Goal: Task Accomplishment & Management: Use online tool/utility

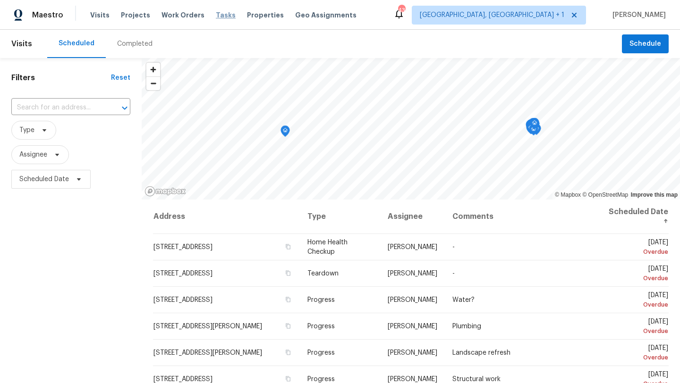
click at [216, 16] on span "Tasks" at bounding box center [226, 15] width 20 height 7
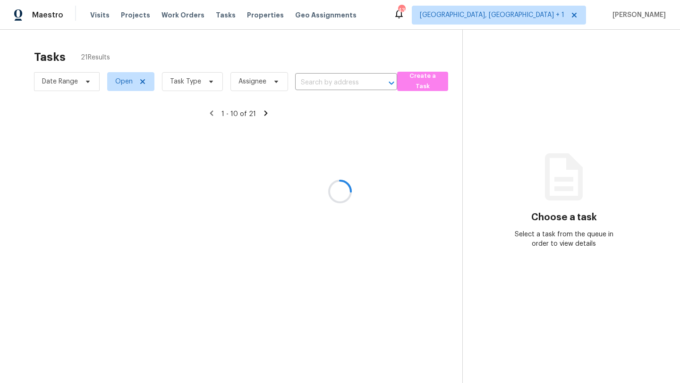
click at [327, 88] on div at bounding box center [340, 191] width 680 height 383
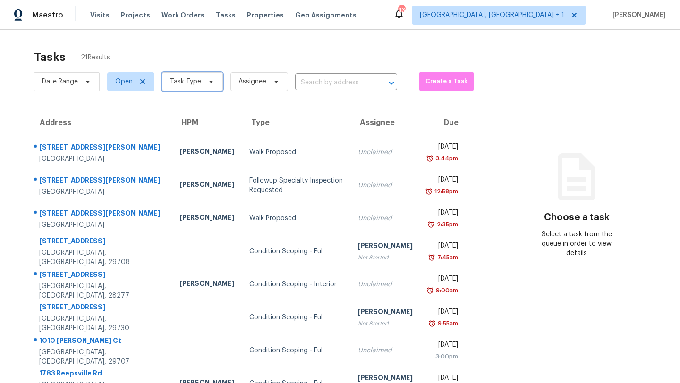
click at [196, 87] on span "Task Type" at bounding box center [192, 81] width 61 height 19
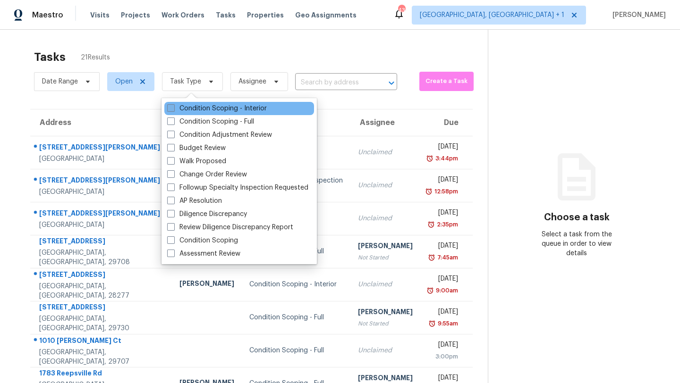
click at [171, 107] on span at bounding box center [171, 108] width 8 height 8
click at [171, 107] on input "Condition Scoping - Interior" at bounding box center [170, 107] width 6 height 6
checkbox input "true"
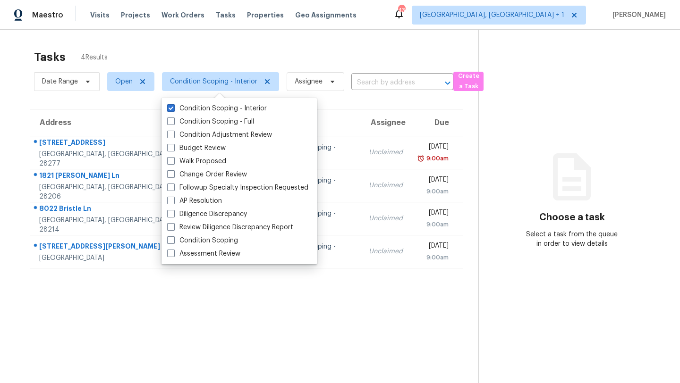
click at [386, 106] on section "Tasks 4 Results Date Range Open Condition Scoping - Interior Assignee ​ Create …" at bounding box center [246, 229] width 463 height 368
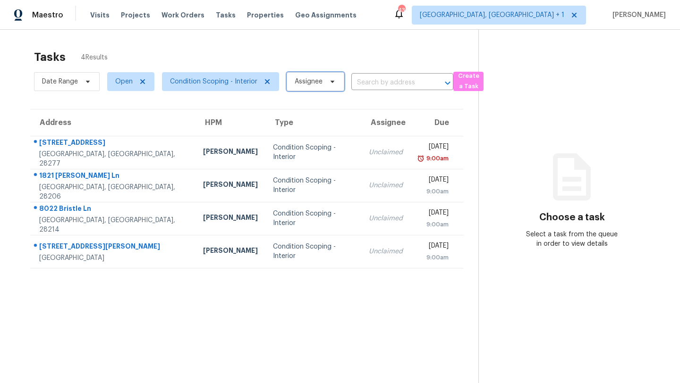
click at [315, 84] on span "Assignee" at bounding box center [309, 81] width 28 height 9
click at [261, 106] on section "Tasks 4 Results Date Range Open Condition Scoping - Interior Assignee ​ Create …" at bounding box center [246, 229] width 463 height 368
click at [550, 12] on span "Albuquerque, NM + 1" at bounding box center [492, 14] width 145 height 9
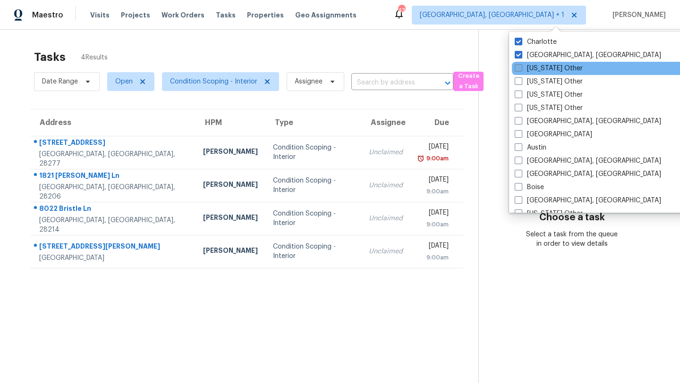
click at [521, 68] on span at bounding box center [519, 68] width 8 height 8
click at [521, 68] on input "Alabama Other" at bounding box center [518, 67] width 6 height 6
checkbox input "true"
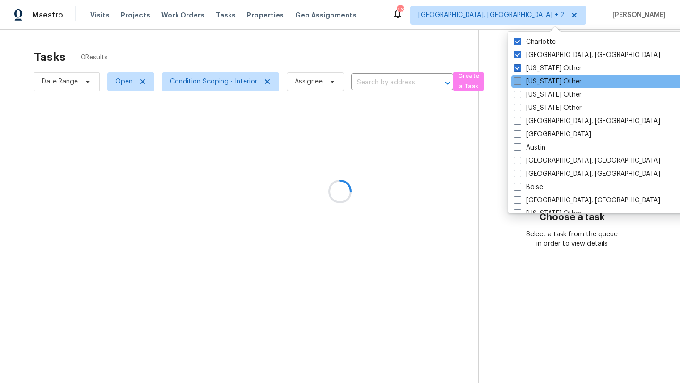
click at [524, 79] on label "Alaska Other" at bounding box center [548, 81] width 68 height 9
click at [520, 79] on input "Alaska Other" at bounding box center [517, 80] width 6 height 6
checkbox input "true"
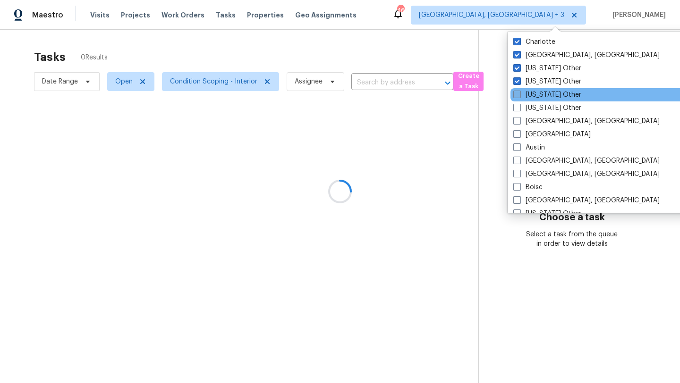
click at [525, 92] on label "Arizona Other" at bounding box center [547, 94] width 68 height 9
click at [519, 92] on input "Arizona Other" at bounding box center [516, 93] width 6 height 6
checkbox input "true"
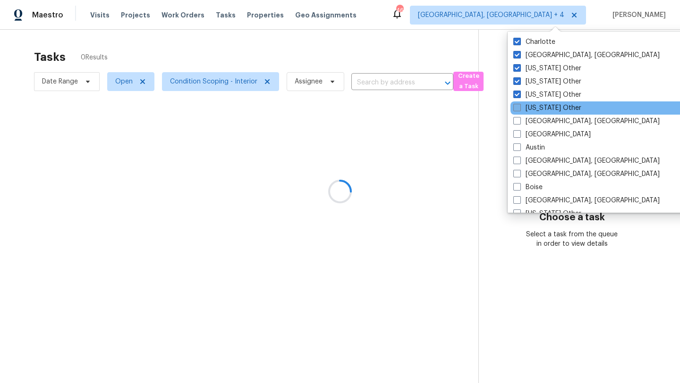
click at [525, 104] on label "Arkansas Other" at bounding box center [547, 107] width 68 height 9
click at [519, 104] on input "Arkansas Other" at bounding box center [516, 106] width 6 height 6
checkbox input "true"
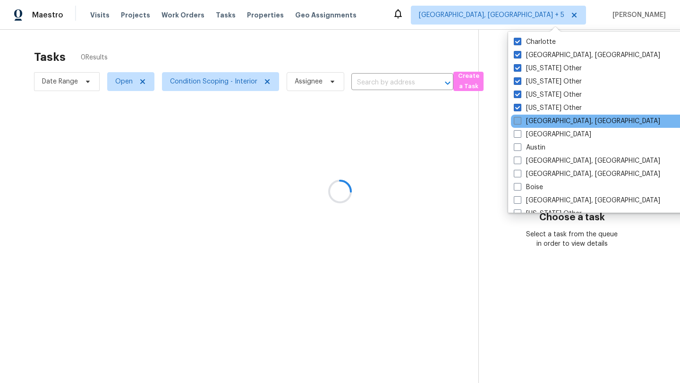
click at [525, 117] on label "Asheville, NC" at bounding box center [587, 121] width 146 height 9
click at [520, 117] on input "Asheville, NC" at bounding box center [517, 120] width 6 height 6
checkbox input "true"
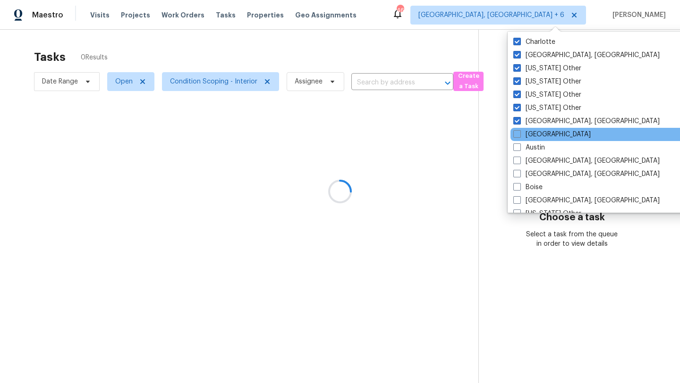
click at [525, 128] on div "Atlanta" at bounding box center [606, 134] width 190 height 13
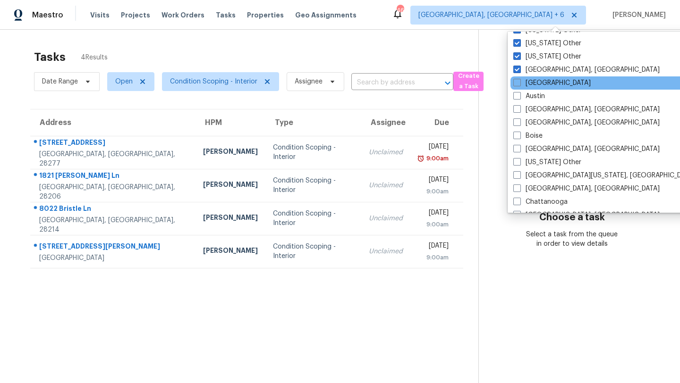
scroll to position [65, 0]
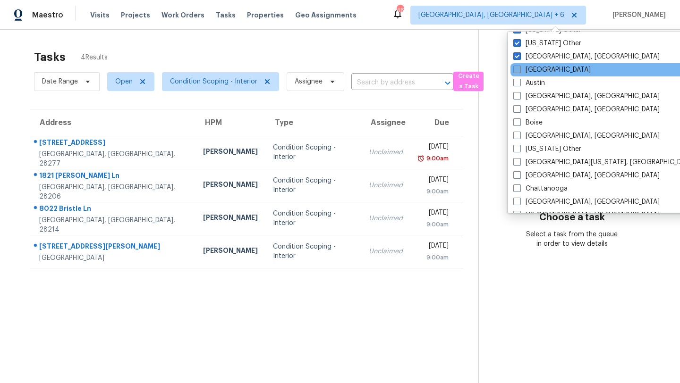
click at [543, 67] on label "Atlanta" at bounding box center [551, 69] width 77 height 9
click at [519, 67] on input "Atlanta" at bounding box center [516, 68] width 6 height 6
checkbox input "true"
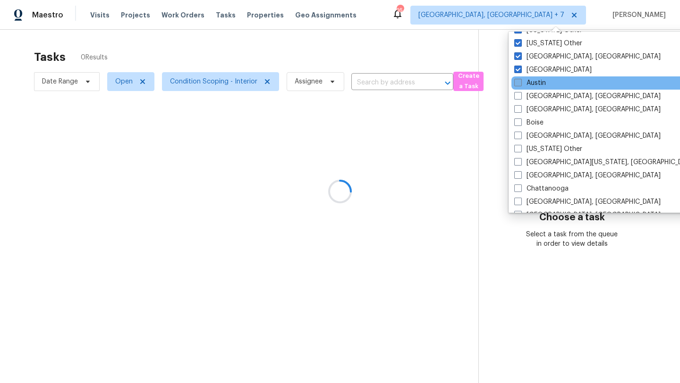
click at [536, 79] on label "Austin" at bounding box center [530, 82] width 32 height 9
click at [520, 79] on input "Austin" at bounding box center [517, 81] width 6 height 6
checkbox input "true"
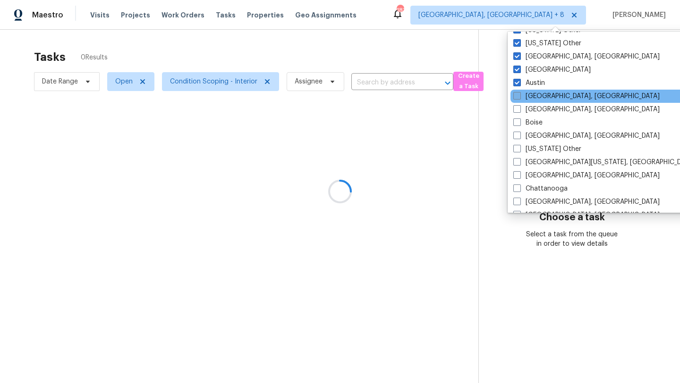
click at [536, 94] on label "Baltimore, MD" at bounding box center [586, 96] width 146 height 9
click at [519, 94] on input "Baltimore, MD" at bounding box center [516, 95] width 6 height 6
checkbox input "true"
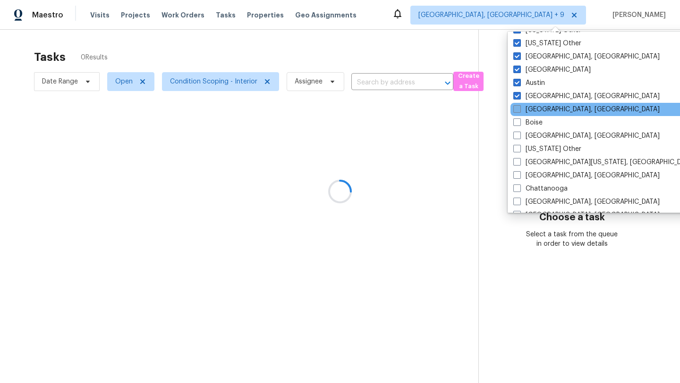
click at [535, 106] on label "Birmingham, AL" at bounding box center [586, 109] width 146 height 9
click at [519, 106] on input "Birmingham, AL" at bounding box center [516, 108] width 6 height 6
checkbox input "true"
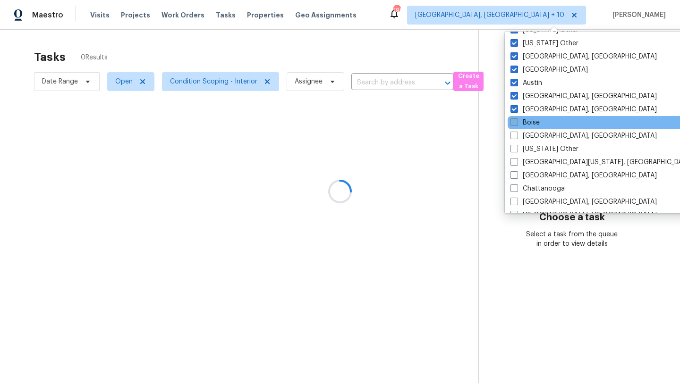
click at [530, 121] on label "Boise" at bounding box center [525, 122] width 29 height 9
click at [517, 121] on input "Boise" at bounding box center [514, 121] width 6 height 6
checkbox input "true"
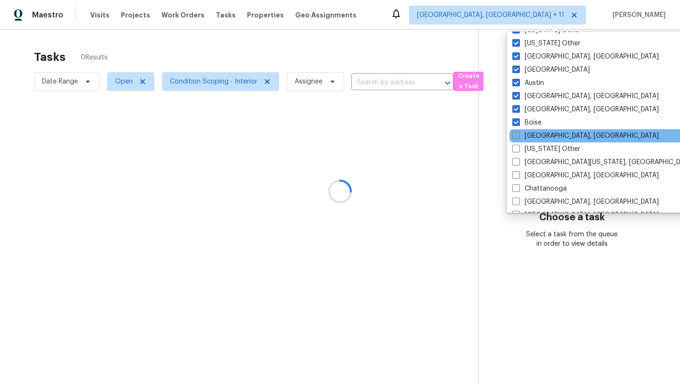
click at [526, 133] on label "Boston, MA" at bounding box center [585, 135] width 146 height 9
click at [519, 133] on input "Boston, MA" at bounding box center [515, 134] width 6 height 6
checkbox input "true"
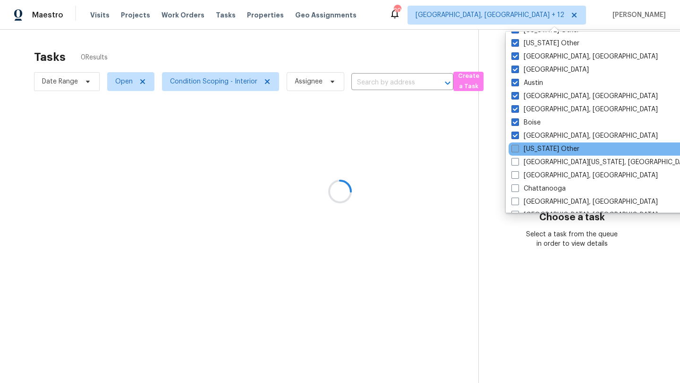
click at [526, 146] on label "California Other" at bounding box center [545, 149] width 68 height 9
click at [518, 146] on input "California Other" at bounding box center [514, 148] width 6 height 6
checkbox input "true"
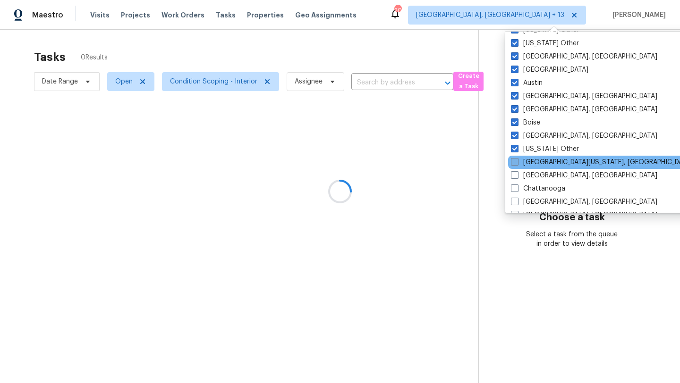
click at [525, 165] on label "Central California, CA" at bounding box center [602, 162] width 182 height 9
click at [517, 164] on input "Central California, CA" at bounding box center [514, 161] width 6 height 6
checkbox input "true"
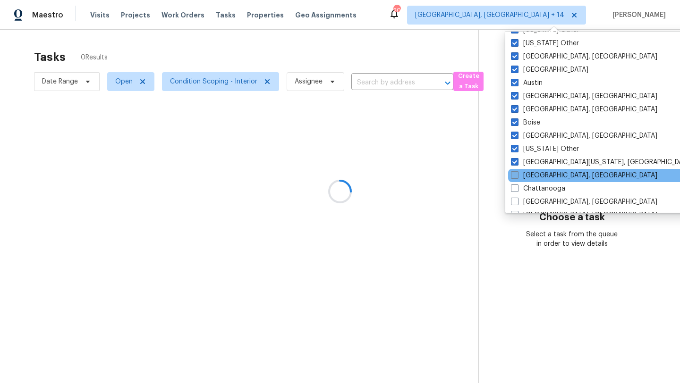
click at [524, 178] on label "Charleston, SC" at bounding box center [584, 175] width 146 height 9
click at [517, 177] on input "Charleston, SC" at bounding box center [514, 174] width 6 height 6
checkbox input "true"
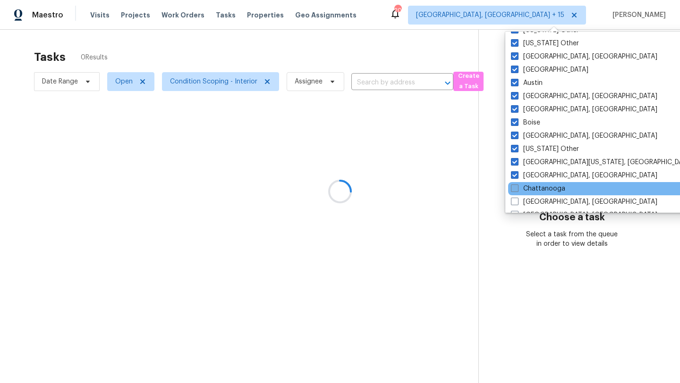
click at [523, 187] on label "Chattanooga" at bounding box center [538, 188] width 54 height 9
click at [517, 187] on input "Chattanooga" at bounding box center [514, 187] width 6 height 6
checkbox input "true"
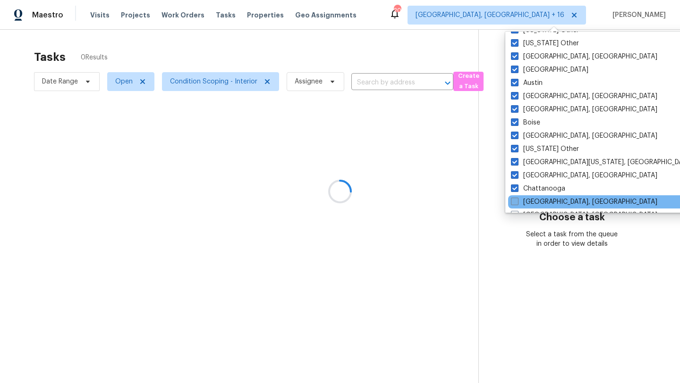
click at [522, 203] on label "Chicago, IL" at bounding box center [584, 201] width 146 height 9
click at [517, 203] on input "Chicago, IL" at bounding box center [514, 200] width 6 height 6
checkbox input "true"
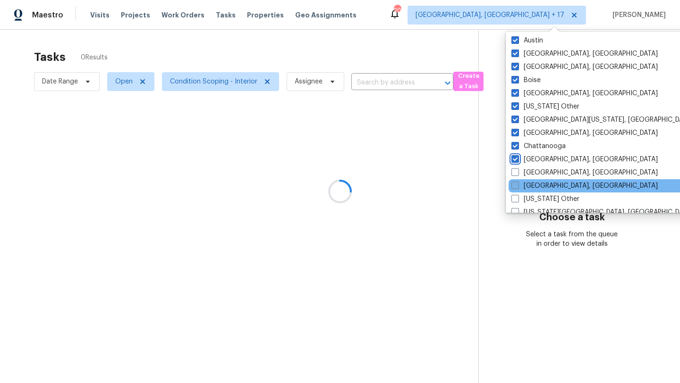
scroll to position [112, 0]
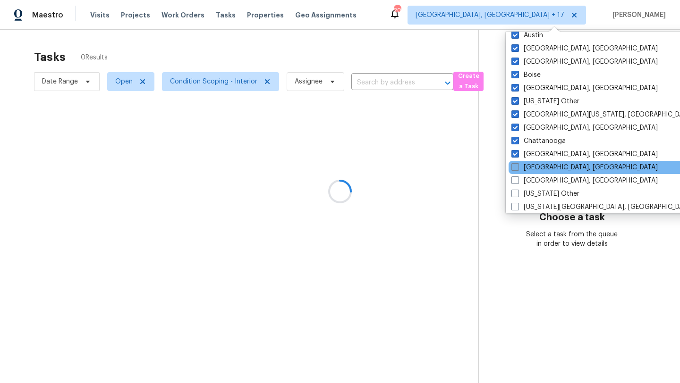
click at [527, 170] on label "Cincinnati, OH" at bounding box center [584, 167] width 146 height 9
click at [518, 169] on input "Cincinnati, OH" at bounding box center [514, 166] width 6 height 6
checkbox input "true"
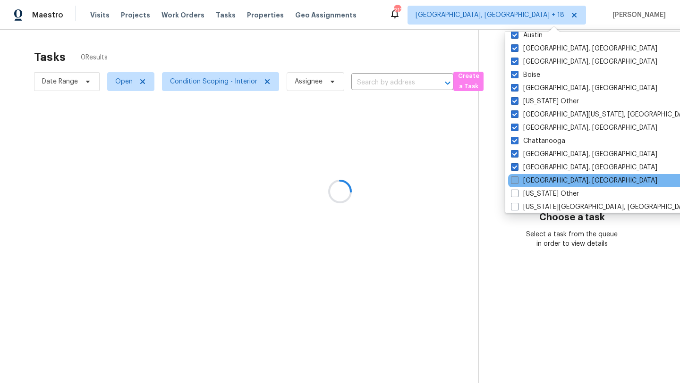
click at [524, 178] on label "Cleveland, OH" at bounding box center [584, 180] width 146 height 9
click at [517, 178] on input "Cleveland, OH" at bounding box center [514, 179] width 6 height 6
checkbox input "true"
click at [523, 186] on div "Cleveland, OH" at bounding box center [603, 180] width 190 height 13
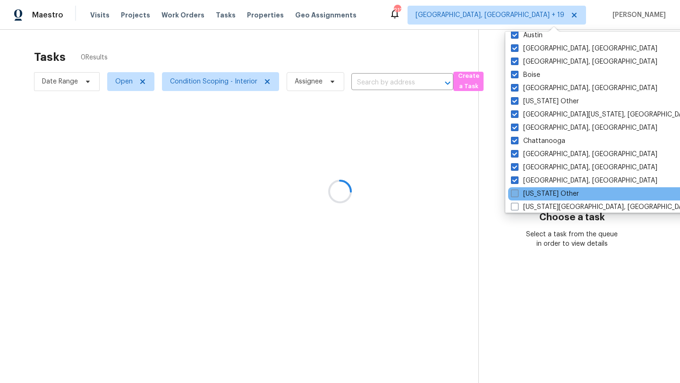
click at [522, 191] on label "Colorado Other" at bounding box center [545, 193] width 68 height 9
click at [517, 191] on input "Colorado Other" at bounding box center [514, 192] width 6 height 6
checkbox input "true"
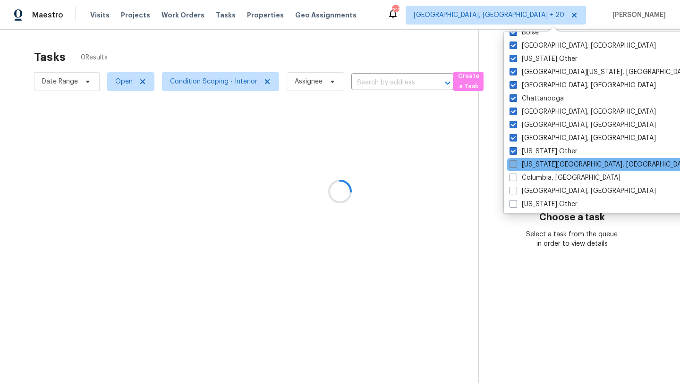
click at [530, 165] on label "Colorado Springs, CO" at bounding box center [601, 164] width 182 height 9
click at [516, 165] on input "Colorado Springs, CO" at bounding box center [513, 163] width 6 height 6
checkbox input "true"
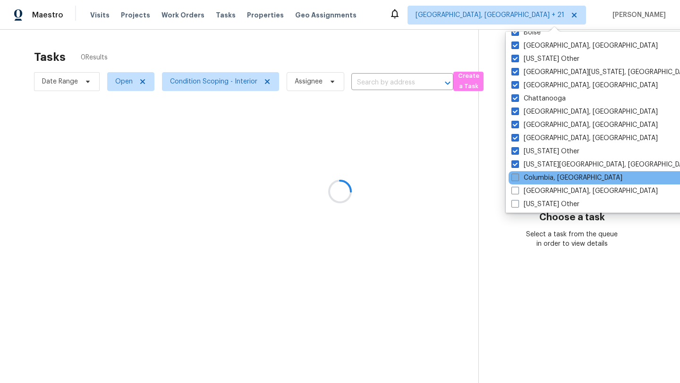
click at [522, 178] on label "Columbia, SC" at bounding box center [566, 177] width 111 height 9
click at [518, 178] on input "Columbia, SC" at bounding box center [514, 176] width 6 height 6
checkbox input "true"
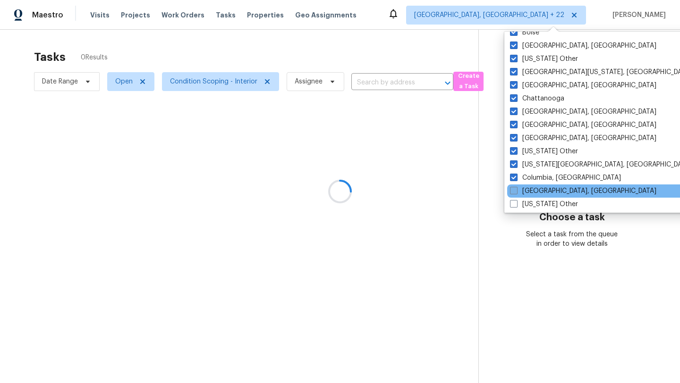
click at [520, 189] on label "Columbus, OH" at bounding box center [583, 191] width 146 height 9
click at [516, 189] on input "Columbus, OH" at bounding box center [513, 190] width 6 height 6
checkbox input "true"
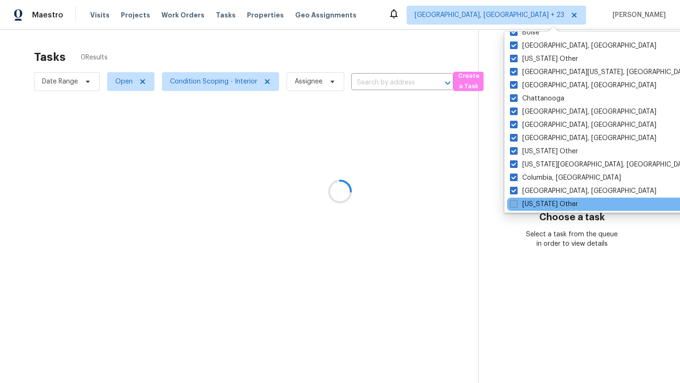
click at [520, 202] on label "Connecticut Other" at bounding box center [544, 204] width 68 height 9
click at [516, 202] on input "Connecticut Other" at bounding box center [513, 203] width 6 height 6
checkbox input "true"
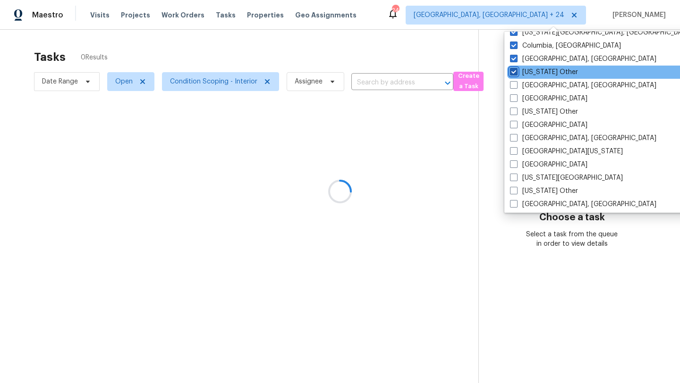
scroll to position [349, 0]
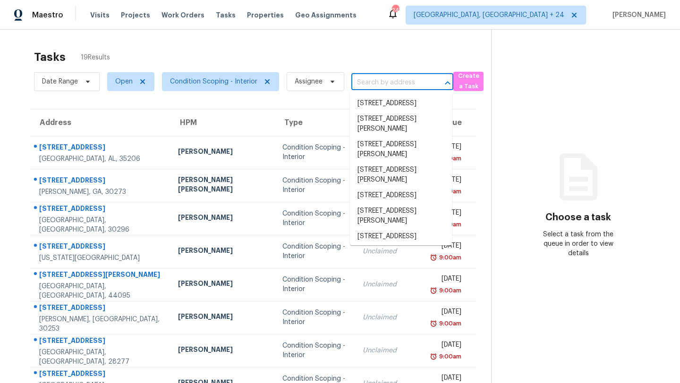
click at [384, 78] on input "text" at bounding box center [389, 83] width 76 height 15
paste input "213 Stoneridge Ln Oklahoma City, OK, 73130"
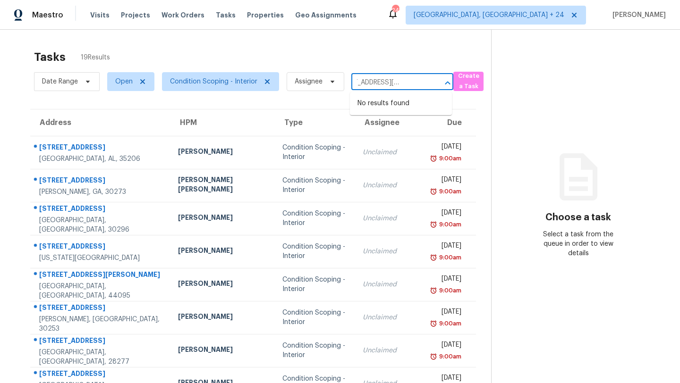
type input "213 Stoneridge Ln Oklahoma City, OK, 73130"
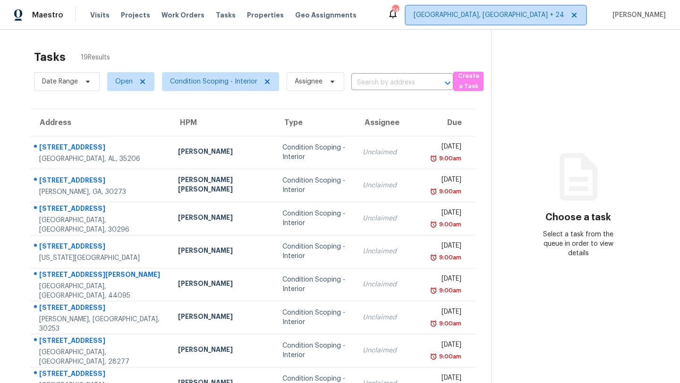
click at [564, 14] on span "Albuquerque, NM + 24" at bounding box center [489, 14] width 151 height 9
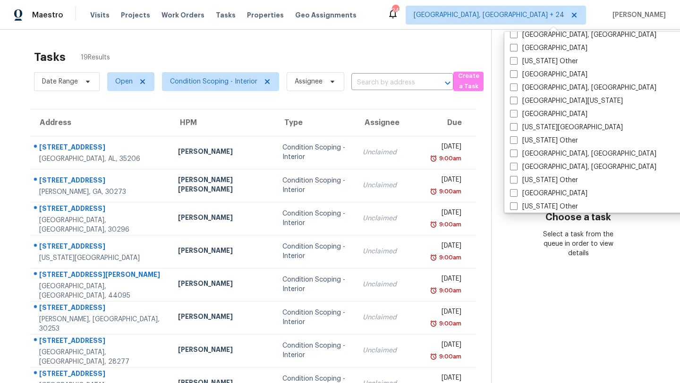
scroll to position [265, 0]
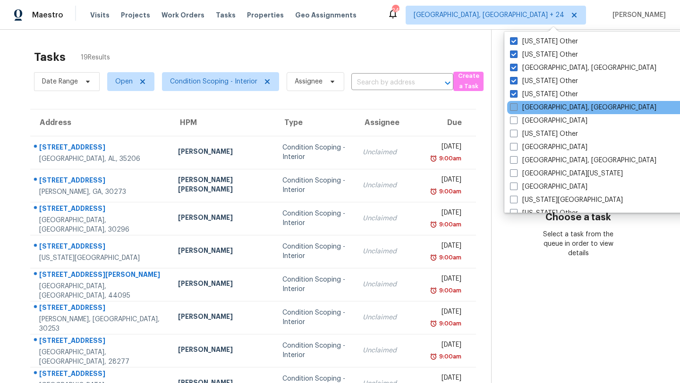
click at [553, 103] on label "Corpus Christi, TX" at bounding box center [583, 107] width 146 height 9
click at [516, 103] on input "Corpus Christi, TX" at bounding box center [513, 106] width 6 height 6
checkbox input "true"
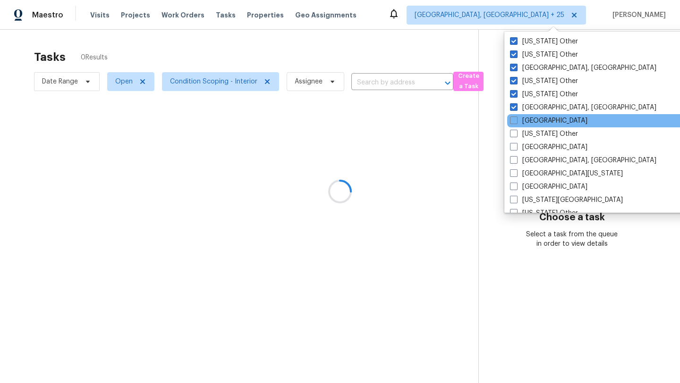
click at [544, 117] on div "Dallas" at bounding box center [602, 120] width 190 height 13
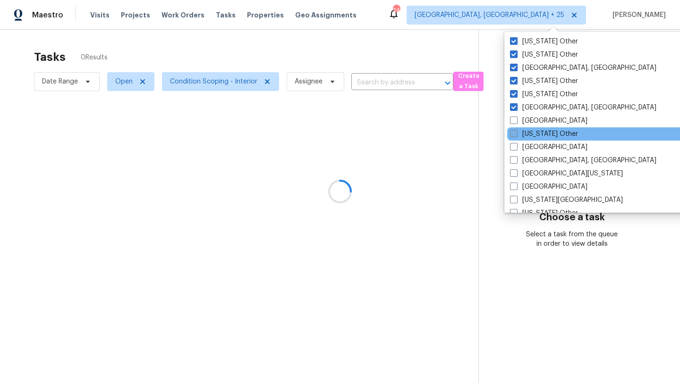
click at [541, 134] on label "Delaware Other" at bounding box center [544, 133] width 68 height 9
click at [516, 134] on input "Delaware Other" at bounding box center [513, 132] width 6 height 6
checkbox input "true"
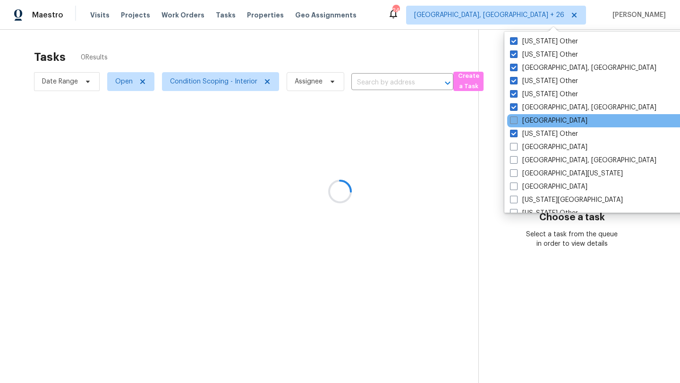
click at [514, 119] on span at bounding box center [514, 121] width 8 height 8
click at [514, 119] on input "Dallas" at bounding box center [513, 119] width 6 height 6
checkbox input "true"
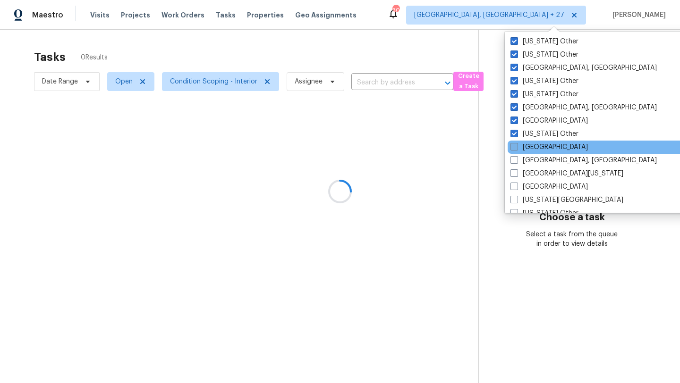
click at [516, 149] on span at bounding box center [515, 147] width 8 height 8
click at [516, 149] on input "Denver" at bounding box center [514, 146] width 6 height 6
checkbox input "true"
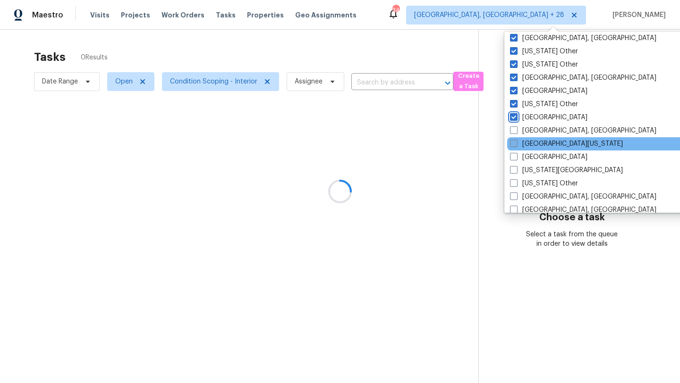
scroll to position [300, 0]
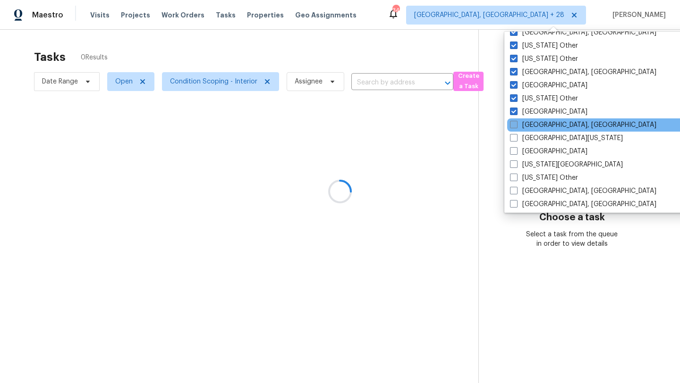
click at [515, 123] on span at bounding box center [514, 125] width 8 height 8
click at [515, 123] on input "Detroit, MI" at bounding box center [513, 123] width 6 height 6
checkbox input "true"
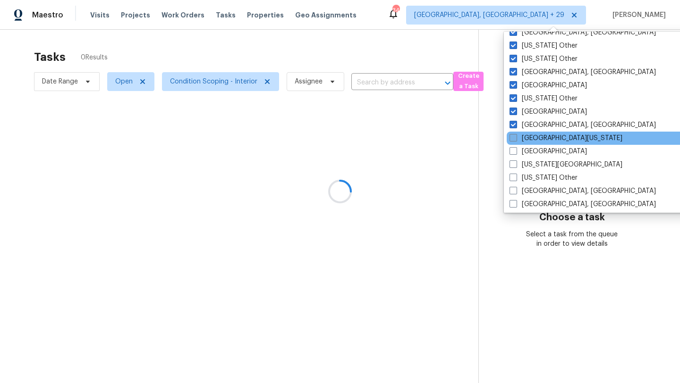
click at [513, 135] on span at bounding box center [514, 138] width 8 height 8
click at [513, 135] on input "East Texas" at bounding box center [513, 137] width 6 height 6
checkbox input "true"
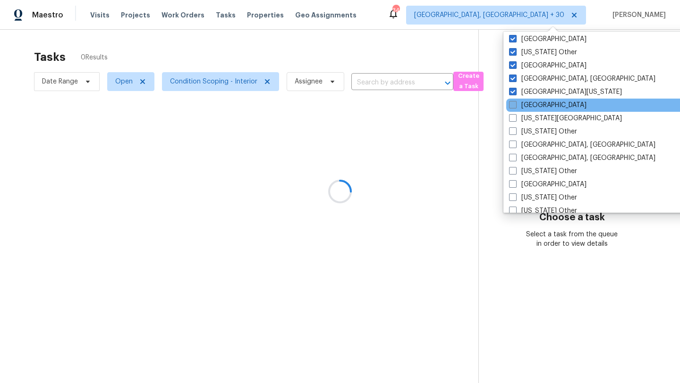
click at [512, 105] on span at bounding box center [513, 105] width 8 height 8
click at [512, 105] on input "El Paso" at bounding box center [512, 104] width 6 height 6
checkbox input "true"
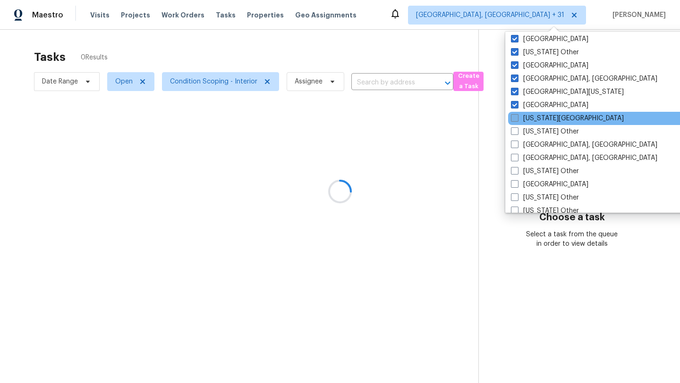
click at [513, 119] on span at bounding box center [515, 118] width 8 height 8
click at [513, 119] on input "Florida Panhandle" at bounding box center [514, 117] width 6 height 6
checkbox input "true"
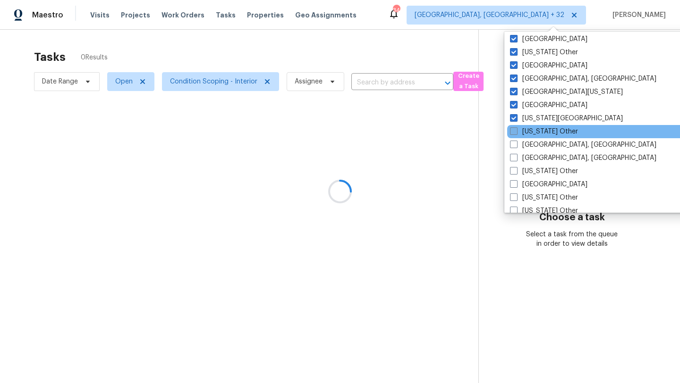
click at [512, 131] on span at bounding box center [514, 132] width 8 height 8
click at [512, 131] on input "Georgia Other" at bounding box center [513, 130] width 6 height 6
checkbox input "true"
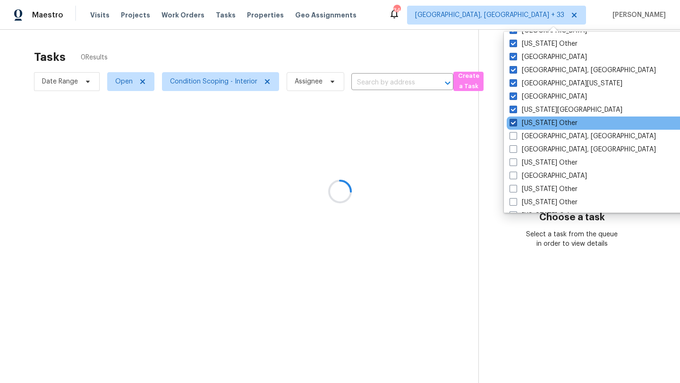
click at [512, 131] on div "Greensboro, NC" at bounding box center [602, 136] width 190 height 13
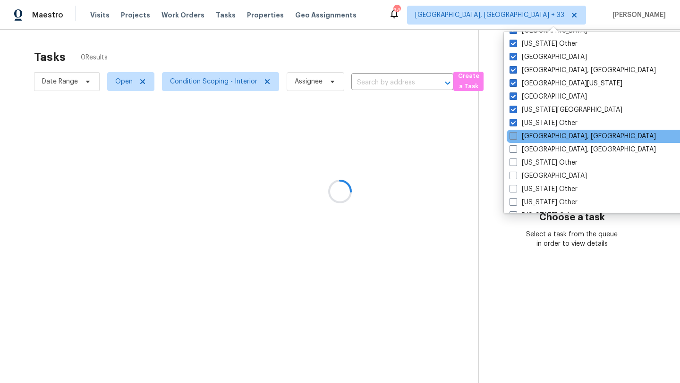
click at [512, 133] on span at bounding box center [514, 136] width 8 height 8
click at [512, 133] on input "Greensboro, NC" at bounding box center [513, 135] width 6 height 6
checkbox input "true"
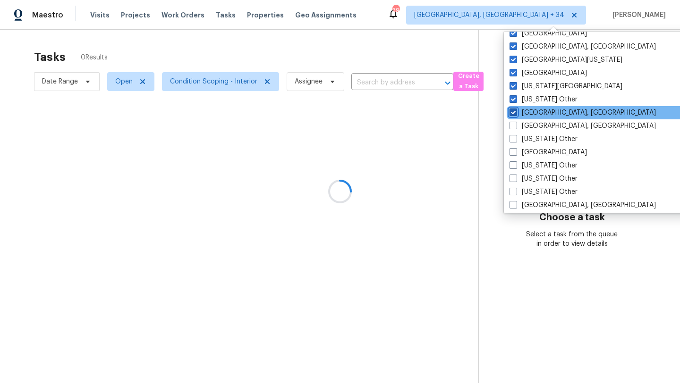
scroll to position [392, 0]
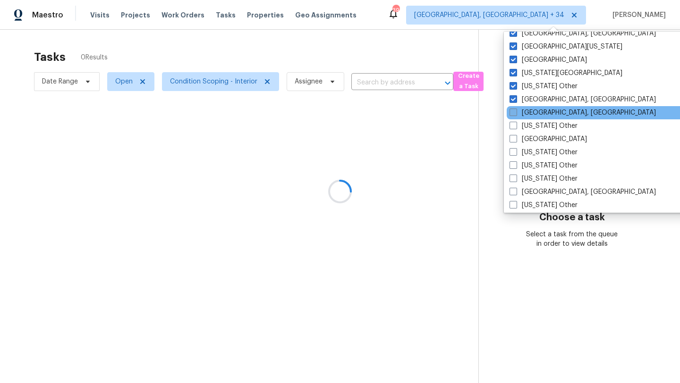
click at [514, 110] on span at bounding box center [514, 113] width 8 height 8
click at [514, 110] on input "Greenville, SC" at bounding box center [513, 111] width 6 height 6
checkbox input "true"
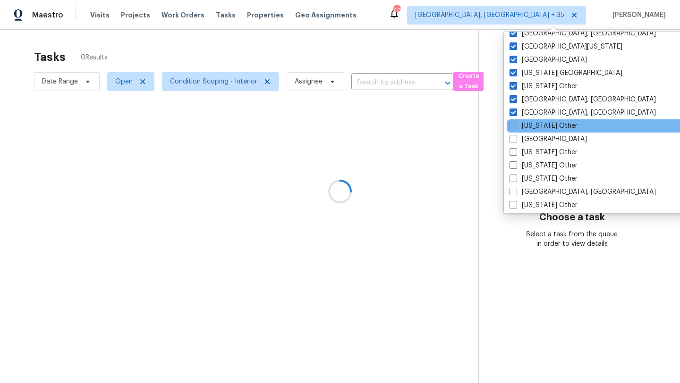
click at [514, 123] on span at bounding box center [514, 126] width 8 height 8
click at [514, 123] on input "Hawaii Other" at bounding box center [513, 124] width 6 height 6
checkbox input "true"
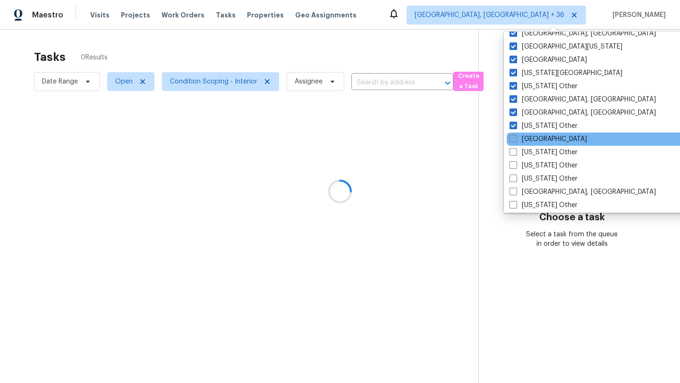
click at [514, 140] on span at bounding box center [514, 139] width 8 height 8
click at [514, 140] on input "Houston" at bounding box center [513, 138] width 6 height 6
checkbox input "true"
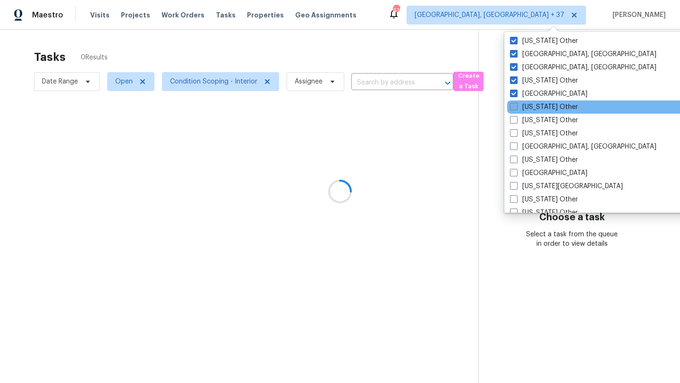
click at [514, 106] on span at bounding box center [514, 107] width 8 height 8
click at [514, 106] on input "Idaho Other" at bounding box center [513, 105] width 6 height 6
checkbox input "true"
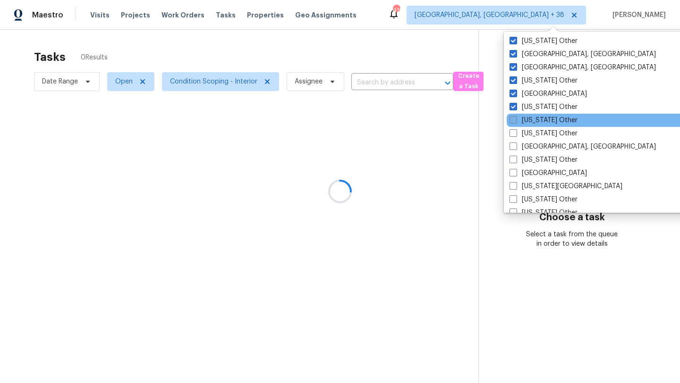
click at [513, 121] on span at bounding box center [514, 120] width 8 height 8
click at [513, 121] on input "Illinois Other" at bounding box center [513, 119] width 6 height 6
checkbox input "true"
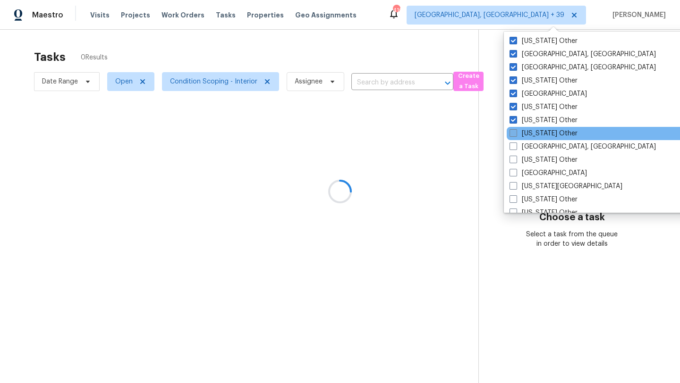
click at [512, 133] on span at bounding box center [514, 133] width 8 height 8
click at [512, 133] on input "Indiana Other" at bounding box center [513, 132] width 6 height 6
checkbox input "true"
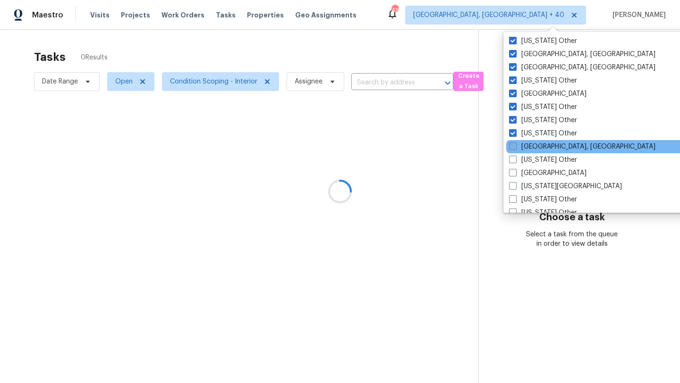
click at [513, 146] on span at bounding box center [513, 147] width 8 height 8
click at [513, 146] on input "Indianapolis, IN" at bounding box center [512, 145] width 6 height 6
checkbox input "true"
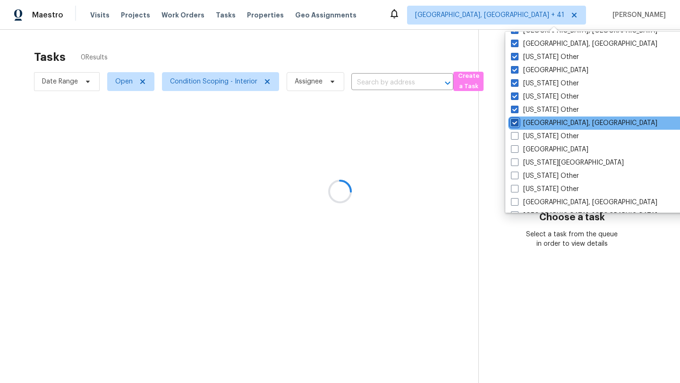
scroll to position [484, 0]
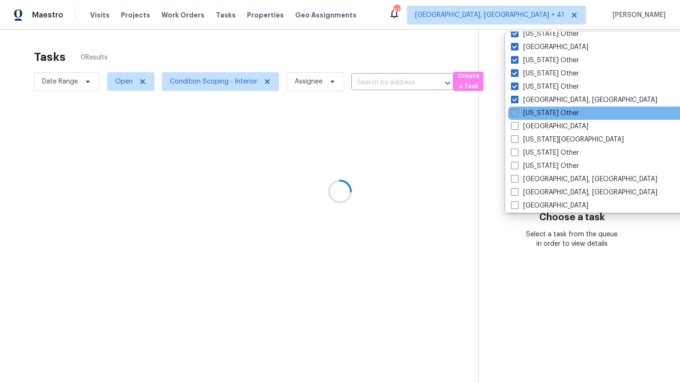
click at [514, 110] on span at bounding box center [515, 113] width 8 height 8
click at [514, 110] on input "Iowa Other" at bounding box center [514, 112] width 6 height 6
checkbox input "true"
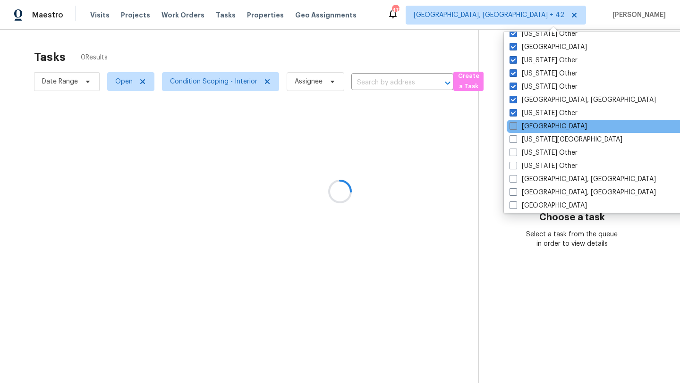
click at [513, 123] on span at bounding box center [514, 126] width 8 height 8
click at [513, 123] on input "Jacksonville" at bounding box center [513, 125] width 6 height 6
checkbox input "true"
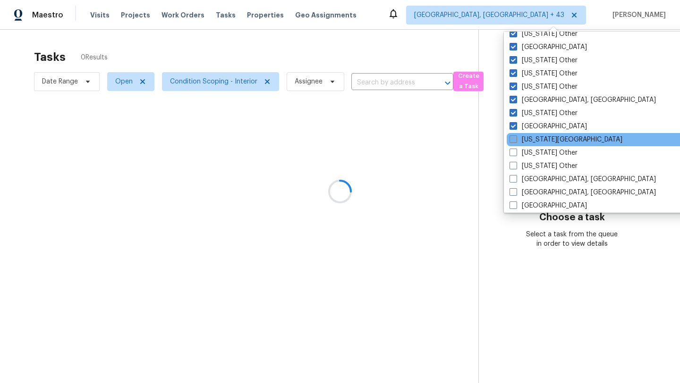
click at [513, 139] on span at bounding box center [514, 140] width 8 height 8
click at [513, 139] on input "Kansas City" at bounding box center [513, 138] width 6 height 6
checkbox input "true"
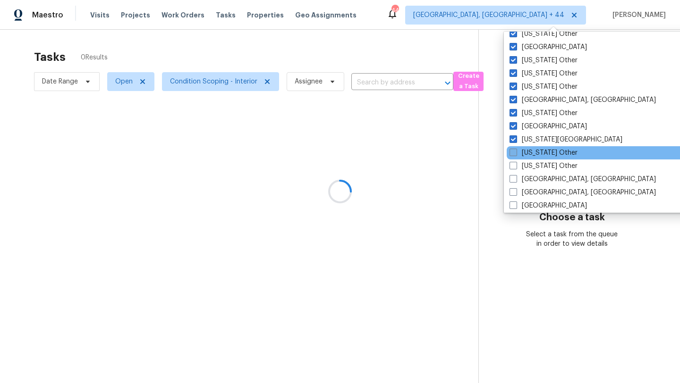
click at [514, 154] on span at bounding box center [514, 153] width 8 height 8
click at [514, 154] on input "Kansas Other" at bounding box center [513, 151] width 6 height 6
checkbox input "true"
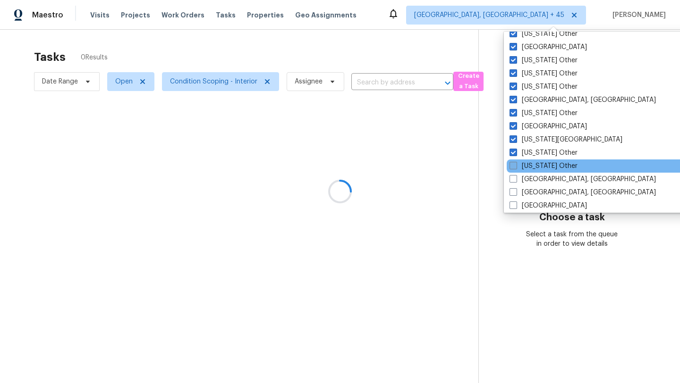
click at [513, 167] on span at bounding box center [514, 166] width 8 height 8
click at [513, 167] on input "Kentucky Other" at bounding box center [513, 165] width 6 height 6
checkbox input "true"
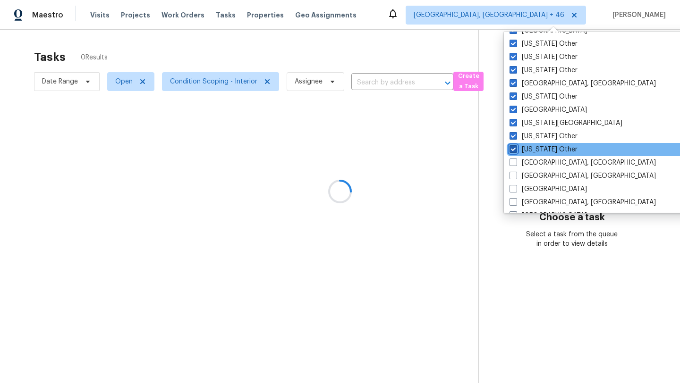
scroll to position [520, 0]
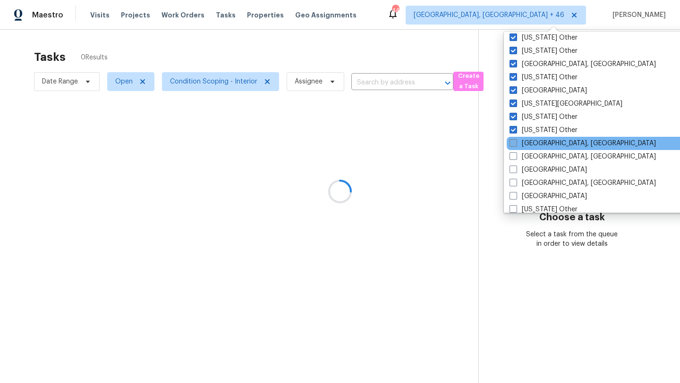
click at [515, 145] on span at bounding box center [514, 143] width 8 height 8
click at [515, 145] on input "Killeen, TX" at bounding box center [513, 142] width 6 height 6
checkbox input "true"
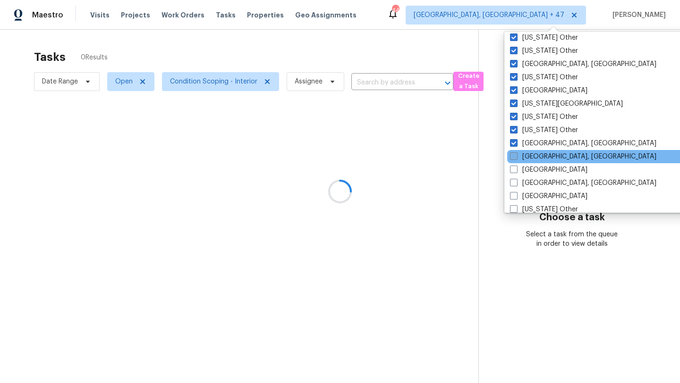
click at [515, 159] on span at bounding box center [514, 157] width 8 height 8
click at [515, 158] on input "Knoxville, TN" at bounding box center [513, 155] width 6 height 6
checkbox input "true"
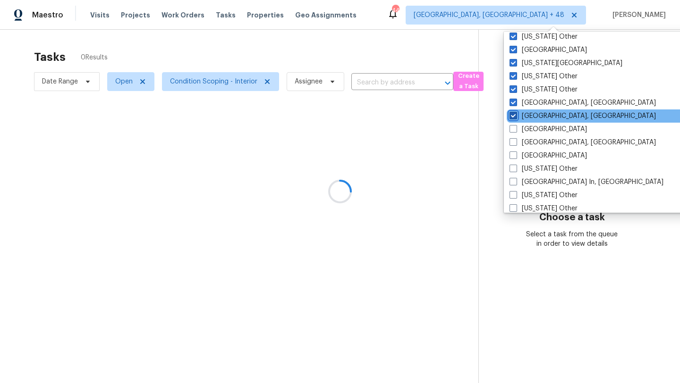
scroll to position [568, 0]
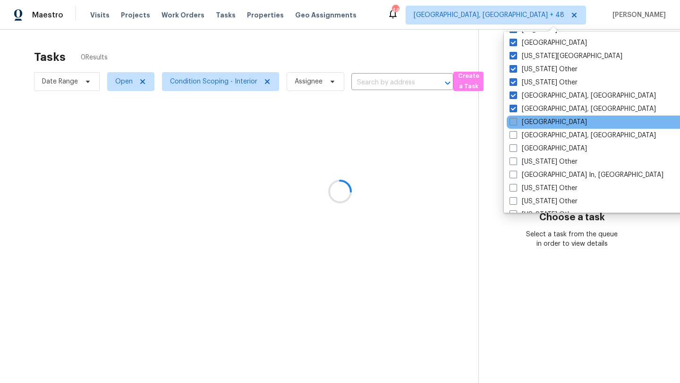
click at [516, 120] on span at bounding box center [514, 122] width 8 height 8
click at [516, 120] on input "Las Vegas" at bounding box center [513, 121] width 6 height 6
checkbox input "true"
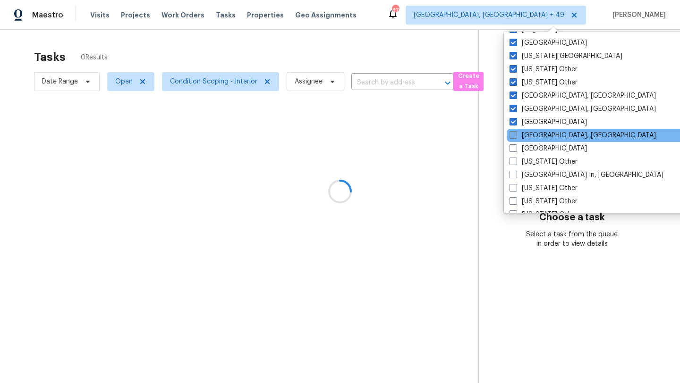
click at [515, 135] on span at bounding box center [514, 135] width 8 height 8
click at [515, 135] on input "Little Rock, AR" at bounding box center [513, 134] width 6 height 6
checkbox input "true"
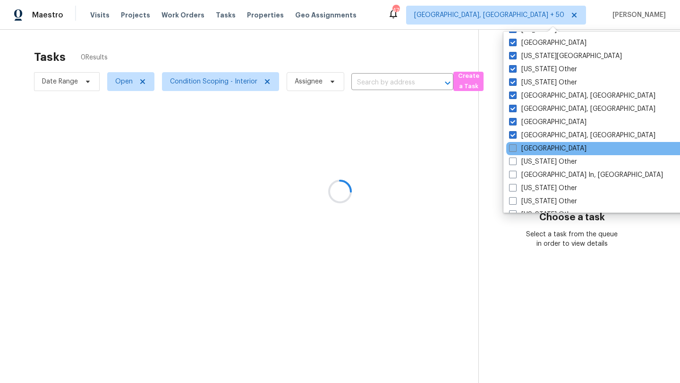
click at [510, 149] on span at bounding box center [513, 149] width 8 height 8
click at [510, 149] on input "Los Angeles" at bounding box center [512, 147] width 6 height 6
checkbox input "true"
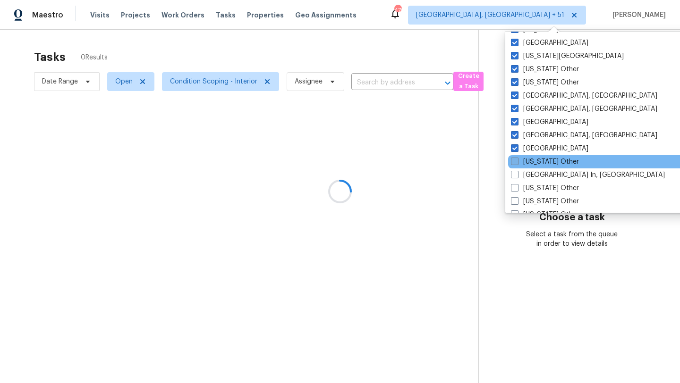
click at [516, 164] on span at bounding box center [515, 162] width 8 height 8
click at [516, 163] on input "Louisiana Other" at bounding box center [514, 160] width 6 height 6
checkbox input "true"
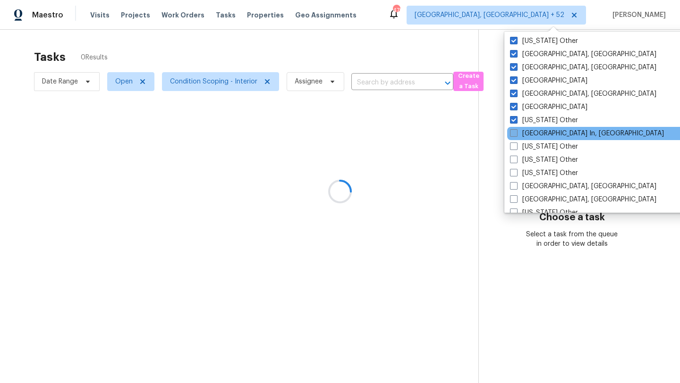
click at [515, 132] on span at bounding box center [514, 133] width 8 height 8
click at [515, 132] on input "Louisville In, KY" at bounding box center [513, 132] width 6 height 6
checkbox input "true"
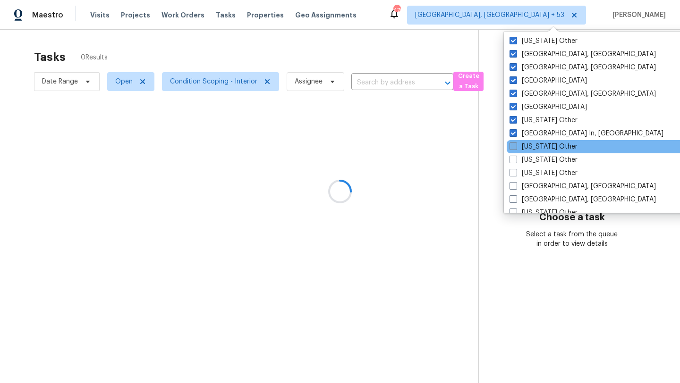
click at [514, 145] on span at bounding box center [514, 147] width 8 height 8
click at [514, 145] on input "Maine Other" at bounding box center [513, 145] width 6 height 6
checkbox input "true"
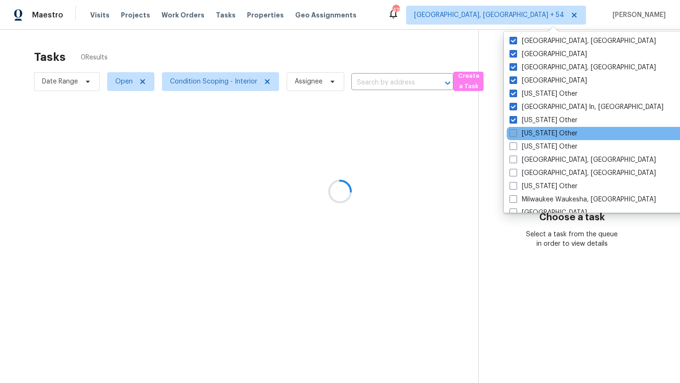
click at [514, 134] on span at bounding box center [514, 133] width 8 height 8
click at [514, 134] on input "Maryland Other" at bounding box center [513, 132] width 6 height 6
checkbox input "true"
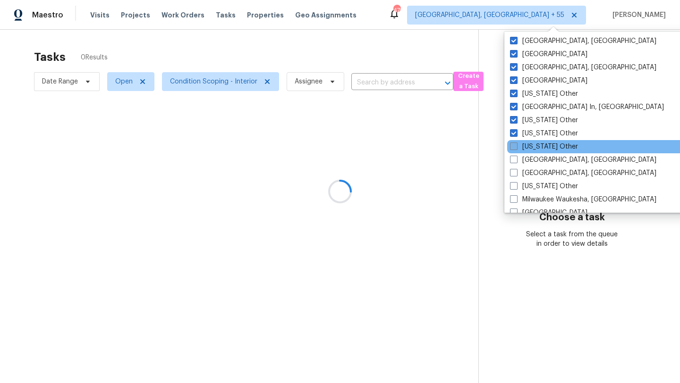
click at [514, 149] on span at bounding box center [514, 147] width 8 height 8
click at [514, 148] on input "Massachusetts Other" at bounding box center [513, 145] width 6 height 6
checkbox input "true"
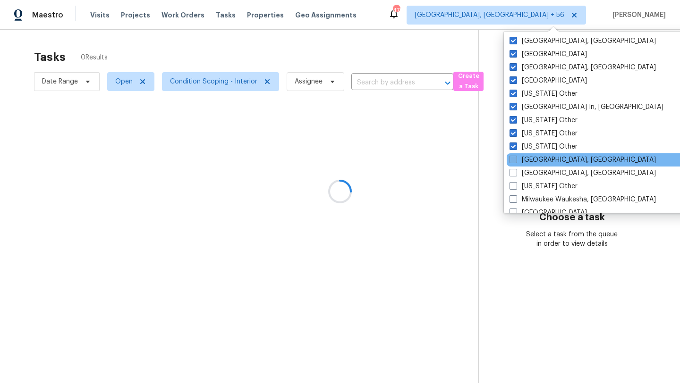
click at [514, 160] on span at bounding box center [514, 160] width 8 height 8
click at [514, 160] on input "Memphis, TN" at bounding box center [513, 158] width 6 height 6
checkbox input "true"
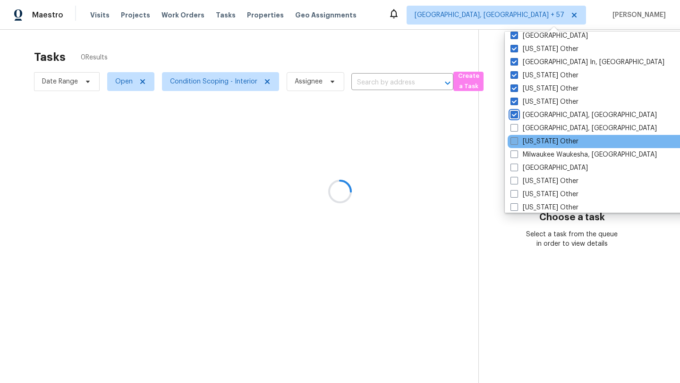
scroll to position [683, 0]
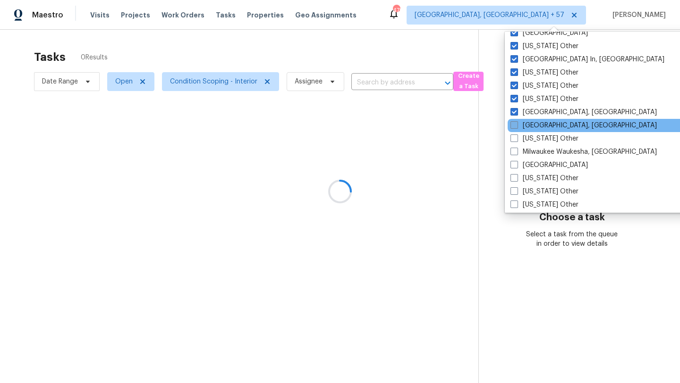
click at [515, 129] on span at bounding box center [515, 125] width 8 height 8
click at [515, 127] on input "Miami, FL" at bounding box center [514, 124] width 6 height 6
checkbox input "true"
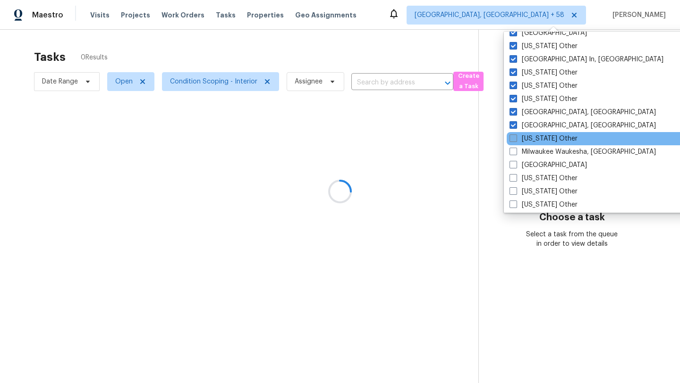
click at [514, 138] on span at bounding box center [514, 139] width 8 height 8
click at [514, 138] on input "Michigan Other" at bounding box center [513, 137] width 6 height 6
checkbox input "true"
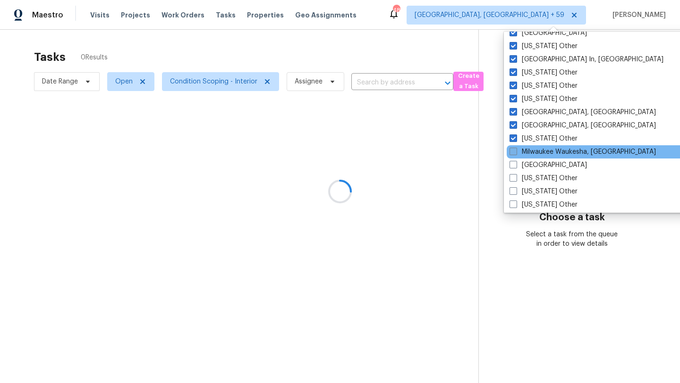
click at [514, 153] on span at bounding box center [514, 152] width 8 height 8
click at [514, 153] on input "Milwaukee Waukesha, WI" at bounding box center [513, 150] width 6 height 6
checkbox input "true"
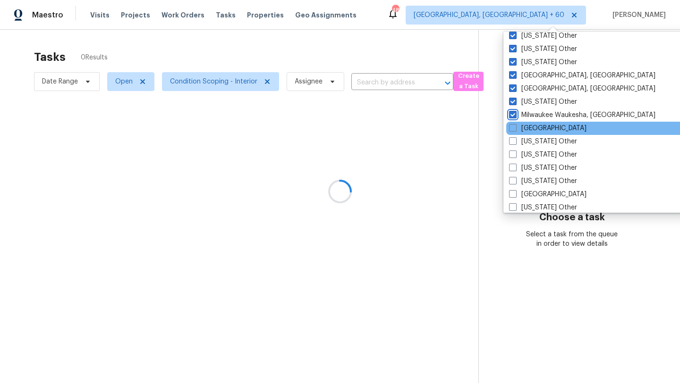
scroll to position [723, 0]
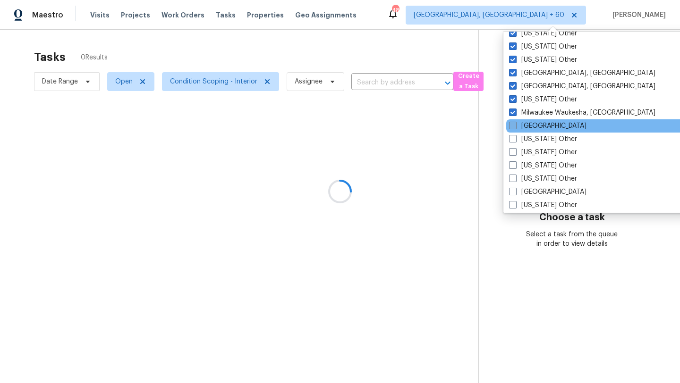
click at [514, 125] on span at bounding box center [513, 126] width 8 height 8
click at [514, 125] on input "Minneapolis" at bounding box center [512, 124] width 6 height 6
checkbox input "true"
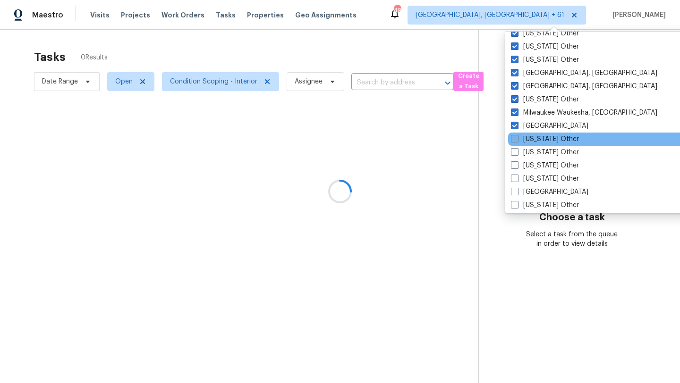
click at [514, 137] on span at bounding box center [515, 139] width 8 height 8
click at [514, 137] on input "Minnesota Other" at bounding box center [514, 138] width 6 height 6
checkbox input "true"
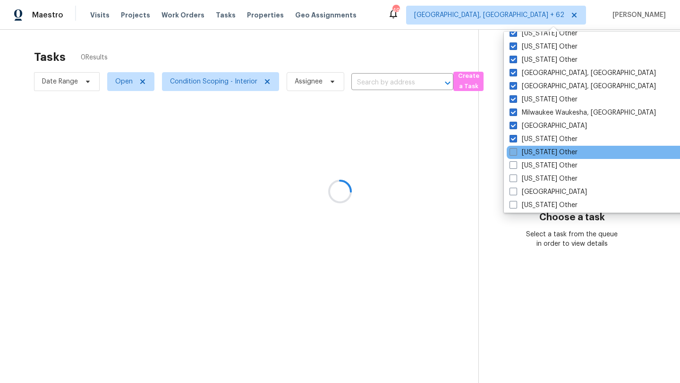
click at [513, 155] on span at bounding box center [514, 152] width 8 height 8
click at [513, 154] on input "Mississippi Other" at bounding box center [513, 151] width 6 height 6
checkbox input "true"
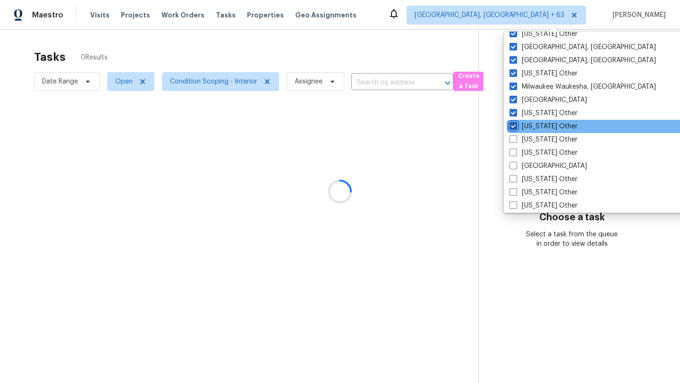
scroll to position [753, 0]
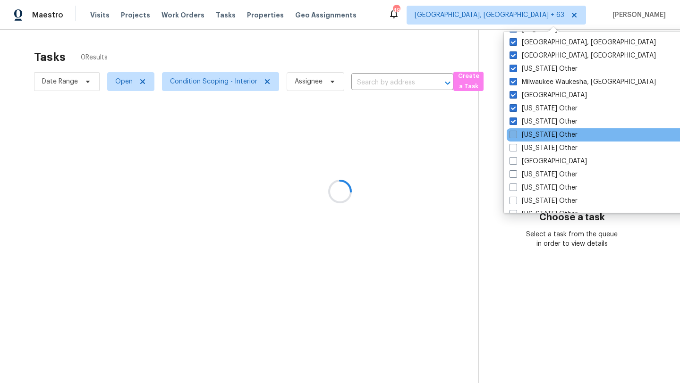
click at [513, 137] on span at bounding box center [514, 135] width 8 height 8
click at [513, 136] on input "Missouri Other" at bounding box center [513, 133] width 6 height 6
checkbox input "true"
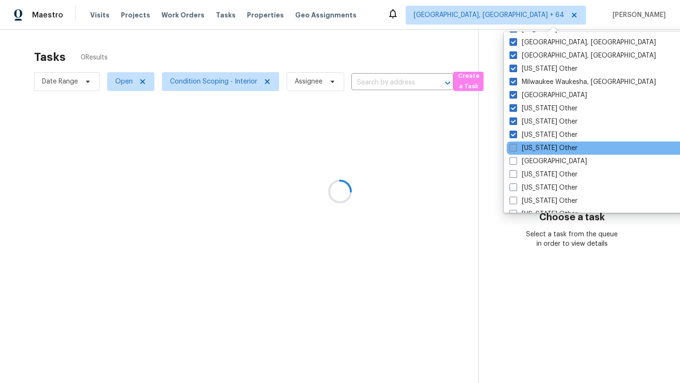
click at [513, 150] on span at bounding box center [514, 148] width 8 height 8
click at [513, 150] on input "Montana Other" at bounding box center [513, 147] width 6 height 6
checkbox input "true"
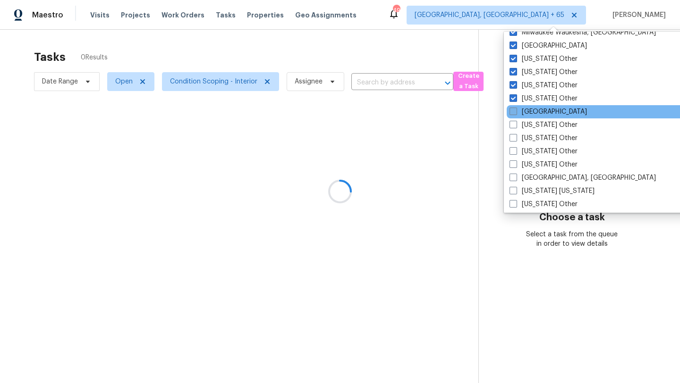
click at [516, 114] on span at bounding box center [514, 112] width 8 height 8
click at [516, 113] on input "Nashville" at bounding box center [513, 110] width 6 height 6
checkbox input "true"
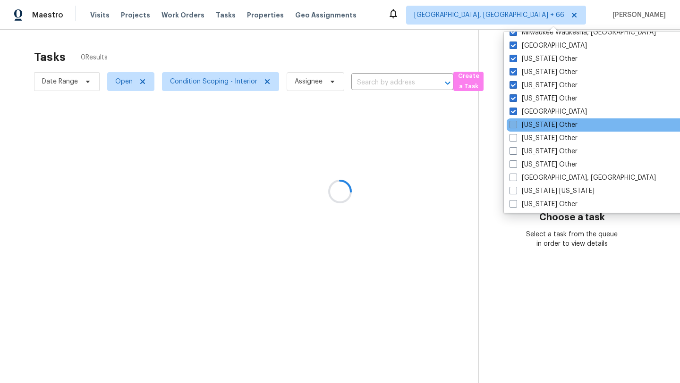
click at [513, 122] on span at bounding box center [514, 125] width 8 height 8
click at [513, 122] on input "Nebraska Other" at bounding box center [513, 123] width 6 height 6
checkbox input "true"
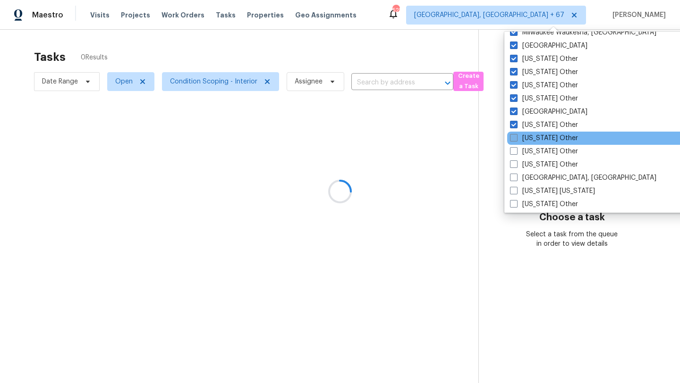
click at [513, 138] on span at bounding box center [514, 138] width 8 height 8
click at [513, 138] on input "Nevada Other" at bounding box center [513, 137] width 6 height 6
checkbox input "true"
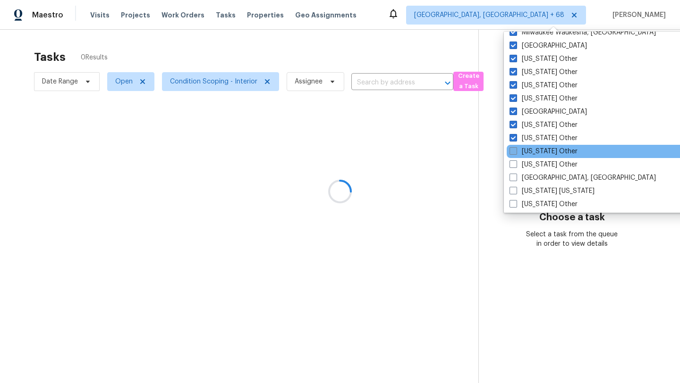
click at [513, 155] on label "New Hampshire Other" at bounding box center [544, 151] width 68 height 9
click at [513, 153] on input "New Hampshire Other" at bounding box center [513, 150] width 6 height 6
checkbox input "true"
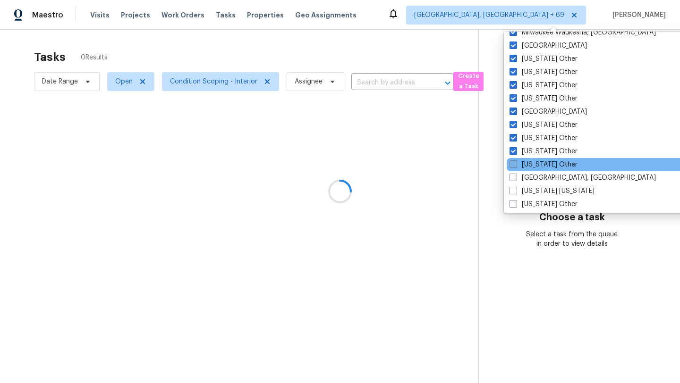
click at [513, 165] on span at bounding box center [514, 165] width 8 height 8
click at [513, 165] on input "New Mexico Other" at bounding box center [513, 163] width 6 height 6
checkbox input "true"
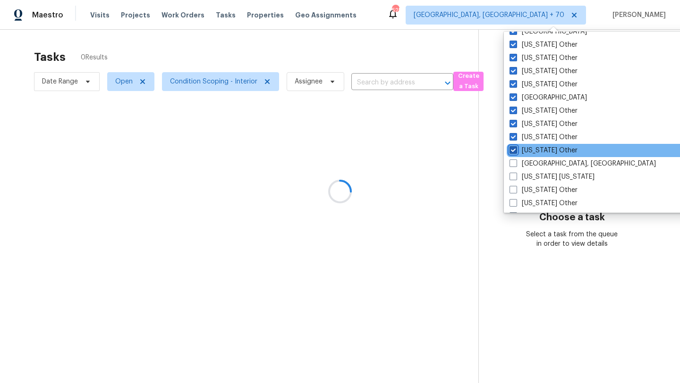
scroll to position [830, 0]
click at [514, 153] on span at bounding box center [514, 151] width 8 height 8
click at [514, 153] on input "New Orleans, LA" at bounding box center [513, 149] width 6 height 6
checkbox input "true"
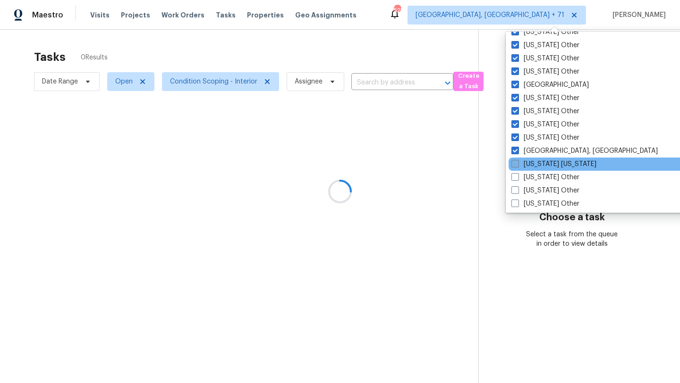
click at [514, 165] on span at bounding box center [515, 164] width 8 height 8
click at [514, 165] on input "New York New Jersey" at bounding box center [514, 163] width 6 height 6
checkbox input "true"
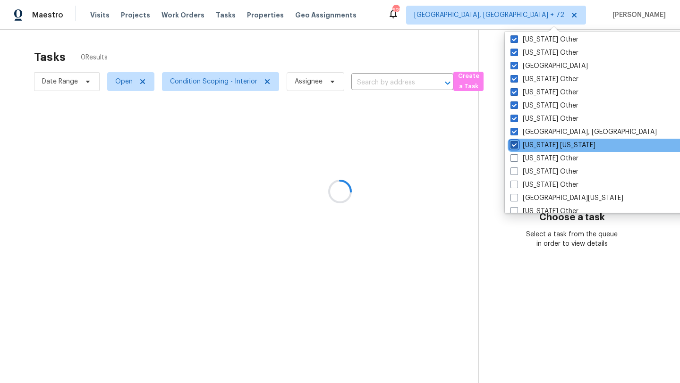
scroll to position [869, 0]
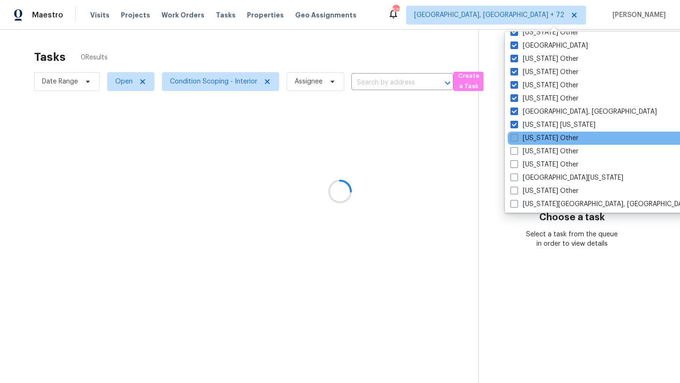
click at [515, 141] on span at bounding box center [515, 138] width 8 height 8
click at [515, 140] on input "New York Other" at bounding box center [514, 137] width 6 height 6
checkbox input "true"
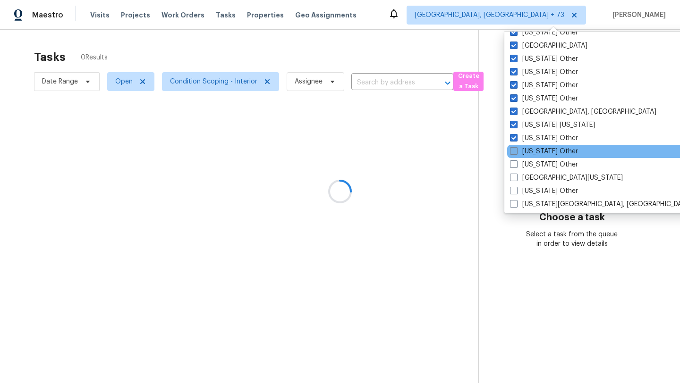
click at [515, 148] on span at bounding box center [514, 151] width 8 height 8
click at [515, 148] on input "North Carolina Other" at bounding box center [513, 150] width 6 height 6
checkbox input "true"
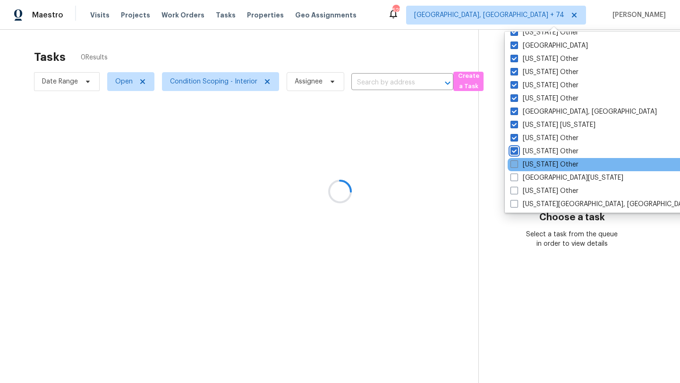
scroll to position [889, 0]
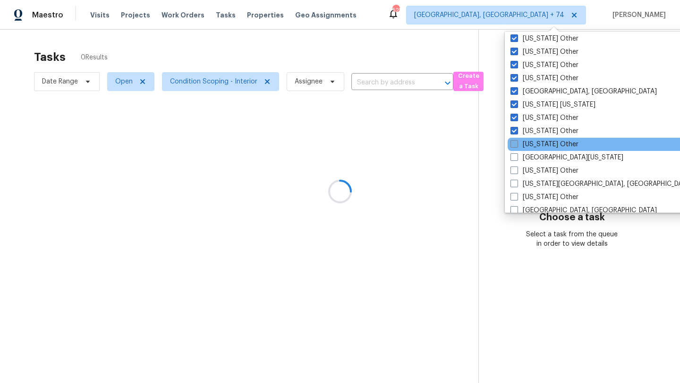
click at [515, 145] on span at bounding box center [515, 144] width 8 height 8
click at [515, 145] on input "North Dakota Other" at bounding box center [514, 143] width 6 height 6
checkbox input "true"
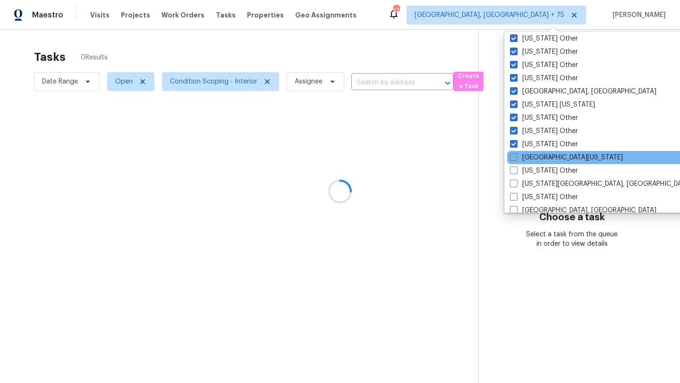
click at [515, 156] on span at bounding box center [514, 157] width 8 height 8
click at [515, 156] on input "Northern Colorado" at bounding box center [513, 156] width 6 height 6
checkbox input "true"
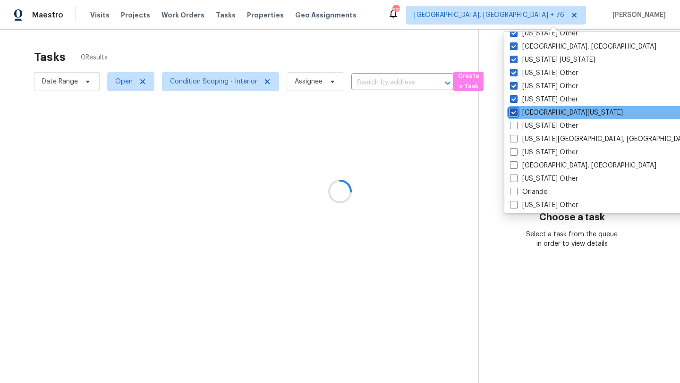
scroll to position [944, 0]
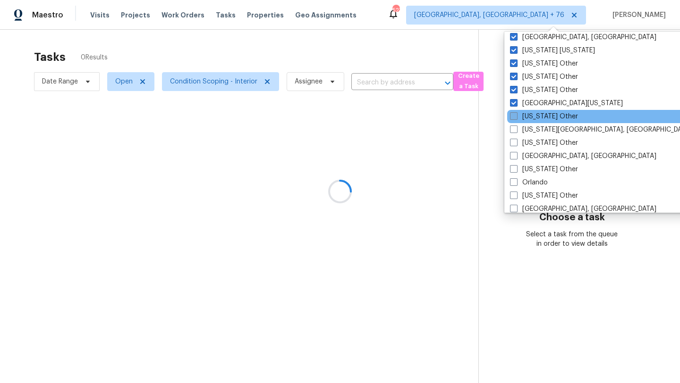
click at [515, 115] on span at bounding box center [514, 116] width 8 height 8
click at [515, 115] on input "Ohio Other" at bounding box center [513, 115] width 6 height 6
checkbox input "true"
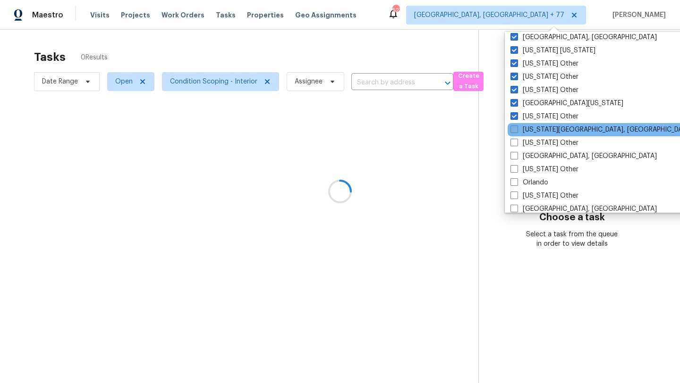
click at [513, 125] on label "Oklahoma City, OK" at bounding box center [602, 129] width 182 height 9
click at [513, 125] on input "Oklahoma City, OK" at bounding box center [514, 128] width 6 height 6
checkbox input "true"
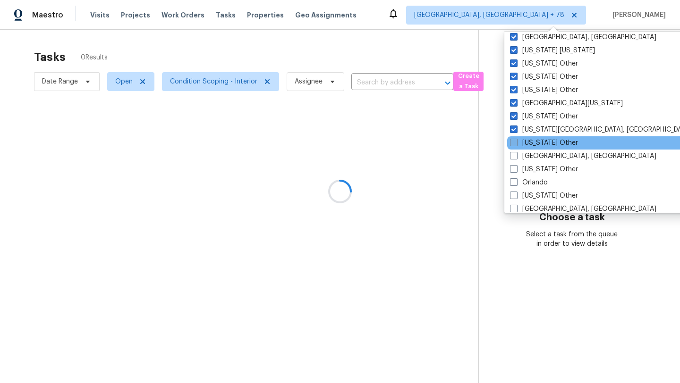
click at [513, 140] on span at bounding box center [514, 143] width 8 height 8
click at [513, 140] on input "Oklahoma Other" at bounding box center [513, 141] width 6 height 6
checkbox input "true"
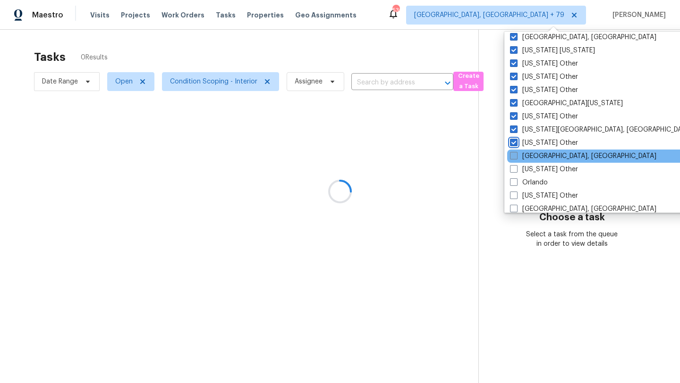
scroll to position [979, 0]
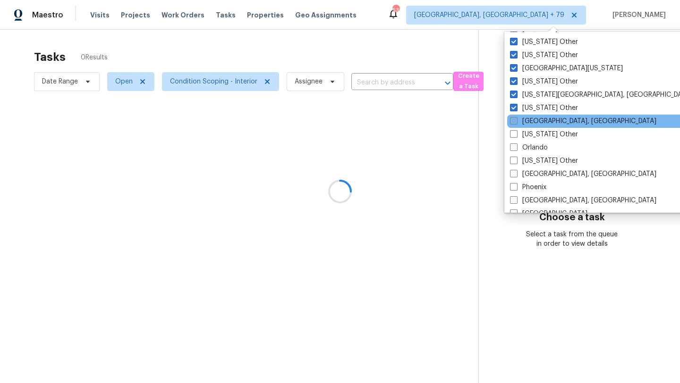
click at [513, 123] on span at bounding box center [514, 121] width 8 height 8
click at [513, 123] on input "Omaha, NE" at bounding box center [513, 120] width 6 height 6
checkbox input "true"
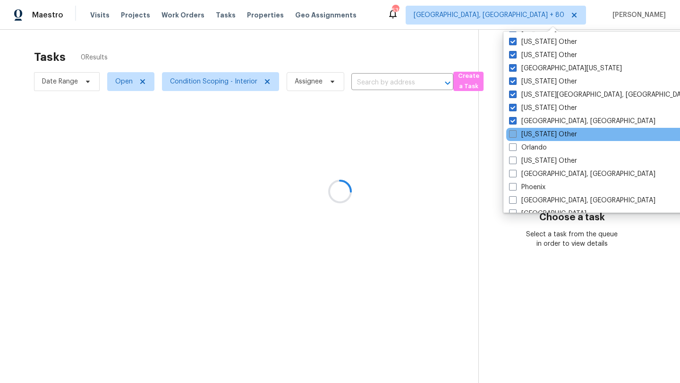
click at [513, 133] on span at bounding box center [513, 134] width 8 height 8
click at [513, 133] on input "Oregon Other" at bounding box center [512, 133] width 6 height 6
checkbox input "true"
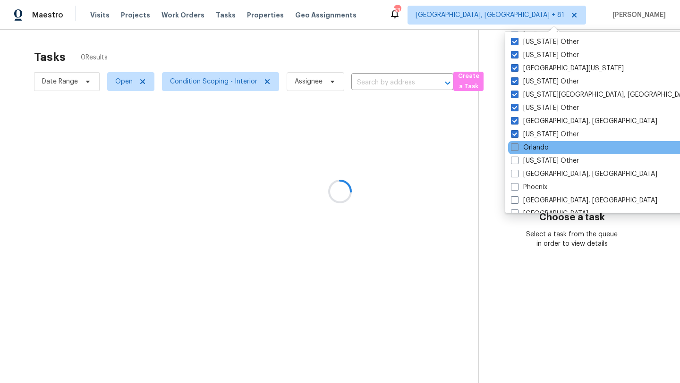
click at [513, 145] on span at bounding box center [515, 148] width 8 height 8
click at [513, 145] on input "Orlando" at bounding box center [514, 146] width 6 height 6
checkbox input "true"
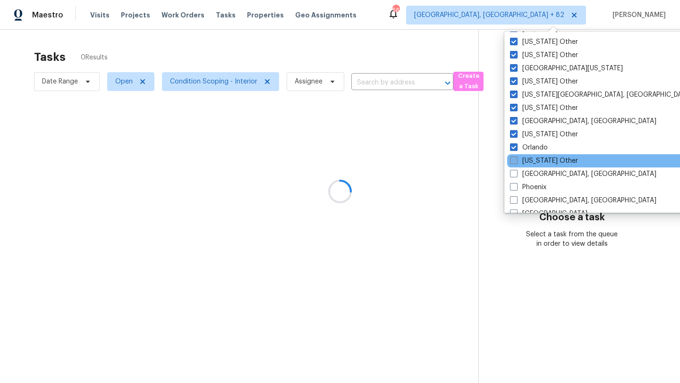
click at [513, 162] on span at bounding box center [514, 161] width 8 height 8
click at [513, 162] on input "Pennsylvania Other" at bounding box center [513, 159] width 6 height 6
checkbox input "true"
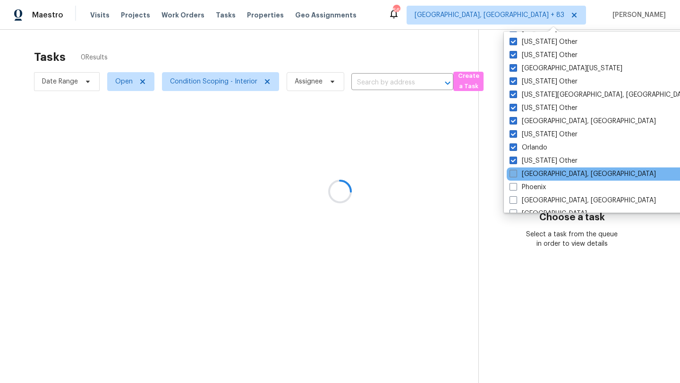
click at [513, 172] on span at bounding box center [514, 174] width 8 height 8
click at [513, 172] on input "Philadelphia, PA" at bounding box center [513, 173] width 6 height 6
checkbox input "true"
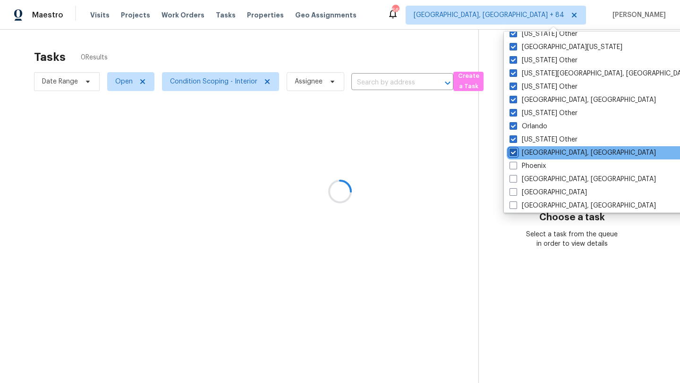
scroll to position [1015, 0]
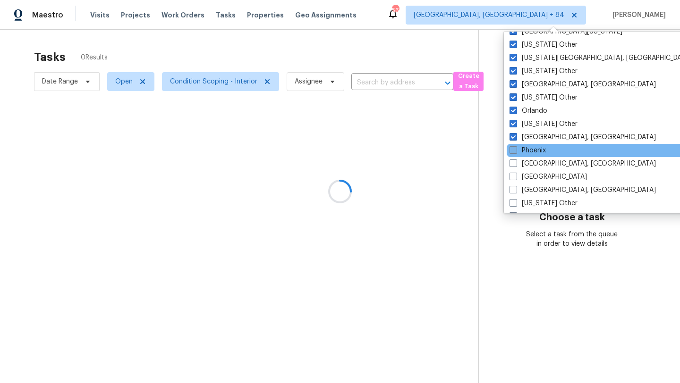
click at [514, 151] on span at bounding box center [514, 150] width 8 height 8
click at [514, 151] on input "Phoenix" at bounding box center [513, 149] width 6 height 6
checkbox input "true"
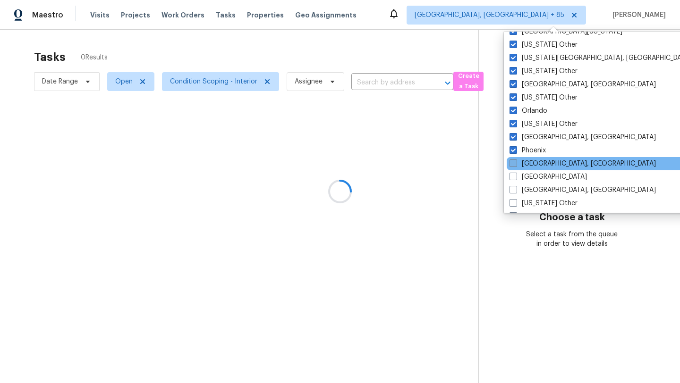
click at [514, 159] on label "Pittsburgh, PA" at bounding box center [583, 163] width 146 height 9
click at [514, 159] on input "Pittsburgh, PA" at bounding box center [513, 162] width 6 height 6
checkbox input "true"
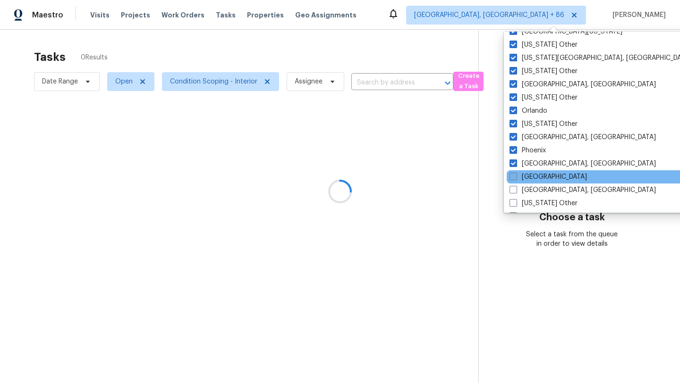
click at [513, 176] on span at bounding box center [514, 177] width 8 height 8
click at [513, 176] on input "Portland" at bounding box center [513, 175] width 6 height 6
checkbox input "true"
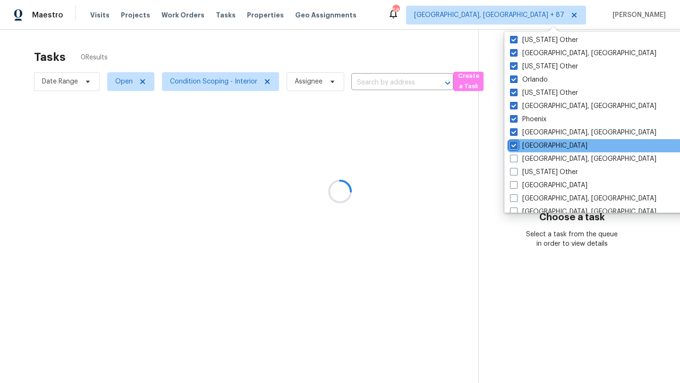
scroll to position [1053, 0]
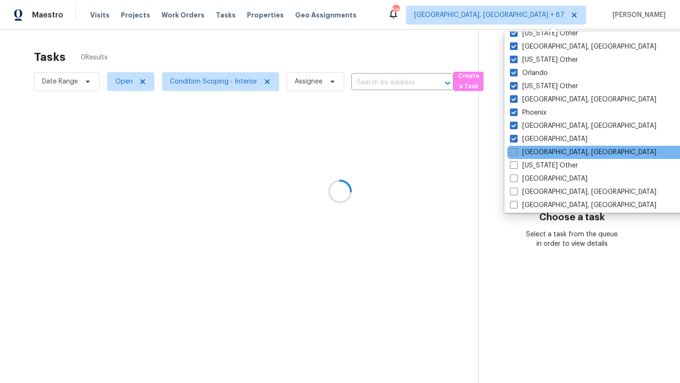
click at [513, 149] on span at bounding box center [514, 152] width 8 height 8
click at [513, 149] on input "Prescott, AZ" at bounding box center [513, 151] width 6 height 6
checkbox input "true"
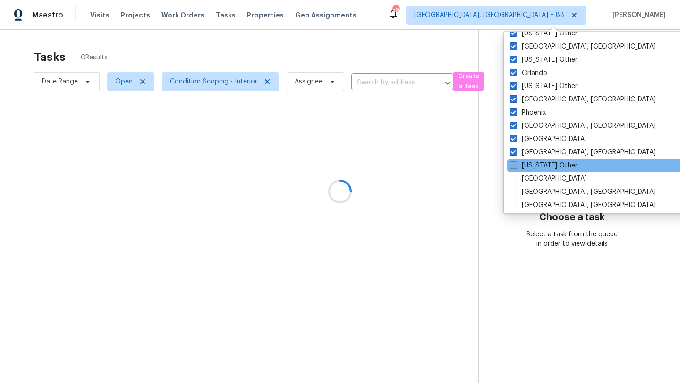
click at [512, 163] on span at bounding box center [514, 166] width 8 height 8
click at [512, 163] on input "Puerto Rico Other" at bounding box center [513, 164] width 6 height 6
checkbox input "true"
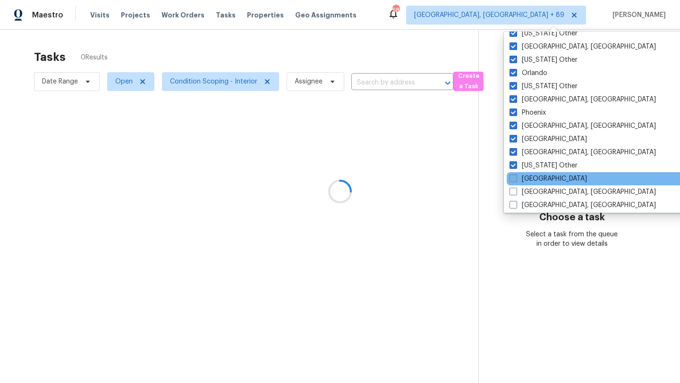
click at [512, 174] on label "Raleigh" at bounding box center [548, 178] width 77 height 9
click at [512, 174] on input "Raleigh" at bounding box center [513, 177] width 6 height 6
checkbox input "true"
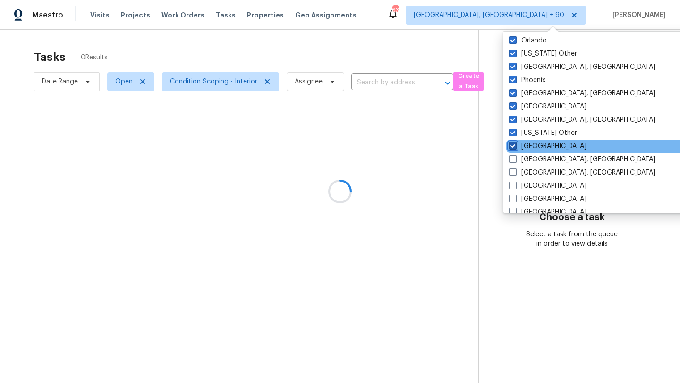
scroll to position [1132, 0]
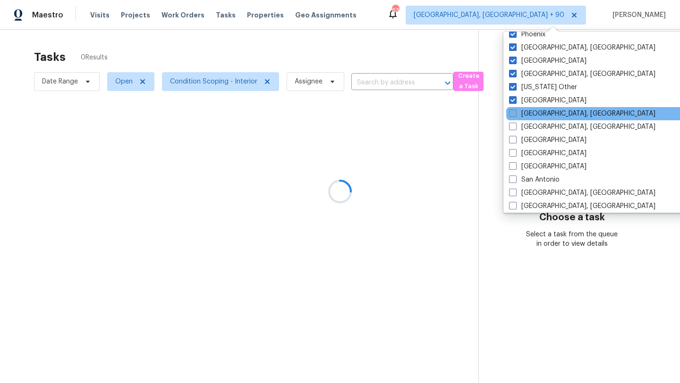
click at [514, 112] on span at bounding box center [513, 114] width 8 height 8
click at [514, 112] on input "Reno, NV" at bounding box center [512, 112] width 6 height 6
checkbox input "true"
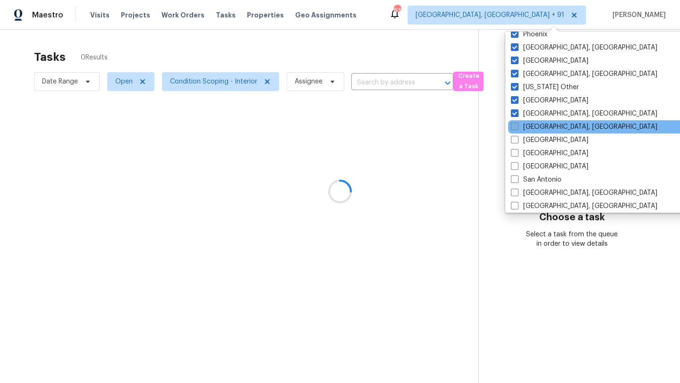
click at [513, 127] on span at bounding box center [515, 127] width 8 height 8
click at [513, 127] on input "Richmond, VA" at bounding box center [514, 125] width 6 height 6
checkbox input "true"
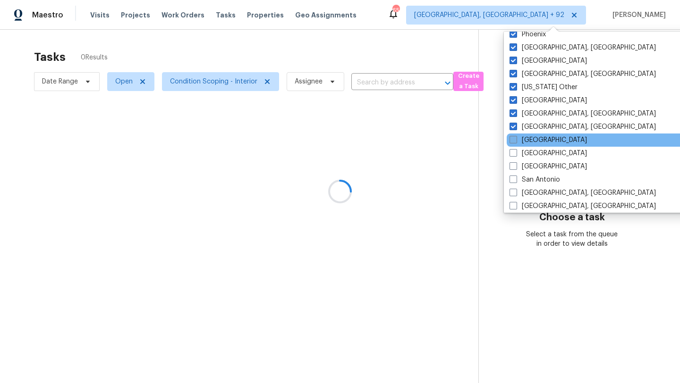
click at [513, 139] on span at bounding box center [514, 140] width 8 height 8
click at [513, 139] on input "Riverside" at bounding box center [513, 139] width 6 height 6
checkbox input "true"
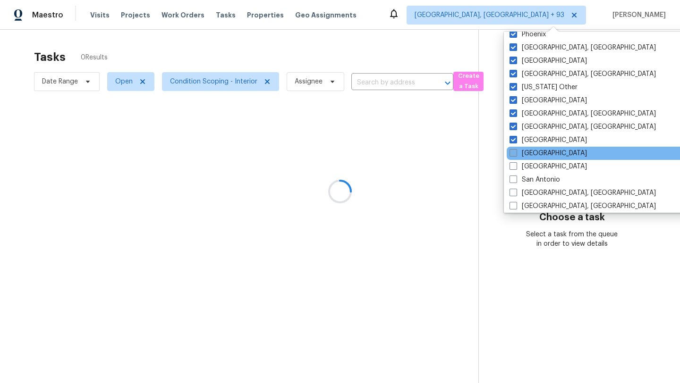
click at [513, 155] on span at bounding box center [514, 153] width 8 height 8
click at [513, 155] on input "Sacramento" at bounding box center [513, 152] width 6 height 6
checkbox input "true"
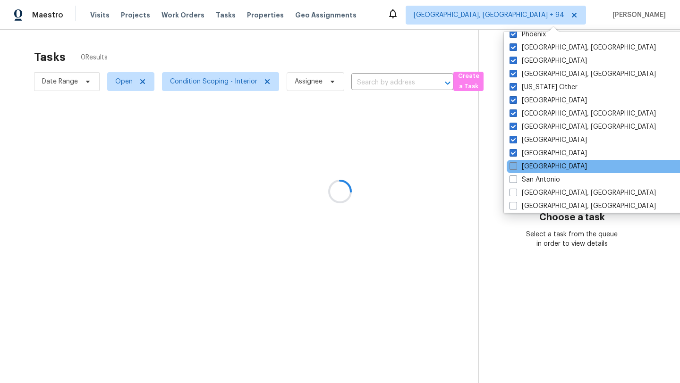
click at [513, 166] on span at bounding box center [514, 166] width 8 height 8
click at [513, 166] on input "Salt Lake City" at bounding box center [513, 165] width 6 height 6
checkbox input "true"
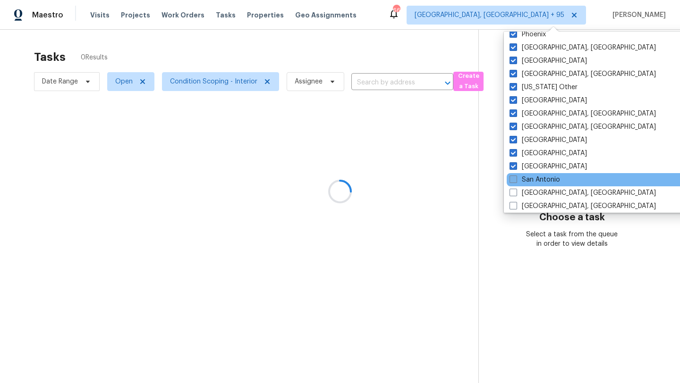
click at [512, 176] on span at bounding box center [514, 180] width 8 height 8
click at [512, 176] on input "San Antonio" at bounding box center [513, 178] width 6 height 6
checkbox input "true"
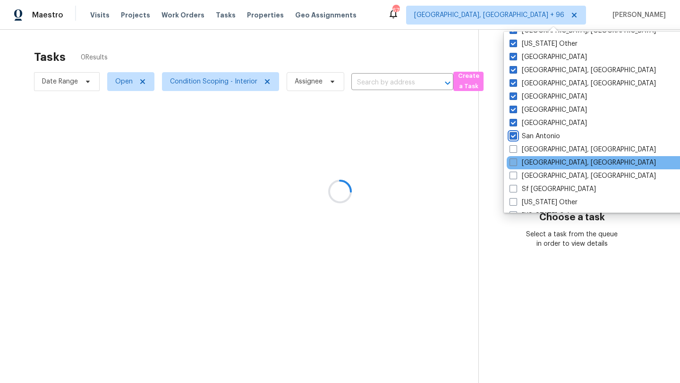
scroll to position [1179, 0]
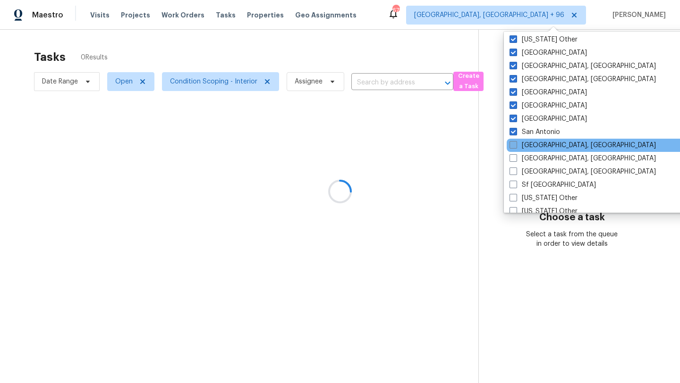
click at [514, 147] on span at bounding box center [514, 145] width 8 height 8
click at [514, 147] on input "San Diego, CA" at bounding box center [513, 144] width 6 height 6
checkbox input "true"
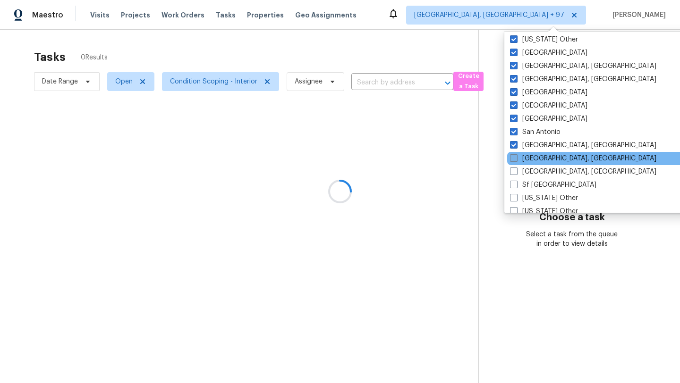
click at [514, 160] on span at bounding box center [514, 158] width 8 height 8
click at [514, 160] on input "Savannah, GA" at bounding box center [513, 157] width 6 height 6
checkbox input "true"
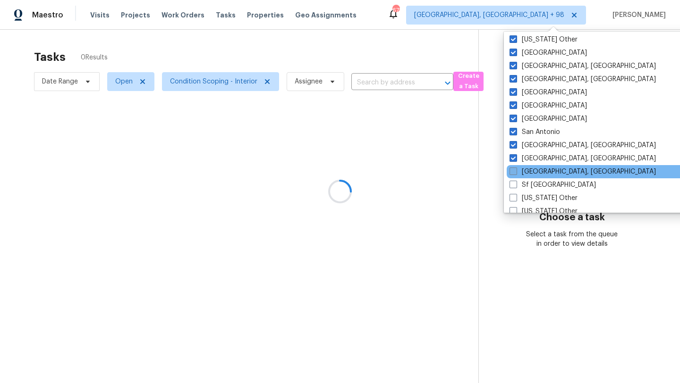
click at [513, 168] on span at bounding box center [514, 172] width 8 height 8
click at [513, 168] on input "Seattle, WA" at bounding box center [513, 170] width 6 height 6
checkbox input "true"
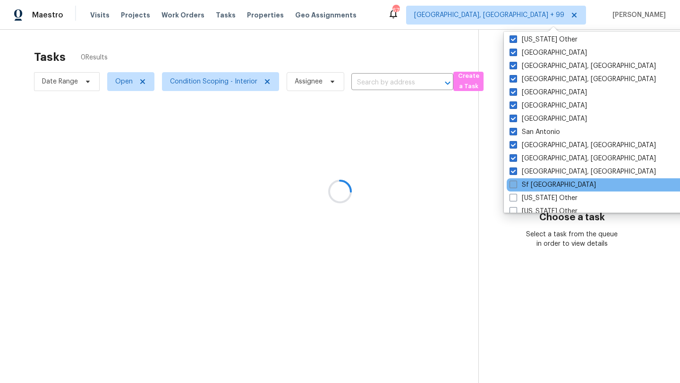
click at [512, 184] on span at bounding box center [514, 185] width 8 height 8
click at [512, 184] on input "Sf Bay Area" at bounding box center [513, 183] width 6 height 6
checkbox input "true"
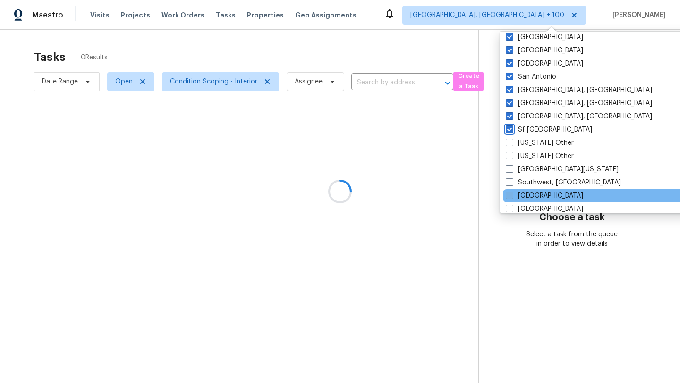
scroll to position [1247, 0]
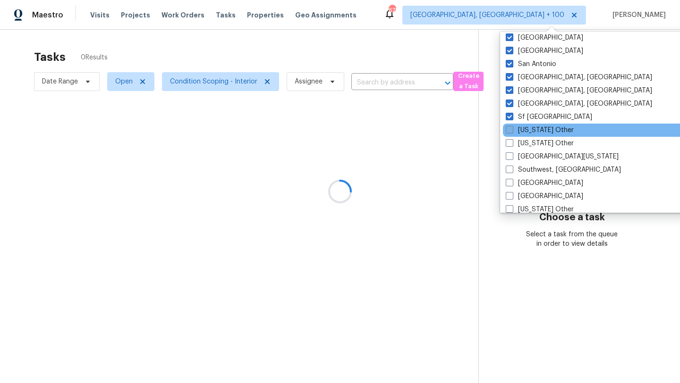
click at [510, 128] on span at bounding box center [510, 130] width 8 height 8
click at [510, 128] on input "South Carolina Other" at bounding box center [509, 129] width 6 height 6
checkbox input "true"
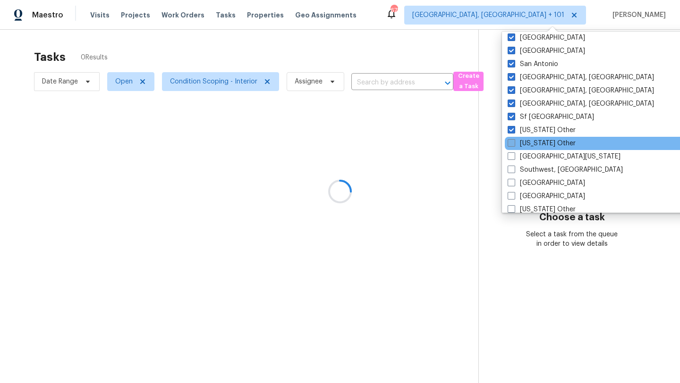
click at [511, 140] on span at bounding box center [512, 143] width 8 height 8
click at [511, 140] on input "South Dakota Other" at bounding box center [511, 142] width 6 height 6
checkbox input "true"
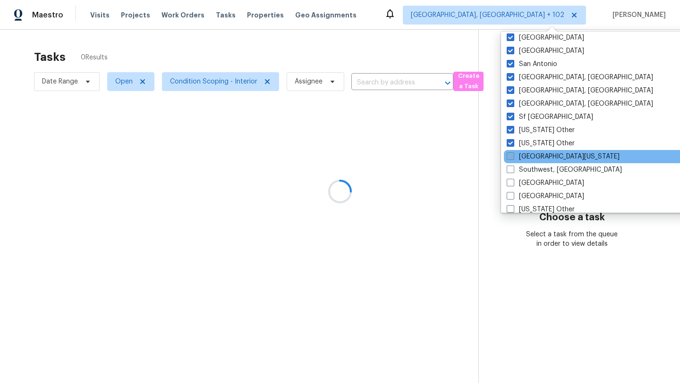
click at [511, 156] on span at bounding box center [511, 157] width 8 height 8
click at [511, 156] on input "South Texas" at bounding box center [510, 155] width 6 height 6
checkbox input "true"
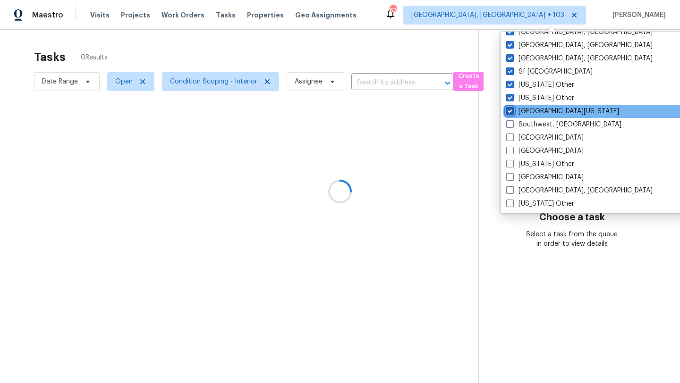
scroll to position [1296, 0]
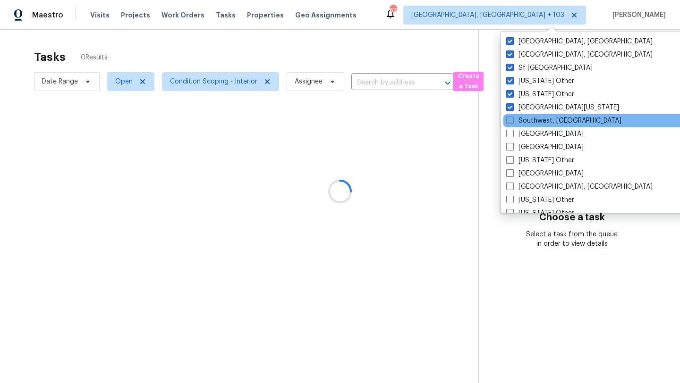
click at [511, 120] on span at bounding box center [510, 121] width 8 height 8
click at [511, 120] on input "Southwest, FL" at bounding box center [509, 119] width 6 height 6
checkbox input "true"
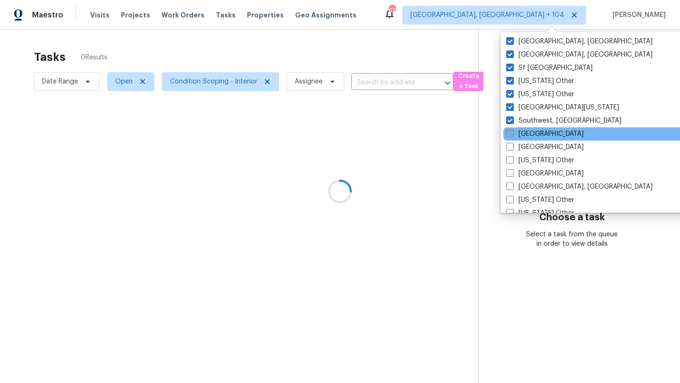
click at [511, 132] on span at bounding box center [510, 134] width 8 height 8
click at [511, 132] on input "St Louis" at bounding box center [509, 132] width 6 height 6
checkbox input "true"
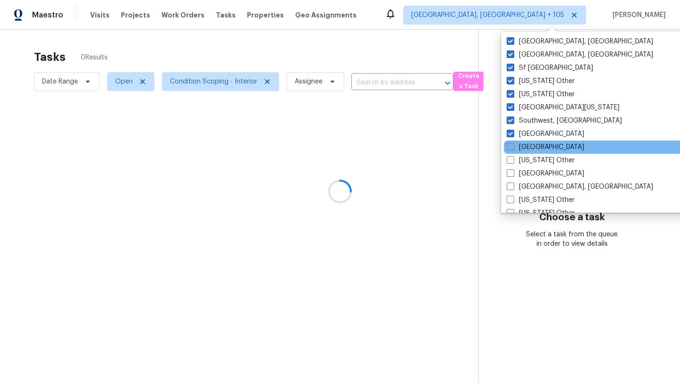
click at [510, 147] on span at bounding box center [511, 147] width 8 height 8
click at [510, 147] on input "Tampa" at bounding box center [510, 146] width 6 height 6
checkbox input "true"
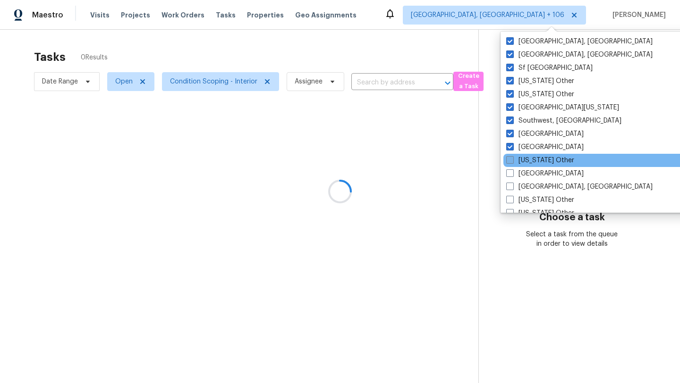
click at [510, 160] on span at bounding box center [510, 160] width 8 height 8
click at [510, 160] on input "Tennessee Other" at bounding box center [509, 159] width 6 height 6
checkbox input "true"
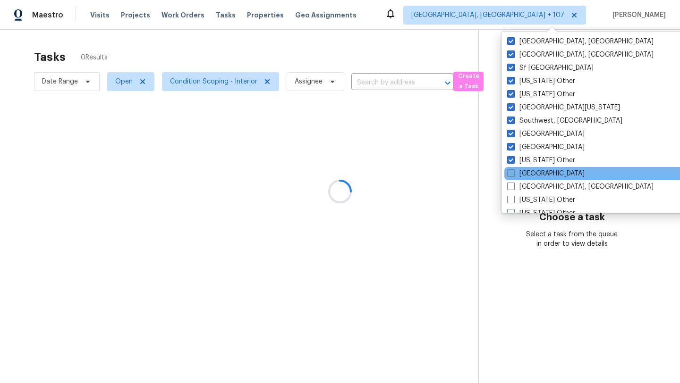
click at [510, 173] on span at bounding box center [511, 174] width 8 height 8
click at [510, 173] on input "Tucson" at bounding box center [510, 172] width 6 height 6
checkbox input "true"
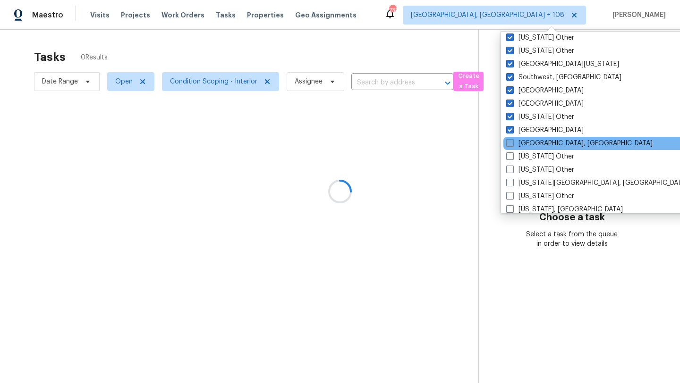
click at [511, 146] on span at bounding box center [510, 143] width 8 height 8
click at [511, 145] on input "Tulsa, OK" at bounding box center [509, 142] width 6 height 6
checkbox input "true"
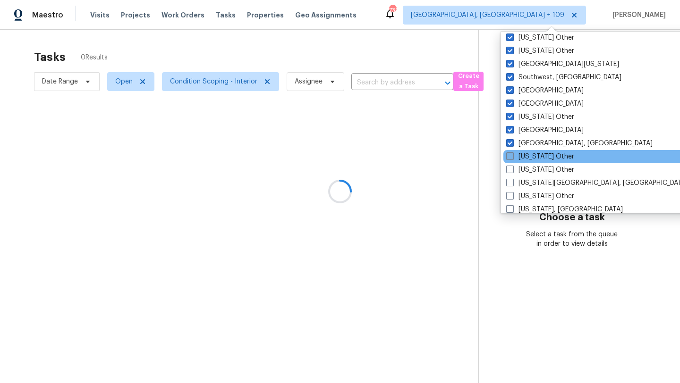
click at [511, 155] on span at bounding box center [510, 157] width 8 height 8
click at [511, 155] on input "Utah Other" at bounding box center [509, 155] width 6 height 6
checkbox input "true"
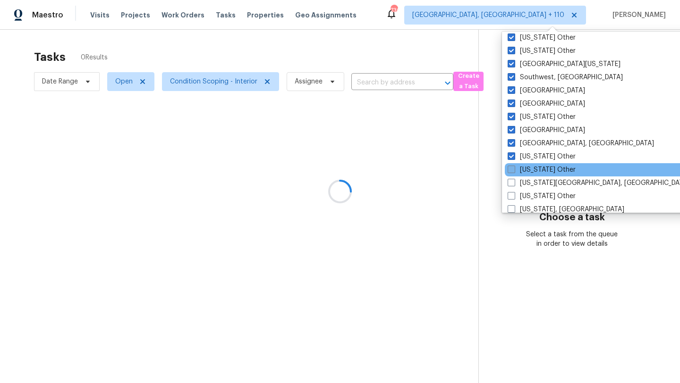
click at [511, 168] on span at bounding box center [512, 170] width 8 height 8
click at [511, 168] on input "Vermont Other" at bounding box center [511, 168] width 6 height 6
checkbox input "true"
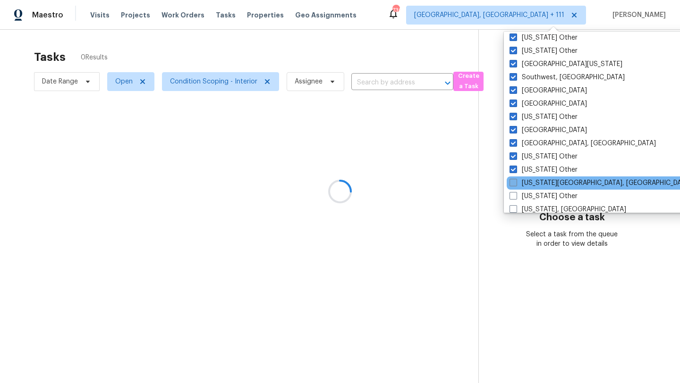
click at [511, 183] on span at bounding box center [514, 183] width 8 height 8
click at [511, 183] on input "Virginia Beach, VA" at bounding box center [513, 182] width 6 height 6
checkbox input "true"
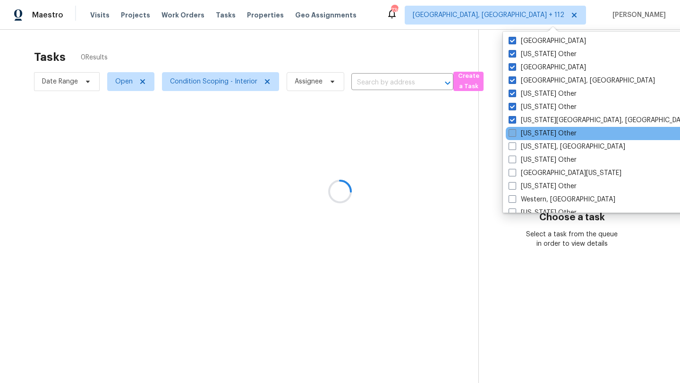
click at [514, 132] on span at bounding box center [513, 133] width 8 height 8
click at [514, 132] on input "Virginia Other" at bounding box center [512, 132] width 6 height 6
checkbox input "true"
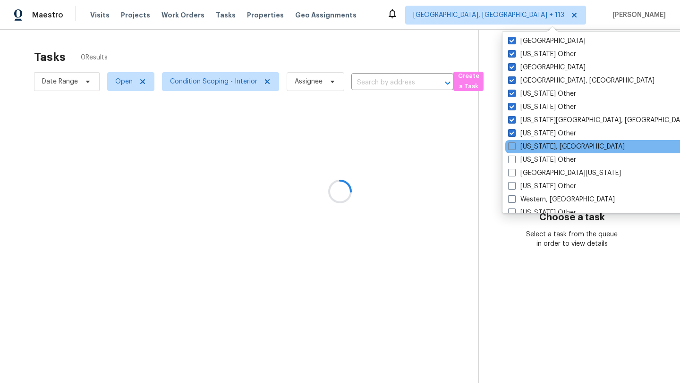
click at [513, 141] on div "Washington, DC" at bounding box center [600, 146] width 190 height 13
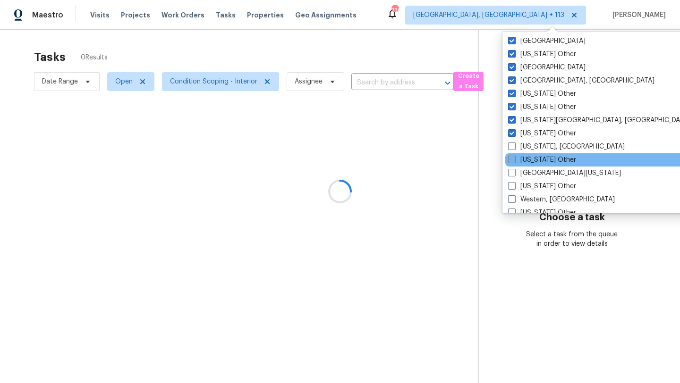
click at [513, 156] on span at bounding box center [512, 160] width 8 height 8
click at [513, 156] on input "Washington Other" at bounding box center [511, 158] width 6 height 6
checkbox input "true"
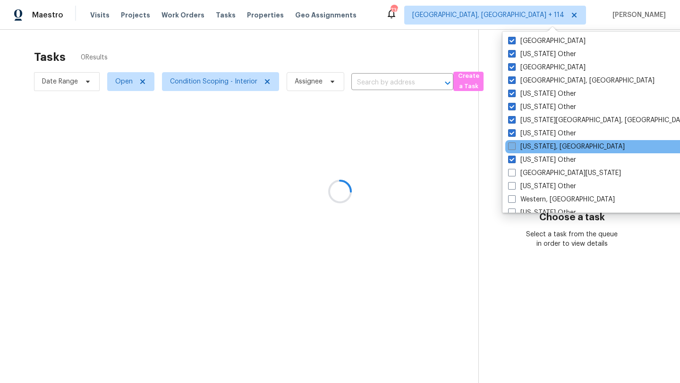
click at [514, 147] on span at bounding box center [512, 147] width 8 height 8
click at [514, 147] on input "Washington, DC" at bounding box center [511, 145] width 6 height 6
checkbox input "true"
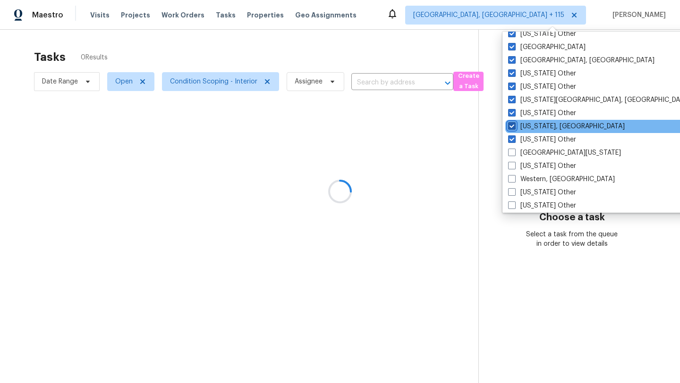
scroll to position [1426, 0]
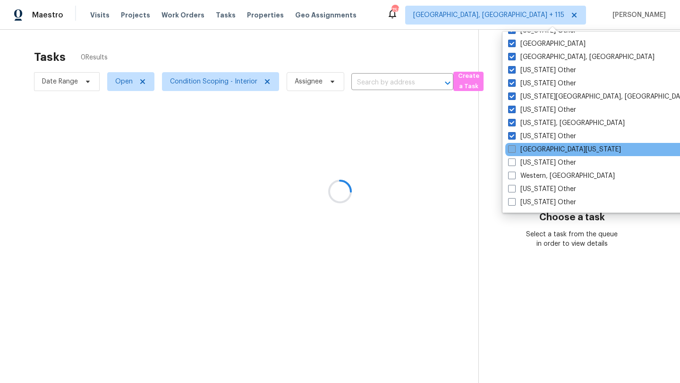
click at [513, 146] on span at bounding box center [512, 149] width 8 height 8
click at [513, 146] on input "West Texas" at bounding box center [511, 148] width 6 height 6
checkbox input "true"
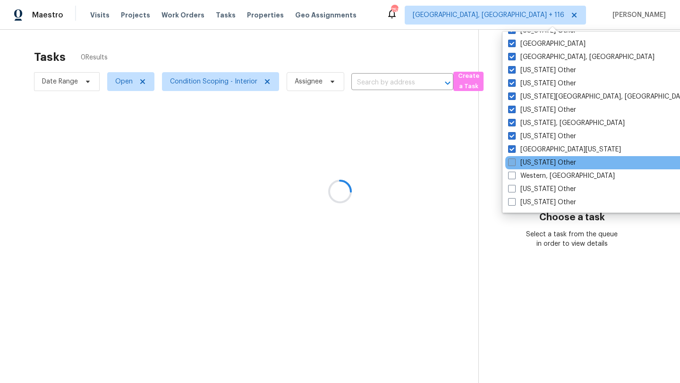
click at [511, 164] on span at bounding box center [512, 163] width 8 height 8
click at [511, 164] on input "West Virginia Other" at bounding box center [511, 161] width 6 height 6
checkbox input "true"
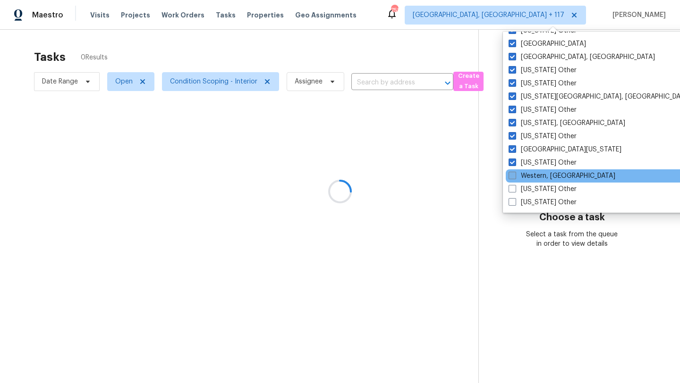
click at [511, 175] on span at bounding box center [513, 176] width 8 height 8
click at [511, 175] on input "Western, NY" at bounding box center [512, 174] width 6 height 6
checkbox input "true"
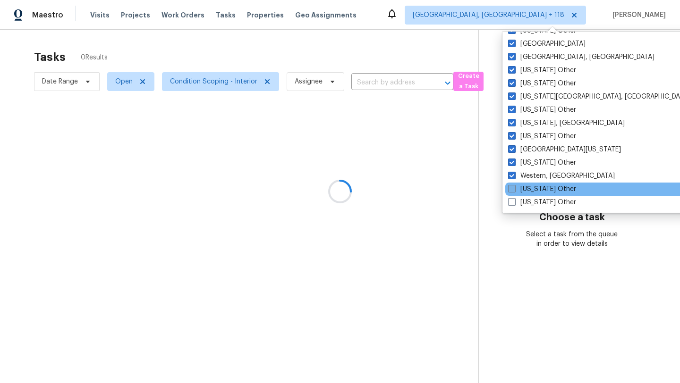
click at [511, 186] on span at bounding box center [512, 189] width 8 height 8
click at [511, 186] on input "Wisconsin Other" at bounding box center [511, 188] width 6 height 6
checkbox input "true"
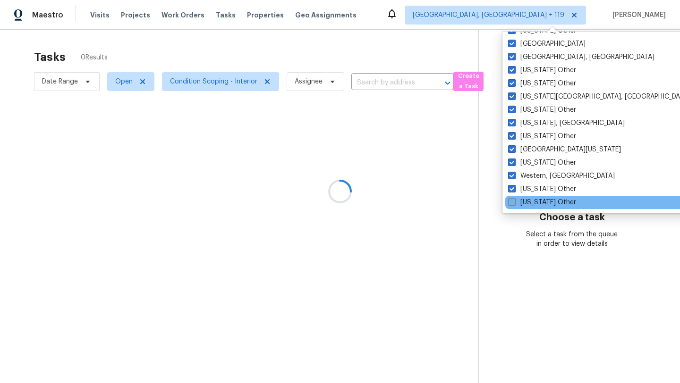
click at [511, 206] on span at bounding box center [512, 202] width 8 height 8
click at [511, 204] on input "Wyoming Other" at bounding box center [511, 201] width 6 height 6
checkbox input "true"
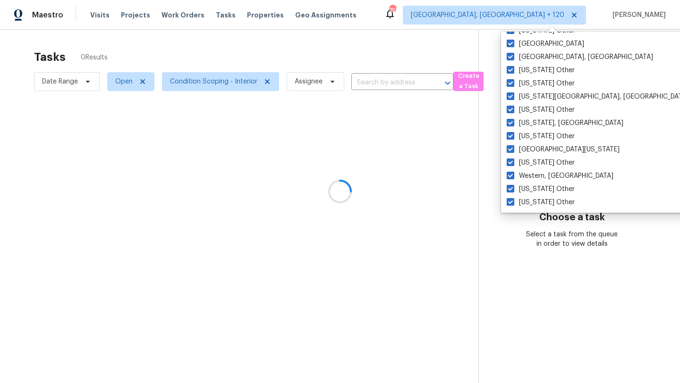
click at [420, 189] on div at bounding box center [340, 191] width 680 height 383
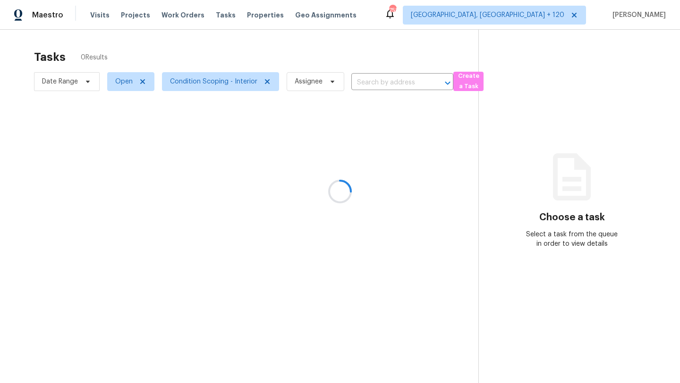
click at [404, 73] on div at bounding box center [340, 191] width 680 height 383
click at [390, 85] on div at bounding box center [340, 191] width 680 height 383
click at [391, 83] on div at bounding box center [340, 191] width 680 height 383
click at [391, 79] on div at bounding box center [340, 191] width 680 height 383
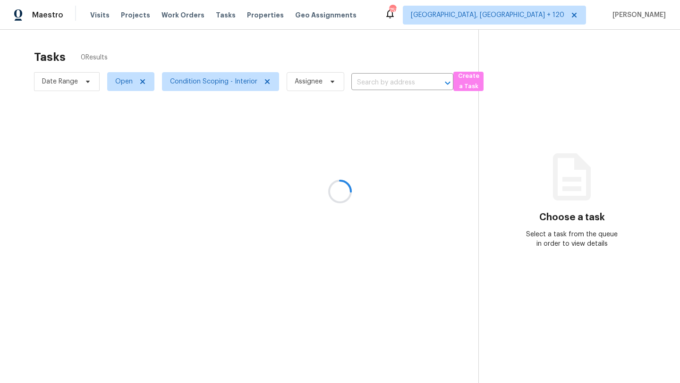
click at [391, 79] on div at bounding box center [340, 191] width 680 height 383
click at [386, 81] on div at bounding box center [340, 191] width 680 height 383
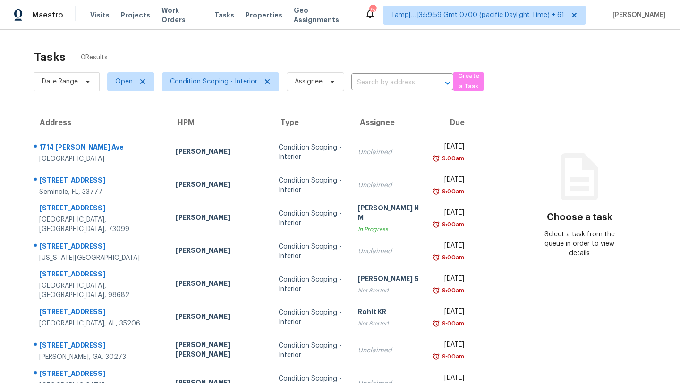
click at [386, 81] on input "text" at bounding box center [389, 83] width 76 height 15
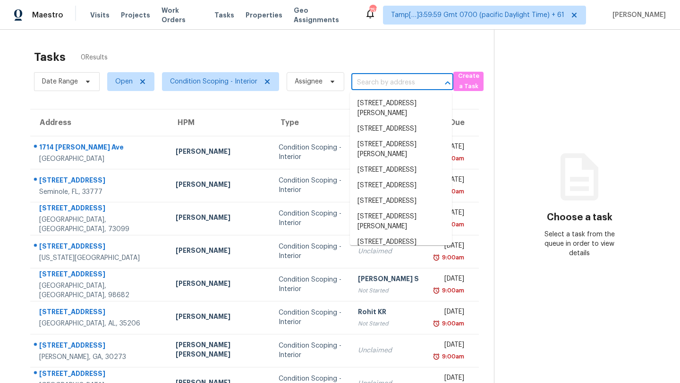
paste input "213 Stoneridge Ln Oklahoma City, OK, 73130"
type input "213 Stoneridge Ln Oklahoma City, OK, 73130"
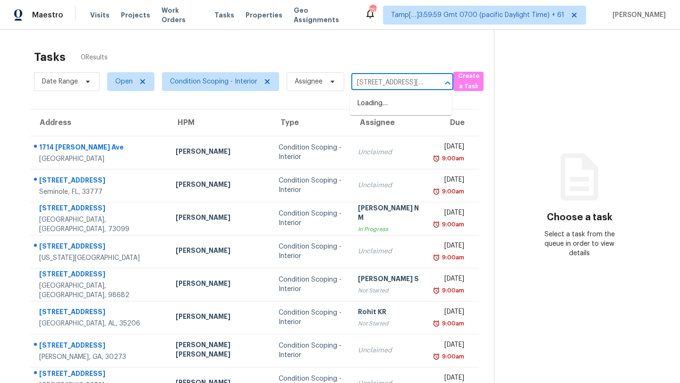
scroll to position [0, 68]
click at [384, 102] on li "[STREET_ADDRESS][US_STATE]" at bounding box center [401, 109] width 102 height 26
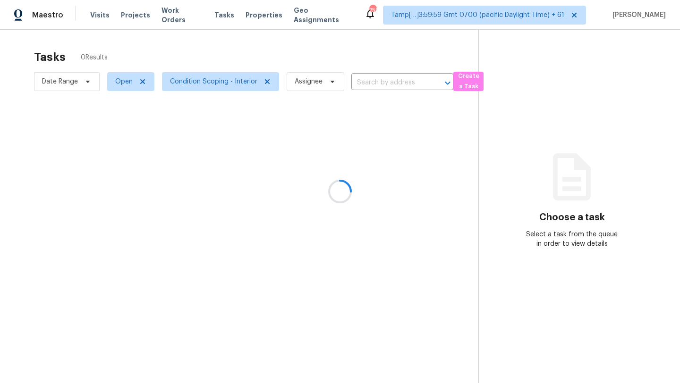
type input "[STREET_ADDRESS][US_STATE]"
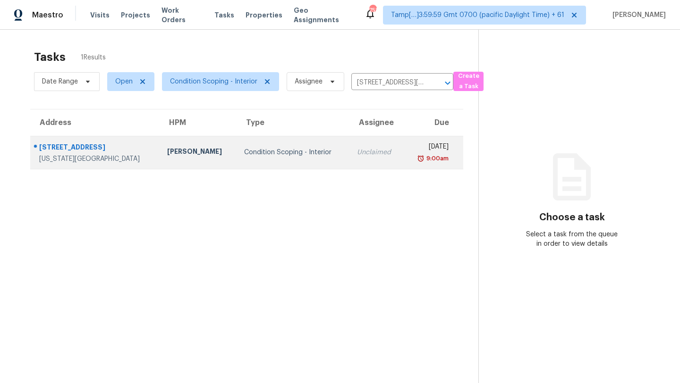
click at [299, 146] on td "Condition Scoping - Interior" at bounding box center [293, 152] width 113 height 33
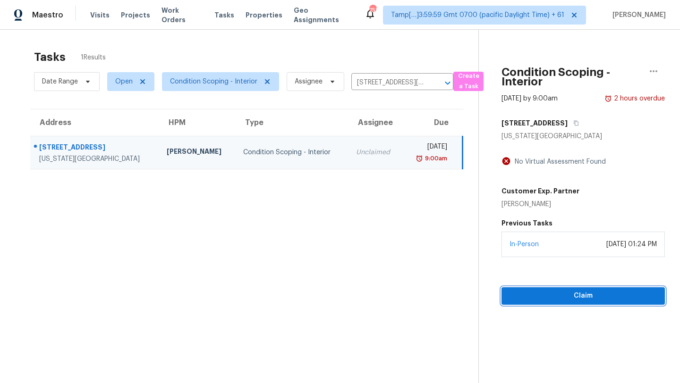
click at [562, 289] on button "Claim" at bounding box center [583, 296] width 163 height 17
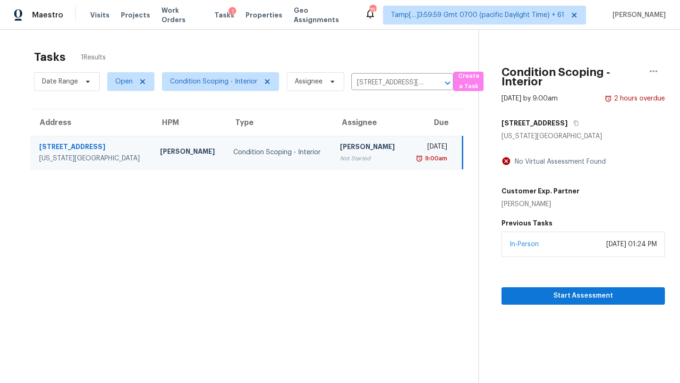
click at [525, 162] on div "No Virtual Assessment Found" at bounding box center [558, 161] width 95 height 9
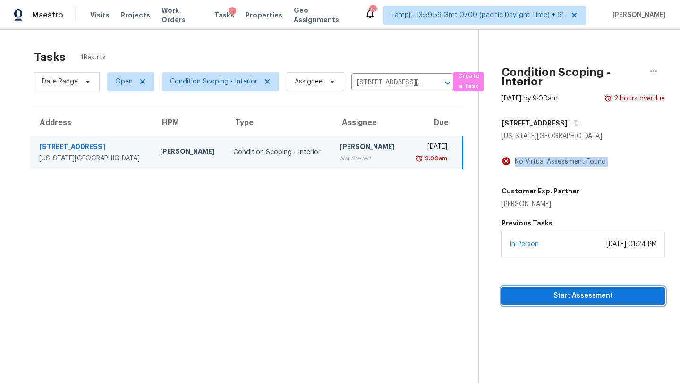
click at [556, 292] on span "Start Assessment" at bounding box center [583, 296] width 148 height 12
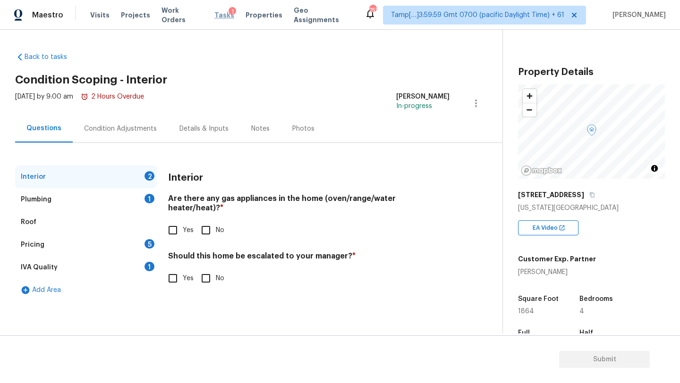
click at [214, 14] on span "Tasks" at bounding box center [224, 15] width 20 height 7
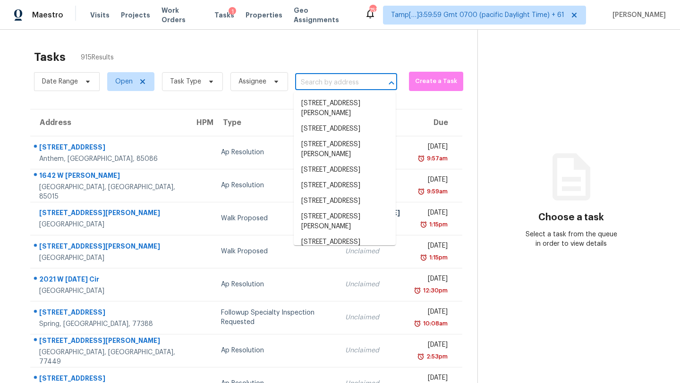
click at [312, 83] on input "text" at bounding box center [333, 83] width 76 height 15
paste input "[STREET_ADDRESS][US_STATE]"
type input "[STREET_ADDRESS][US_STATE]"
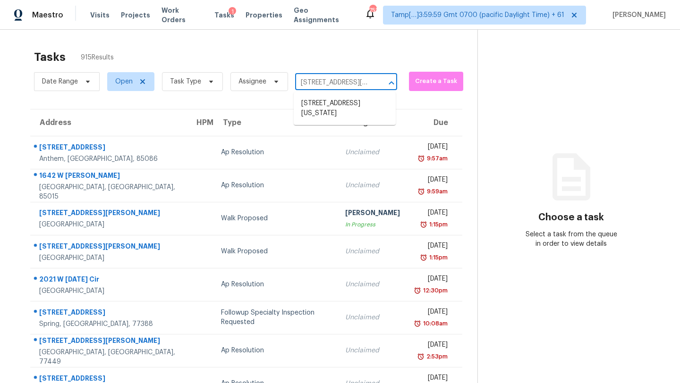
scroll to position [0, 68]
click at [332, 112] on li "[STREET_ADDRESS][US_STATE]" at bounding box center [345, 109] width 102 height 26
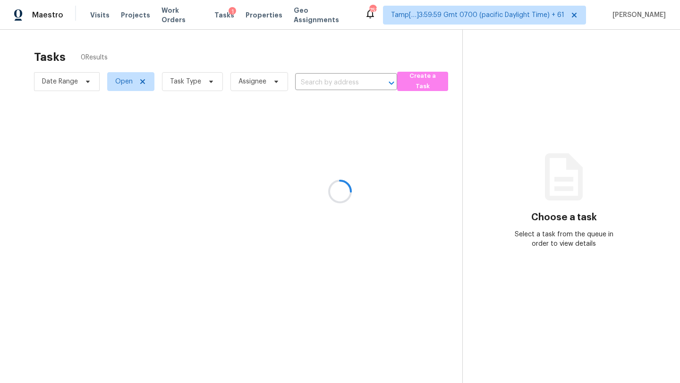
type input "[STREET_ADDRESS][US_STATE]"
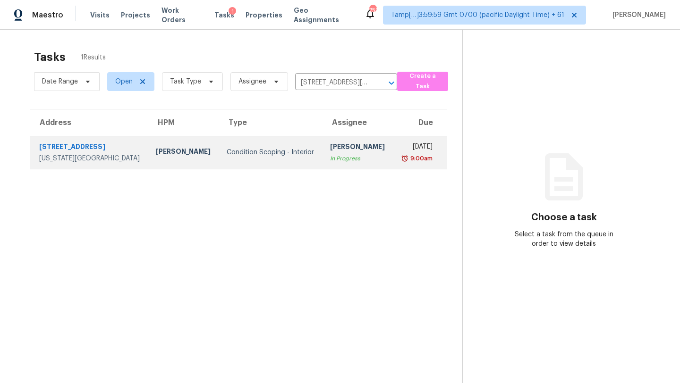
click at [323, 154] on td "Nitant Patel In Progress" at bounding box center [358, 152] width 70 height 33
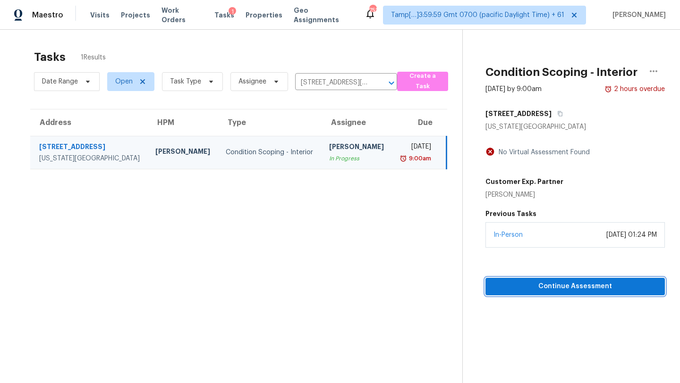
click at [538, 285] on span "Continue Assessment" at bounding box center [575, 287] width 164 height 12
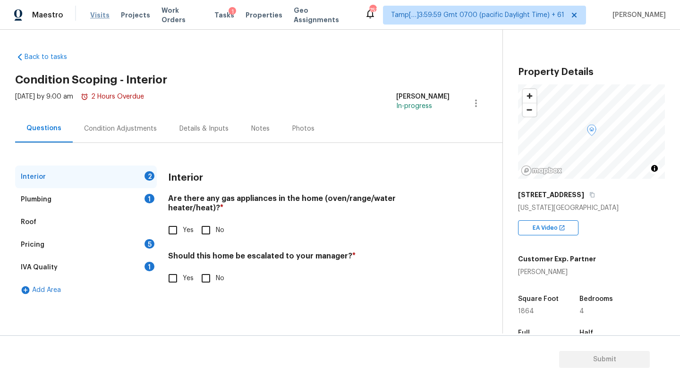
click at [97, 10] on span "Visits" at bounding box center [99, 14] width 19 height 9
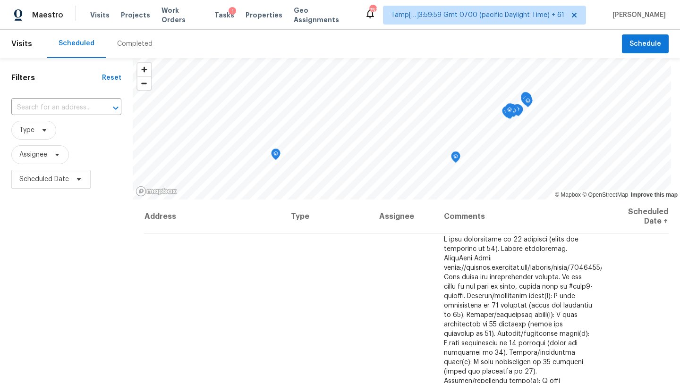
click at [133, 45] on div "Completed" at bounding box center [134, 43] width 35 height 9
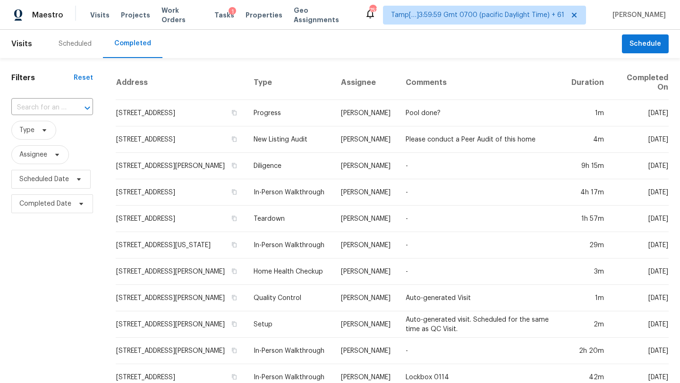
click at [86, 49] on div "Scheduled" at bounding box center [75, 44] width 56 height 28
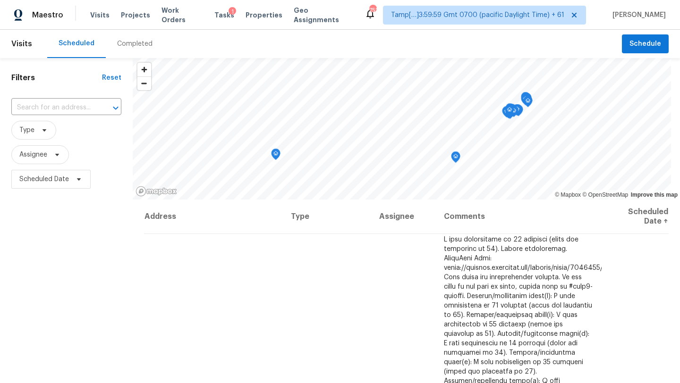
click at [28, 48] on span "Visits" at bounding box center [21, 44] width 21 height 21
click at [172, 15] on span "Work Orders" at bounding box center [183, 15] width 42 height 19
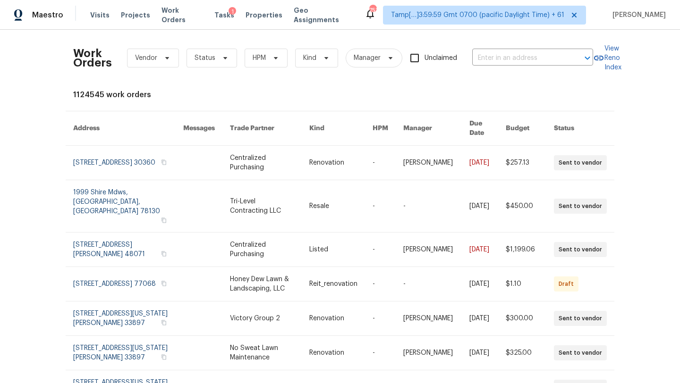
click at [94, 23] on div "Visits Projects Work Orders Tasks 1 Properties Geo Assignments" at bounding box center [227, 15] width 274 height 19
click at [94, 12] on span "Visits" at bounding box center [99, 14] width 19 height 9
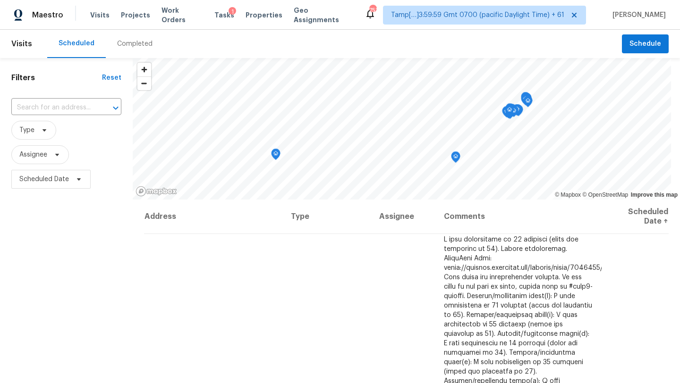
click at [131, 48] on div "Completed" at bounding box center [134, 43] width 35 height 9
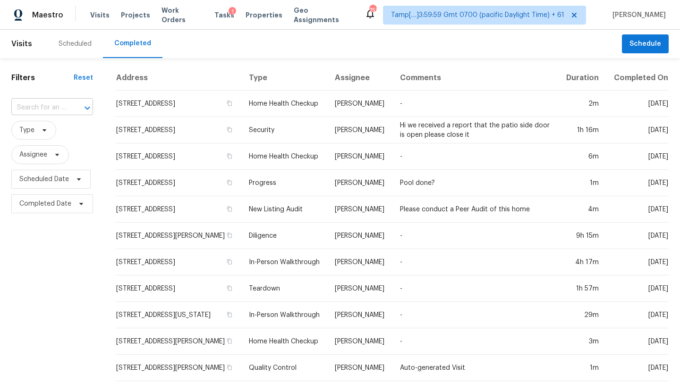
click at [64, 106] on input "text" at bounding box center [38, 108] width 55 height 15
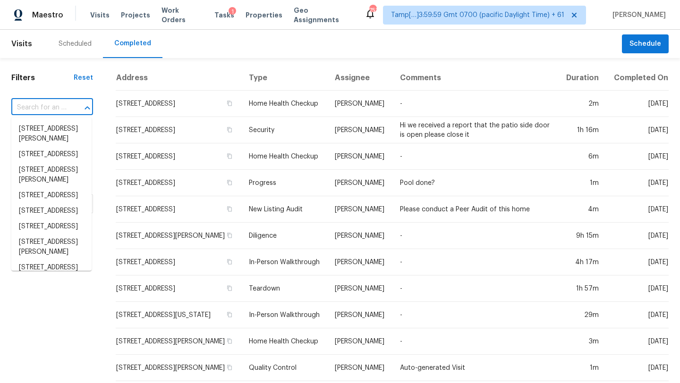
paste input "[STREET_ADDRESS][US_STATE]"
type input "[STREET_ADDRESS][US_STATE]"
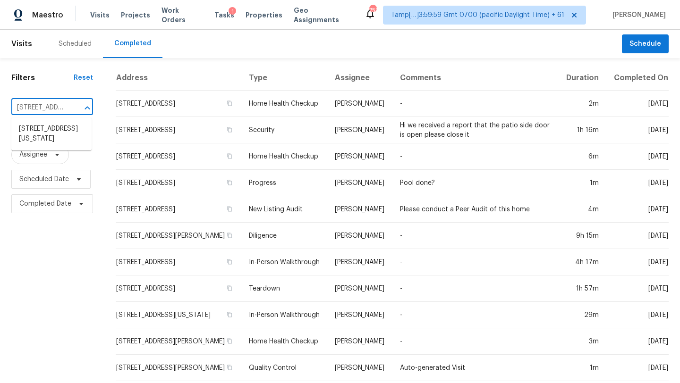
scroll to position [0, 89]
click at [70, 130] on li "213 Stoneridge Ln, Oklahoma City, OK 73130" at bounding box center [51, 134] width 80 height 26
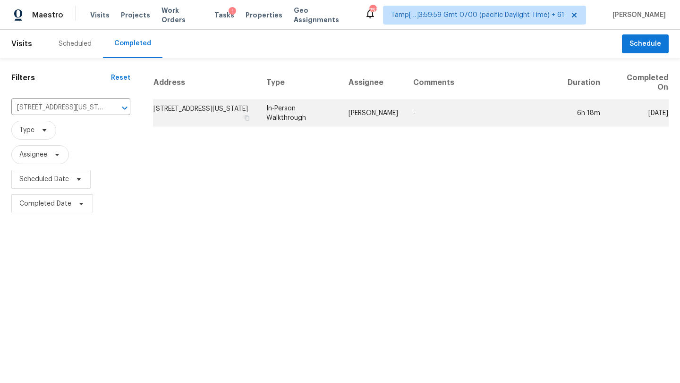
click at [313, 103] on td "In-Person Walkthrough" at bounding box center [300, 113] width 82 height 26
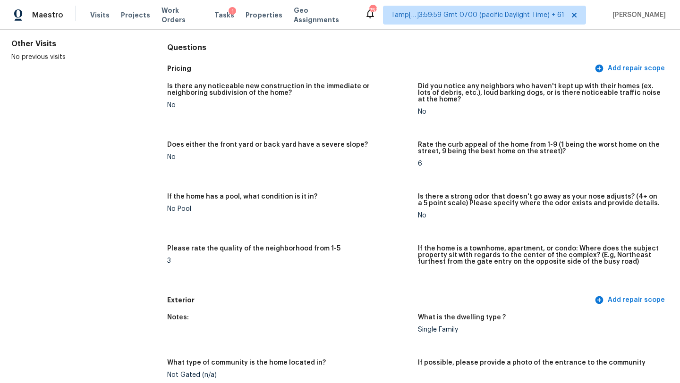
scroll to position [91, 0]
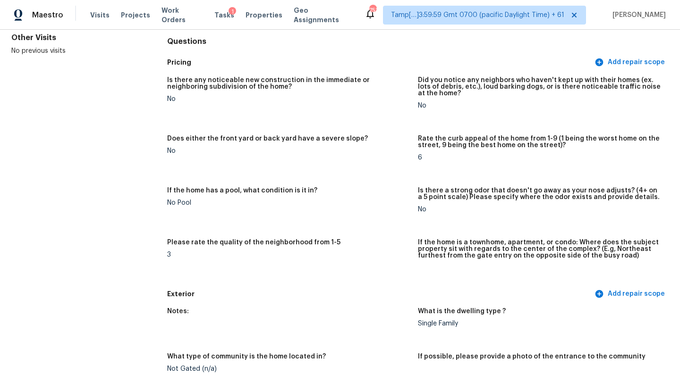
click at [299, 143] on div "Does either the front yard or back yard have a severe slope?" at bounding box center [288, 142] width 243 height 12
click at [422, 130] on div "Is there any noticeable new construction in the immediate or neighboring subdiv…" at bounding box center [418, 178] width 502 height 214
click at [422, 136] on h5 "Rate the curb appeal of the home from 1-9 (1 being the worst home on the street…" at bounding box center [539, 142] width 243 height 13
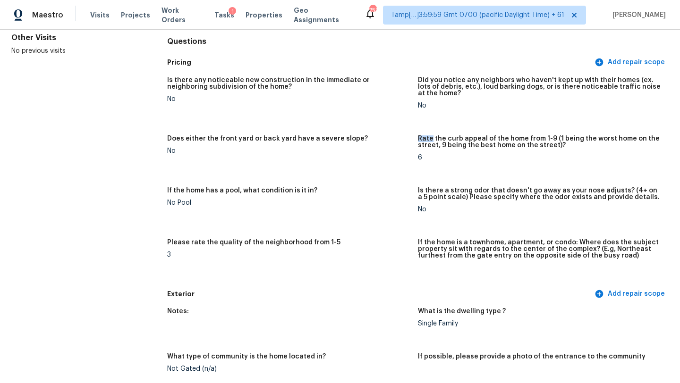
click at [422, 136] on h5 "Rate the curb appeal of the home from 1-9 (1 being the worst home on the street…" at bounding box center [539, 142] width 243 height 13
click at [286, 193] on h5 "If the home has a pool, what condition is it in?" at bounding box center [242, 190] width 150 height 7
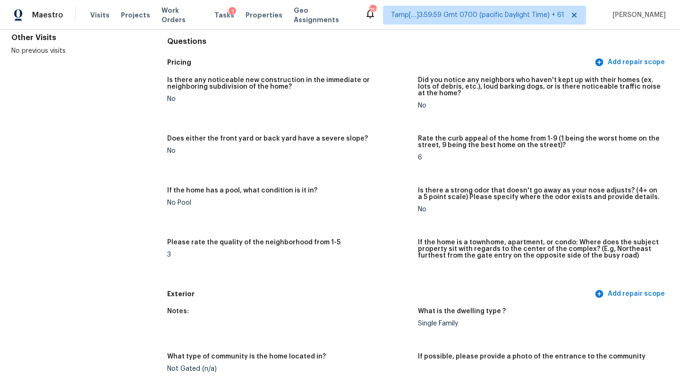
click at [429, 191] on h5 "Is there a strong odor that doesn't go away as your nose adjusts? (4+ on a 5 po…" at bounding box center [539, 193] width 243 height 13
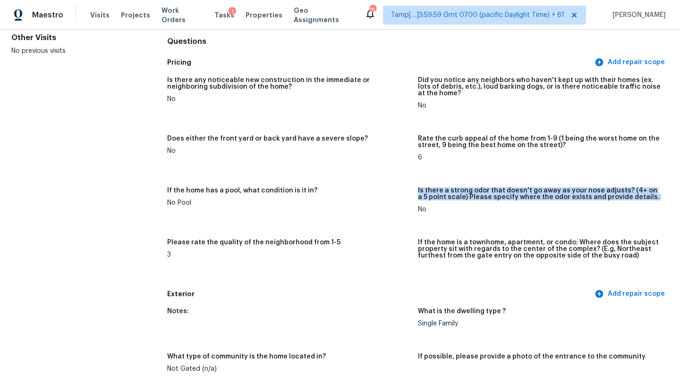
click at [429, 191] on h5 "Is there a strong odor that doesn't go away as your nose adjusts? (4+ on a 5 po…" at bounding box center [539, 193] width 243 height 13
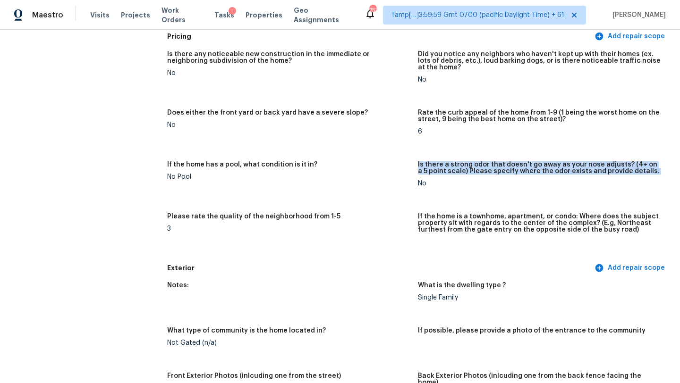
scroll to position [135, 0]
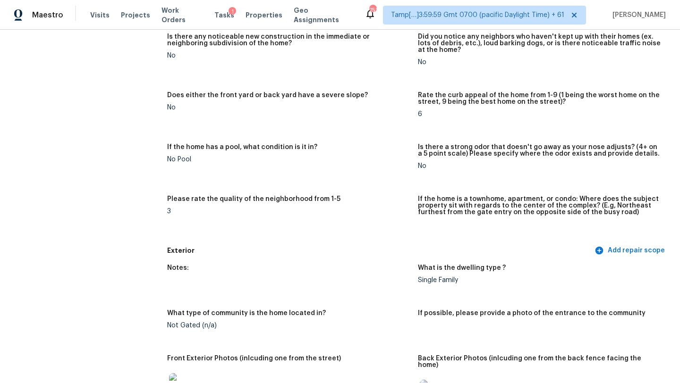
click at [431, 205] on h5 "If the home is a townhome, apartment, or condo: Where does the subject property…" at bounding box center [539, 206] width 243 height 20
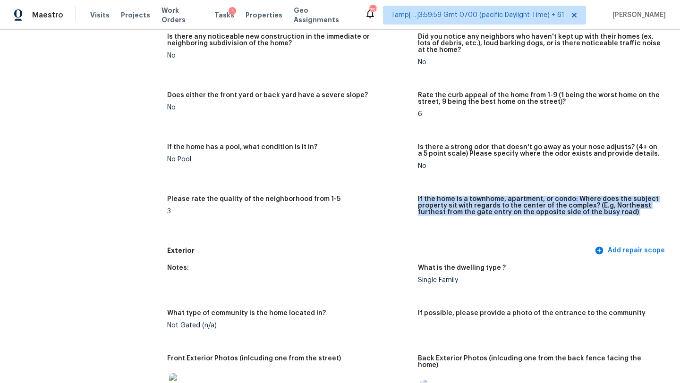
click at [431, 205] on h5 "If the home is a townhome, apartment, or condo: Where does the subject property…" at bounding box center [539, 206] width 243 height 20
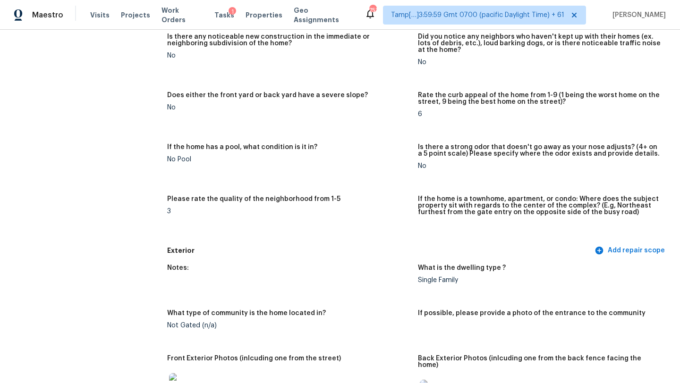
click at [275, 195] on div "Is there any noticeable new construction in the immediate or neighboring subdiv…" at bounding box center [418, 135] width 502 height 214
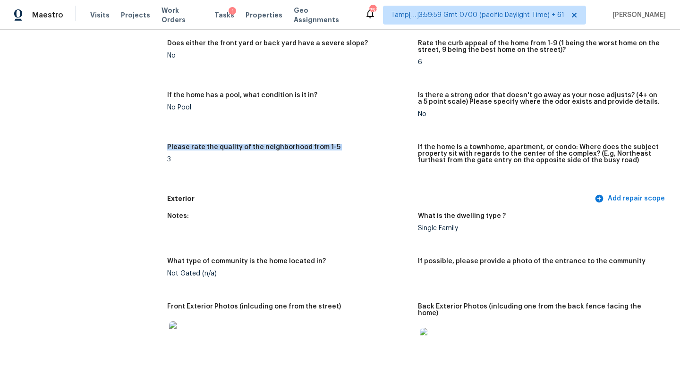
scroll to position [228, 0]
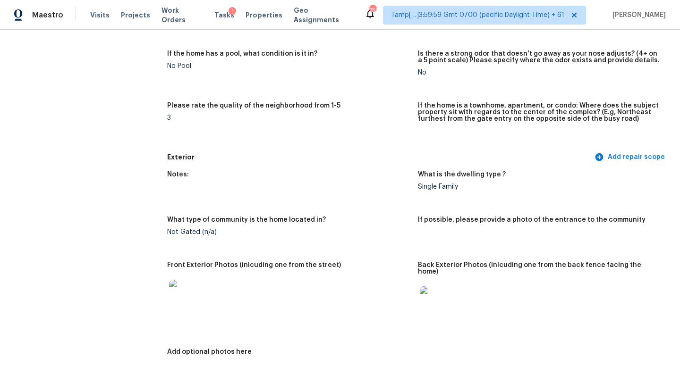
click at [420, 187] on div "Single Family" at bounding box center [539, 187] width 243 height 7
click at [435, 168] on div "Notes: What is the dwelling type ? Single Family What type of community is the …" at bounding box center [418, 274] width 502 height 216
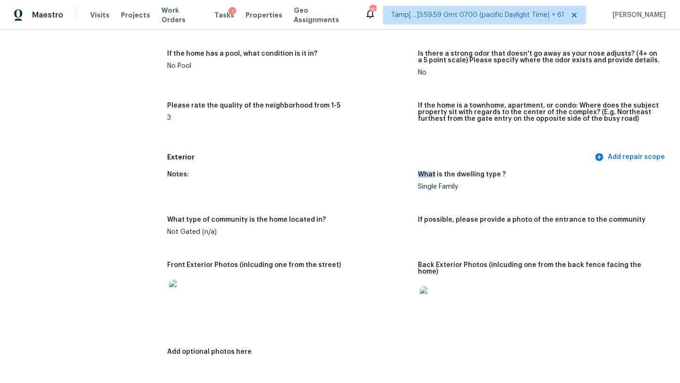
click at [435, 168] on div "Notes: What is the dwelling type ? Single Family What type of community is the …" at bounding box center [418, 274] width 502 height 216
click at [230, 221] on h5 "What type of community is the home located in?" at bounding box center [246, 220] width 159 height 7
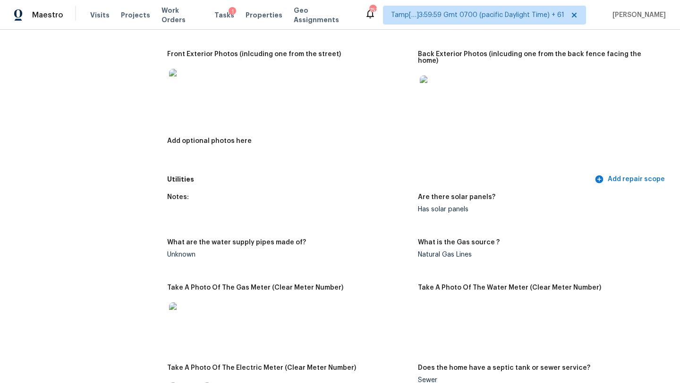
scroll to position [441, 0]
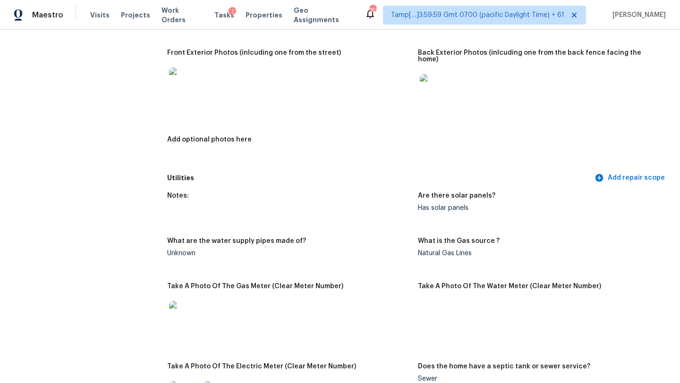
click at [178, 193] on div "Notes:" at bounding box center [288, 199] width 243 height 12
click at [446, 194] on div "Are there solar panels?" at bounding box center [539, 199] width 243 height 12
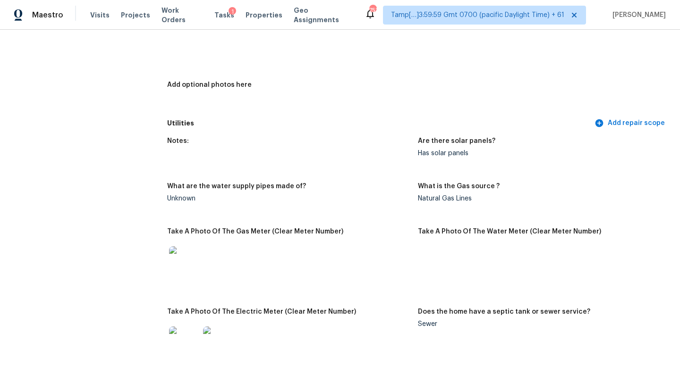
scroll to position [502, 0]
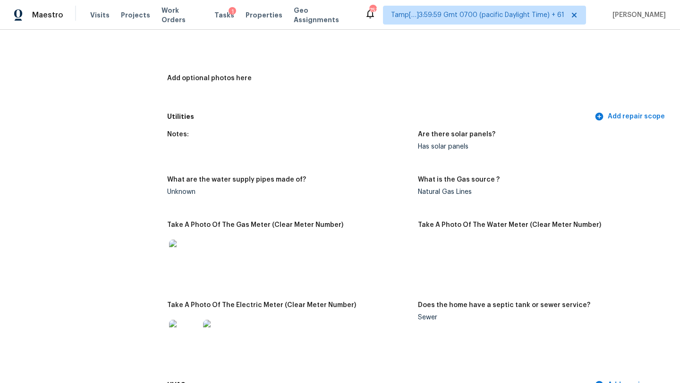
click at [297, 177] on div "What are the water supply pipes made of?" at bounding box center [288, 183] width 243 height 12
click at [442, 177] on h5 "What is the Gas source ?" at bounding box center [459, 180] width 82 height 7
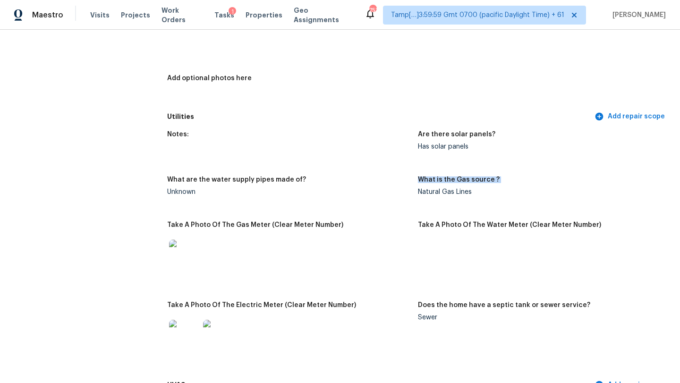
click at [442, 177] on h5 "What is the Gas source ?" at bounding box center [459, 180] width 82 height 7
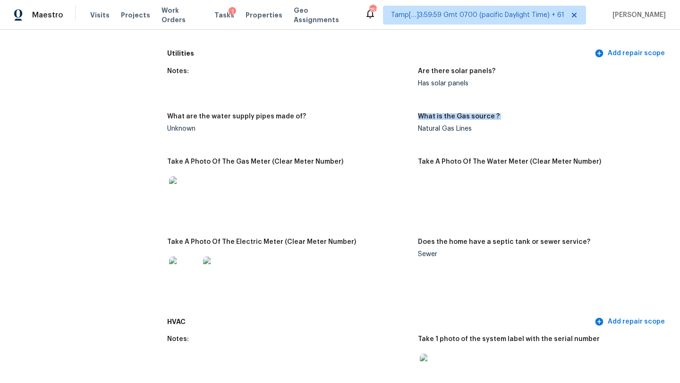
scroll to position [577, 0]
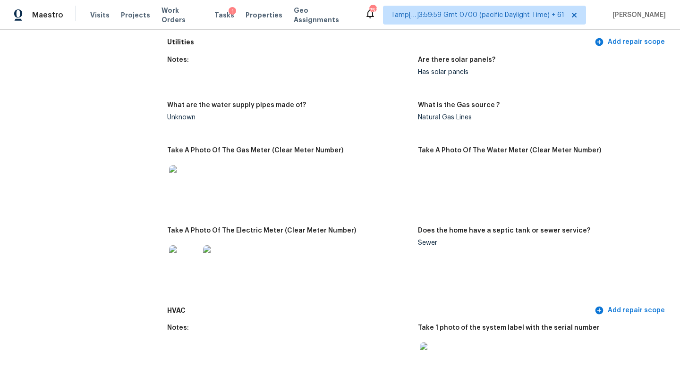
click at [327, 147] on h5 "Take A Photo Of The Gas Meter (Clear Meter Number)" at bounding box center [255, 150] width 176 height 7
click at [452, 147] on h5 "Take A Photo Of The Water Meter (Clear Meter Number)" at bounding box center [509, 150] width 183 height 7
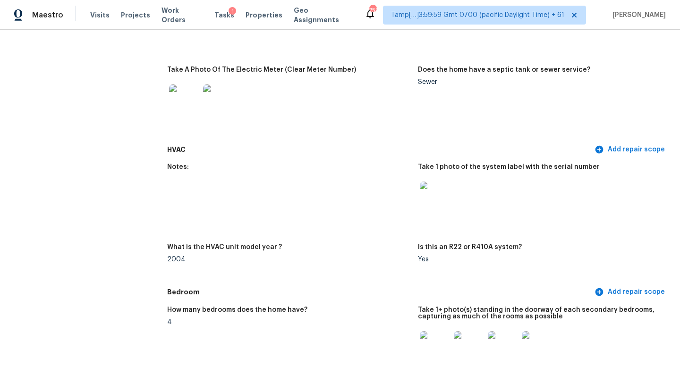
scroll to position [796, 0]
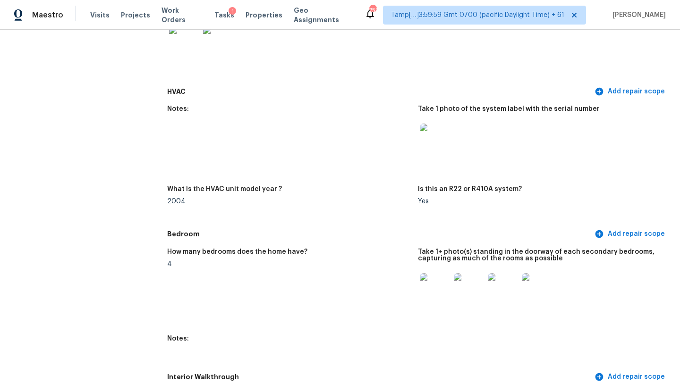
click at [182, 106] on div "Notes:" at bounding box center [288, 112] width 243 height 12
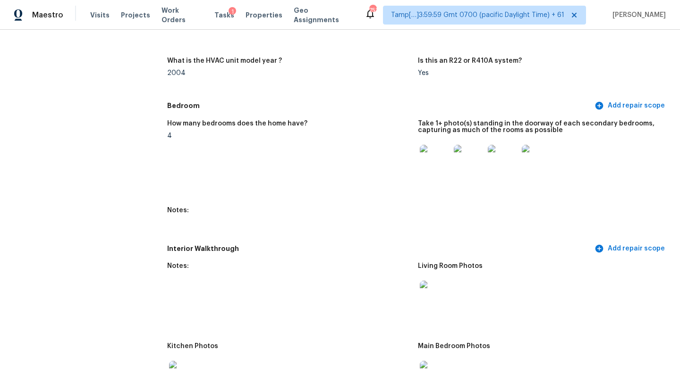
scroll to position [926, 0]
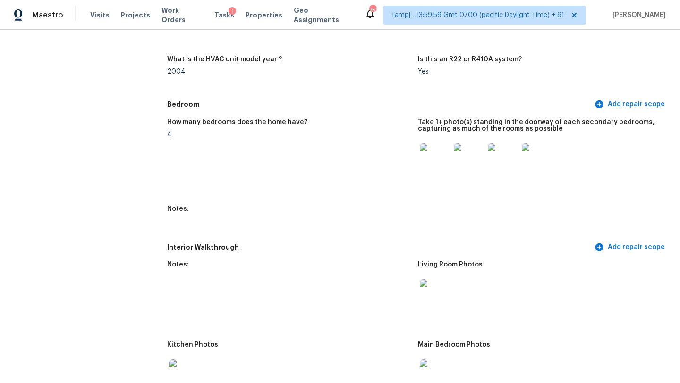
click at [270, 119] on div "How many bedrooms does the home have?" at bounding box center [288, 125] width 243 height 12
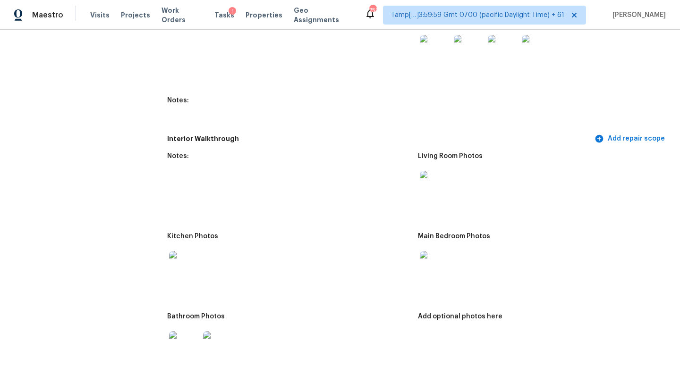
scroll to position [1063, 0]
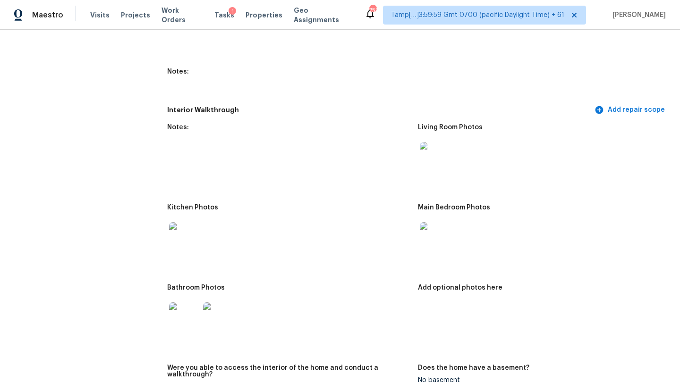
click at [205, 105] on h5 "Interior Walkthrough" at bounding box center [379, 110] width 425 height 10
click at [195, 204] on h5 "Kitchen Photos" at bounding box center [192, 207] width 51 height 7
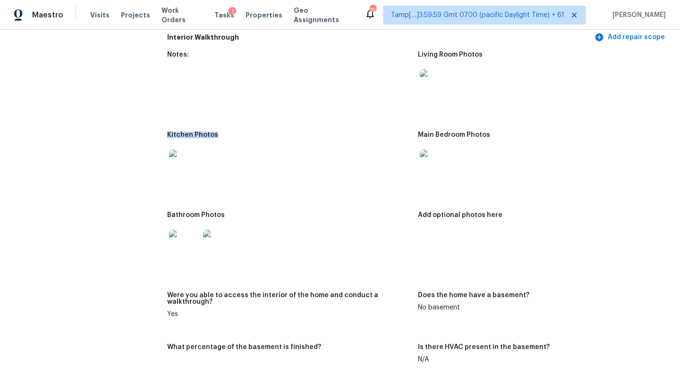
scroll to position [1171, 0]
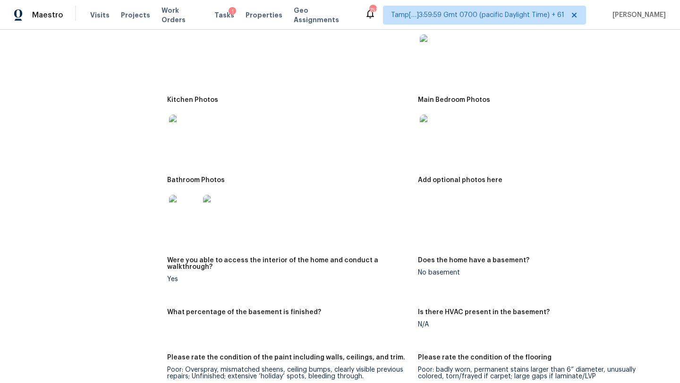
click at [202, 182] on div "Bathroom Photos" at bounding box center [288, 183] width 243 height 12
click at [205, 177] on h5 "Bathroom Photos" at bounding box center [196, 180] width 58 height 7
click at [229, 257] on h5 "Were you able to access the interior of the home and conduct a walkthrough?" at bounding box center [288, 263] width 243 height 13
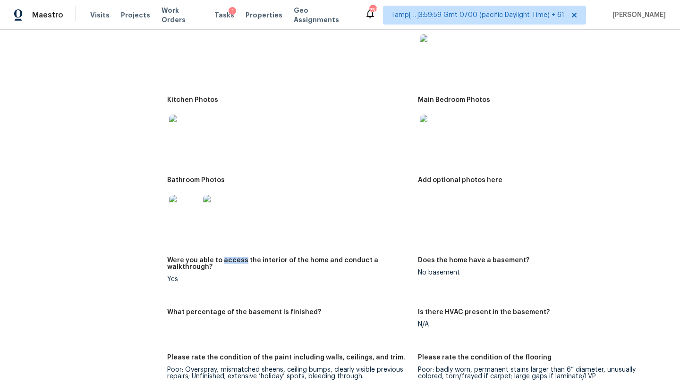
click at [229, 257] on h5 "Were you able to access the interior of the home and conduct a walkthrough?" at bounding box center [288, 263] width 243 height 13
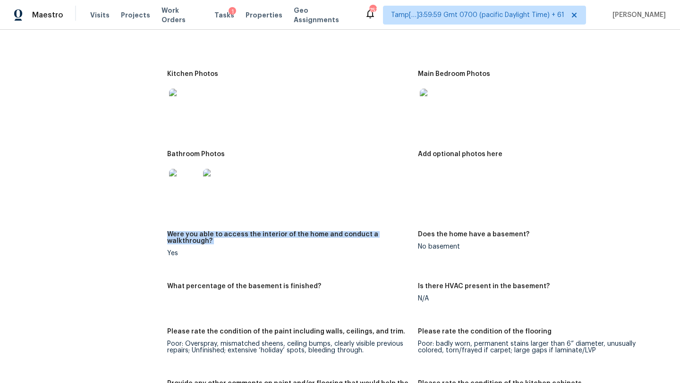
scroll to position [1212, 0]
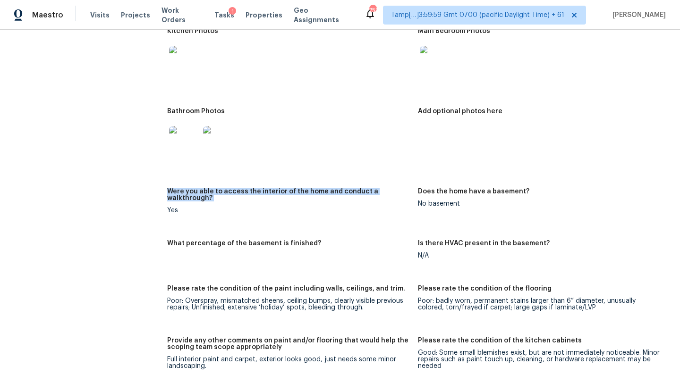
scroll to position [1242, 0]
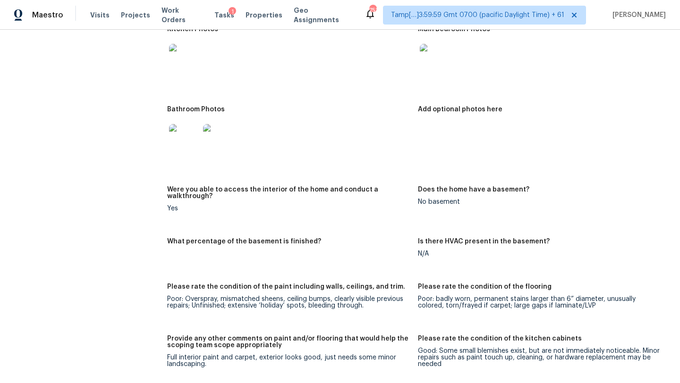
click at [185, 205] on div "Yes" at bounding box center [288, 208] width 243 height 7
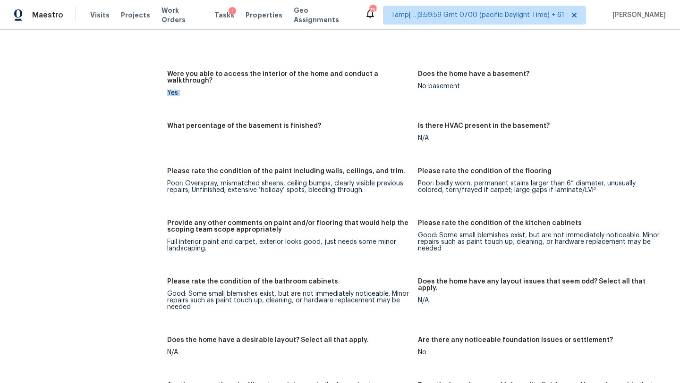
scroll to position [1359, 0]
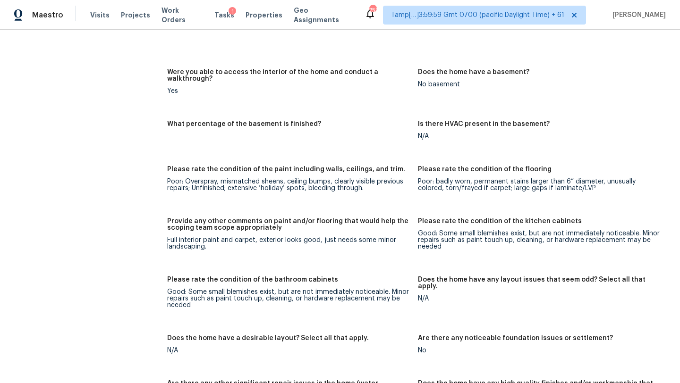
click at [446, 104] on div "Notes: Living Room Photos Kitchen Photos Main Bedroom Photos Bathroom Photos Ad…" at bounding box center [418, 258] width 502 height 872
click at [245, 166] on h5 "Please rate the condition of the paint including walls, ceilings, and trim." at bounding box center [286, 169] width 238 height 7
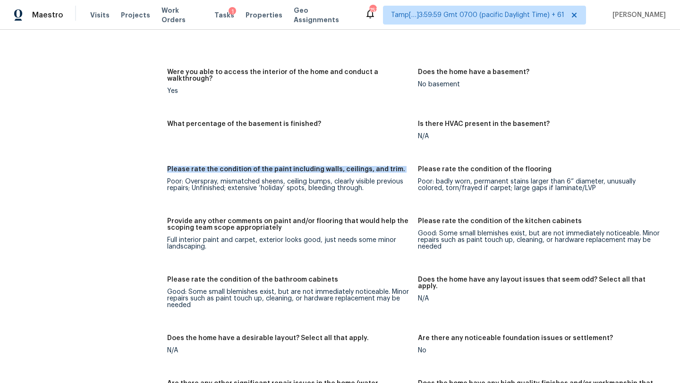
click at [245, 166] on h5 "Please rate the condition of the paint including walls, ceilings, and trim." at bounding box center [286, 169] width 238 height 7
click at [238, 179] on div "Poor: Overspray, mismatched sheens, ceiling bumps, clearly visible previous rep…" at bounding box center [288, 185] width 243 height 13
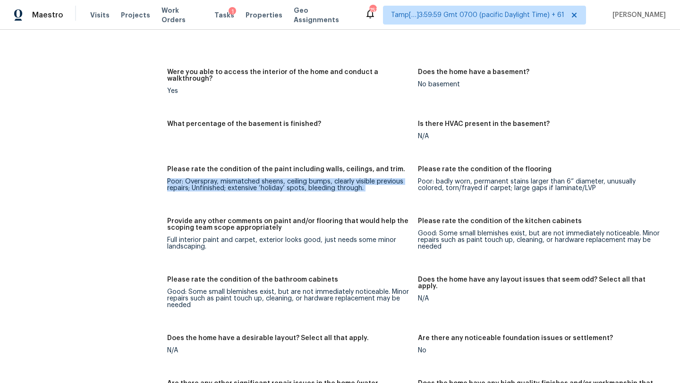
click at [238, 179] on div "Poor: Overspray, mismatched sheens, ceiling bumps, clearly visible previous rep…" at bounding box center [288, 185] width 243 height 13
click at [264, 166] on h5 "Please rate the condition of the paint including walls, ceilings, and trim." at bounding box center [286, 169] width 238 height 7
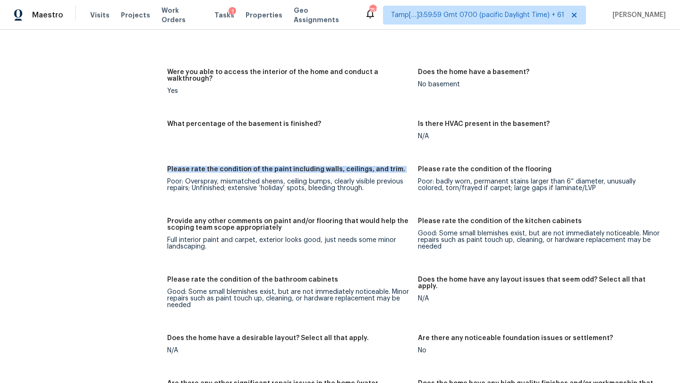
click at [264, 166] on h5 "Please rate the condition of the paint including walls, ceilings, and trim." at bounding box center [286, 169] width 238 height 7
click at [328, 166] on div "Please rate the condition of the paint including walls, ceilings, and trim." at bounding box center [288, 172] width 243 height 12
click at [326, 166] on h5 "Please rate the condition of the paint including walls, ceilings, and trim." at bounding box center [286, 169] width 238 height 7
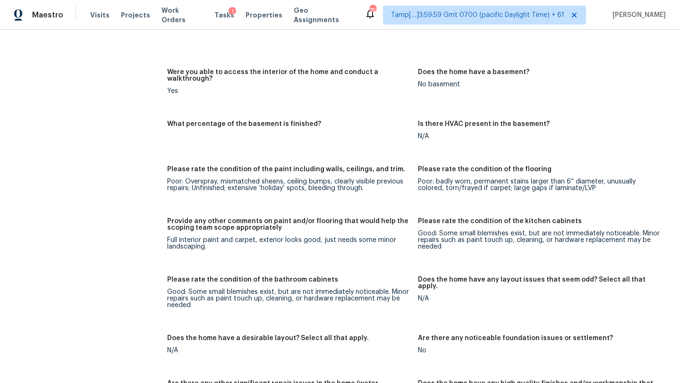
click at [339, 166] on h5 "Please rate the condition of the paint including walls, ceilings, and trim." at bounding box center [286, 169] width 238 height 7
click at [359, 166] on h5 "Please rate the condition of the paint including walls, ceilings, and trim." at bounding box center [286, 169] width 238 height 7
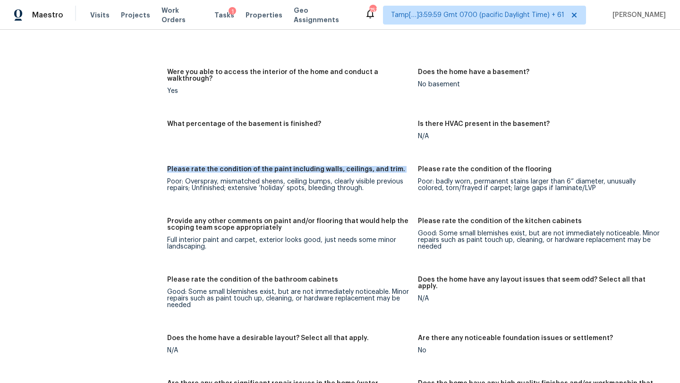
click at [359, 166] on h5 "Please rate the condition of the paint including walls, ceilings, and trim." at bounding box center [286, 169] width 238 height 7
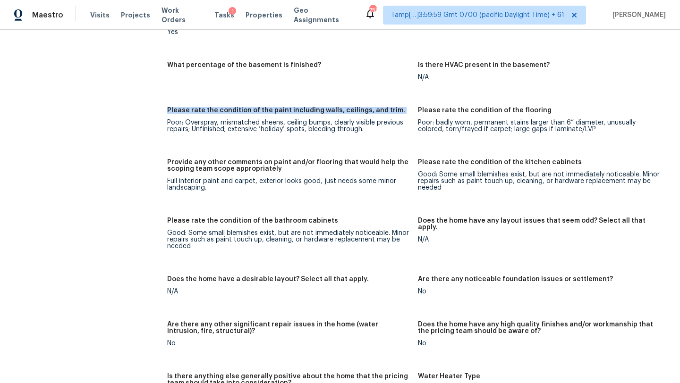
scroll to position [1420, 0]
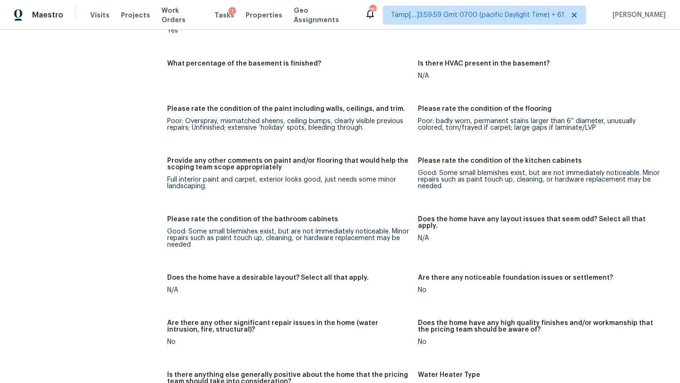
click at [276, 158] on h5 "Provide any other comments on paint and/or flooring that would help the scoping…" at bounding box center [288, 164] width 243 height 13
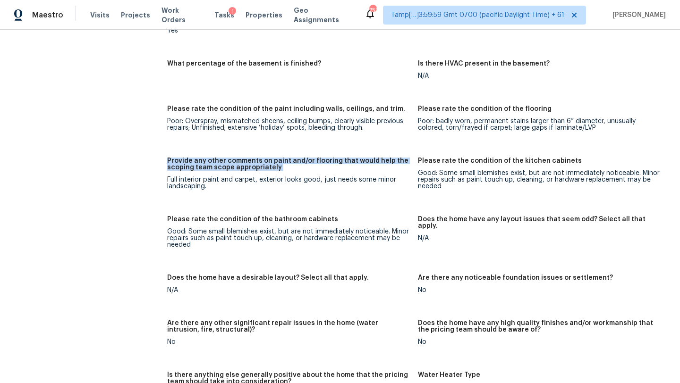
click at [276, 158] on h5 "Provide any other comments on paint and/or flooring that would help the scoping…" at bounding box center [288, 164] width 243 height 13
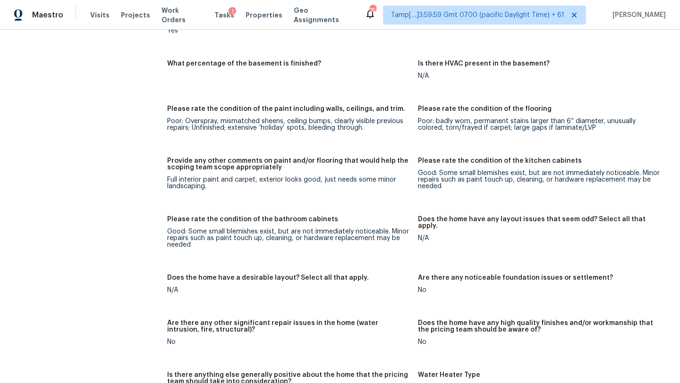
click at [288, 158] on h5 "Provide any other comments on paint and/or flooring that would help the scoping…" at bounding box center [288, 164] width 243 height 13
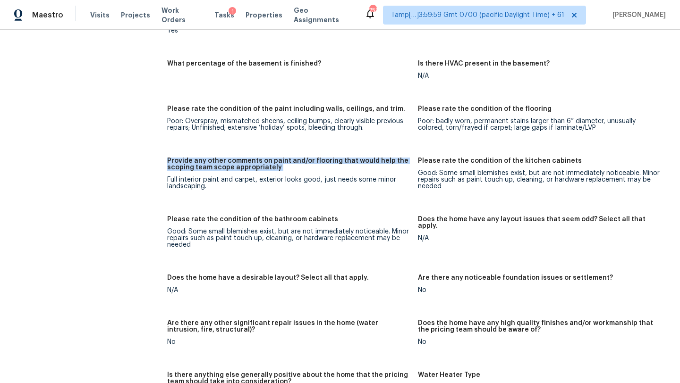
click at [288, 158] on h5 "Provide any other comments on paint and/or flooring that would help the scoping…" at bounding box center [288, 164] width 243 height 13
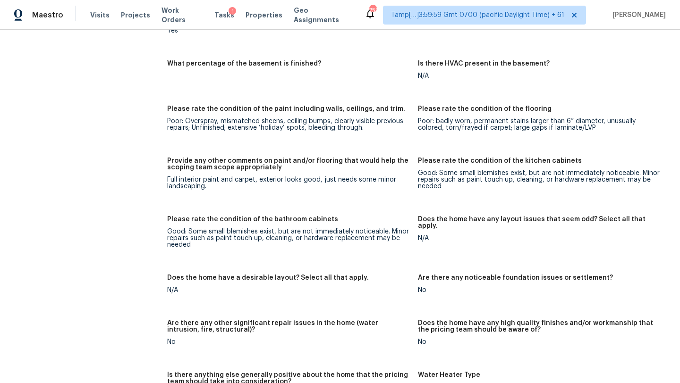
click at [321, 177] on div "Full interior paint and carpet, exterior looks good, just needs some minor land…" at bounding box center [288, 183] width 243 height 13
click at [301, 177] on div "Full interior paint and carpet, exterior looks good, just needs some minor land…" at bounding box center [288, 183] width 243 height 13
click at [196, 177] on div "Full interior paint and carpet, exterior looks good, just needs some minor land…" at bounding box center [288, 183] width 243 height 13
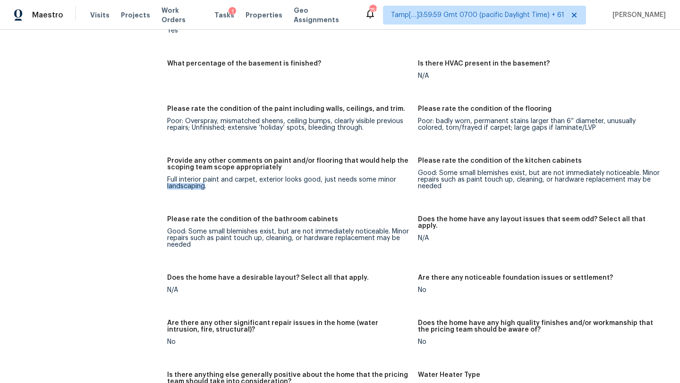
click at [196, 177] on div "Full interior paint and carpet, exterior looks good, just needs some minor land…" at bounding box center [288, 183] width 243 height 13
click at [472, 170] on div "Good: Some small blemishes exist, but are not immediately noticeable. Minor rep…" at bounding box center [539, 180] width 243 height 20
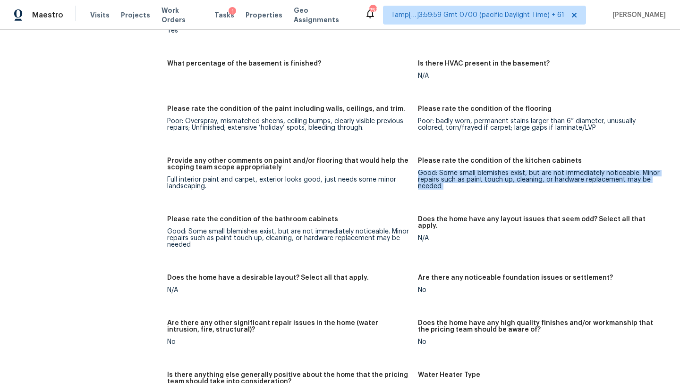
click at [472, 170] on div "Good: Some small blemishes exist, but are not immediately noticeable. Minor rep…" at bounding box center [539, 180] width 243 height 20
click at [430, 170] on div "Good: Some small blemishes exist, but are not immediately noticeable. Minor rep…" at bounding box center [539, 180] width 243 height 20
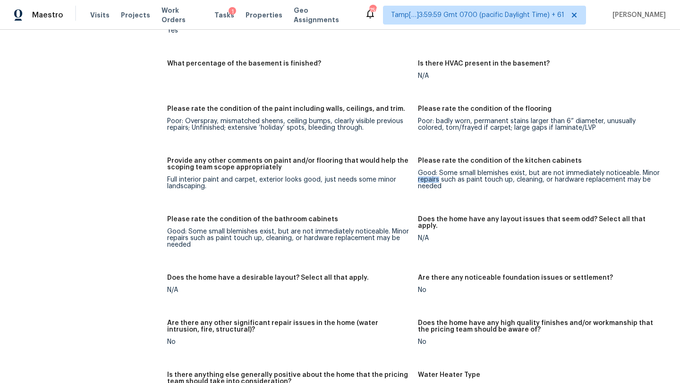
click at [430, 170] on div "Good: Some small blemishes exist, but are not immediately noticeable. Minor rep…" at bounding box center [539, 180] width 243 height 20
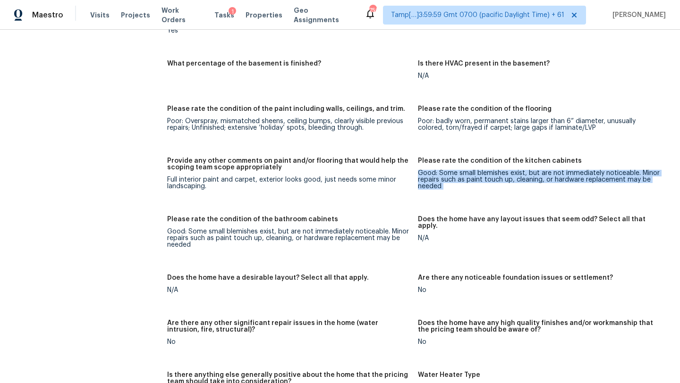
click at [430, 170] on div "Good: Some small blemishes exist, but are not immediately noticeable. Minor rep…" at bounding box center [539, 180] width 243 height 20
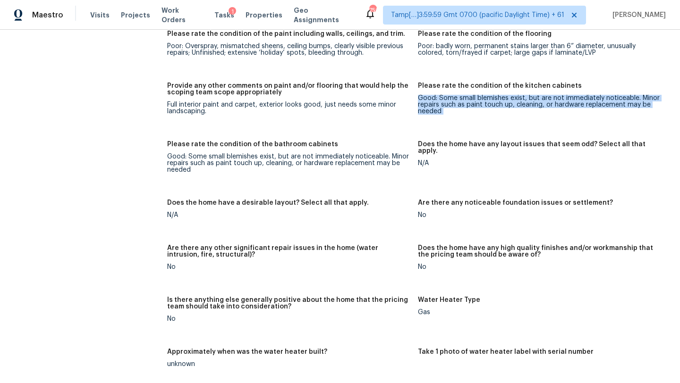
scroll to position [1494, 0]
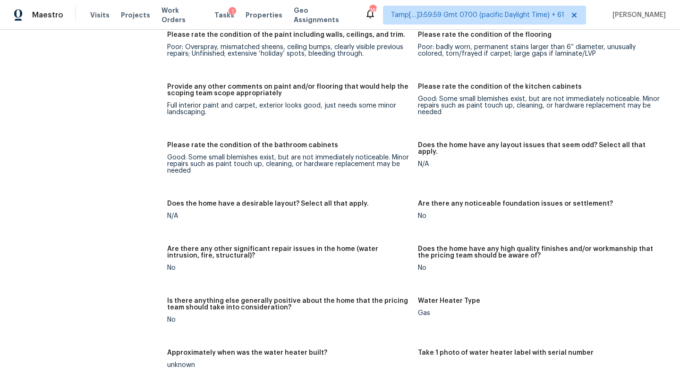
click at [355, 88] on div "Provide any other comments on paint and/or flooring that would help the scoping…" at bounding box center [288, 93] width 243 height 19
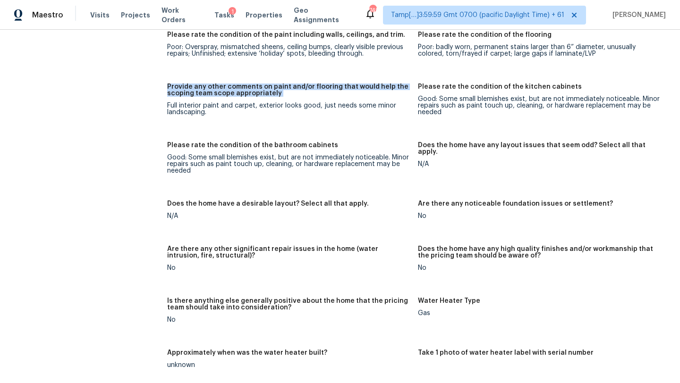
click at [355, 88] on div "Provide any other comments on paint and/or flooring that would help the scoping…" at bounding box center [288, 93] width 243 height 19
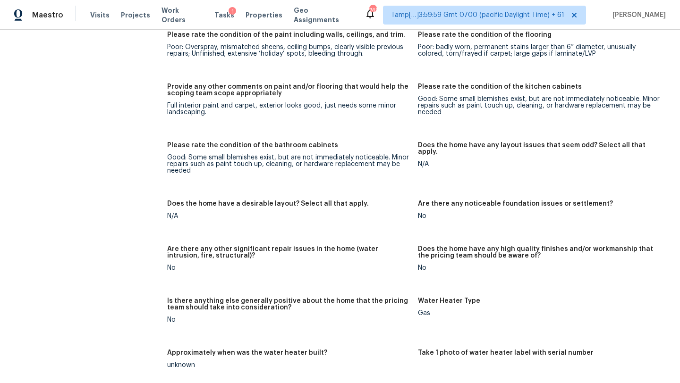
click at [347, 102] on div "Full interior paint and carpet, exterior looks good, just needs some minor land…" at bounding box center [288, 108] width 243 height 13
click at [457, 96] on div "Good: Some small blemishes exist, but are not immediately noticeable. Minor rep…" at bounding box center [539, 106] width 243 height 20
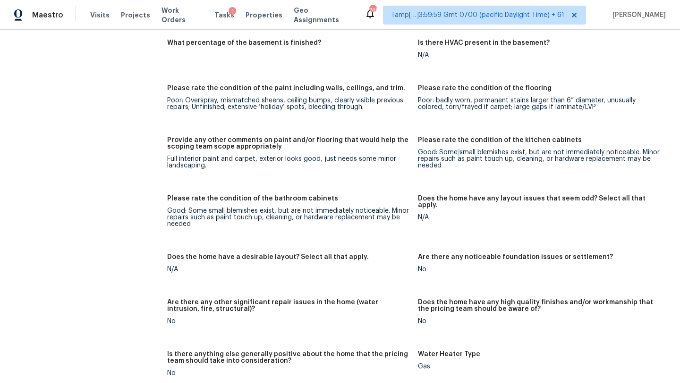
scroll to position [1440, 0]
click at [455, 98] on div "Poor: badly worn, permanent stains larger than 6” diameter, unusually colored, …" at bounding box center [539, 104] width 243 height 13
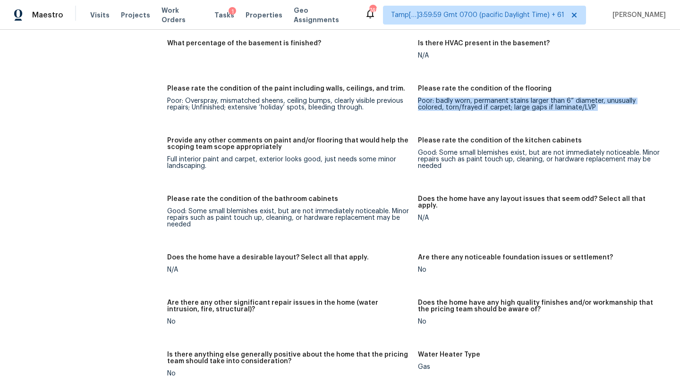
click at [455, 98] on div "Poor: badly worn, permanent stains larger than 6” diameter, unusually colored, …" at bounding box center [539, 104] width 243 height 13
click at [452, 98] on div "Poor: badly worn, permanent stains larger than 6” diameter, unusually colored, …" at bounding box center [539, 104] width 243 height 13
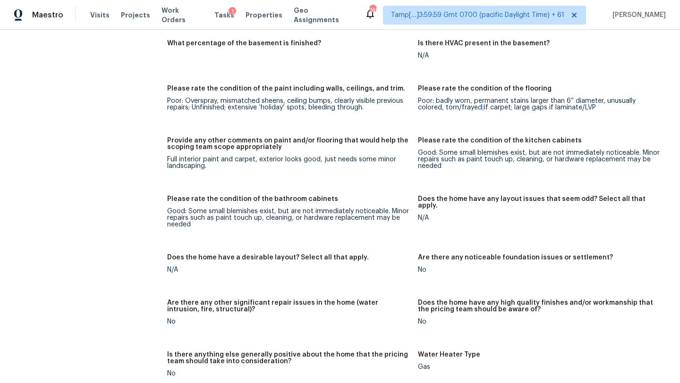
click at [452, 98] on div "Poor: badly worn, permanent stains larger than 6” diameter, unusually colored, …" at bounding box center [539, 104] width 243 height 13
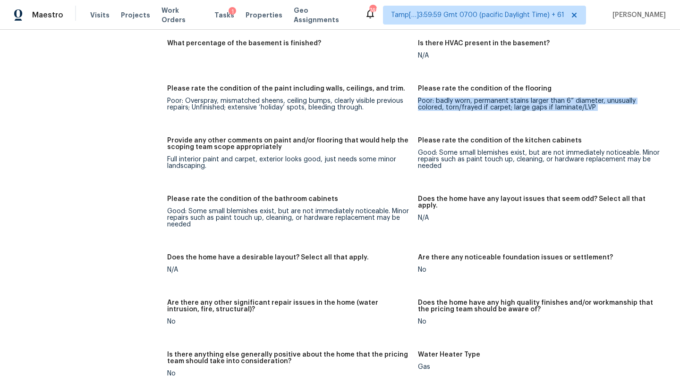
click at [452, 98] on div "Poor: badly worn, permanent stains larger than 6” diameter, unusually colored, …" at bounding box center [539, 104] width 243 height 13
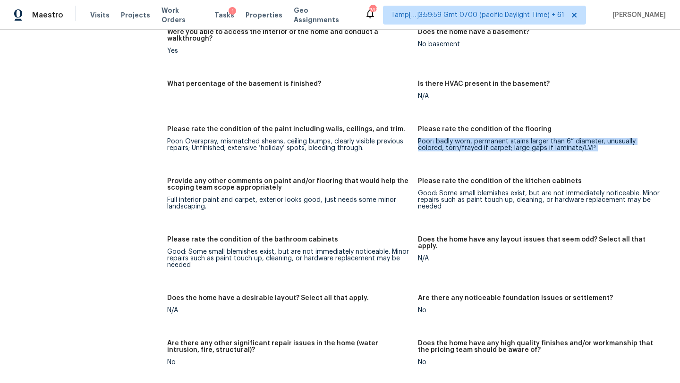
scroll to position [1394, 0]
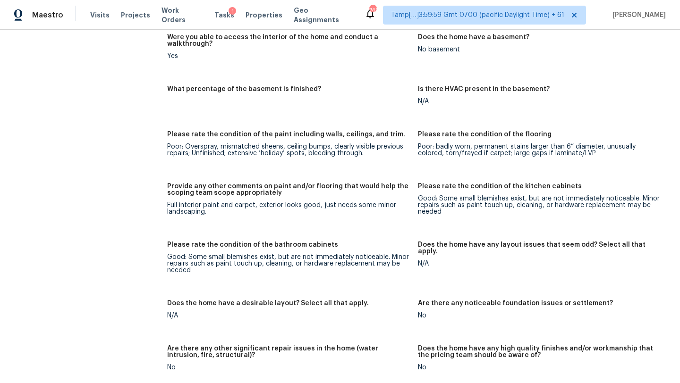
click at [451, 196] on div "Good: Some small blemishes exist, but are not immediately noticeable. Minor rep…" at bounding box center [539, 206] width 243 height 20
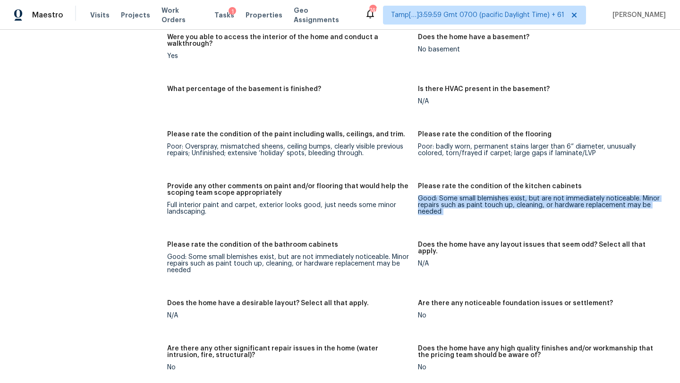
click at [451, 196] on div "Good: Some small blemishes exist, but are not immediately noticeable. Minor rep…" at bounding box center [539, 206] width 243 height 20
click at [437, 196] on div "Good: Some small blemishes exist, but are not immediately noticeable. Minor rep…" at bounding box center [539, 206] width 243 height 20
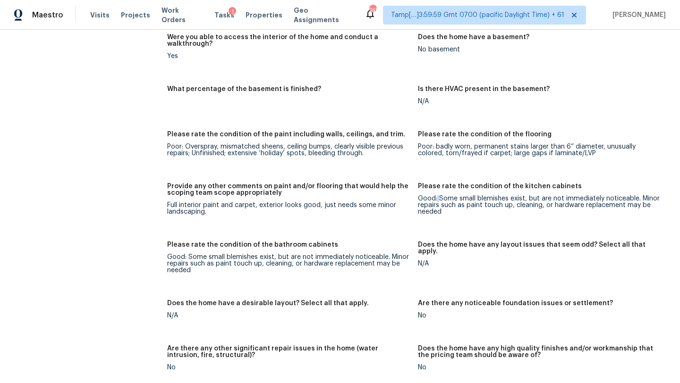
click at [437, 196] on div "Good: Some small blemishes exist, but are not immediately noticeable. Minor rep…" at bounding box center [539, 206] width 243 height 20
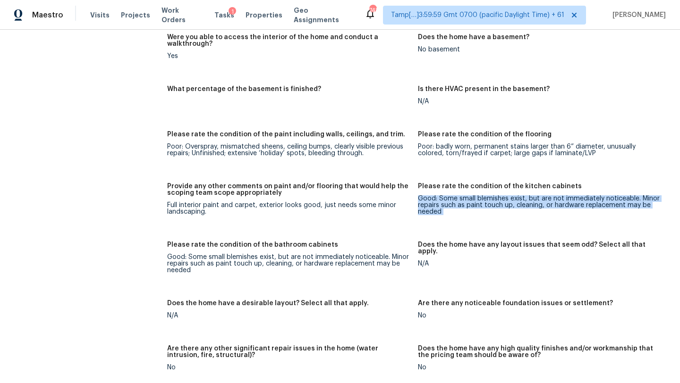
click at [437, 196] on div "Good: Some small blemishes exist, but are not immediately noticeable. Minor rep…" at bounding box center [539, 206] width 243 height 20
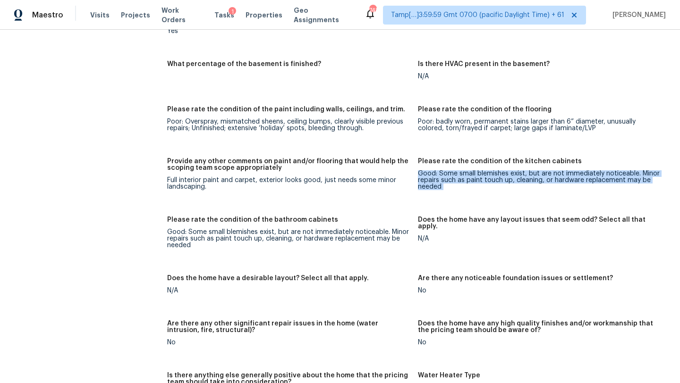
scroll to position [1438, 0]
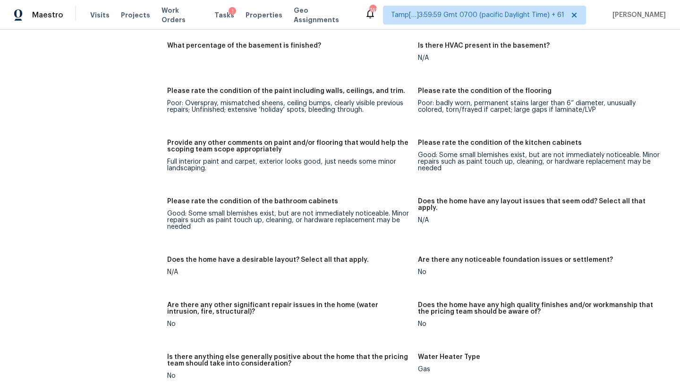
click at [302, 198] on div "Please rate the condition of the bathroom cabinets" at bounding box center [288, 204] width 243 height 12
click at [294, 211] on div "Good: Some small blemishes exist, but are not immediately noticeable. Minor rep…" at bounding box center [288, 221] width 243 height 20
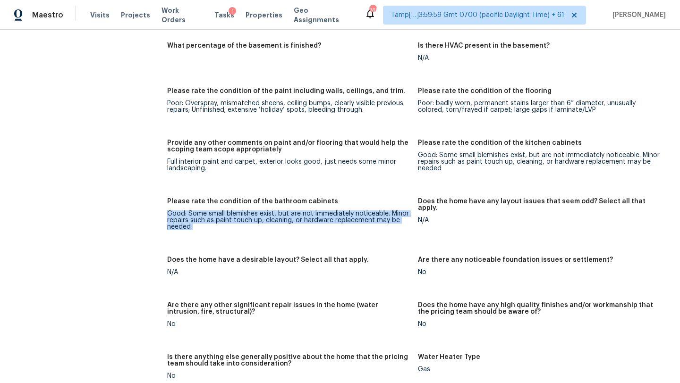
click at [294, 211] on div "Good: Some small blemishes exist, but are not immediately noticeable. Minor rep…" at bounding box center [288, 221] width 243 height 20
click at [315, 211] on div "Good: Some small blemishes exist, but are not immediately noticeable. Minor rep…" at bounding box center [288, 221] width 243 height 20
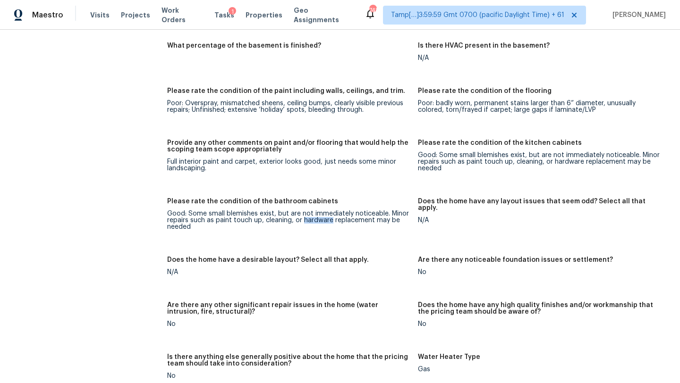
click at [315, 211] on div "Good: Some small blemishes exist, but are not immediately noticeable. Minor rep…" at bounding box center [288, 221] width 243 height 20
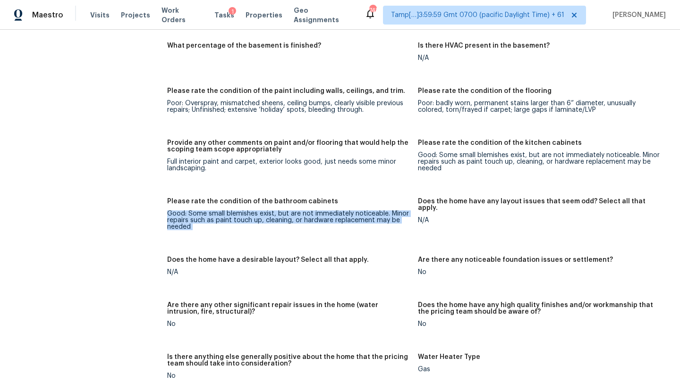
click at [315, 211] on div "Good: Some small blemishes exist, but are not immediately noticeable. Minor rep…" at bounding box center [288, 221] width 243 height 20
click at [272, 211] on div "Good: Some small blemishes exist, but are not immediately noticeable. Minor rep…" at bounding box center [288, 221] width 243 height 20
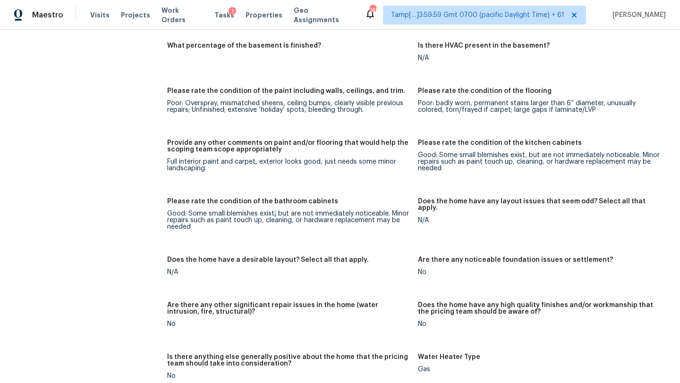
click at [272, 211] on div "Good: Some small blemishes exist, but are not immediately noticeable. Minor rep…" at bounding box center [288, 221] width 243 height 20
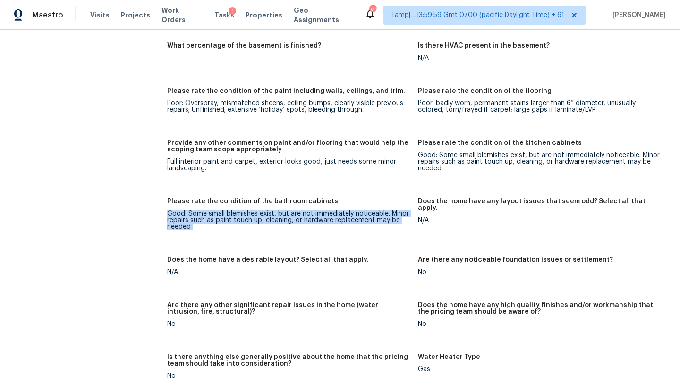
click at [272, 211] on div "Good: Some small blemishes exist, but are not immediately noticeable. Minor rep…" at bounding box center [288, 221] width 243 height 20
click at [284, 214] on div "Good: Some small blemishes exist, but are not immediately noticeable. Minor rep…" at bounding box center [288, 221] width 243 height 20
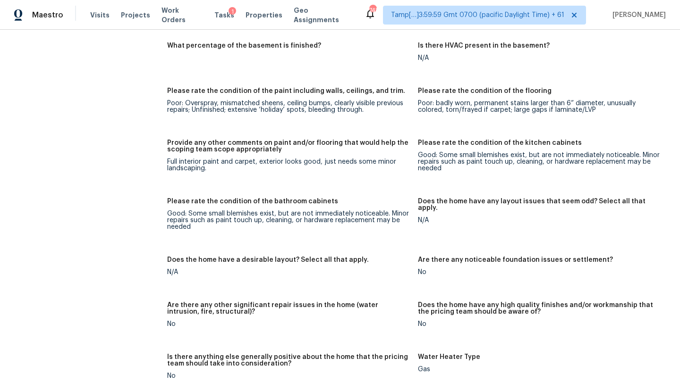
click at [284, 214] on div "Good: Some small blemishes exist, but are not immediately noticeable. Minor rep…" at bounding box center [288, 221] width 243 height 20
click at [299, 211] on div "Good: Some small blemishes exist, but are not immediately noticeable. Minor rep…" at bounding box center [288, 221] width 243 height 20
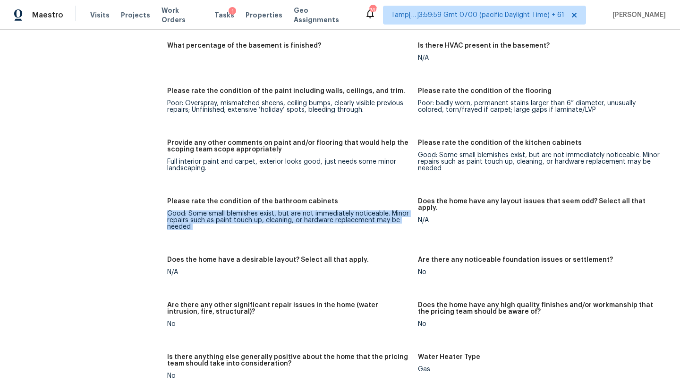
click at [299, 211] on div "Good: Some small blemishes exist, but are not immediately noticeable. Minor rep…" at bounding box center [288, 221] width 243 height 20
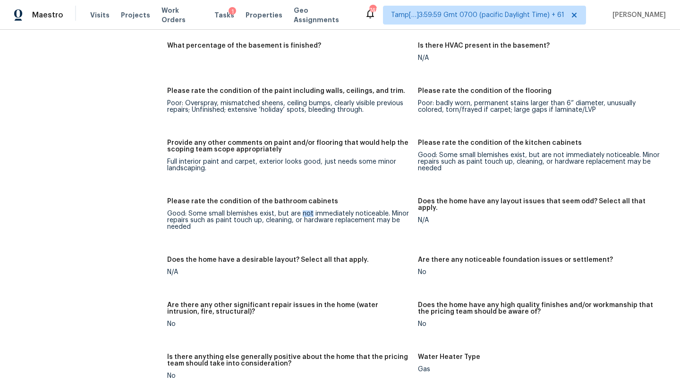
click at [299, 211] on div "Good: Some small blemishes exist, but are not immediately noticeable. Minor rep…" at bounding box center [288, 221] width 243 height 20
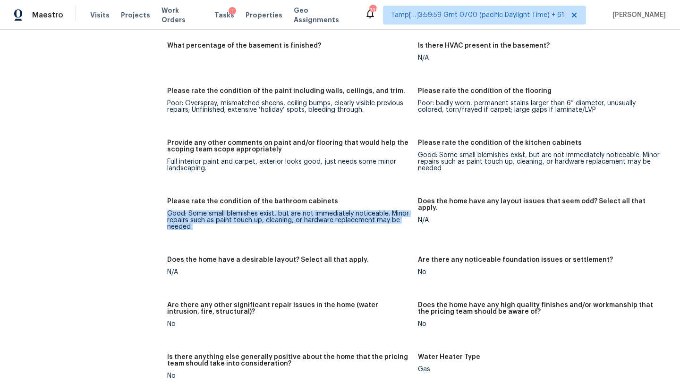
click at [299, 211] on div "Good: Some small blemishes exist, but are not immediately noticeable. Minor rep…" at bounding box center [288, 221] width 243 height 20
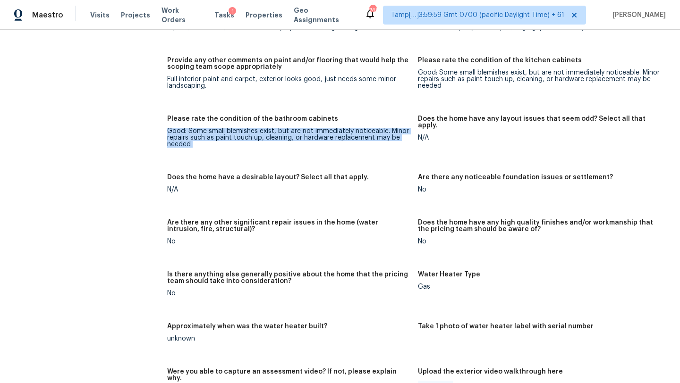
scroll to position [1524, 0]
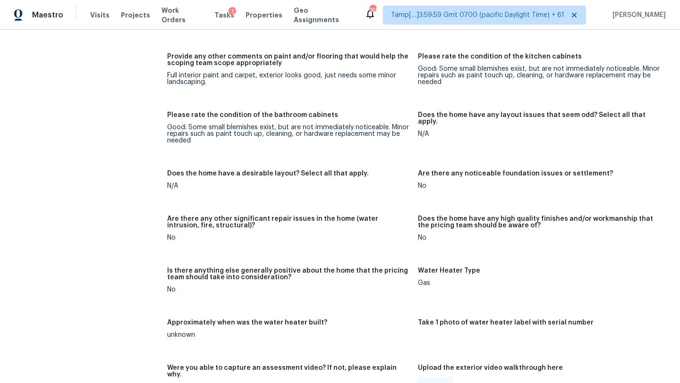
click at [423, 170] on h5 "Are there any noticeable foundation issues or settlement?" at bounding box center [515, 173] width 195 height 7
click at [314, 216] on h5 "Are there any other significant repair issues in the home (water intrusion, fir…" at bounding box center [288, 222] width 243 height 13
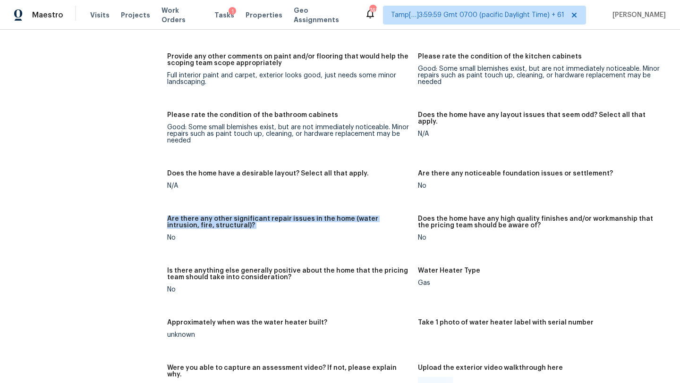
click at [314, 216] on h5 "Are there any other significant repair issues in the home (water intrusion, fir…" at bounding box center [288, 222] width 243 height 13
click at [442, 216] on h5 "Does the home have any high quality finishes and/or workmanship that the pricin…" at bounding box center [539, 222] width 243 height 13
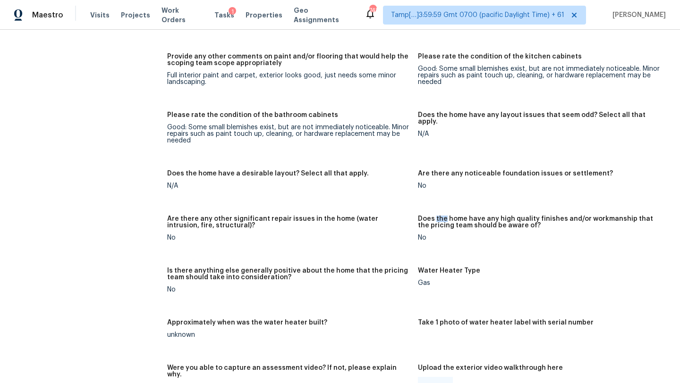
click at [442, 216] on h5 "Does the home have any high quality finishes and/or workmanship that the pricin…" at bounding box center [539, 222] width 243 height 13
click at [295, 268] on h5 "Is there anything else generally positive about the home that the pricing team …" at bounding box center [288, 274] width 243 height 13
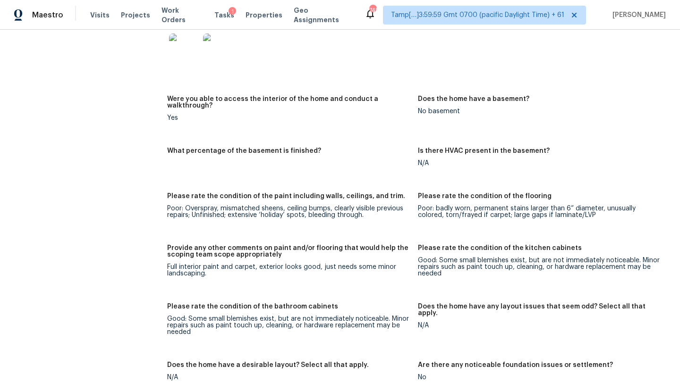
scroll to position [1348, 0]
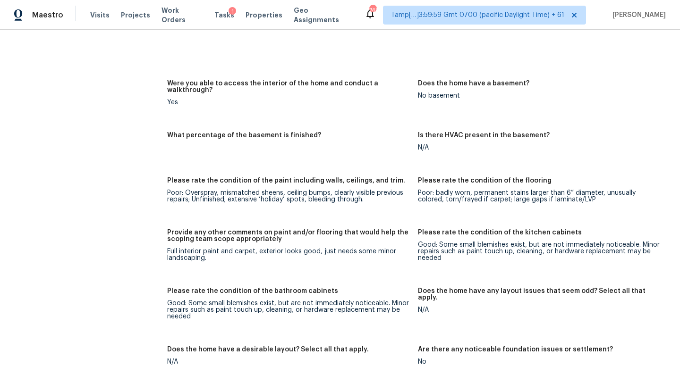
click at [297, 178] on div "Please rate the condition of the paint including walls, ceilings, and trim." at bounding box center [288, 184] width 243 height 12
click at [427, 178] on div "Please rate the condition of the flooring" at bounding box center [539, 184] width 243 height 12
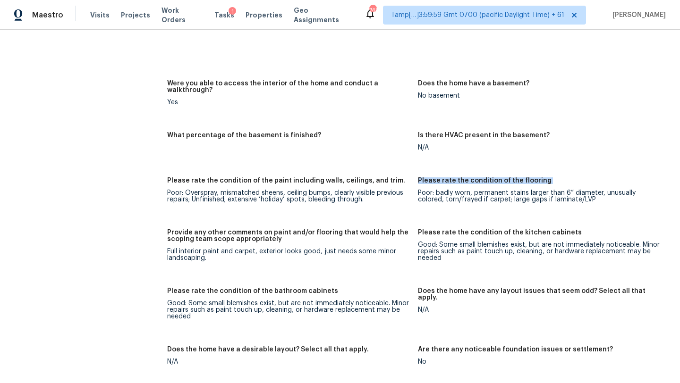
click at [427, 178] on div "Please rate the condition of the flooring" at bounding box center [539, 184] width 243 height 12
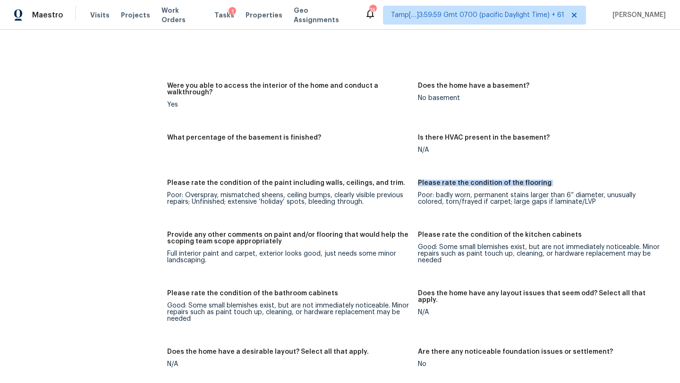
scroll to position [1343, 0]
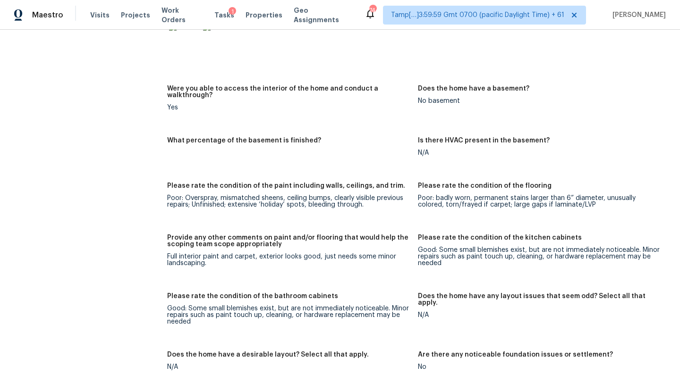
click at [324, 195] on div "Poor: Overspray, mismatched sheens, ceiling bumps, clearly visible previous rep…" at bounding box center [288, 201] width 243 height 13
click at [298, 195] on div "Poor: Overspray, mismatched sheens, ceiling bumps, clearly visible previous rep…" at bounding box center [288, 201] width 243 height 13
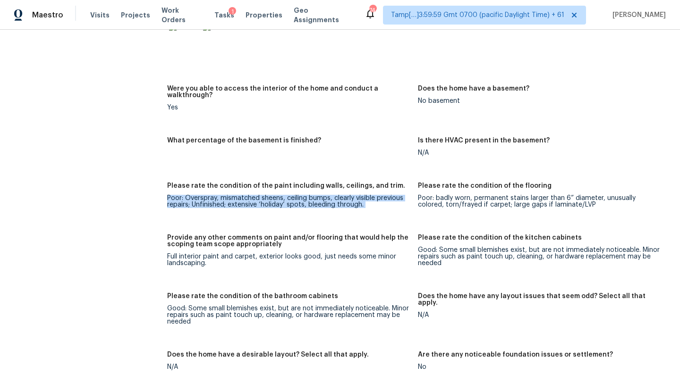
click at [298, 195] on div "Poor: Overspray, mismatched sheens, ceiling bumps, clearly visible previous rep…" at bounding box center [288, 201] width 243 height 13
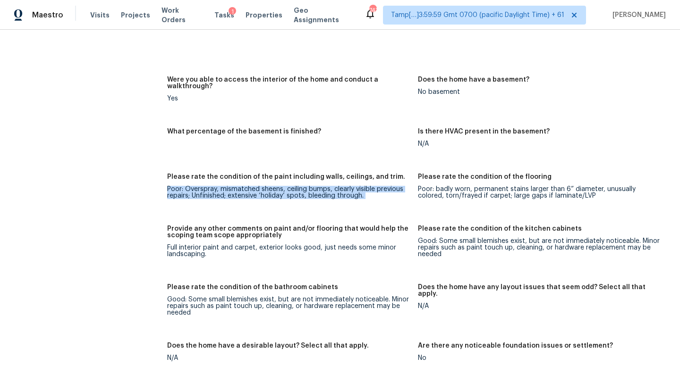
scroll to position [1361, 0]
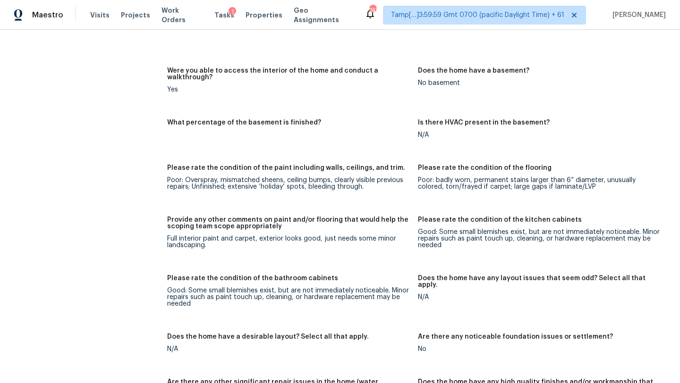
click at [265, 217] on h5 "Provide any other comments on paint and/or flooring that would help the scoping…" at bounding box center [288, 223] width 243 height 13
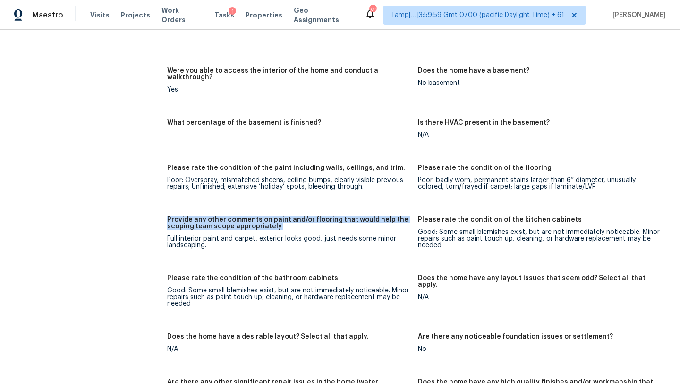
click at [265, 217] on h5 "Provide any other comments on paint and/or flooring that would help the scoping…" at bounding box center [288, 223] width 243 height 13
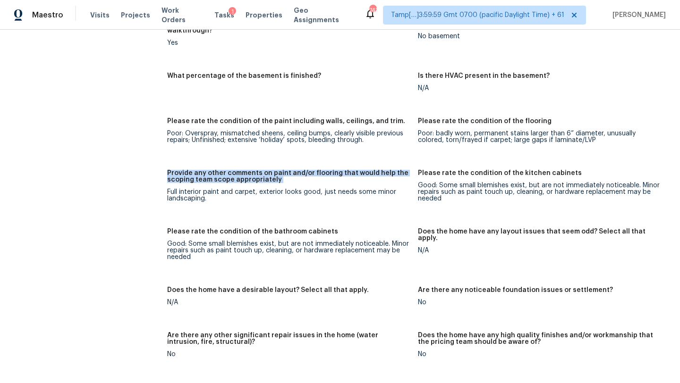
scroll to position [1418, 0]
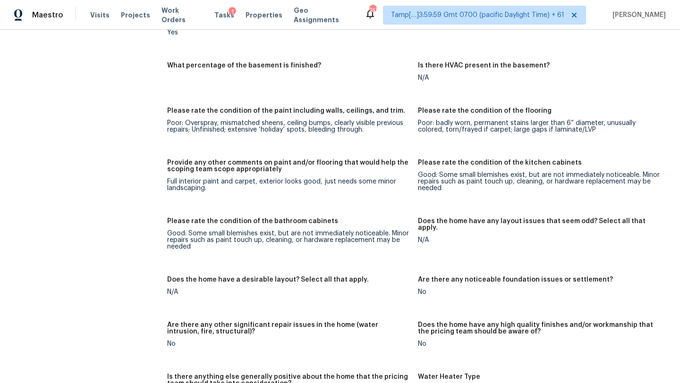
click at [290, 218] on h5 "Please rate the condition of the bathroom cabinets" at bounding box center [252, 221] width 171 height 7
click at [202, 230] on div "Good: Some small blemishes exist, but are not immediately noticeable. Minor rep…" at bounding box center [288, 240] width 243 height 20
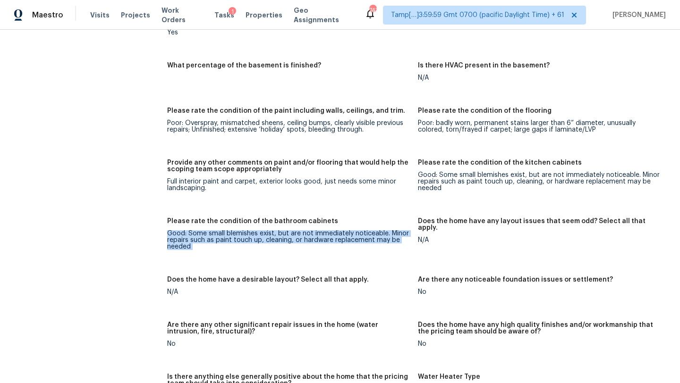
click at [202, 230] on div "Good: Some small blemishes exist, but are not immediately noticeable. Minor rep…" at bounding box center [288, 240] width 243 height 20
click at [227, 230] on div "Good: Some small blemishes exist, but are not immediately noticeable. Minor rep…" at bounding box center [288, 240] width 243 height 20
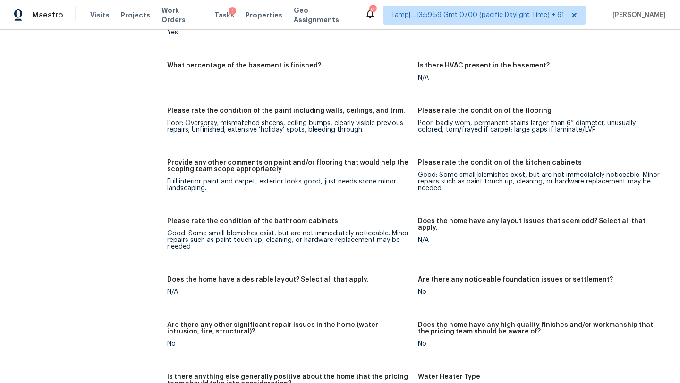
click at [264, 230] on div "Good: Some small blemishes exist, but are not immediately noticeable. Minor rep…" at bounding box center [288, 240] width 243 height 20
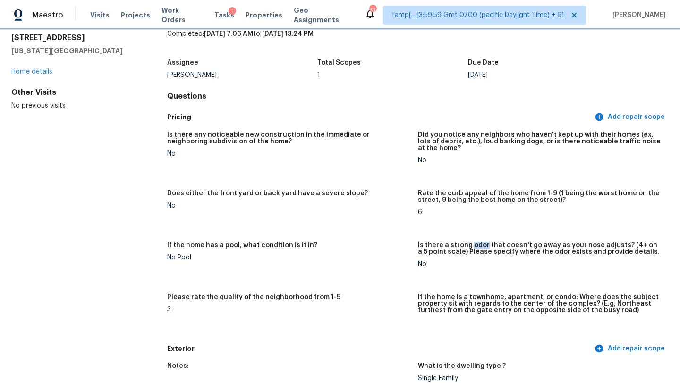
scroll to position [0, 0]
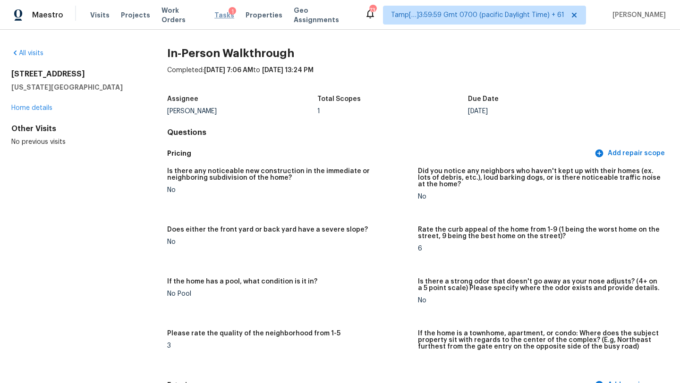
click at [217, 13] on span "Tasks" at bounding box center [224, 15] width 20 height 7
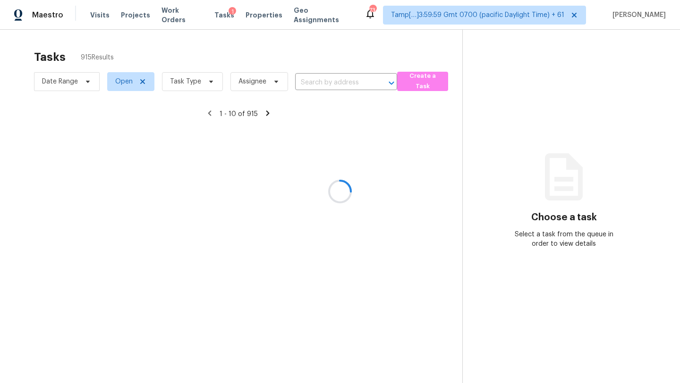
click at [315, 82] on div at bounding box center [340, 191] width 680 height 383
click at [317, 83] on div at bounding box center [340, 191] width 680 height 383
click at [323, 80] on div at bounding box center [340, 191] width 680 height 383
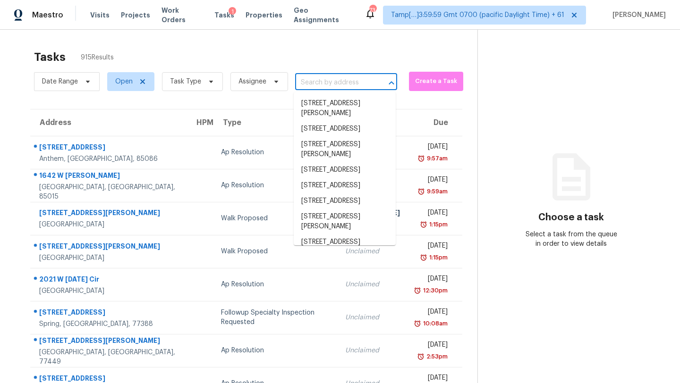
click at [323, 80] on input "text" at bounding box center [333, 83] width 76 height 15
paste input "4264 W Stagestop Ct Tucson, AZ, 85741"
type input "4264 W Stagestop Ct Tucson, AZ, 85741"
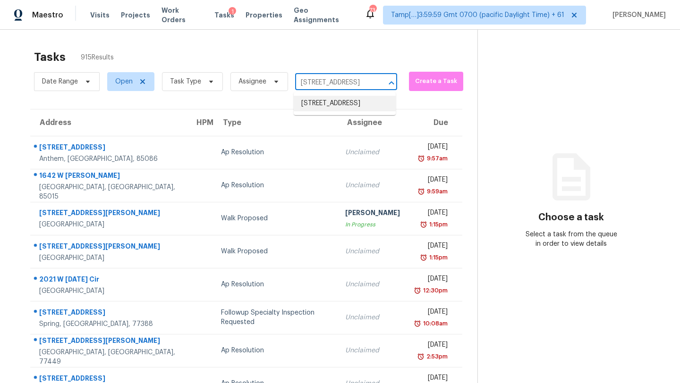
click at [329, 110] on li "4264 W Stagestop Ct, Tucson, AZ 85741" at bounding box center [345, 104] width 102 height 16
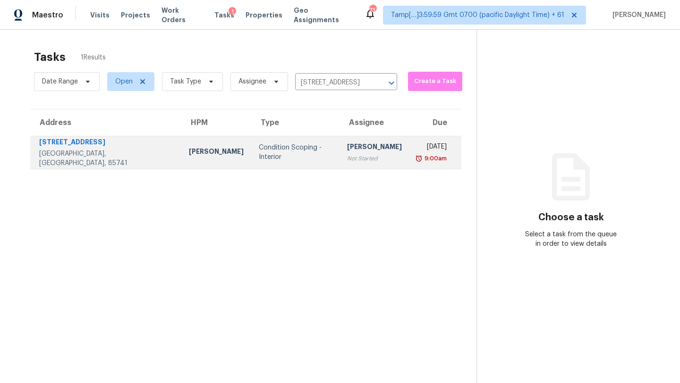
click at [259, 151] on div "Condition Scoping - Interior" at bounding box center [295, 152] width 73 height 19
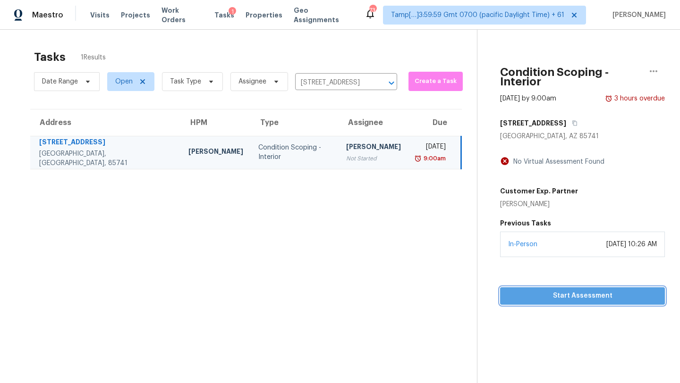
click at [594, 290] on span "Start Assessment" at bounding box center [583, 296] width 150 height 12
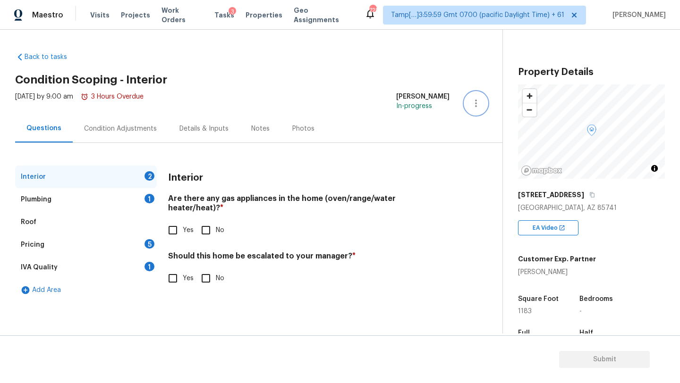
click at [477, 103] on icon "button" at bounding box center [476, 104] width 2 height 8
click at [432, 154] on div "Interior 2 Plumbing 1 Roof Pricing 5 IVA Quality 1 Add Area Interior Are there …" at bounding box center [247, 222] width 465 height 159
click at [145, 127] on div "Condition Adjustments" at bounding box center [120, 128] width 73 height 9
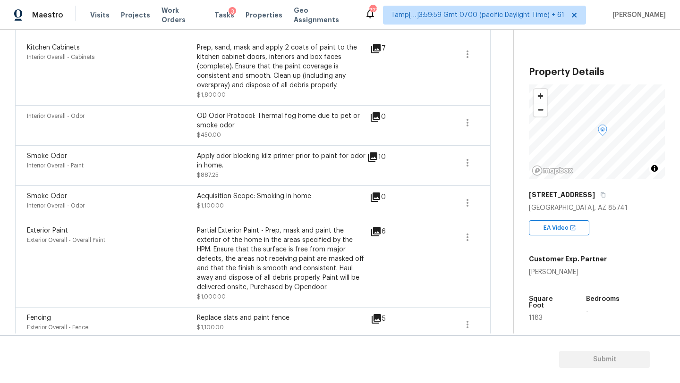
scroll to position [527, 0]
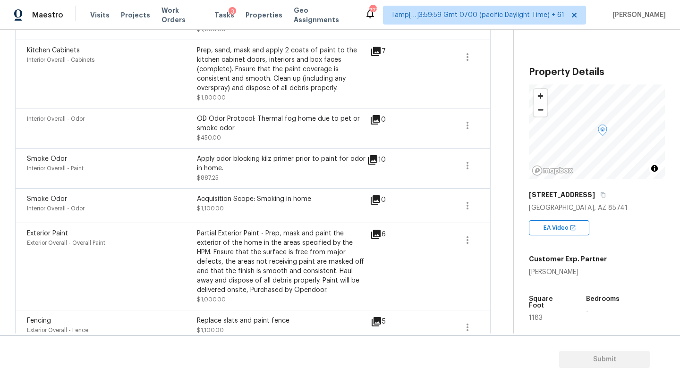
click at [223, 195] on div "Acquisition Scope: Smoking in home" at bounding box center [282, 199] width 170 height 9
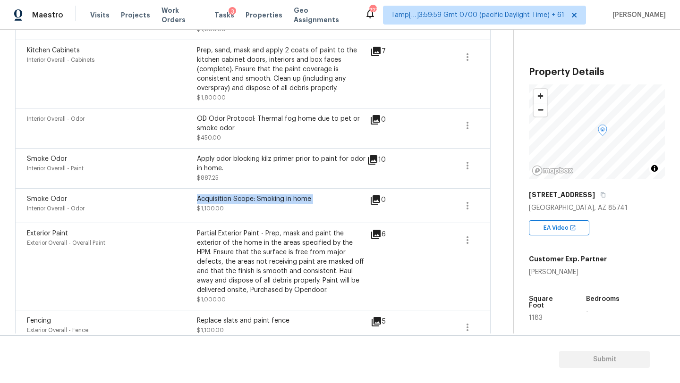
click at [223, 195] on div "Acquisition Scope: Smoking in home" at bounding box center [282, 199] width 170 height 9
click at [207, 206] on span "$1,100.00" at bounding box center [210, 209] width 27 height 6
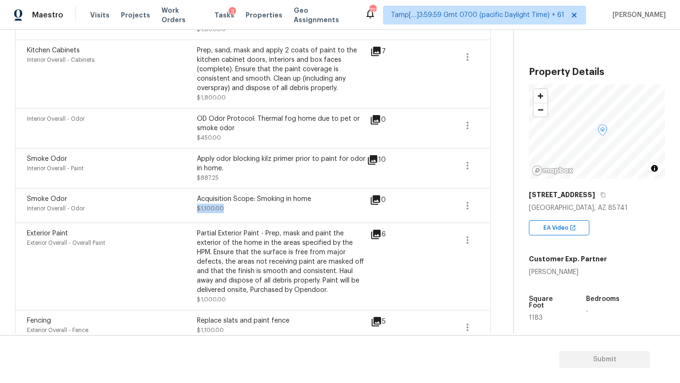
click at [207, 206] on span "$1,100.00" at bounding box center [210, 209] width 27 height 6
click at [236, 188] on div "Smoke Odor Interior Overall - Odor Acquisition Scope: Smoking in home $1,100.00…" at bounding box center [253, 205] width 476 height 34
click at [234, 195] on div "Acquisition Scope: Smoking in home" at bounding box center [282, 199] width 170 height 9
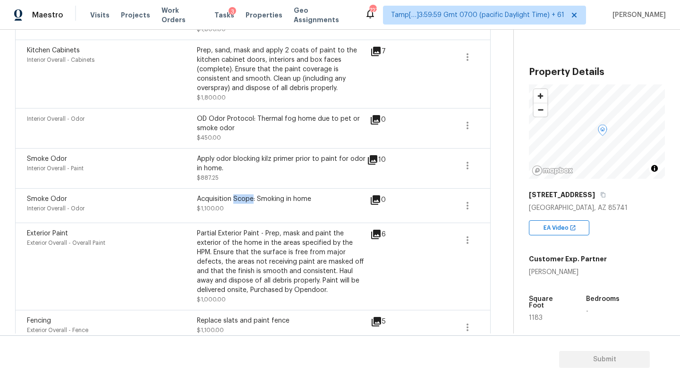
click at [234, 195] on div "Acquisition Scope: Smoking in home" at bounding box center [282, 199] width 170 height 9
click at [214, 206] on span "$1,100.00" at bounding box center [210, 209] width 27 height 6
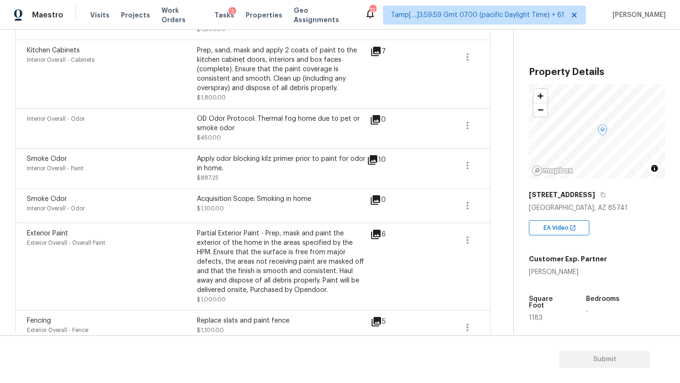
click at [229, 188] on div "Smoke Odor Interior Overall - Odor Acquisition Scope: Smoking in home $1,100.00…" at bounding box center [253, 205] width 476 height 34
click at [213, 206] on span "$1,100.00" at bounding box center [210, 209] width 27 height 6
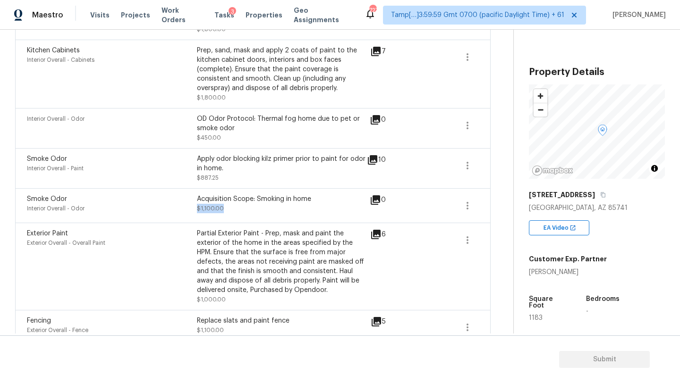
click at [213, 206] on span "$1,100.00" at bounding box center [210, 209] width 27 height 6
click at [228, 195] on div "Acquisition Scope: Smoking in home" at bounding box center [282, 199] width 170 height 9
click at [213, 208] on div "Acquisition Scope: Smoking in home $1,100.00" at bounding box center [282, 206] width 170 height 23
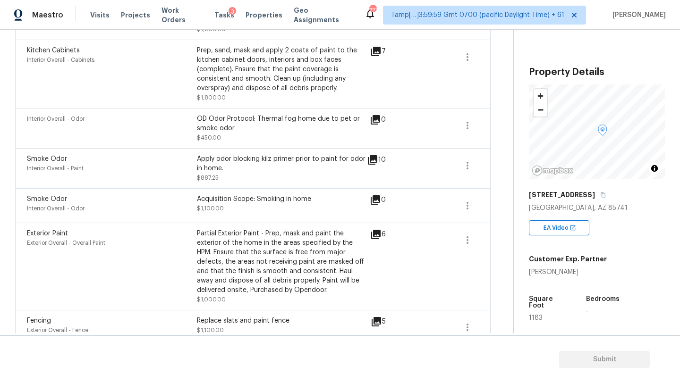
scroll to position [528, 0]
click at [214, 205] on span "$1,100.00" at bounding box center [210, 208] width 27 height 6
click at [225, 194] on div "Acquisition Scope: Smoking in home" at bounding box center [282, 198] width 170 height 9
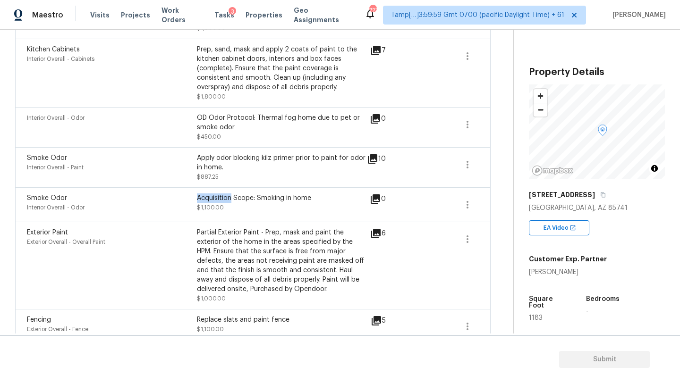
click at [225, 194] on div "Acquisition Scope: Smoking in home" at bounding box center [282, 198] width 170 height 9
click at [211, 205] on span "$1,100.00" at bounding box center [210, 208] width 27 height 6
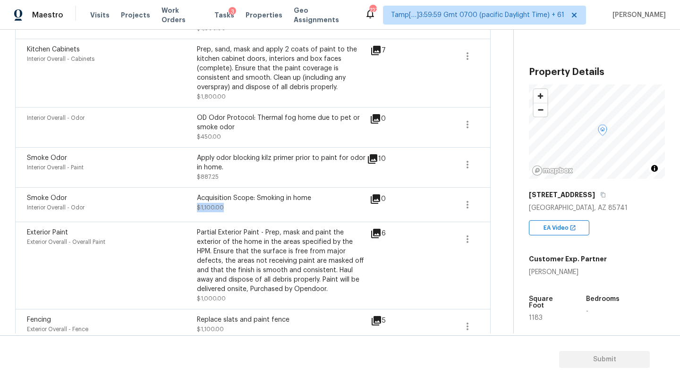
scroll to position [502, 0]
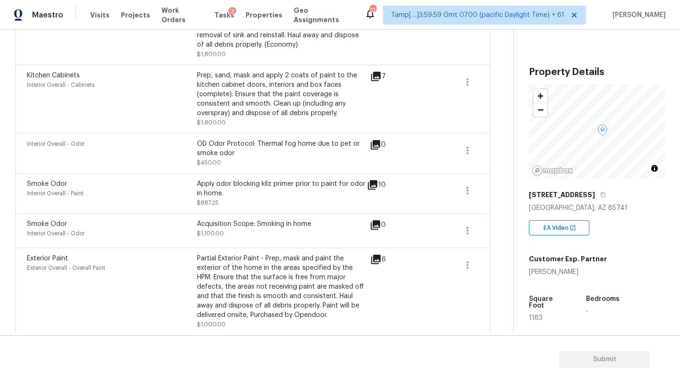
click at [211, 187] on div "Apply odor blocking kilz primer prior to paint for odor in home." at bounding box center [282, 188] width 170 height 19
click at [222, 179] on div "Apply odor blocking kilz primer prior to paint for odor in home." at bounding box center [282, 188] width 170 height 19
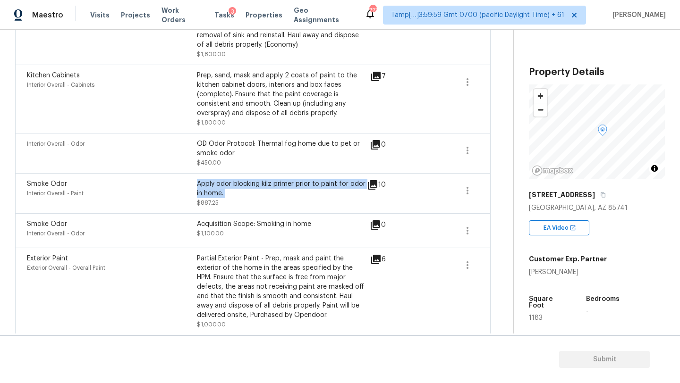
click at [222, 179] on div "Apply odor blocking kilz primer prior to paint for odor in home." at bounding box center [282, 188] width 170 height 19
click at [213, 190] on div "Apply odor blocking kilz primer prior to paint for odor in home. $887.25" at bounding box center [282, 193] width 170 height 28
click at [230, 179] on div "Apply odor blocking kilz primer prior to paint for odor in home." at bounding box center [282, 188] width 170 height 19
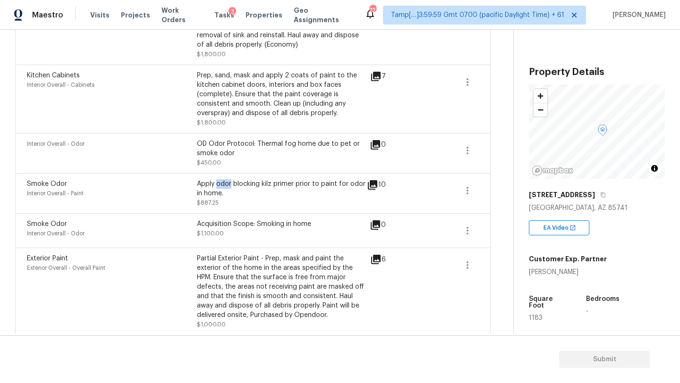
click at [230, 179] on div "Apply odor blocking kilz primer prior to paint for odor in home." at bounding box center [282, 188] width 170 height 19
click at [219, 192] on div "Apply odor blocking kilz primer prior to paint for odor in home. $887.25" at bounding box center [282, 193] width 170 height 28
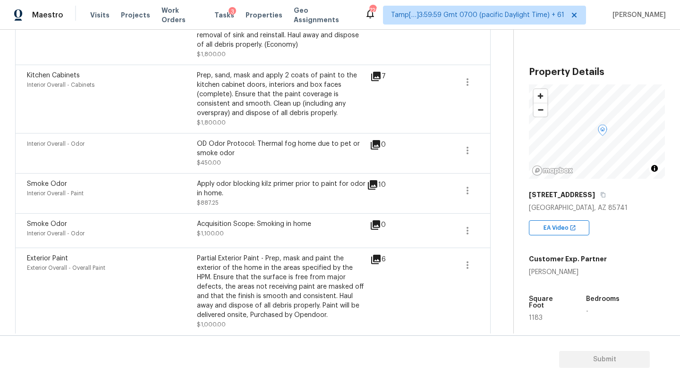
click at [225, 179] on div "Apply odor blocking kilz primer prior to paint for odor in home." at bounding box center [282, 188] width 170 height 19
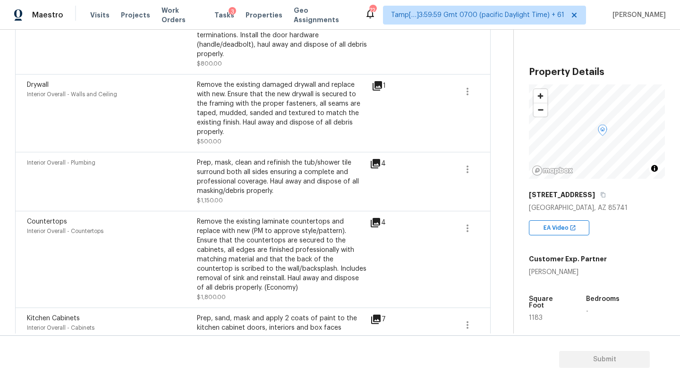
scroll to position [0, 0]
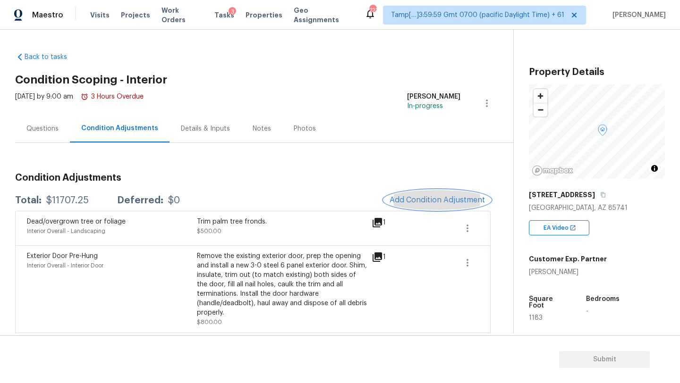
click at [403, 197] on span "Add Condition Adjustment" at bounding box center [437, 200] width 95 height 9
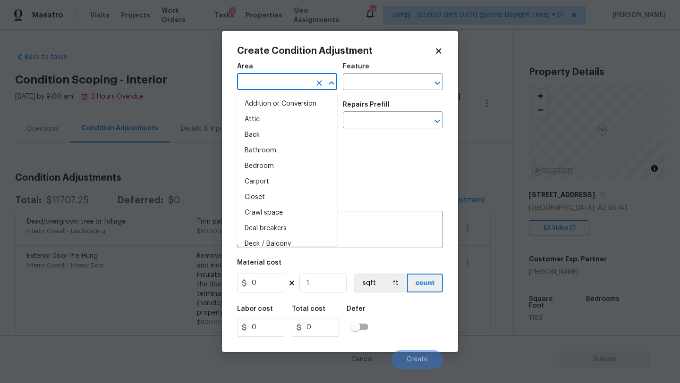
click at [301, 81] on input "text" at bounding box center [274, 83] width 74 height 15
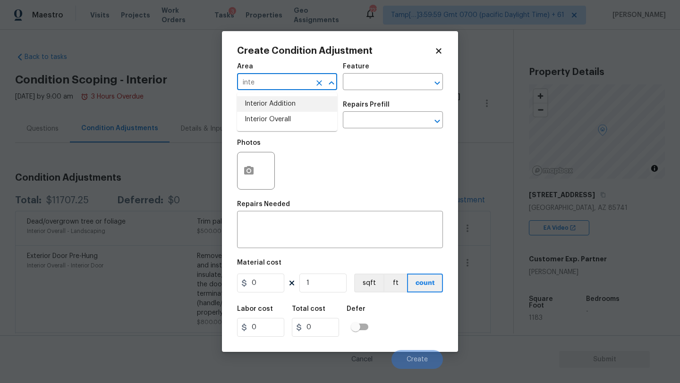
click at [302, 104] on li "Interior Addition" at bounding box center [287, 104] width 100 height 16
type input "Interior Addition"
click at [263, 216] on div "x ​" at bounding box center [340, 230] width 206 height 35
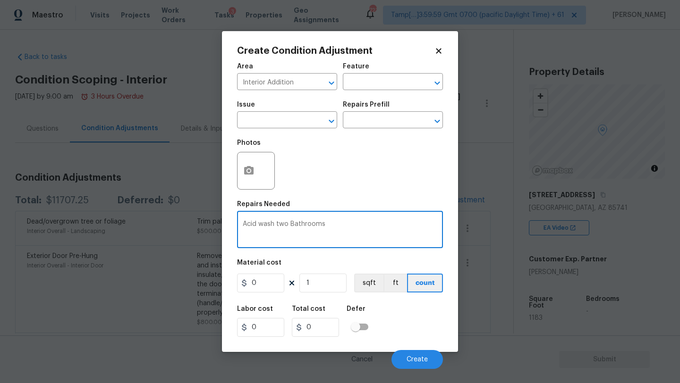
type textarea "Acid wash two Bathrooms"
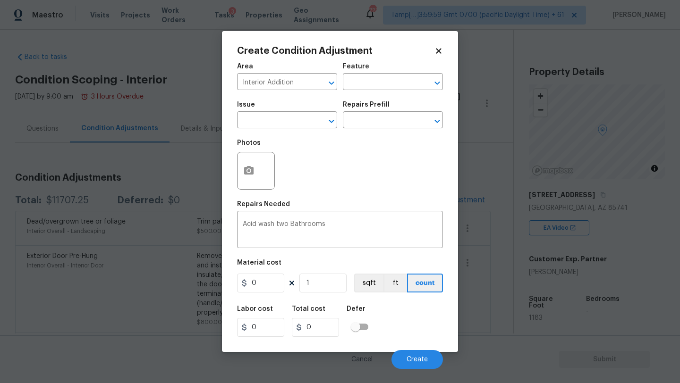
click at [436, 45] on div "Create Condition Adjustment Area Interior Addition ​ Feature ​ Issue ​ Repairs …" at bounding box center [340, 191] width 236 height 321
click at [436, 50] on icon at bounding box center [438, 51] width 9 height 9
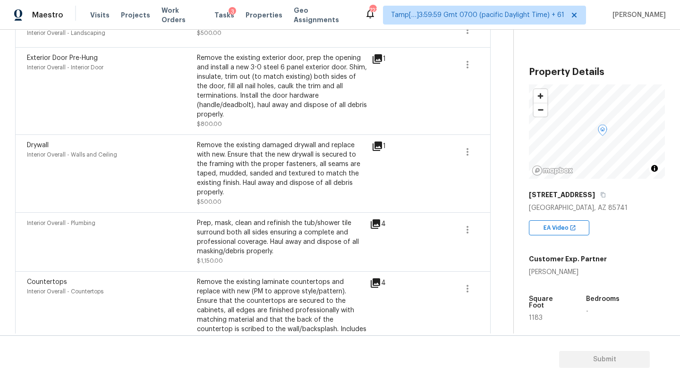
scroll to position [206, 0]
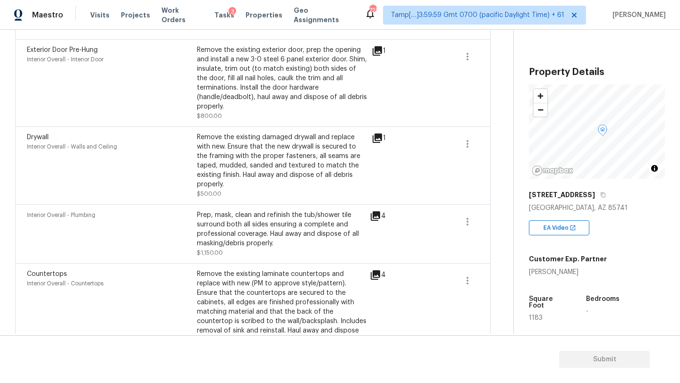
click at [66, 211] on div "Interior Overall - Plumbing" at bounding box center [112, 215] width 170 height 9
click at [216, 215] on div "Prep, mask, clean and refinish the tub/shower tile surround both all sides ensu…" at bounding box center [282, 230] width 170 height 38
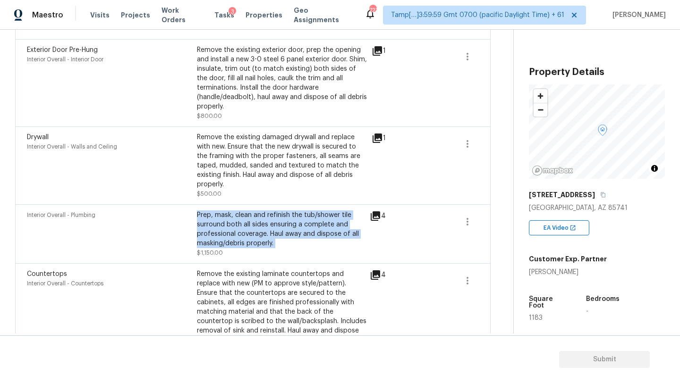
click at [216, 215] on div "Prep, mask, clean and refinish the tub/shower tile surround both all sides ensu…" at bounding box center [282, 230] width 170 height 38
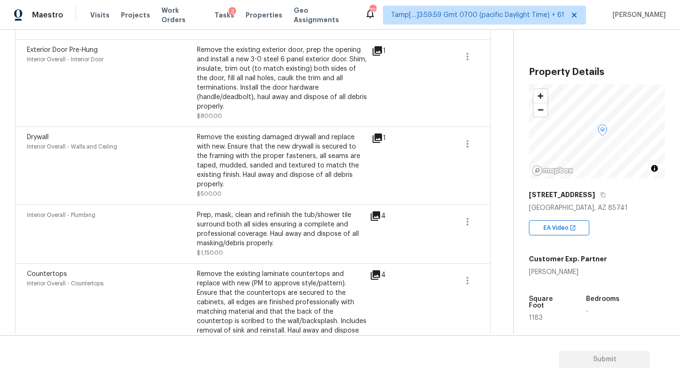
click at [255, 211] on div "Prep, mask, clean and refinish the tub/shower tile surround both all sides ensu…" at bounding box center [282, 230] width 170 height 38
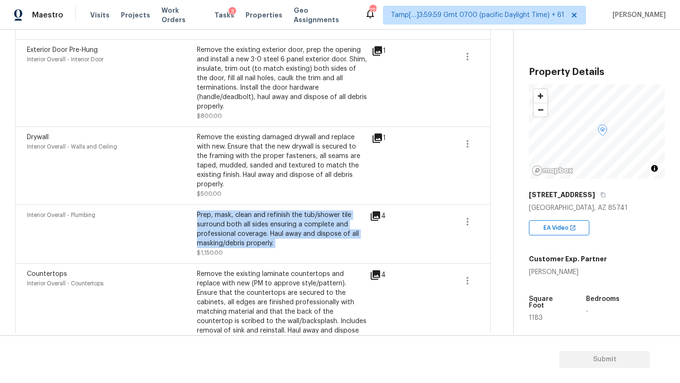
click at [255, 211] on div "Prep, mask, clean and refinish the tub/shower tile surround both all sides ensu…" at bounding box center [282, 230] width 170 height 38
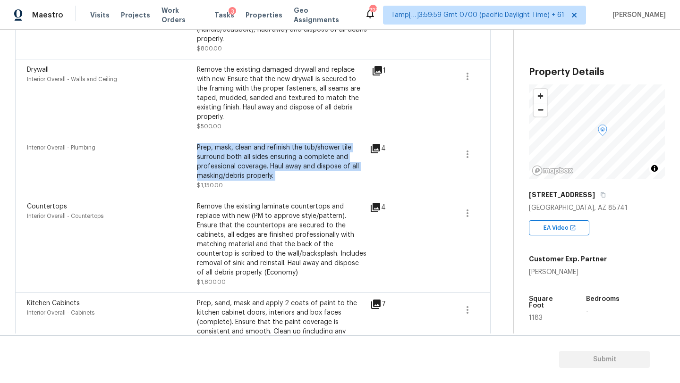
scroll to position [278, 0]
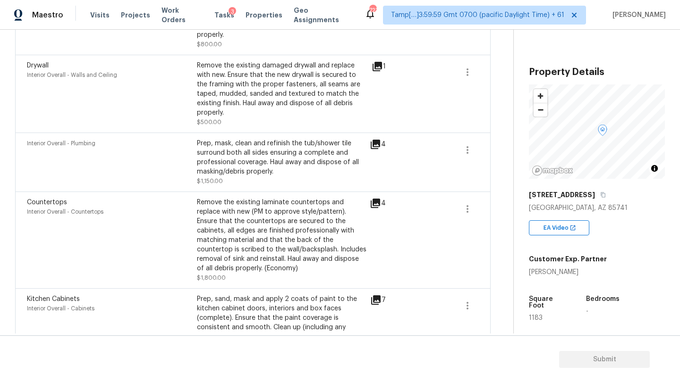
click at [270, 198] on div "Remove the existing laminate countertops and replace with new (PM to approve st…" at bounding box center [282, 236] width 170 height 76
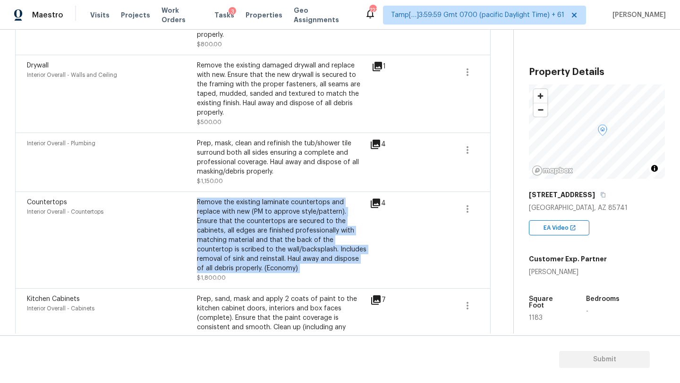
click at [270, 198] on div "Remove the existing laminate countertops and replace with new (PM to approve st…" at bounding box center [282, 236] width 170 height 76
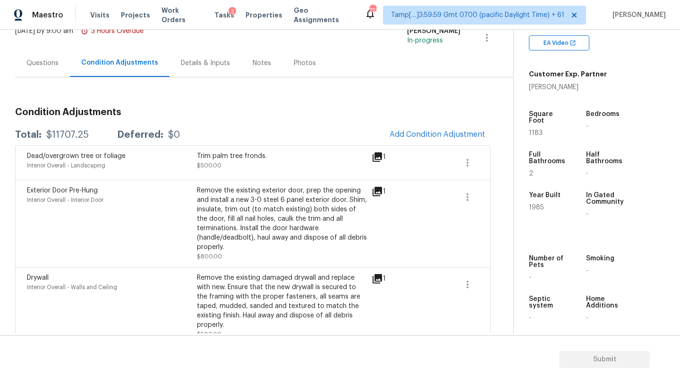
scroll to position [139, 0]
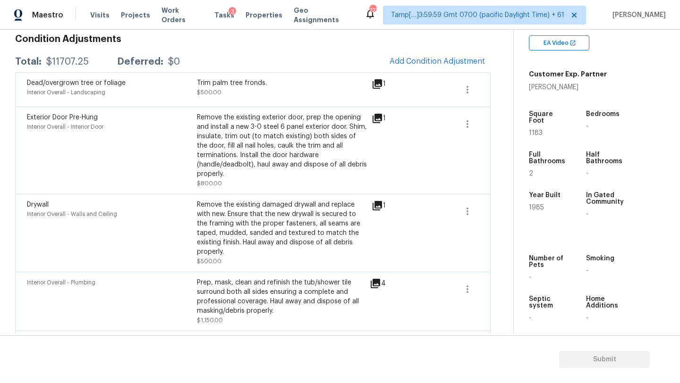
click at [71, 115] on span "Exterior Door Pre-Hung" at bounding box center [62, 117] width 71 height 7
click at [34, 209] on div "Drywall" at bounding box center [112, 204] width 170 height 9
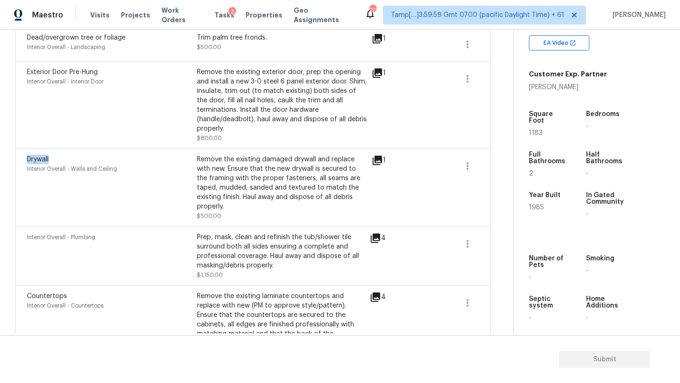
scroll to position [227, 0]
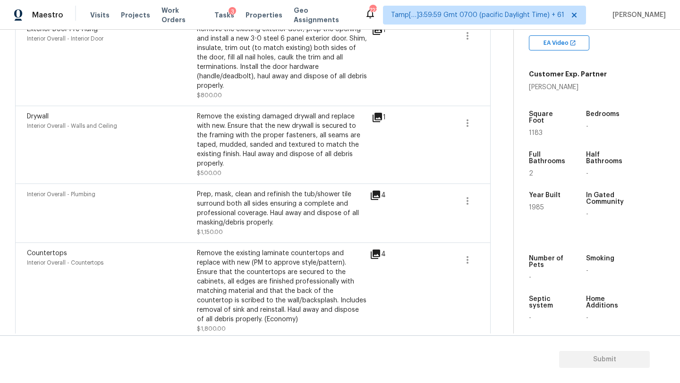
click at [41, 192] on span "Interior Overall - Plumbing" at bounding box center [61, 195] width 68 height 6
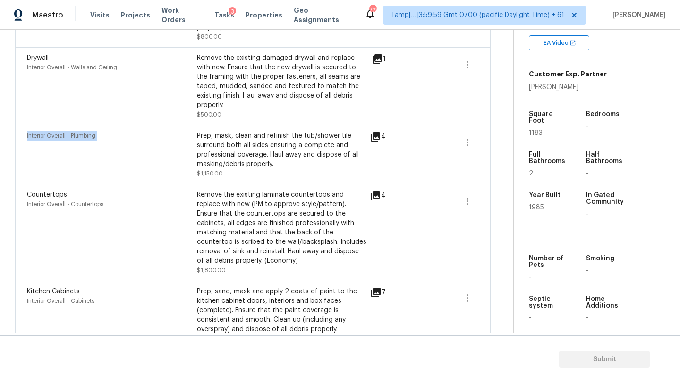
scroll to position [290, 0]
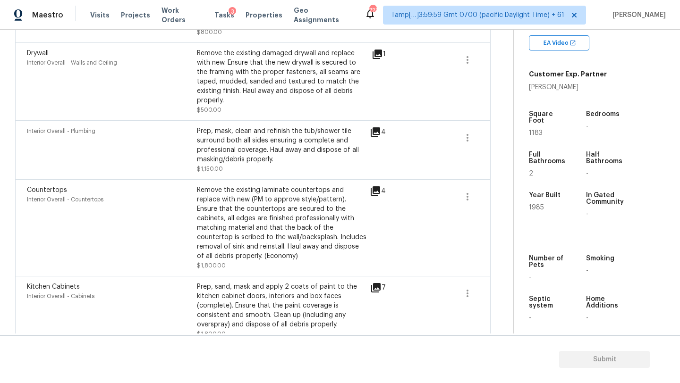
click at [52, 187] on span "Countertops" at bounding box center [47, 190] width 40 height 7
click at [76, 120] on div "Interior Overall - Plumbing Prep, mask, clean and refinish the tub/shower tile …" at bounding box center [253, 149] width 476 height 59
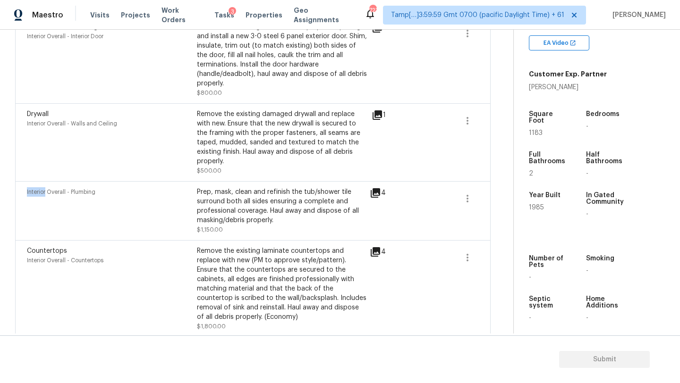
scroll to position [194, 0]
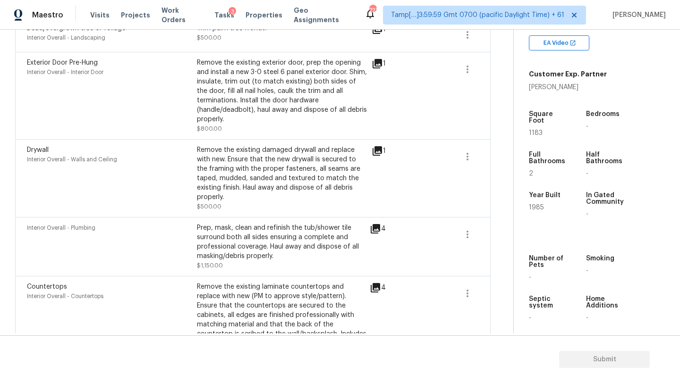
click at [47, 165] on div "Drywall Interior Overall - Walls and Ceiling" at bounding box center [112, 178] width 170 height 66
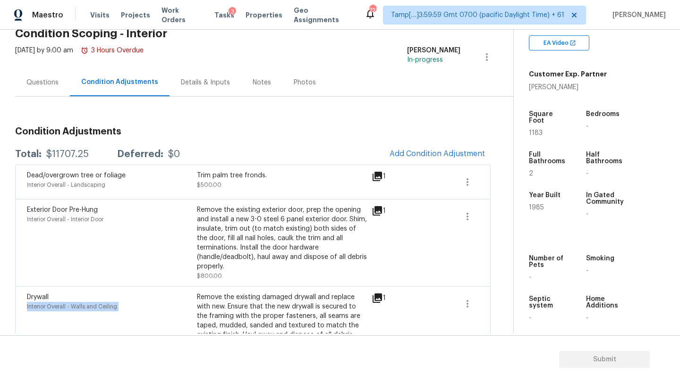
scroll to position [0, 0]
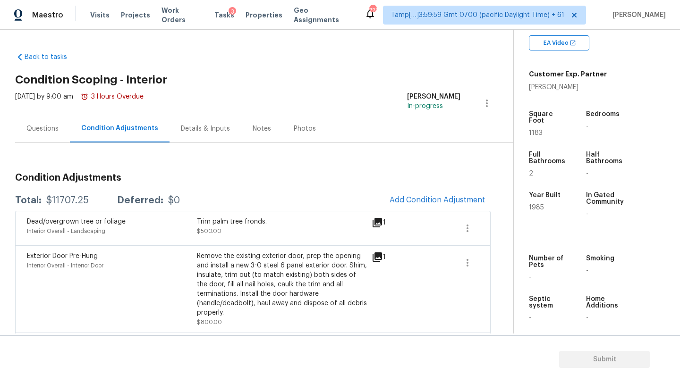
click at [55, 219] on span "Dead/overgrown tree or foliage" at bounding box center [76, 222] width 99 height 7
click at [377, 226] on icon at bounding box center [377, 222] width 11 height 11
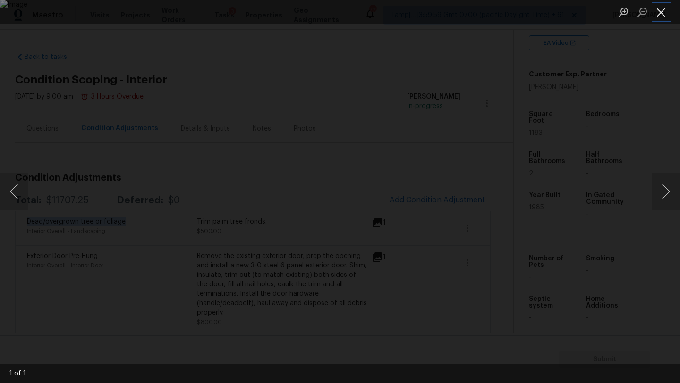
click at [662, 19] on button "Close lightbox" at bounding box center [661, 12] width 19 height 17
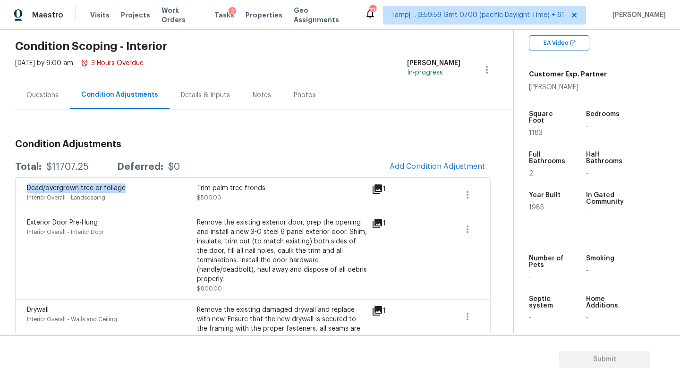
scroll to position [39, 0]
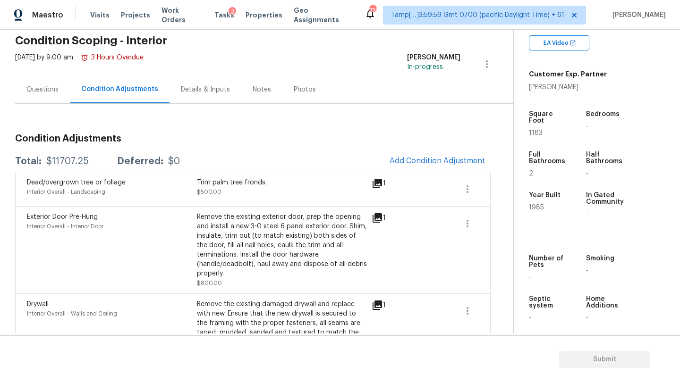
click at [113, 220] on div "Exterior Door Pre-Hung" at bounding box center [112, 217] width 170 height 9
click at [376, 217] on icon at bounding box center [377, 217] width 9 height 9
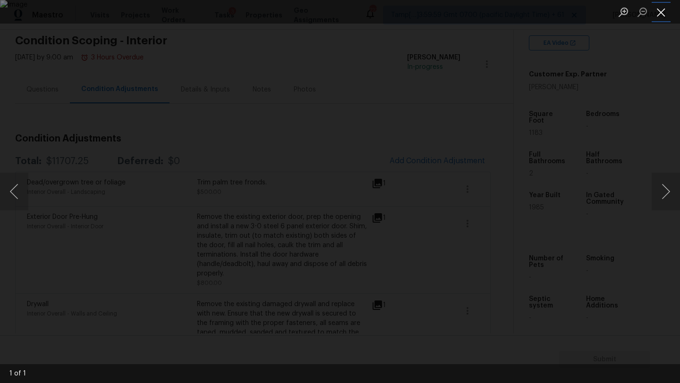
click at [656, 11] on button "Close lightbox" at bounding box center [661, 12] width 19 height 17
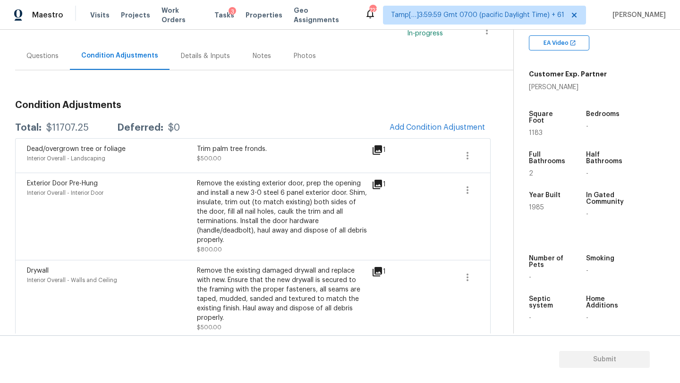
scroll to position [80, 0]
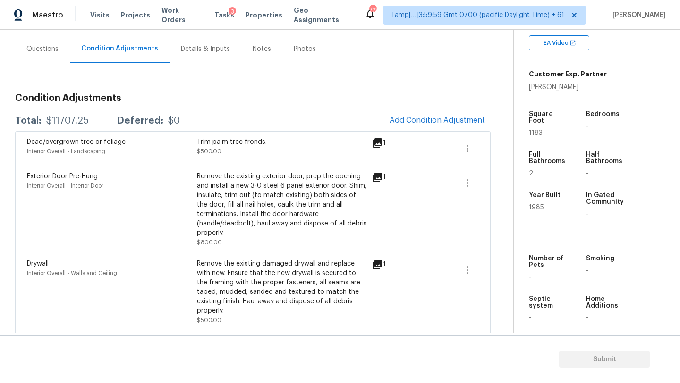
click at [260, 174] on div "Remove the existing exterior door, prep the opening and install a new 3-0 steel…" at bounding box center [282, 205] width 170 height 66
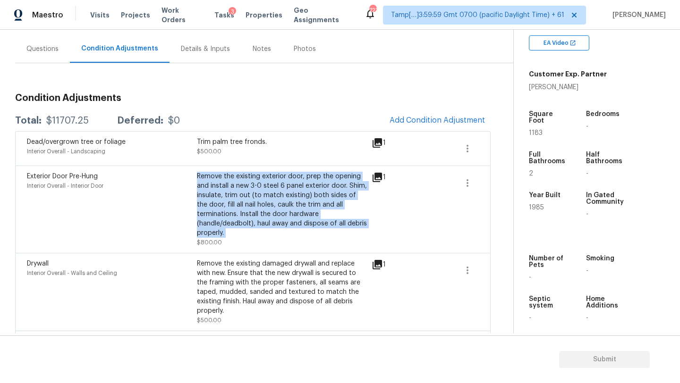
click at [260, 174] on div "Remove the existing exterior door, prep the opening and install a new 3-0 steel…" at bounding box center [282, 205] width 170 height 66
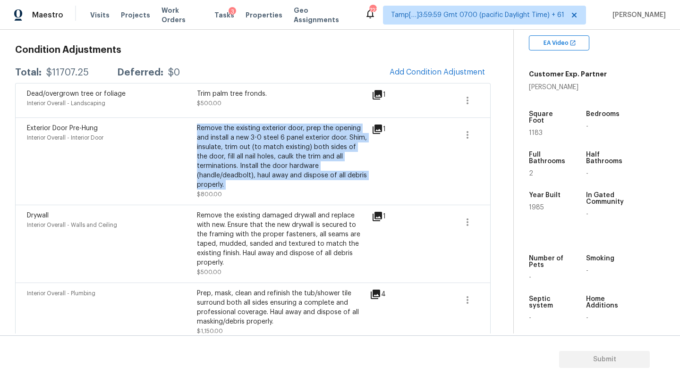
scroll to position [138, 0]
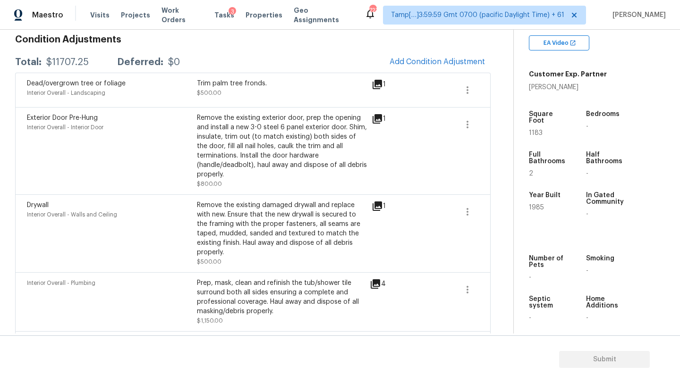
click at [76, 117] on span "Exterior Door Pre-Hung" at bounding box center [62, 118] width 71 height 7
click at [51, 212] on div "Interior Overall - Walls and Ceiling" at bounding box center [112, 214] width 170 height 9
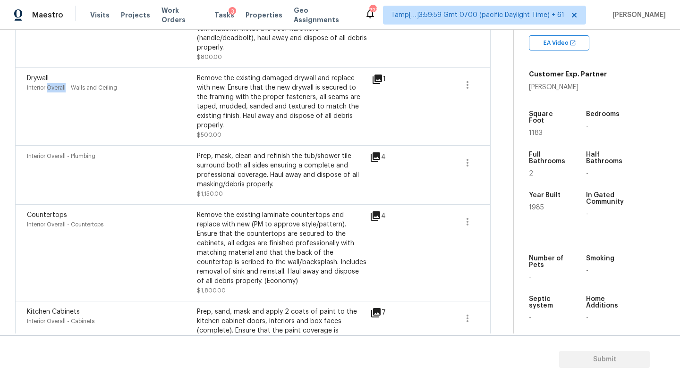
scroll to position [268, 0]
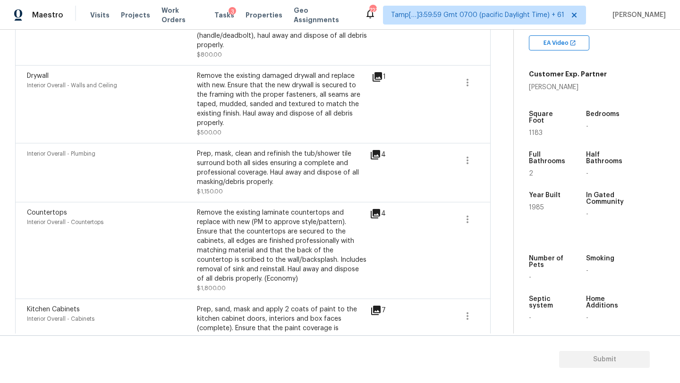
click at [80, 151] on span "Interior Overall - Plumbing" at bounding box center [61, 154] width 68 height 6
click at [237, 149] on div "Prep, mask, clean and refinish the tub/shower tile surround both all sides ensu…" at bounding box center [282, 168] width 170 height 38
click at [228, 167] on div "Prep, mask, clean and refinish the tub/shower tile surround both all sides ensu…" at bounding box center [282, 168] width 170 height 38
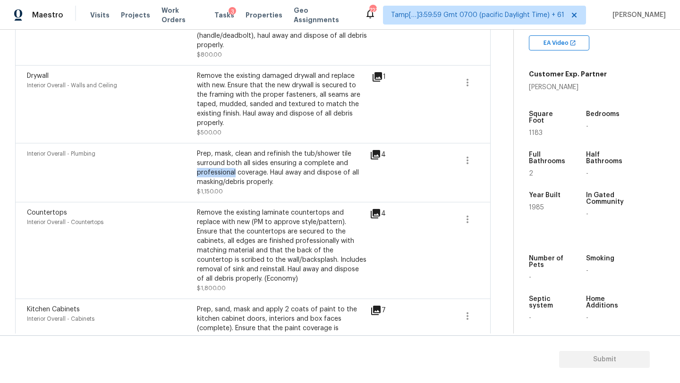
click at [228, 167] on div "Prep, mask, clean and refinish the tub/shower tile surround both all sides ensu…" at bounding box center [282, 168] width 170 height 38
click at [92, 149] on div "Interior Overall - Plumbing" at bounding box center [112, 153] width 170 height 9
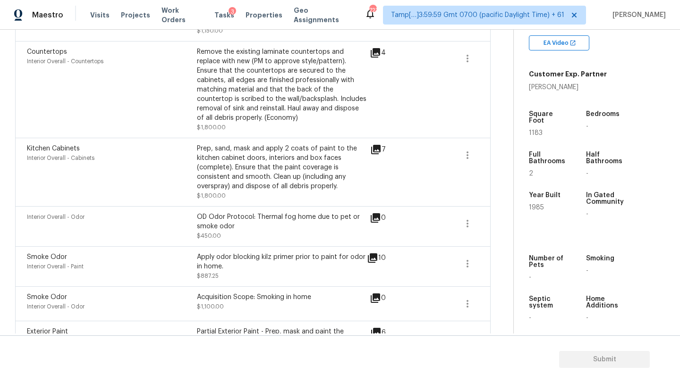
scroll to position [430, 0]
click at [69, 251] on div "Smoke Odor" at bounding box center [112, 255] width 170 height 9
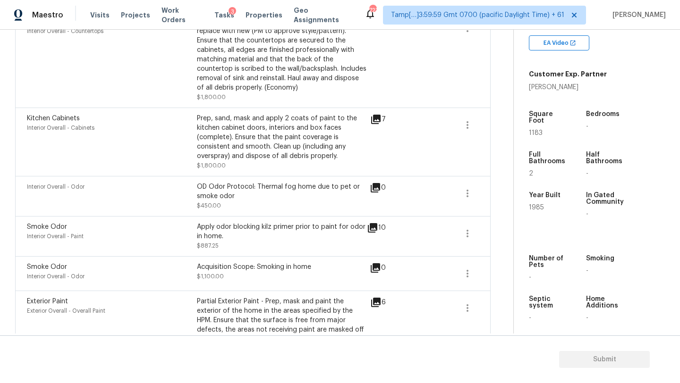
scroll to position [478, 0]
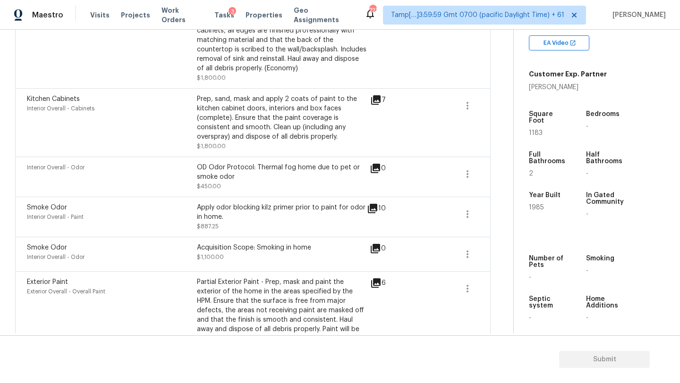
click at [69, 243] on div "Smoke Odor" at bounding box center [112, 247] width 170 height 9
click at [62, 279] on span "Exterior Paint" at bounding box center [47, 282] width 41 height 7
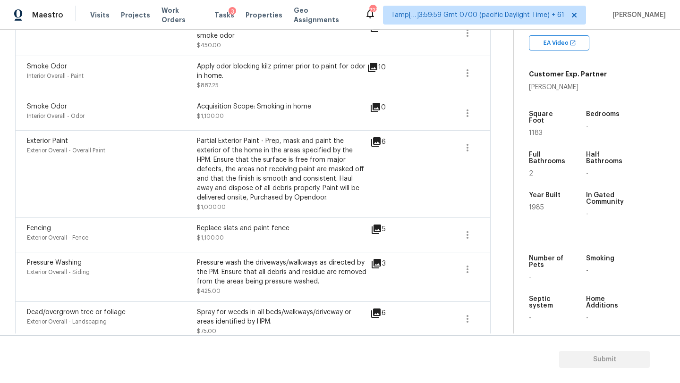
scroll to position [647, 0]
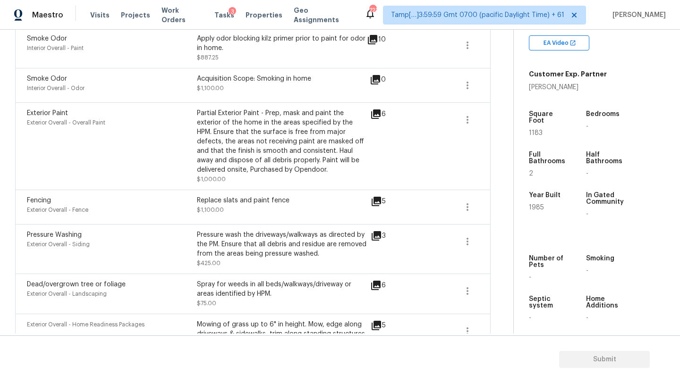
click at [72, 207] on span "Exterior Overall - Fence" at bounding box center [57, 210] width 61 height 6
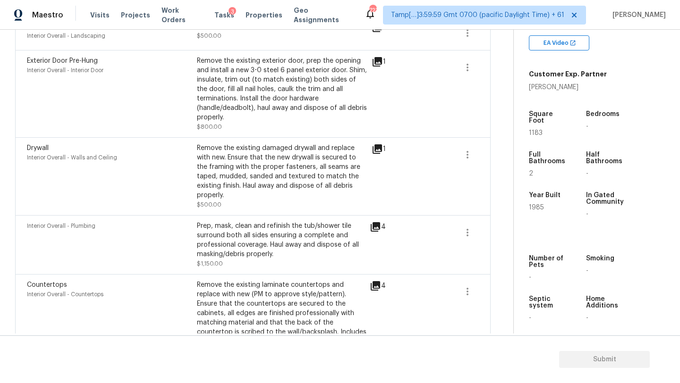
scroll to position [198, 0]
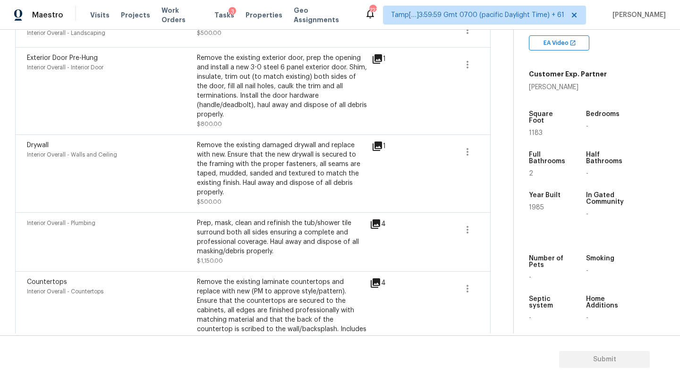
click at [228, 223] on div "Prep, mask, clean and refinish the tub/shower tile surround both all sides ensu…" at bounding box center [282, 238] width 170 height 38
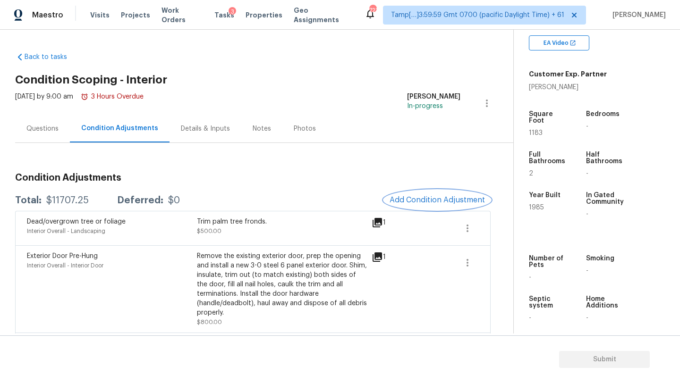
click at [449, 196] on span "Add Condition Adjustment" at bounding box center [437, 200] width 95 height 9
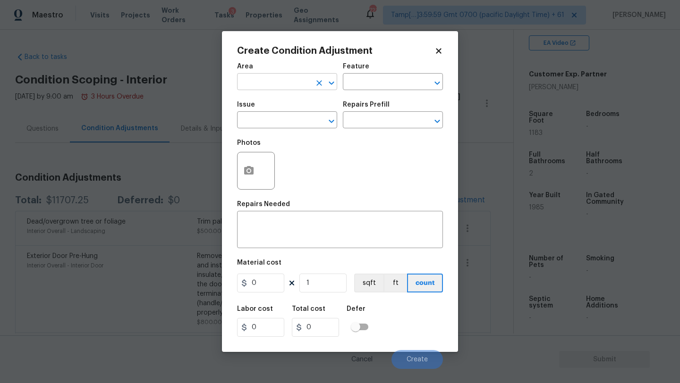
click at [300, 89] on input "text" at bounding box center [274, 83] width 74 height 15
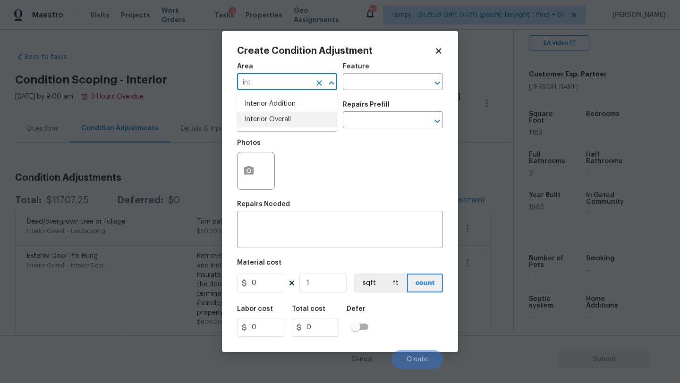
click at [279, 121] on li "Interior Overall" at bounding box center [287, 120] width 100 height 16
type input "Interior Overall"
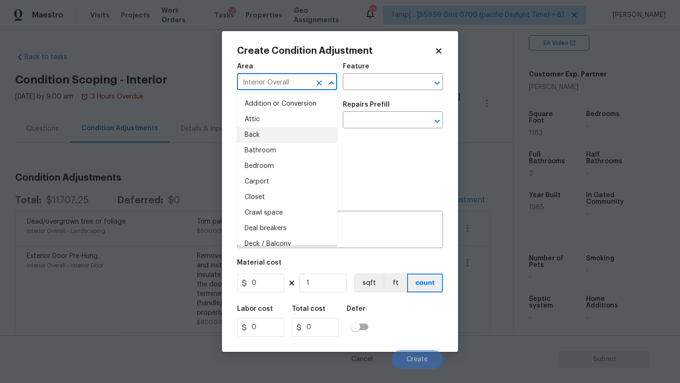
click at [361, 144] on div "Photos" at bounding box center [340, 164] width 206 height 61
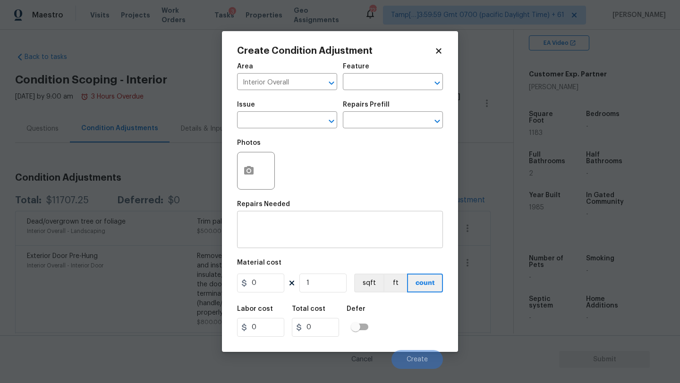
click at [264, 235] on textarea at bounding box center [340, 231] width 195 height 20
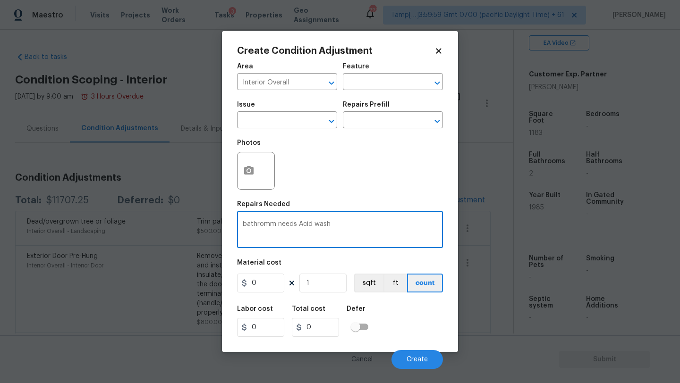
click at [243, 225] on textarea "bathromm needs Acid wash" at bounding box center [340, 231] width 195 height 20
type textarea "2 bathromm needs Acid wash"
click at [308, 222] on textarea "2 bathromm needs Acid wash" at bounding box center [340, 231] width 195 height 20
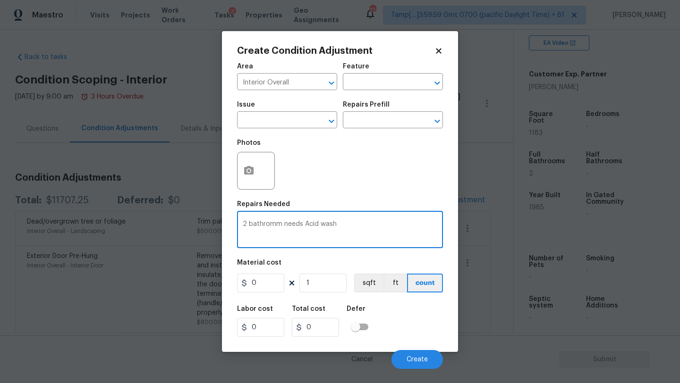
click at [308, 222] on textarea "2 bathromm needs Acid wash" at bounding box center [340, 231] width 195 height 20
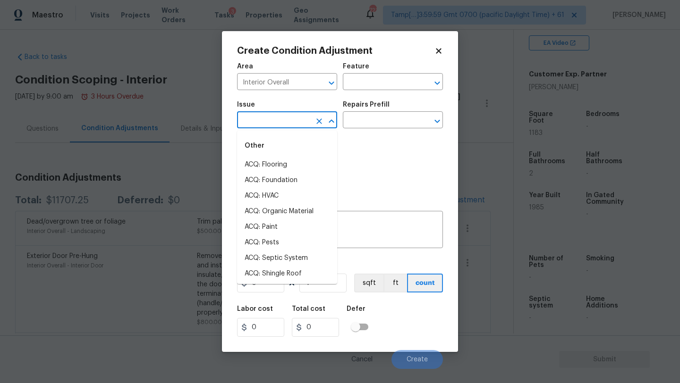
click at [267, 118] on input "text" at bounding box center [274, 121] width 74 height 15
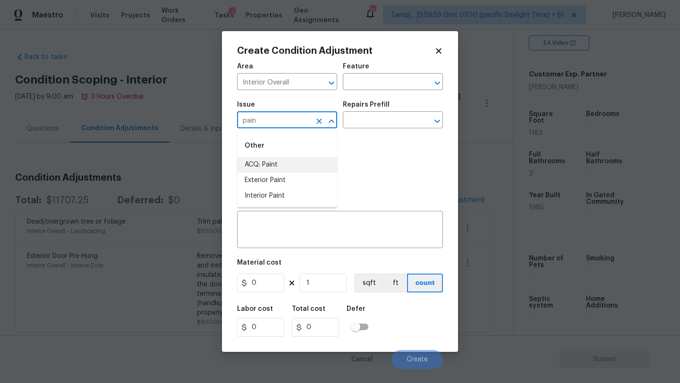
click at [260, 168] on li "ACQ: Paint" at bounding box center [287, 165] width 100 height 16
type input "ACQ: Paint"
click at [362, 120] on input "text" at bounding box center [380, 121] width 74 height 15
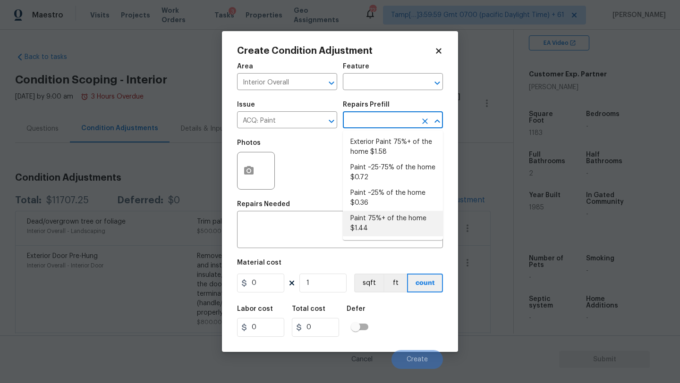
click at [370, 226] on li "Paint 75%+ of the home $1.44" at bounding box center [393, 224] width 100 height 26
type input "Acquisition"
type textarea "Acquisition Scope: 75%+ of the home will likely require interior paint"
type input "1.44"
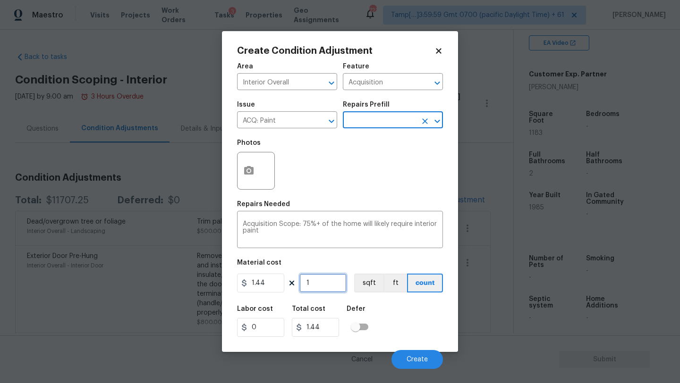
click at [320, 281] on input "1" at bounding box center [322, 283] width 47 height 19
type input "19"
type input "27.36"
type input "198"
type input "285.12"
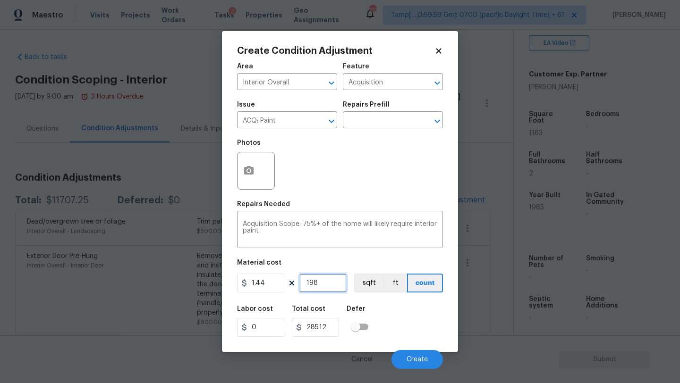
type input "1986"
type input "2859.84"
type input "198"
type input "285.12"
type input "1985"
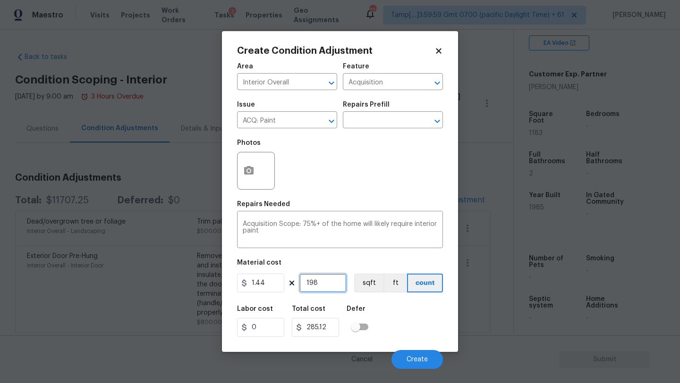
type input "2858.4"
type input "1985"
click at [412, 315] on div "Labor cost 0 Total cost 2858.4 Defer" at bounding box center [340, 321] width 206 height 43
click at [415, 362] on span "Create" at bounding box center [417, 360] width 21 height 7
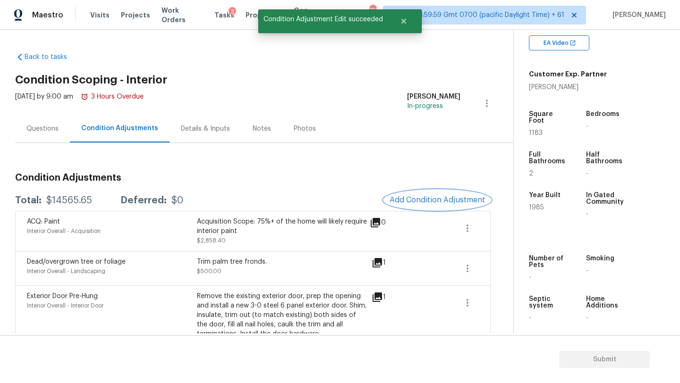
click at [426, 200] on span "Add Condition Adjustment" at bounding box center [437, 200] width 95 height 9
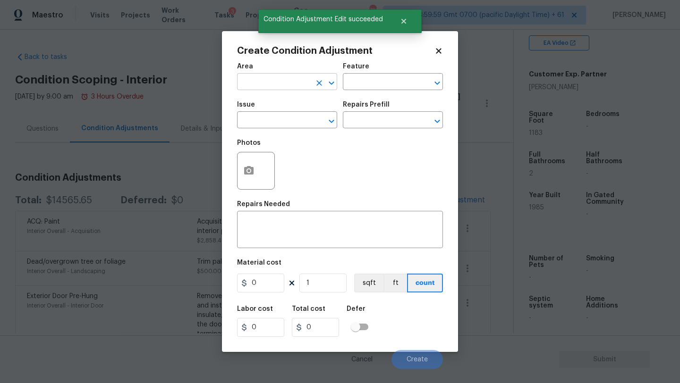
click at [287, 85] on input "text" at bounding box center [274, 83] width 74 height 15
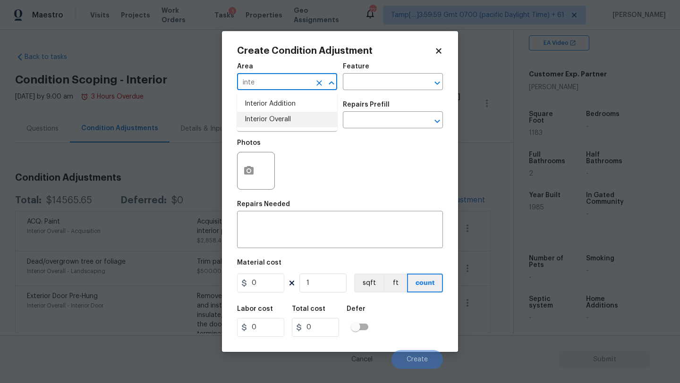
click at [287, 118] on li "Interior Overall" at bounding box center [287, 120] width 100 height 16
type input "Interior Overall"
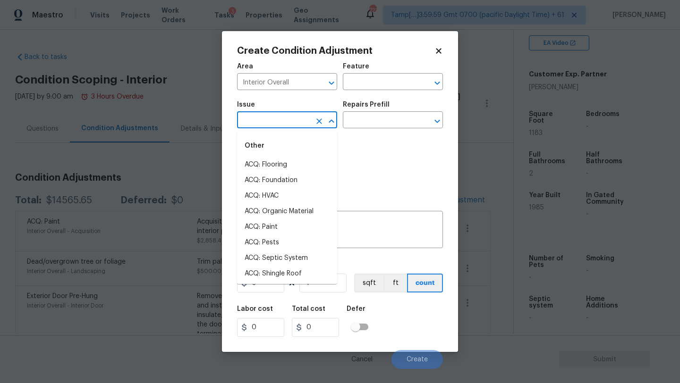
click at [279, 119] on input "text" at bounding box center [274, 121] width 74 height 15
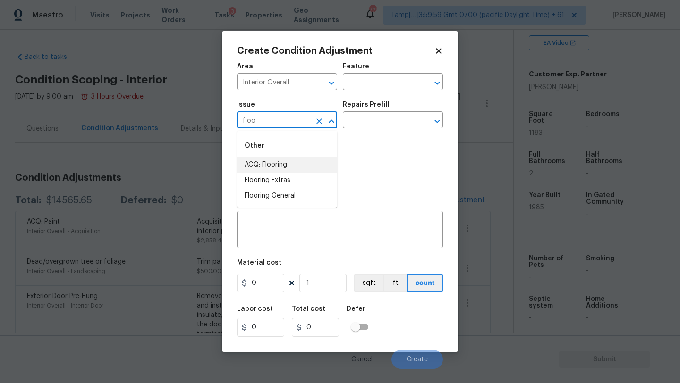
click at [280, 166] on li "ACQ: Flooring" at bounding box center [287, 165] width 100 height 16
type input "ACQ: Flooring"
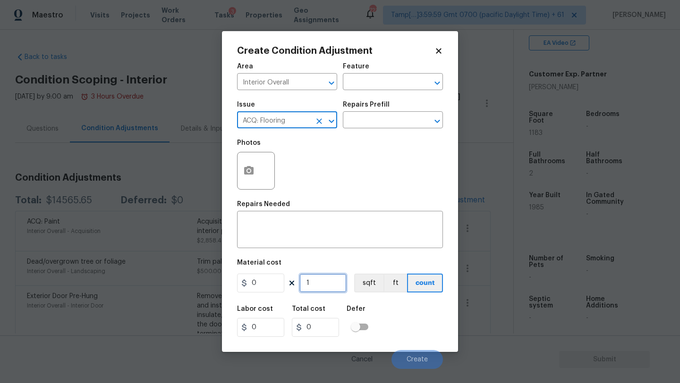
click at [316, 285] on input "1" at bounding box center [322, 283] width 47 height 19
click at [406, 121] on input "text" at bounding box center [380, 121] width 74 height 15
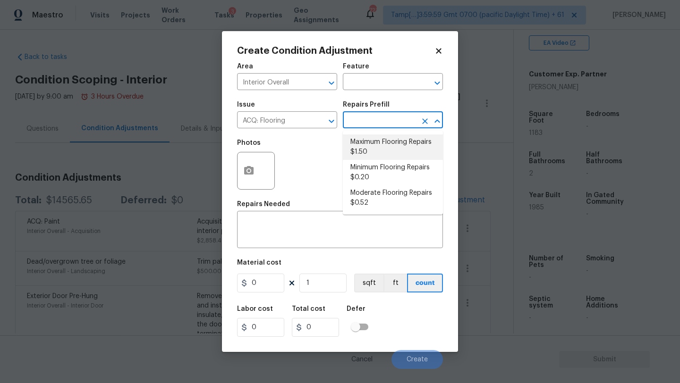
click at [400, 145] on li "Maximum Flooring Repairs $1.50" at bounding box center [393, 148] width 100 height 26
type input "Acquisition"
type textarea "Acquisition Scope: Maximum flooring repairs"
type input "1.5"
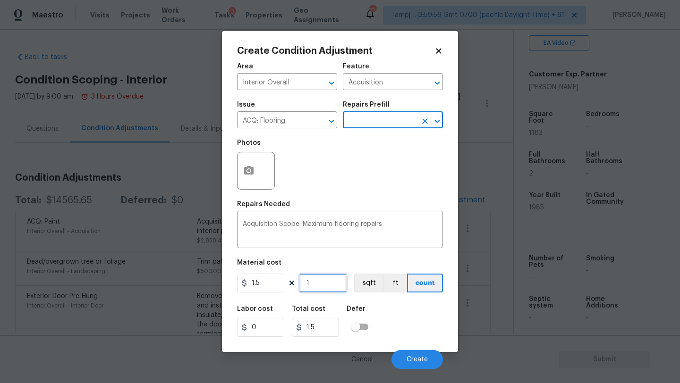
click at [326, 286] on input "1" at bounding box center [322, 283] width 47 height 19
type input "19"
type input "28.5"
type input "198"
type input "297"
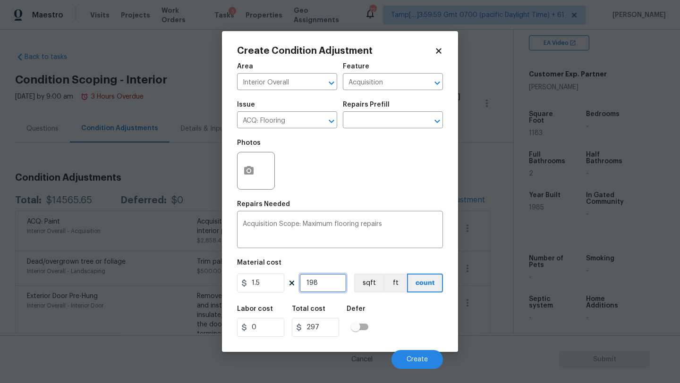
type input "1985"
type input "2977.5"
type input "1985"
click at [417, 363] on span "Create" at bounding box center [417, 360] width 21 height 7
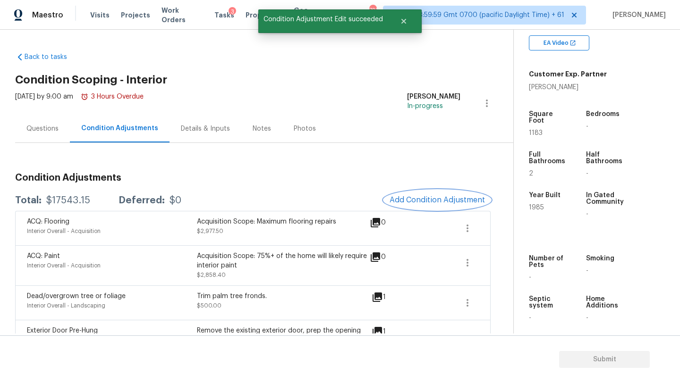
click at [441, 203] on span "Add Condition Adjustment" at bounding box center [437, 200] width 95 height 9
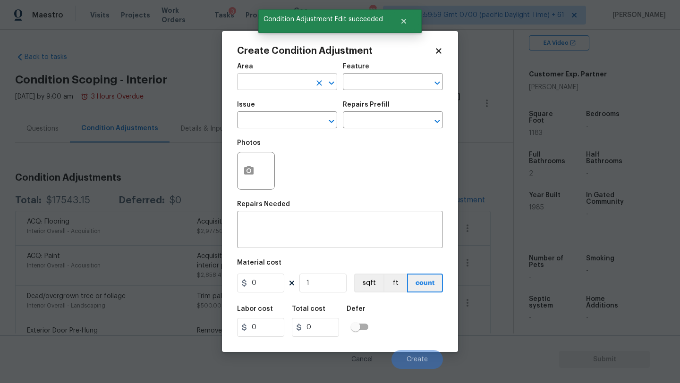
click at [272, 82] on input "text" at bounding box center [274, 83] width 74 height 15
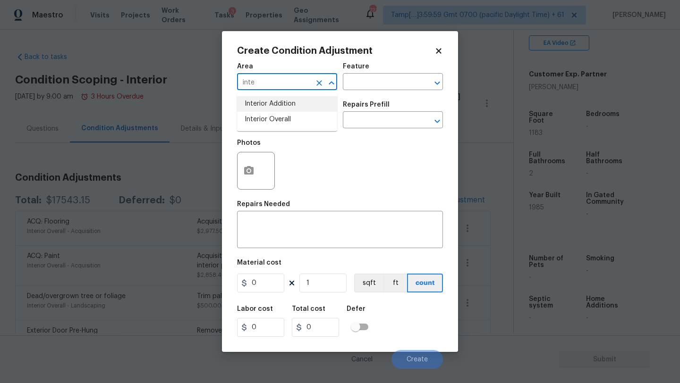
click at [270, 104] on li "Interior Addition" at bounding box center [287, 104] width 100 height 16
type input "Interior Addition"
click at [265, 124] on input "text" at bounding box center [274, 121] width 74 height 15
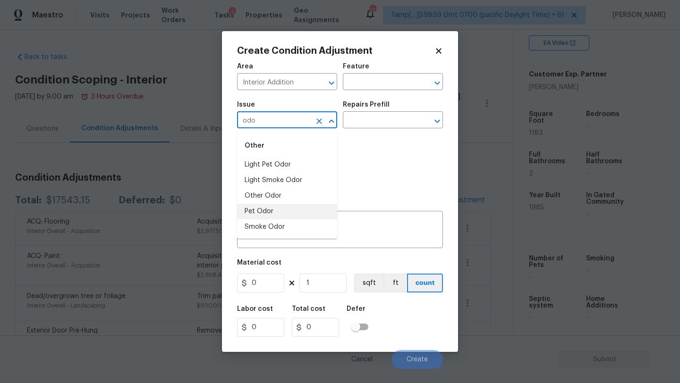
type input "odo"
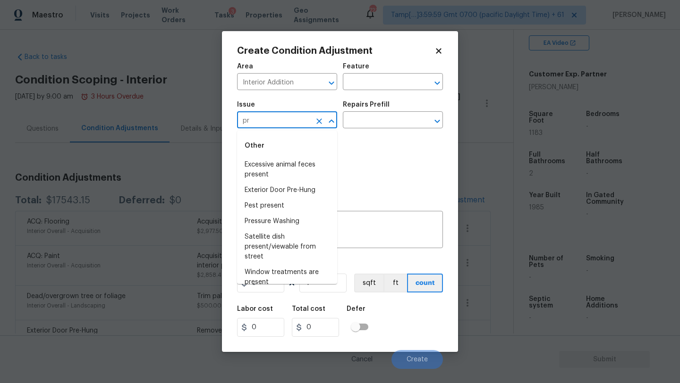
type input "p"
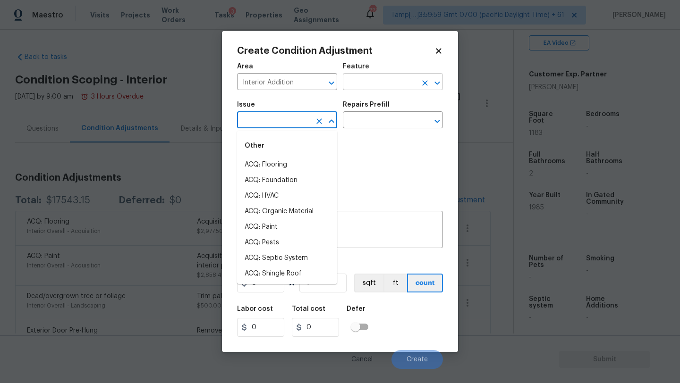
click at [366, 86] on input "text" at bounding box center [380, 83] width 74 height 15
click at [275, 122] on input "text" at bounding box center [274, 121] width 74 height 15
click at [321, 82] on icon "Clear" at bounding box center [319, 82] width 9 height 9
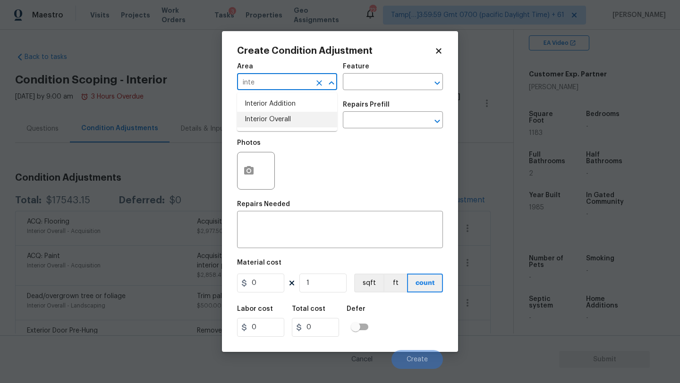
click at [265, 120] on li "Interior Overall" at bounding box center [287, 120] width 100 height 16
type input "Interior Overall"
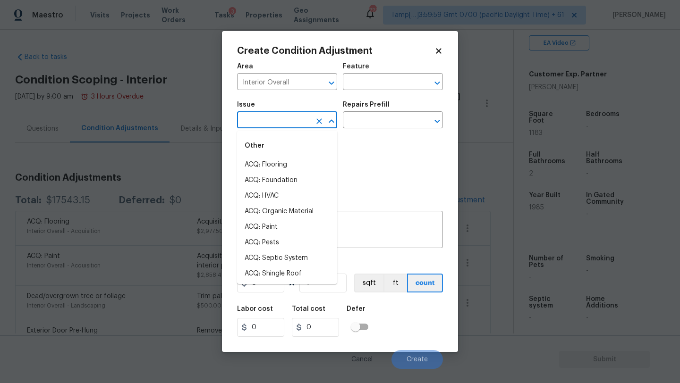
click at [265, 120] on input "text" at bounding box center [274, 121] width 74 height 15
click at [314, 85] on button "Clear" at bounding box center [319, 83] width 13 height 13
type input "p"
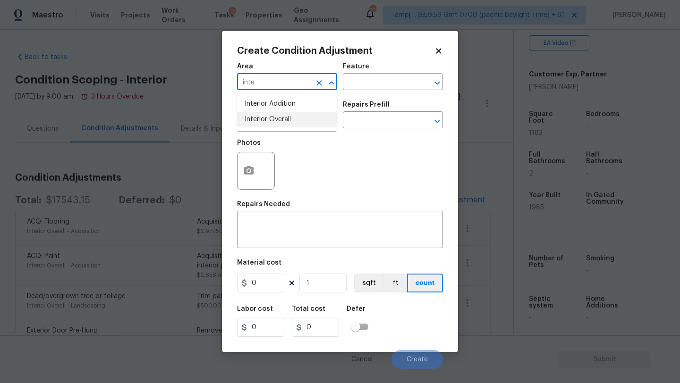
click at [276, 122] on li "Interior Overall" at bounding box center [287, 120] width 100 height 16
type input "Interior Overall"
click at [267, 125] on input "text" at bounding box center [274, 121] width 74 height 15
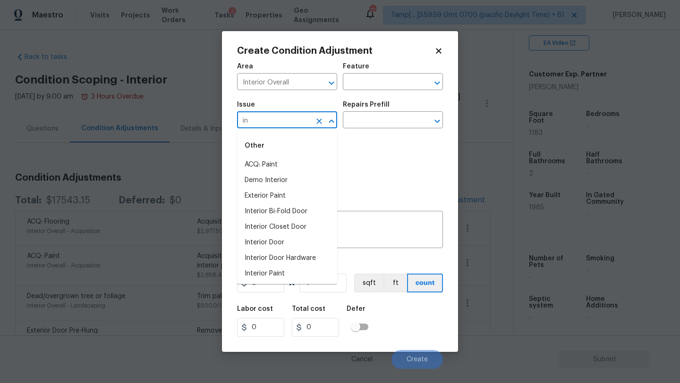
type input "i"
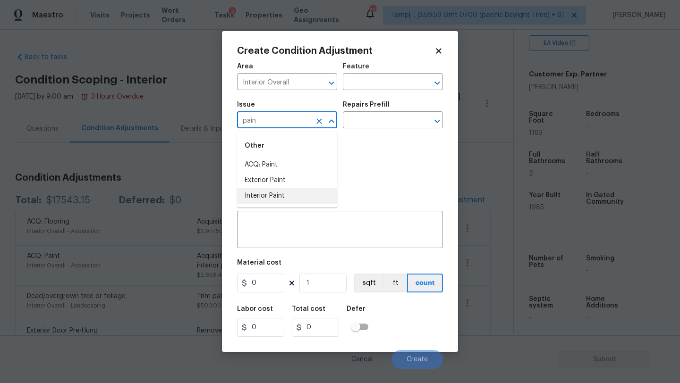
click at [264, 198] on li "Interior Paint" at bounding box center [287, 196] width 100 height 16
type input "Interior Paint"
click at [370, 119] on input "text" at bounding box center [380, 121] width 74 height 15
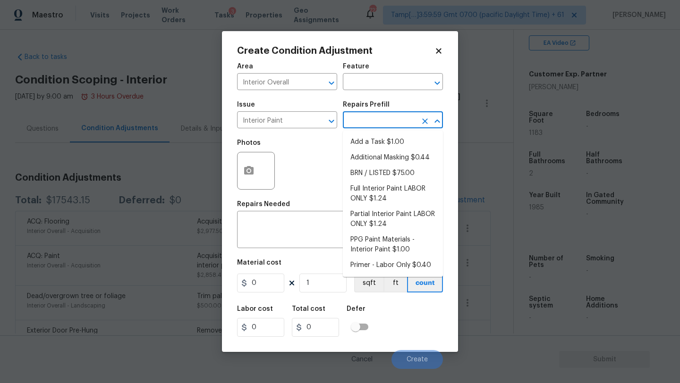
click at [309, 153] on div "Photos" at bounding box center [340, 164] width 206 height 61
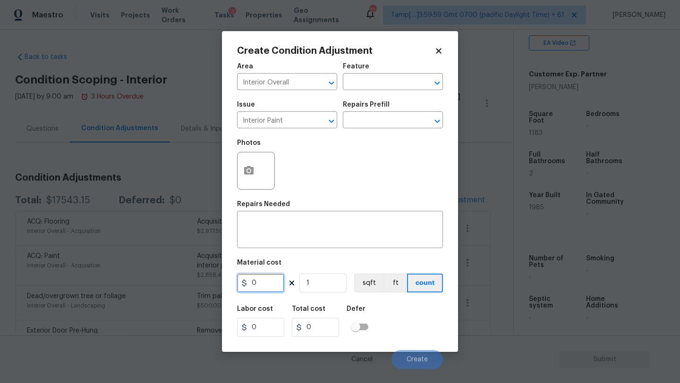
click at [265, 288] on input "0" at bounding box center [260, 283] width 47 height 19
type input "0.4"
click at [326, 237] on textarea at bounding box center [340, 231] width 195 height 20
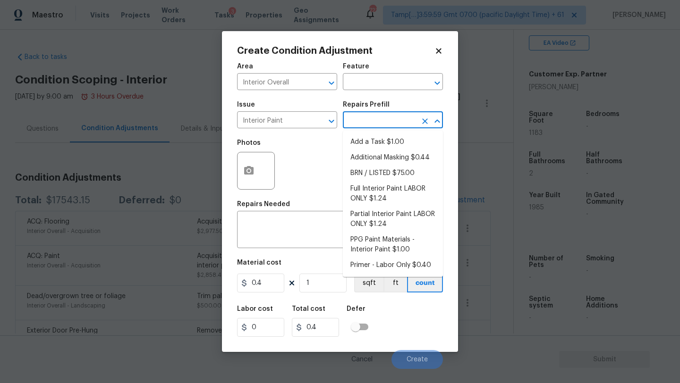
click at [401, 125] on input "text" at bounding box center [380, 121] width 74 height 15
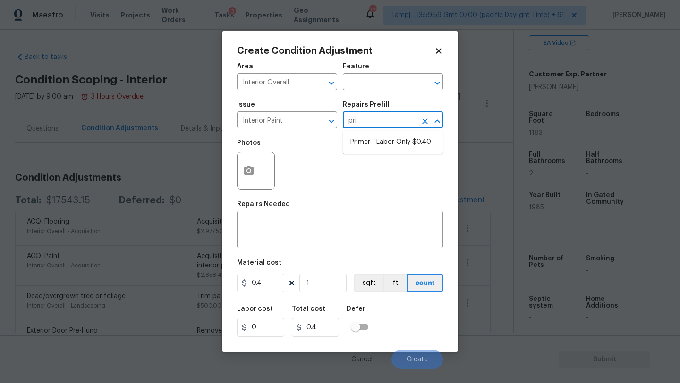
type input "prim"
click at [405, 145] on li "Primer - Labor Only $0.40" at bounding box center [393, 143] width 100 height 16
type input "Overall Paint"
type textarea "Interior primer - PRIMER PROVIDED BY OPENDOOR - All nails, screws, drywall anch…"
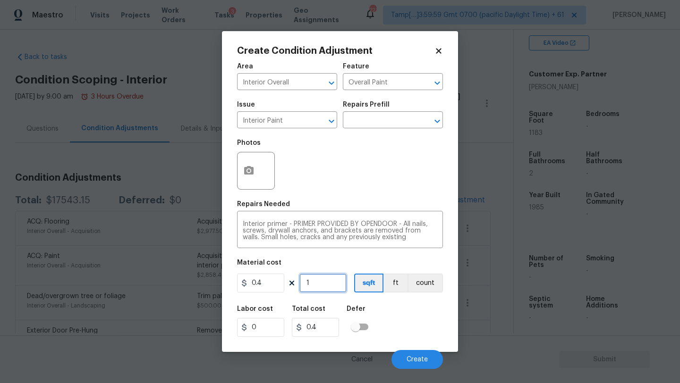
click at [322, 292] on input "1" at bounding box center [322, 283] width 47 height 19
type input "19"
type input "7.6"
type input "198"
type input "79.2"
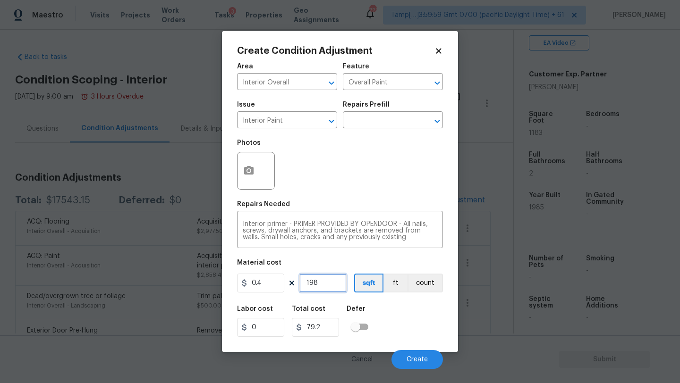
type input "1985"
type input "794"
type input "1985"
click at [399, 317] on div "Labor cost 0 Total cost 794 Defer" at bounding box center [340, 321] width 206 height 43
click at [425, 363] on span "Create" at bounding box center [417, 360] width 21 height 7
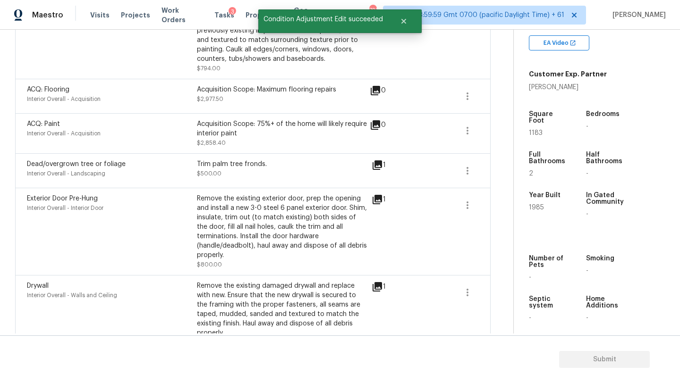
scroll to position [229, 0]
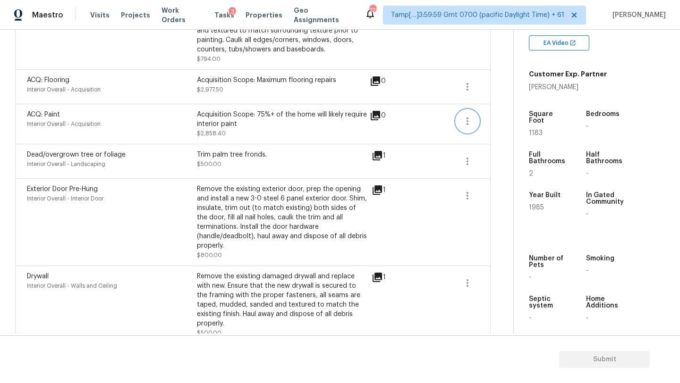
click at [470, 119] on icon "button" at bounding box center [467, 121] width 11 height 11
click at [497, 118] on div "Edit" at bounding box center [521, 119] width 74 height 9
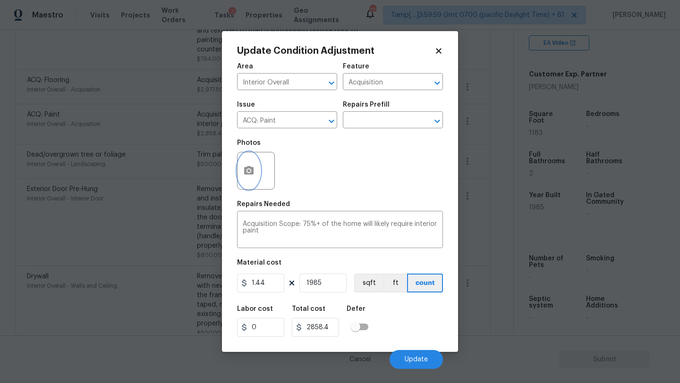
click at [257, 165] on button "button" at bounding box center [249, 171] width 23 height 37
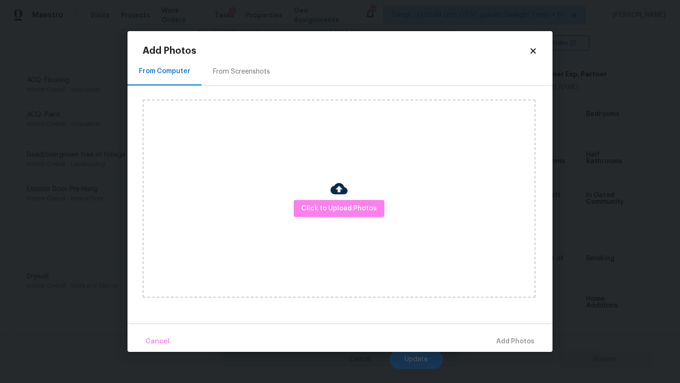
click at [265, 68] on div "From Screenshots" at bounding box center [241, 71] width 57 height 9
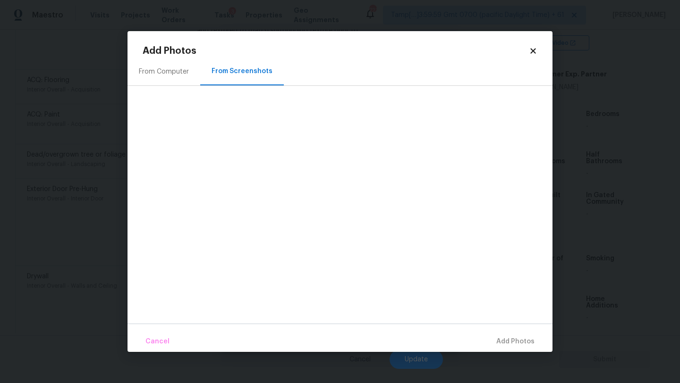
click at [177, 70] on div "From Computer" at bounding box center [164, 71] width 50 height 9
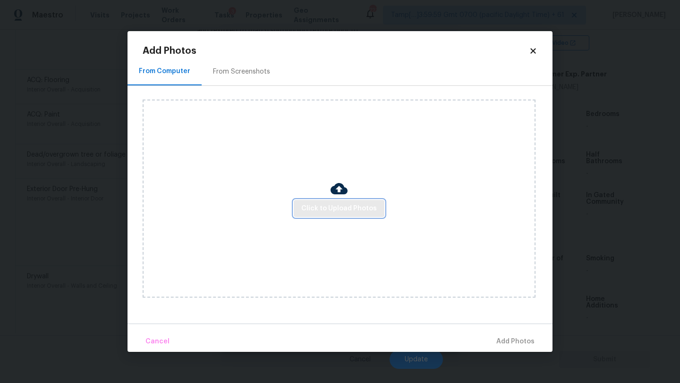
click at [316, 209] on span "Click to Upload Photos" at bounding box center [339, 209] width 76 height 12
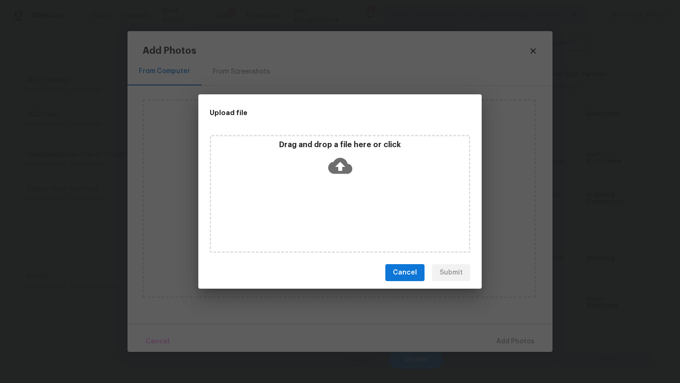
click at [346, 161] on icon at bounding box center [340, 166] width 24 height 16
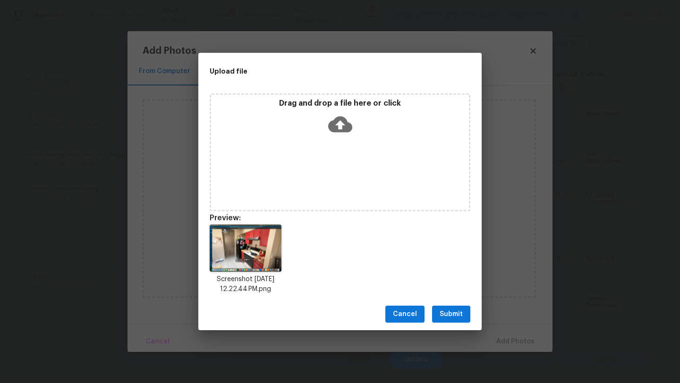
click at [342, 127] on icon at bounding box center [340, 124] width 24 height 24
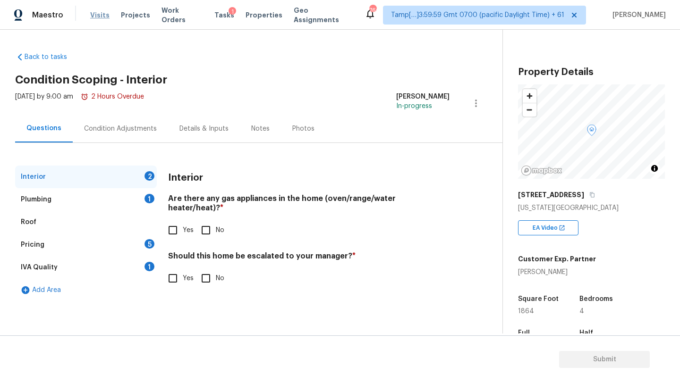
click at [100, 14] on span "Visits" at bounding box center [99, 14] width 19 height 9
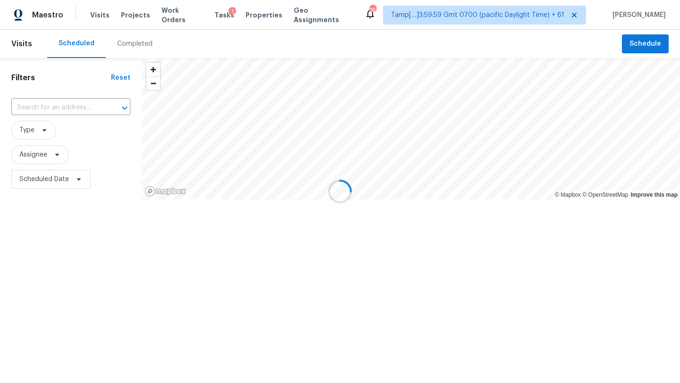
click at [121, 47] on div at bounding box center [340, 191] width 680 height 383
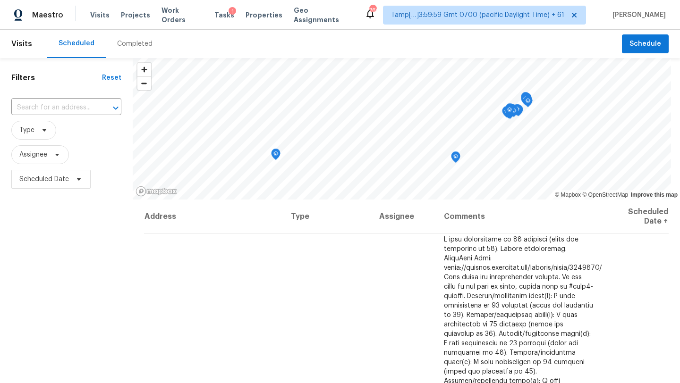
click at [129, 42] on div "Completed" at bounding box center [134, 43] width 35 height 9
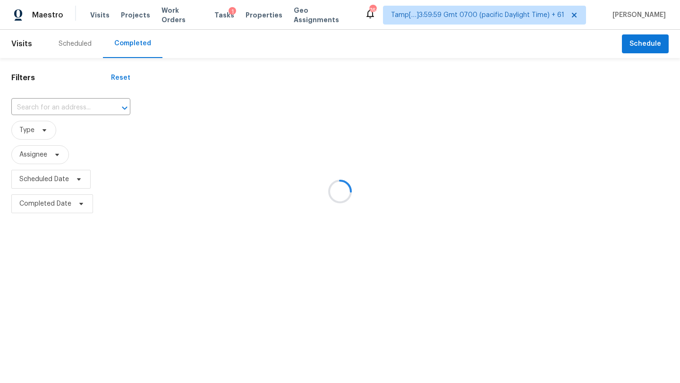
click at [68, 101] on div at bounding box center [340, 191] width 680 height 383
click at [68, 109] on div at bounding box center [340, 191] width 680 height 383
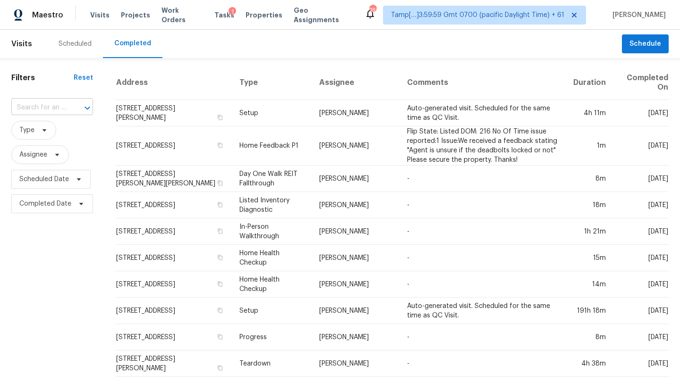
click at [42, 107] on input "text" at bounding box center [38, 108] width 55 height 15
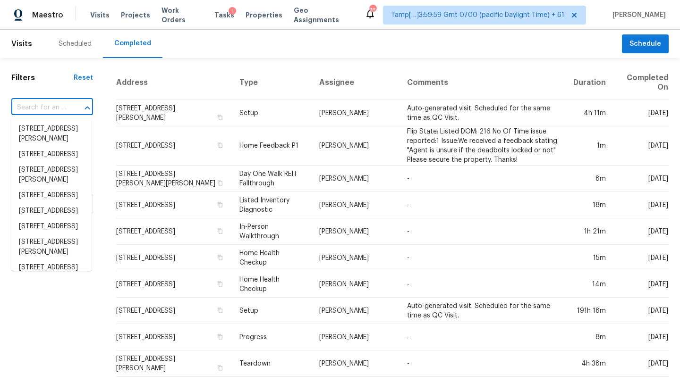
paste input "[STREET_ADDRESS][US_STATE]"
type input "[STREET_ADDRESS][US_STATE]"
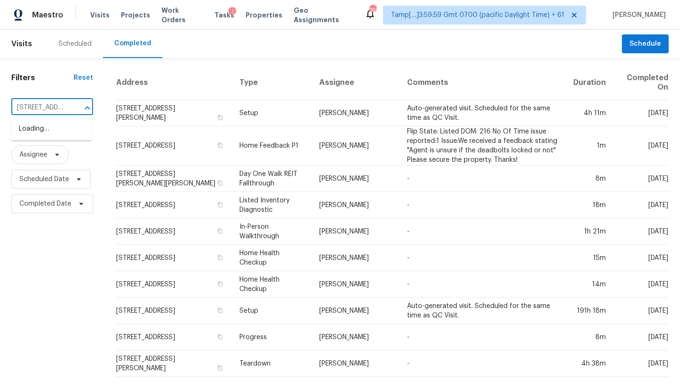
scroll to position [0, 89]
click at [51, 128] on li "[STREET_ADDRESS][US_STATE]" at bounding box center [51, 134] width 80 height 26
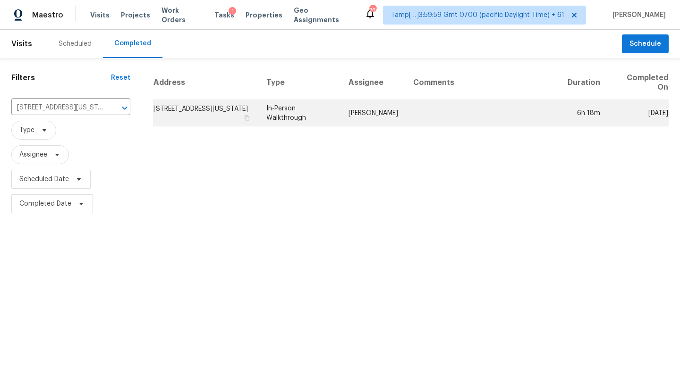
click at [383, 111] on td "Jason Fletcher" at bounding box center [373, 113] width 65 height 26
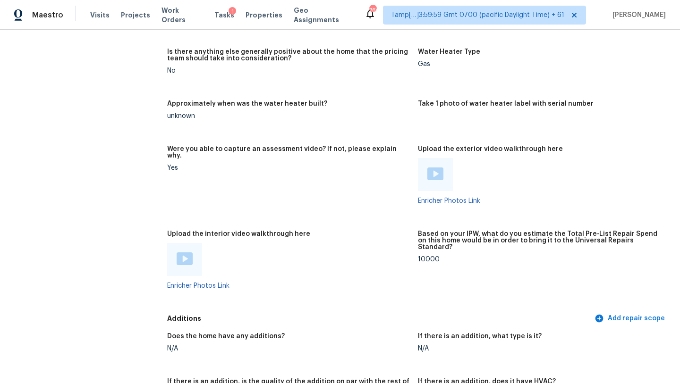
scroll to position [1787, 0]
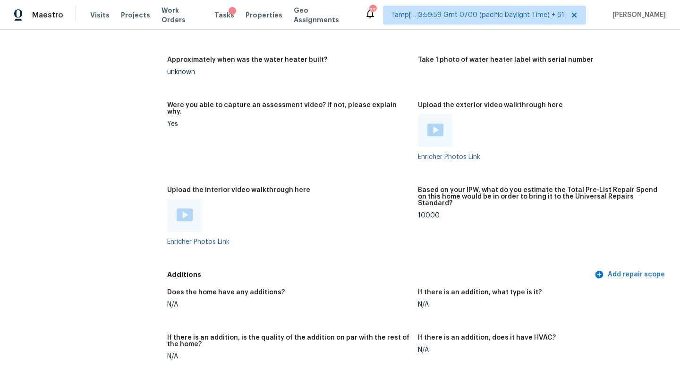
click at [437, 124] on img at bounding box center [435, 130] width 16 height 13
click at [186, 209] on img at bounding box center [185, 215] width 16 height 13
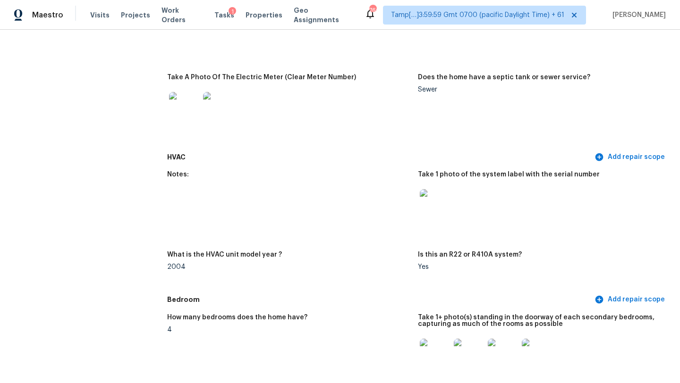
scroll to position [0, 0]
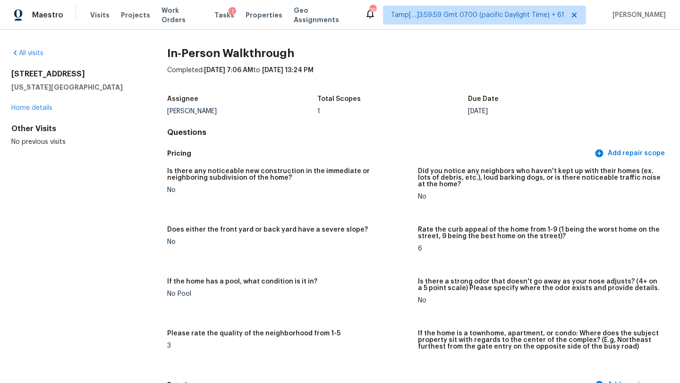
click at [288, 171] on h5 "Is there any noticeable new construction in the immediate or neighboring subdiv…" at bounding box center [288, 174] width 243 height 13
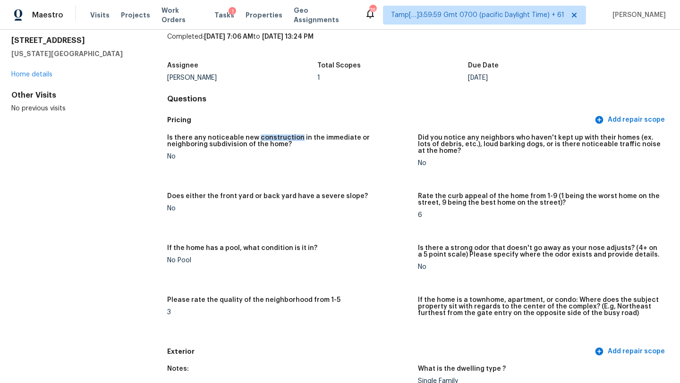
scroll to position [40, 0]
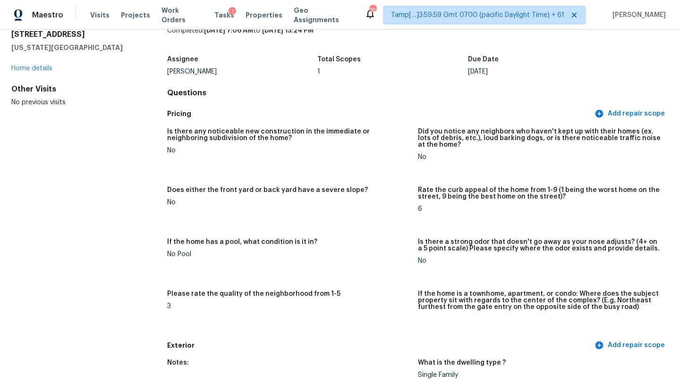
click at [459, 127] on div "Is there any noticeable new construction in the immediate or neighboring subdiv…" at bounding box center [418, 230] width 502 height 214
click at [452, 132] on h5 "Did you notice any neighbors who haven't kept up with their homes (ex. lots of …" at bounding box center [539, 138] width 243 height 20
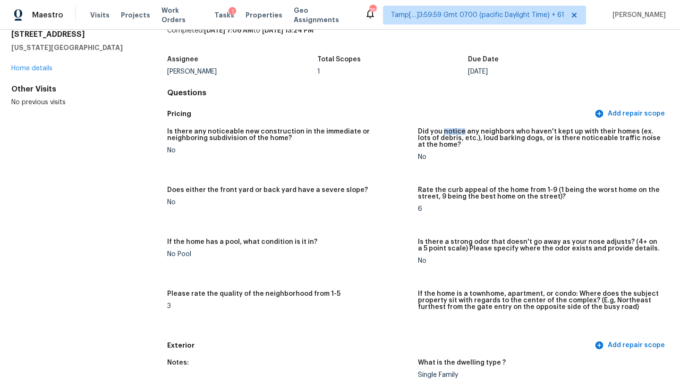
click at [452, 132] on h5 "Did you notice any neighbors who haven't kept up with their homes (ex. lots of …" at bounding box center [539, 138] width 243 height 20
click at [424, 152] on div "Did you notice any neighbors who haven't kept up with their homes (ex. lots of …" at bounding box center [539, 141] width 243 height 26
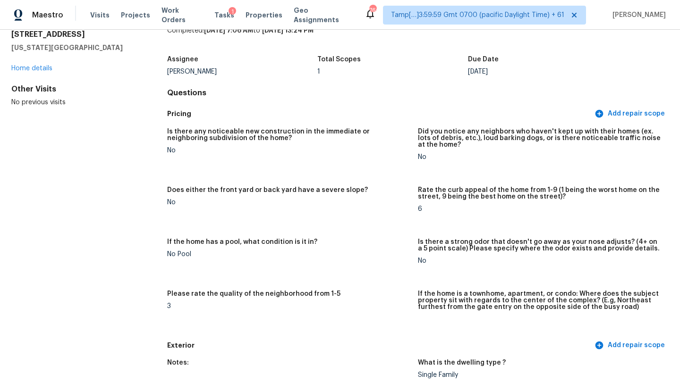
click at [263, 195] on div "Does either the front yard or back yard have a severe slope?" at bounding box center [288, 193] width 243 height 12
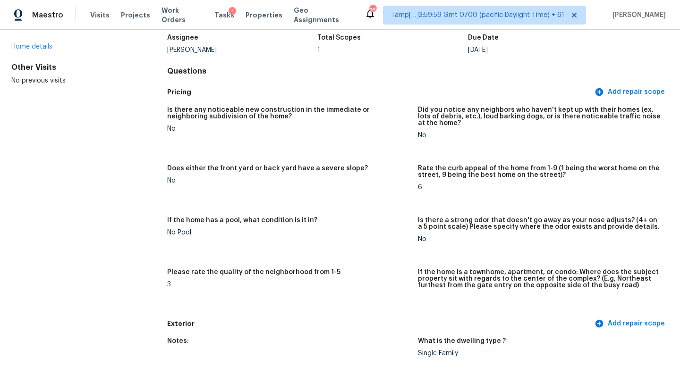
scroll to position [65, 0]
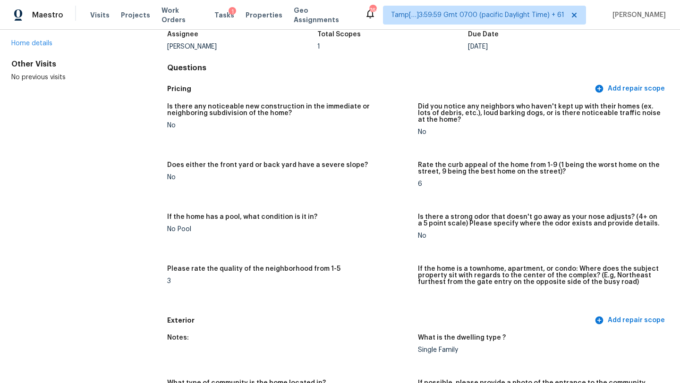
click at [271, 180] on div "No" at bounding box center [288, 177] width 243 height 7
click at [274, 169] on div "Does either the front yard or back yard have a severe slope?" at bounding box center [288, 168] width 243 height 12
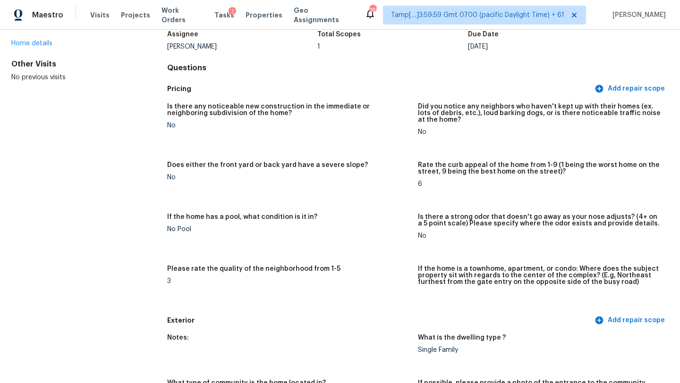
click at [491, 167] on h5 "Rate the curb appeal of the home from 1-9 (1 being the worst home on the street…" at bounding box center [539, 168] width 243 height 13
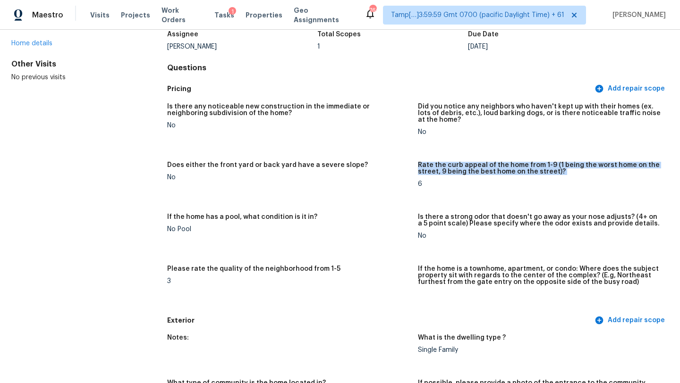
click at [491, 167] on h5 "Rate the curb appeal of the home from 1-9 (1 being the worst home on the street…" at bounding box center [539, 168] width 243 height 13
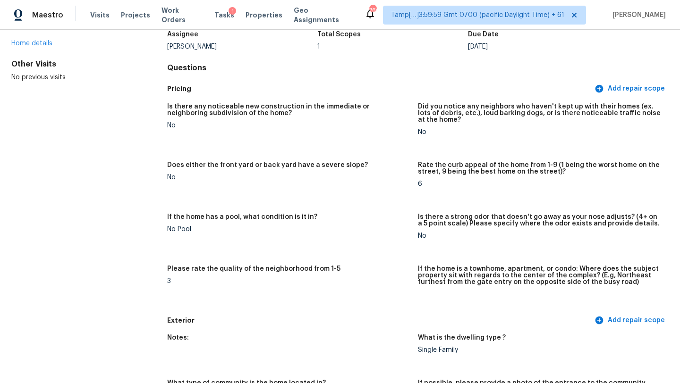
click at [506, 195] on figure "Rate the curb appeal of the home from 1-9 (1 being the worst home on the street…" at bounding box center [543, 182] width 251 height 41
click at [420, 185] on div "6" at bounding box center [539, 184] width 243 height 7
click at [255, 214] on h5 "If the home has a pool, what condition is it in?" at bounding box center [242, 217] width 150 height 7
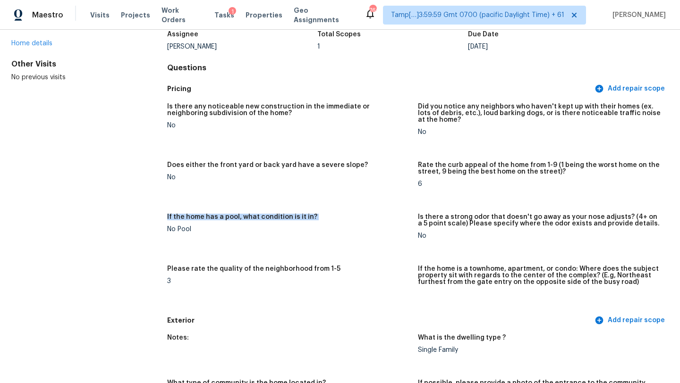
click at [255, 214] on h5 "If the home has a pool, what condition is it in?" at bounding box center [242, 217] width 150 height 7
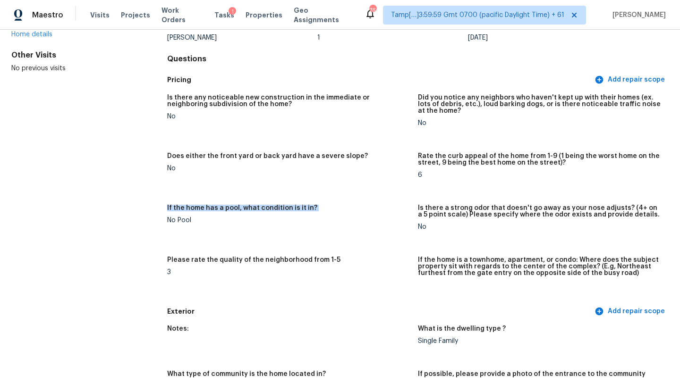
scroll to position [76, 0]
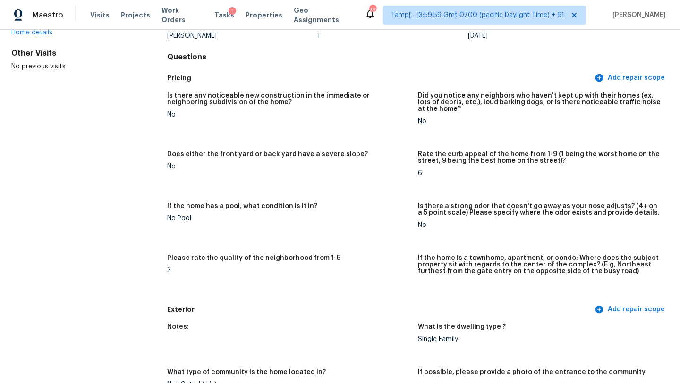
click at [436, 201] on div "Is there any noticeable new construction in the immediate or neighboring subdiv…" at bounding box center [418, 194] width 502 height 214
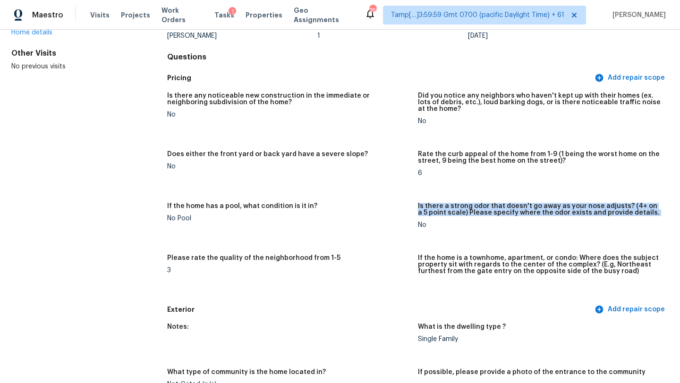
click at [436, 201] on div "Is there any noticeable new construction in the immediate or neighboring subdiv…" at bounding box center [418, 194] width 502 height 214
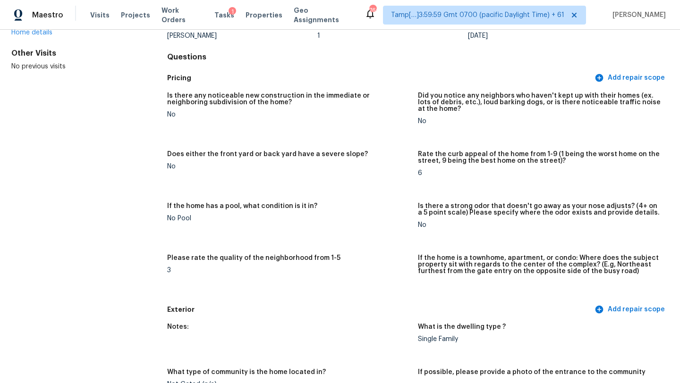
click at [422, 225] on div "No" at bounding box center [539, 225] width 243 height 7
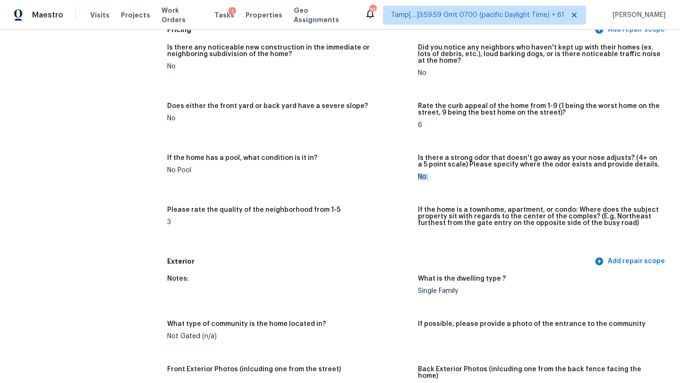
scroll to position [141, 0]
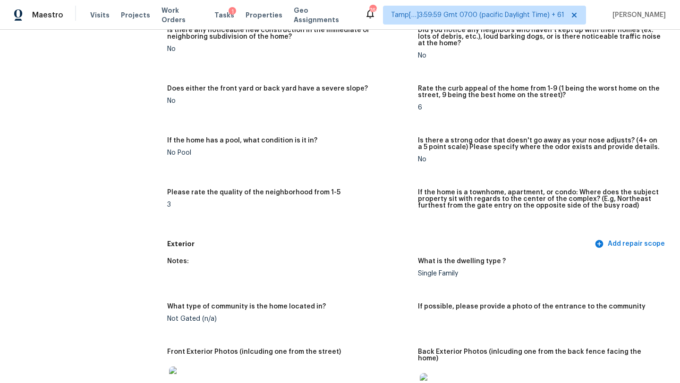
click at [320, 187] on div "Is there any noticeable new construction in the immediate or neighboring subdiv…" at bounding box center [418, 128] width 502 height 214
click at [281, 184] on div "Is there any noticeable new construction in the immediate or neighboring subdiv…" at bounding box center [418, 128] width 502 height 214
click at [278, 189] on h5 "Please rate the quality of the neighborhood from 1-5" at bounding box center [253, 192] width 173 height 7
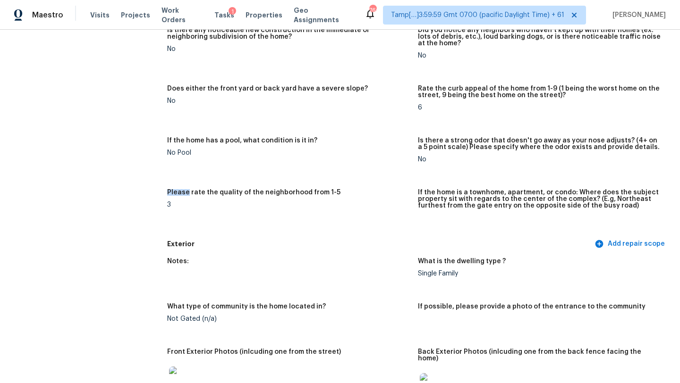
click at [278, 189] on h5 "Please rate the quality of the neighborhood from 1-5" at bounding box center [253, 192] width 173 height 7
click at [257, 204] on div "3" at bounding box center [288, 205] width 243 height 7
click at [285, 190] on h5 "Please rate the quality of the neighborhood from 1-5" at bounding box center [253, 192] width 173 height 7
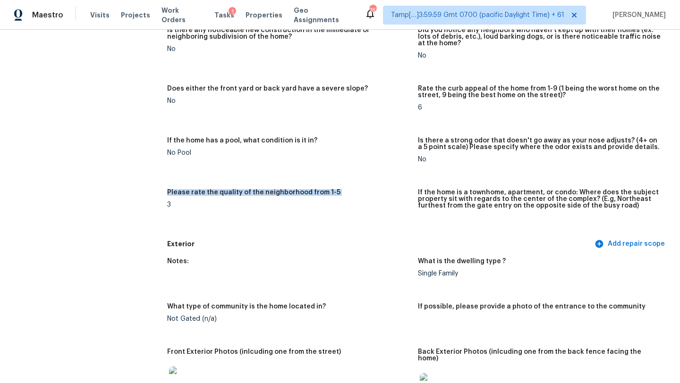
click at [285, 190] on h5 "Please rate the quality of the neighborhood from 1-5" at bounding box center [253, 192] width 173 height 7
click at [428, 195] on h5 "If the home is a townhome, apartment, or condo: Where does the subject property…" at bounding box center [539, 199] width 243 height 20
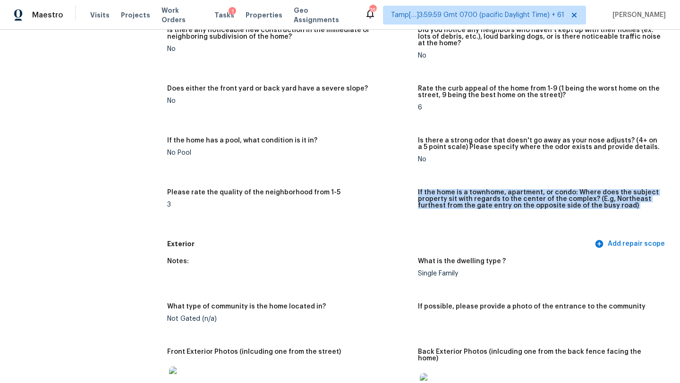
click at [428, 195] on h5 "If the home is a townhome, apartment, or condo: Where does the subject property…" at bounding box center [539, 199] width 243 height 20
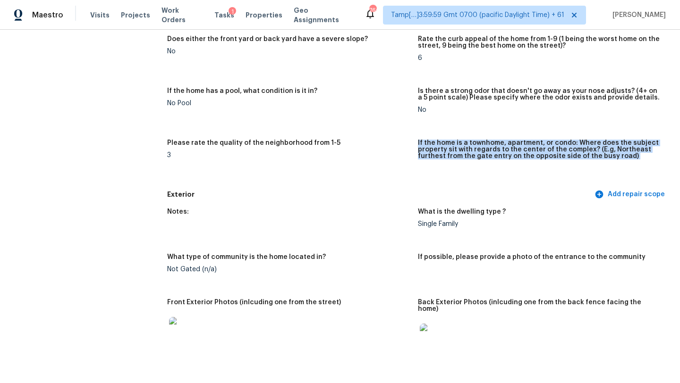
scroll to position [224, 0]
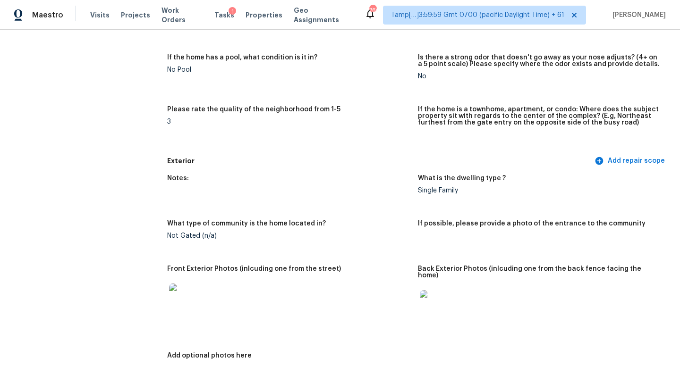
click at [185, 162] on h5 "Exterior" at bounding box center [379, 161] width 425 height 10
click at [170, 186] on div "Notes:" at bounding box center [288, 181] width 243 height 12
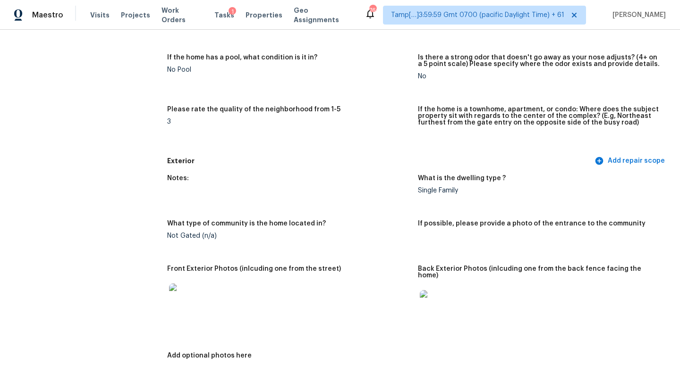
click at [443, 183] on div "What is the dwelling type ?" at bounding box center [539, 181] width 243 height 12
click at [435, 192] on div "Single Family" at bounding box center [539, 190] width 243 height 7
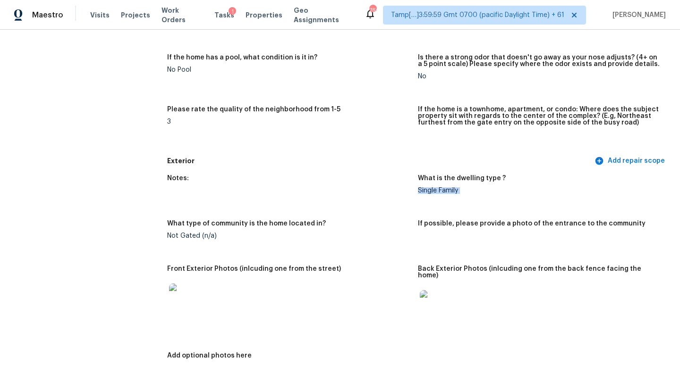
click at [435, 192] on div "Single Family" at bounding box center [539, 190] width 243 height 7
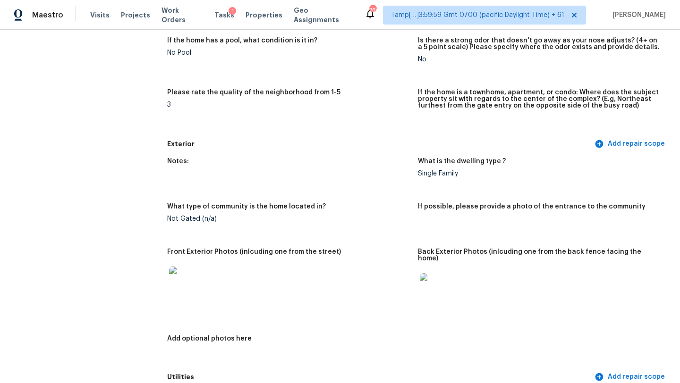
click at [228, 206] on h5 "What type of community is the home located in?" at bounding box center [246, 207] width 159 height 7
click at [184, 211] on div "What type of community is the home located in?" at bounding box center [288, 210] width 243 height 12
click at [184, 216] on div "Not Gated (n/a)" at bounding box center [288, 219] width 243 height 7
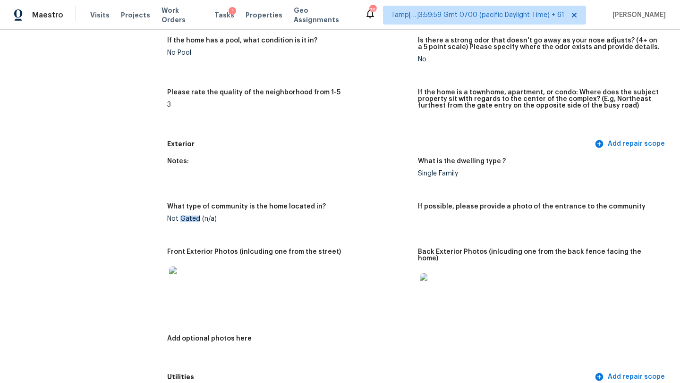
click at [184, 216] on div "Not Gated (n/a)" at bounding box center [288, 219] width 243 height 7
click at [470, 215] on div "If possible, please provide a photo of the entrance to the community" at bounding box center [539, 210] width 243 height 12
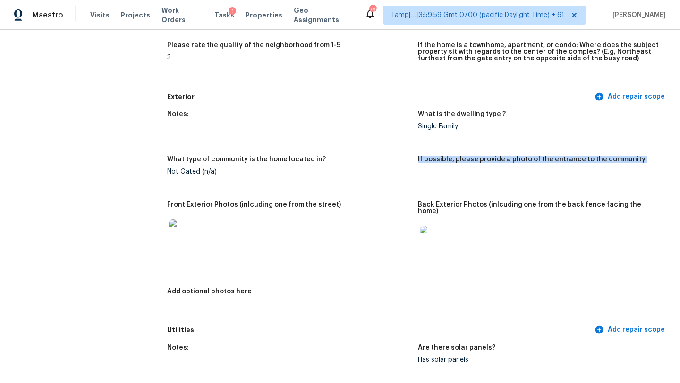
scroll to position [293, 0]
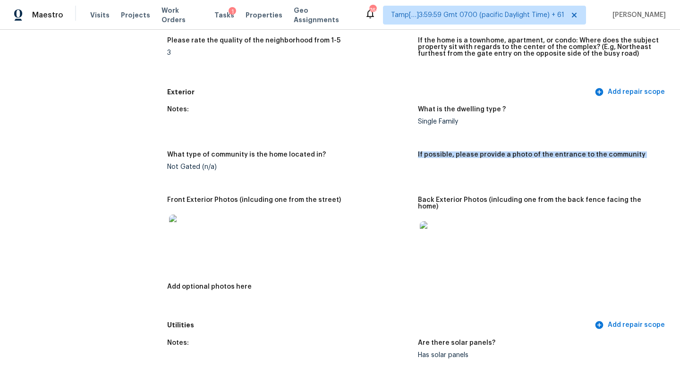
click at [185, 225] on img at bounding box center [184, 230] width 30 height 30
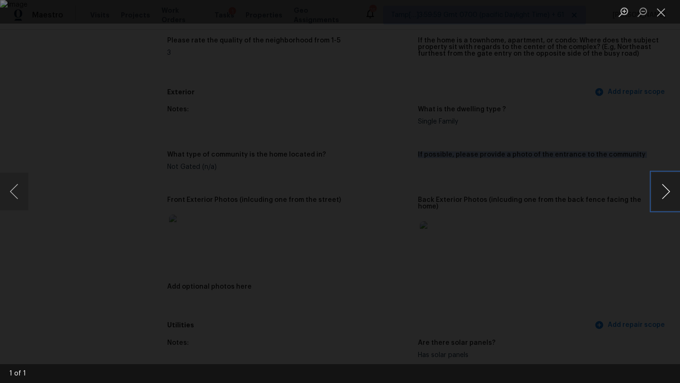
click at [671, 196] on button "Next image" at bounding box center [666, 192] width 28 height 38
click at [667, 194] on button "Next image" at bounding box center [666, 192] width 28 height 38
click at [665, 11] on button "Close lightbox" at bounding box center [661, 12] width 19 height 17
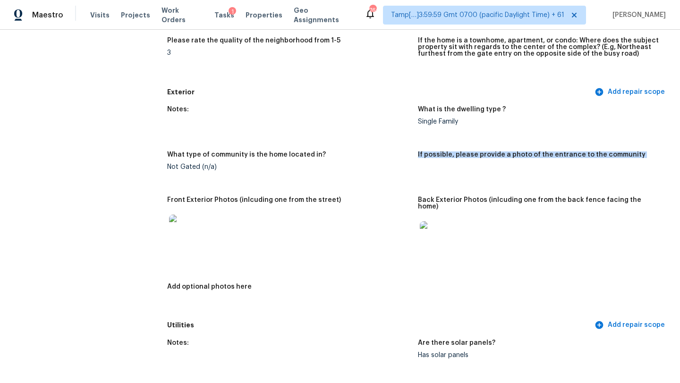
click at [438, 235] on img at bounding box center [435, 236] width 30 height 30
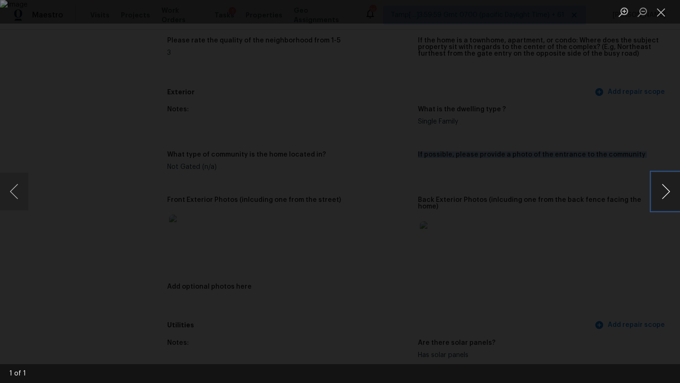
click at [662, 195] on button "Next image" at bounding box center [666, 192] width 28 height 38
click at [662, 12] on button "Close lightbox" at bounding box center [661, 12] width 19 height 17
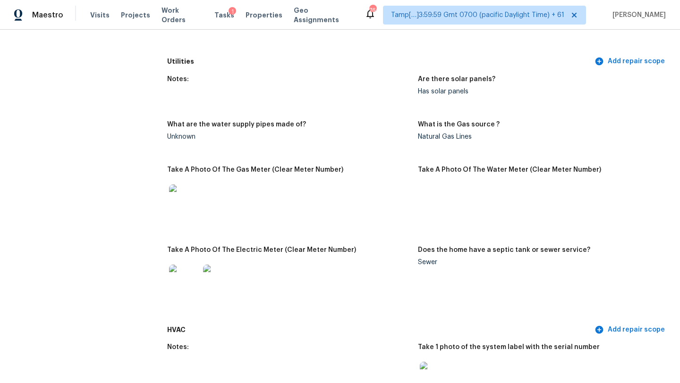
scroll to position [570, 0]
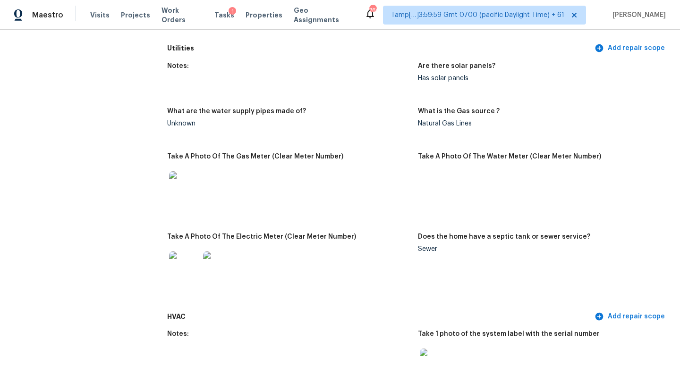
click at [274, 154] on div "Take A Photo Of The Gas Meter (Clear Meter Number)" at bounding box center [288, 159] width 243 height 12
click at [437, 145] on div "Notes: Are there solar panels? Has solar panels What are the water supply pipes…" at bounding box center [418, 182] width 502 height 251
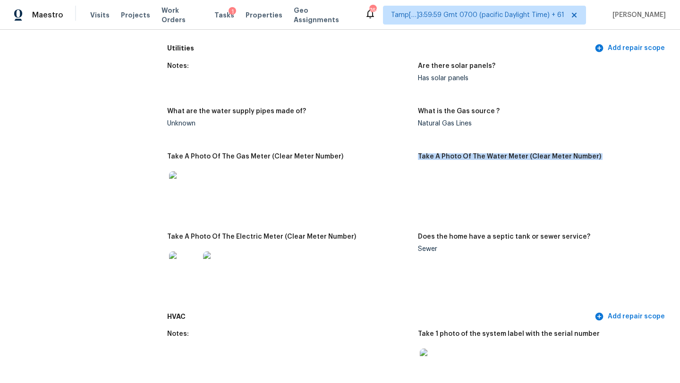
click at [437, 145] on div "Notes: Are there solar panels? Has solar panels What are the water supply pipes…" at bounding box center [418, 182] width 502 height 251
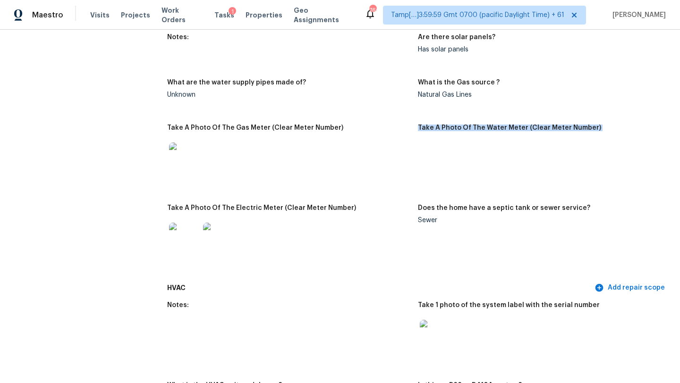
scroll to position [605, 0]
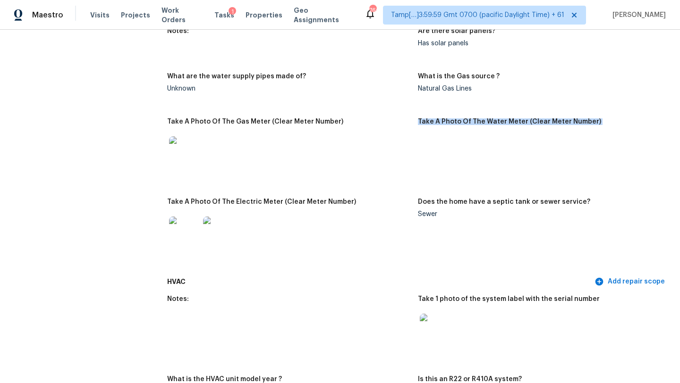
click at [170, 234] on img at bounding box center [184, 232] width 30 height 30
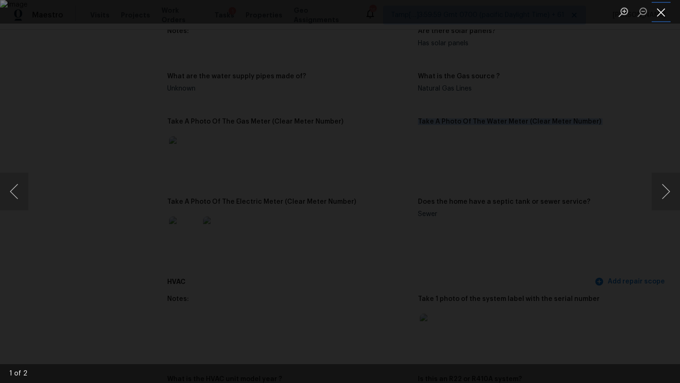
click at [660, 17] on button "Close lightbox" at bounding box center [661, 12] width 19 height 17
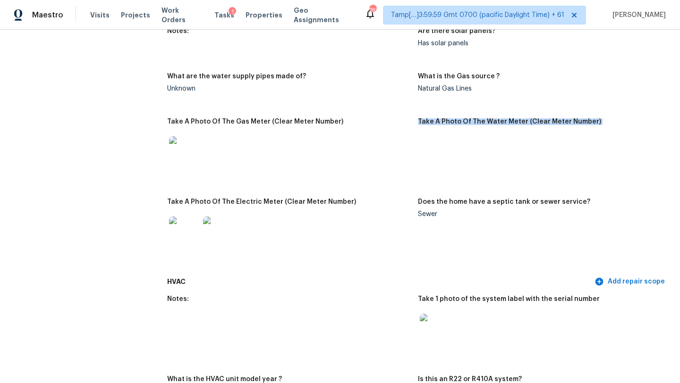
click at [224, 222] on img at bounding box center [218, 232] width 30 height 30
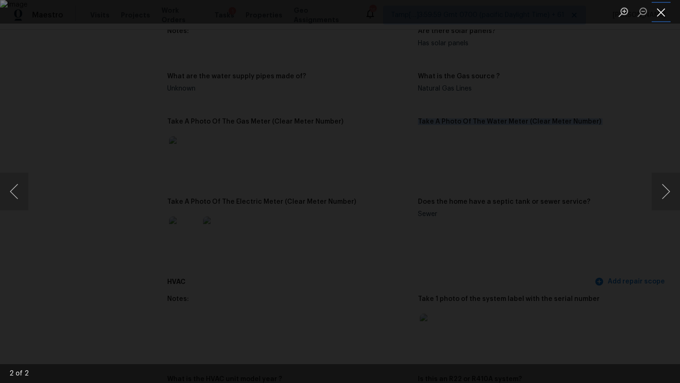
click at [661, 14] on button "Close lightbox" at bounding box center [661, 12] width 19 height 17
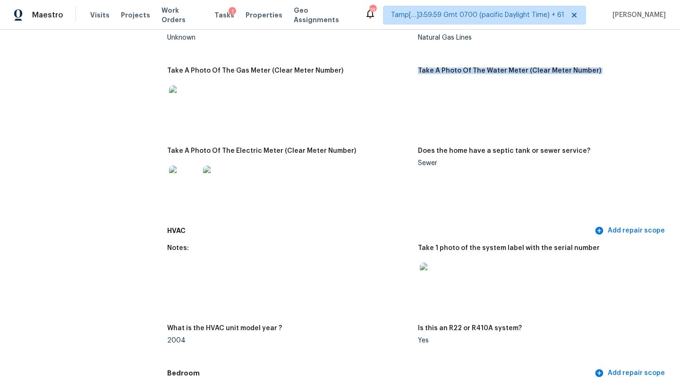
scroll to position [659, 0]
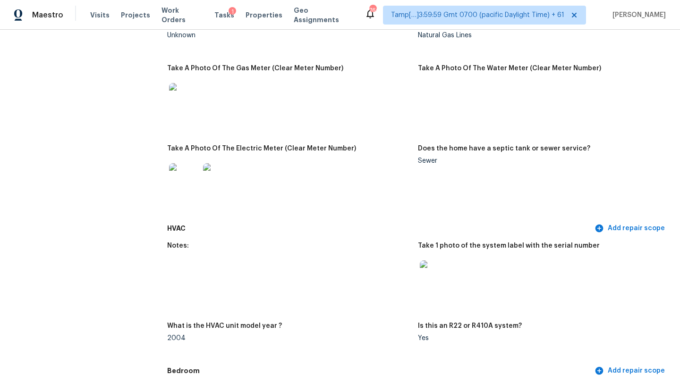
click at [441, 145] on h5 "Does the home have a septic tank or sewer service?" at bounding box center [504, 148] width 172 height 7
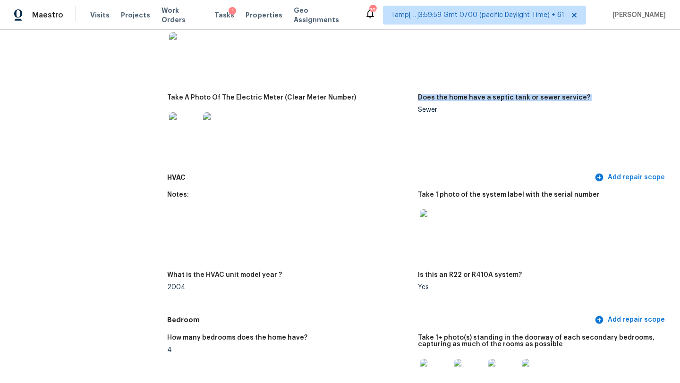
scroll to position [714, 0]
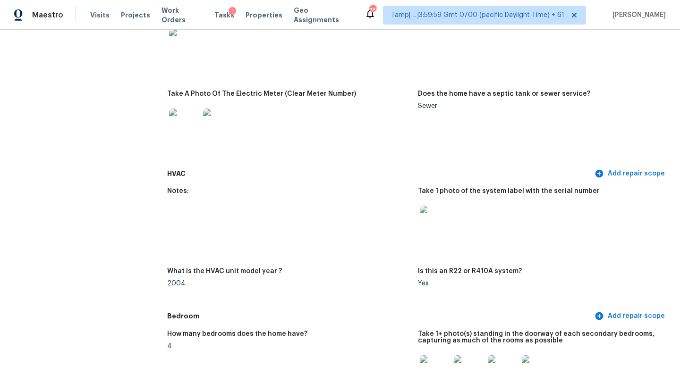
click at [436, 188] on h5 "Take 1 photo of the system label with the serial number" at bounding box center [509, 191] width 182 height 7
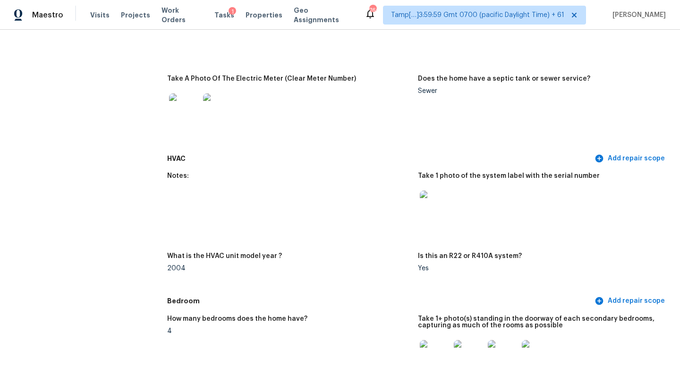
click at [247, 253] on h5 "What is the HVAC unit model year ?" at bounding box center [224, 256] width 115 height 7
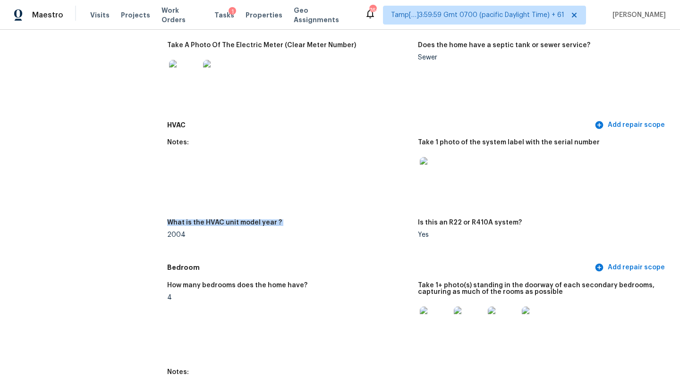
scroll to position [783, 0]
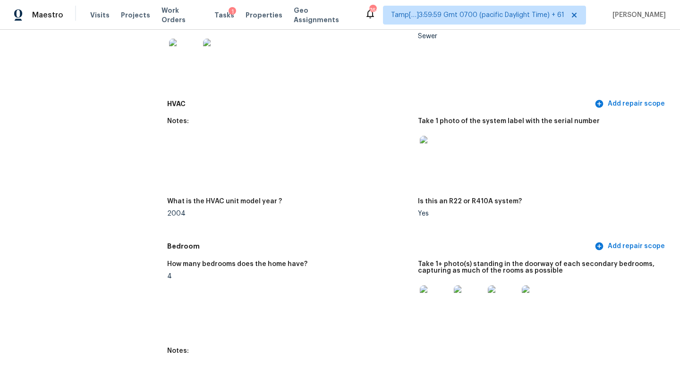
click at [425, 198] on h5 "Is this an R22 or R410A system?" at bounding box center [470, 201] width 104 height 7
click at [177, 211] on div "2004" at bounding box center [288, 214] width 243 height 7
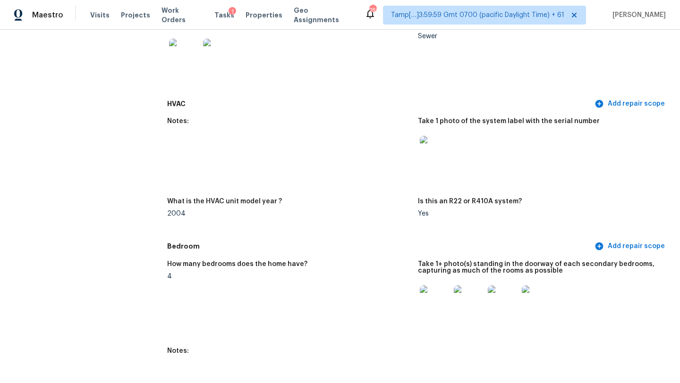
click at [199, 198] on h5 "What is the HVAC unit model year ?" at bounding box center [224, 201] width 115 height 7
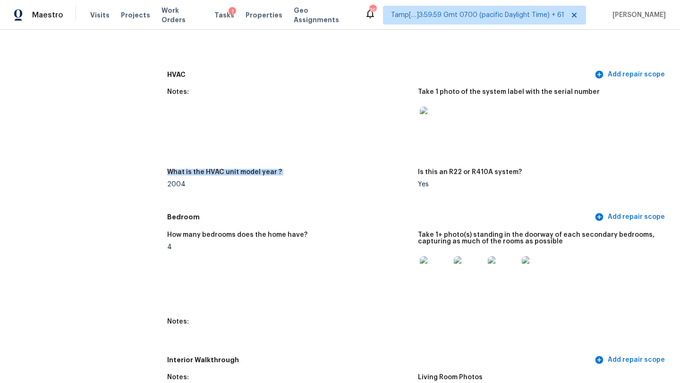
scroll to position [814, 0]
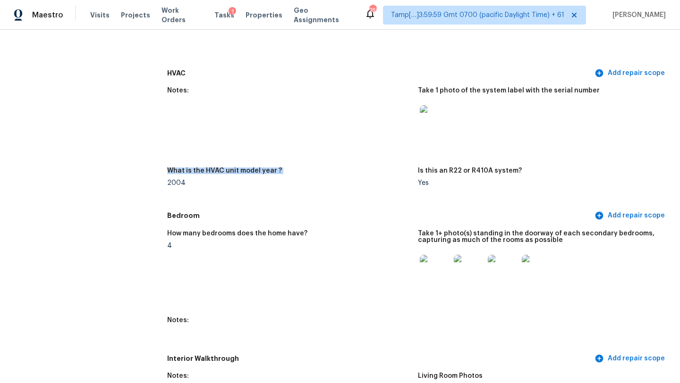
click at [225, 168] on h5 "What is the HVAC unit model year ?" at bounding box center [224, 171] width 115 height 7
click at [265, 168] on h5 "What is the HVAC unit model year ?" at bounding box center [224, 171] width 115 height 7
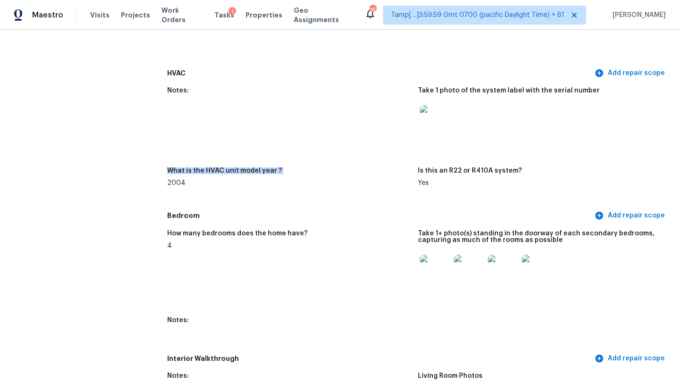
click at [265, 168] on h5 "What is the HVAC unit model year ?" at bounding box center [224, 171] width 115 height 7
click at [433, 160] on div "Notes: Take 1 photo of the system label with the serial number What is the HVAC…" at bounding box center [418, 145] width 502 height 126
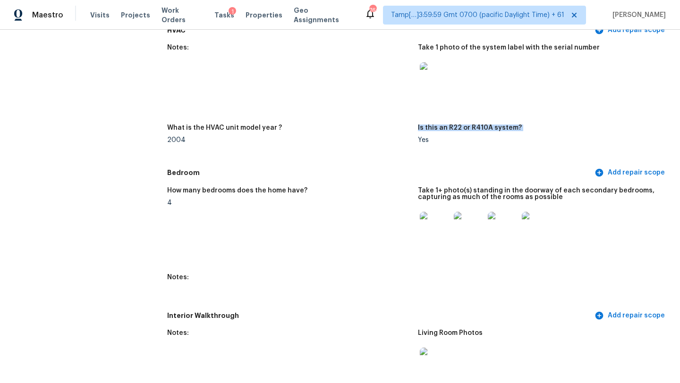
scroll to position [948, 0]
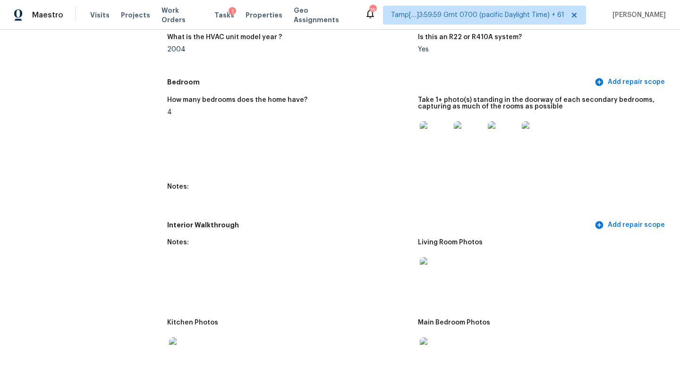
click at [196, 221] on h5 "Interior Walkthrough" at bounding box center [379, 226] width 425 height 10
click at [174, 241] on div "Notes:" at bounding box center [288, 245] width 243 height 12
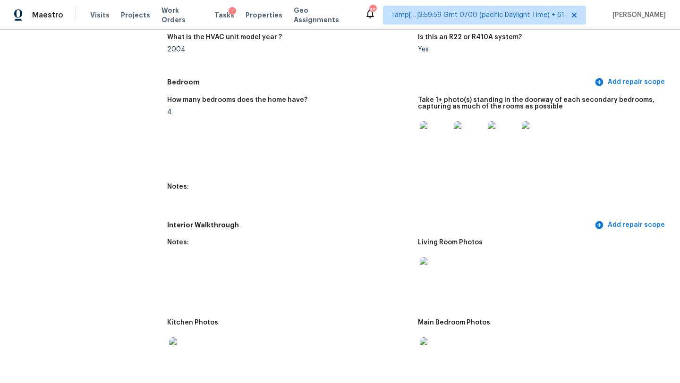
click at [439, 240] on div "Living Room Photos" at bounding box center [539, 245] width 243 height 12
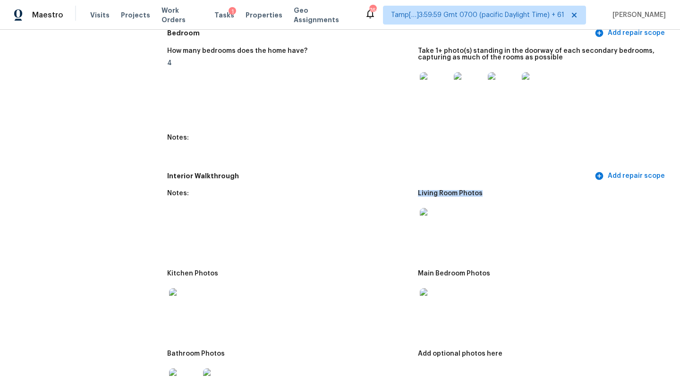
scroll to position [1005, 0]
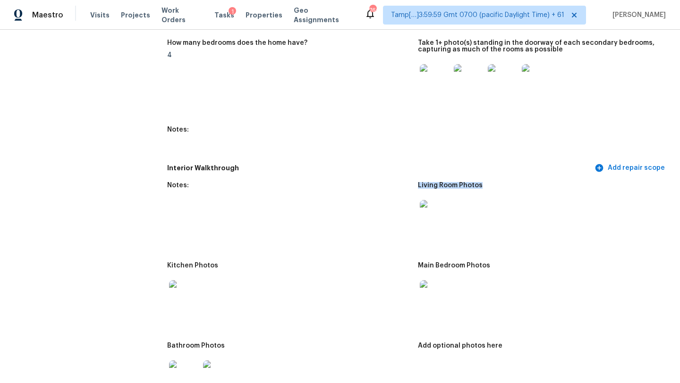
click at [438, 219] on img at bounding box center [435, 215] width 30 height 30
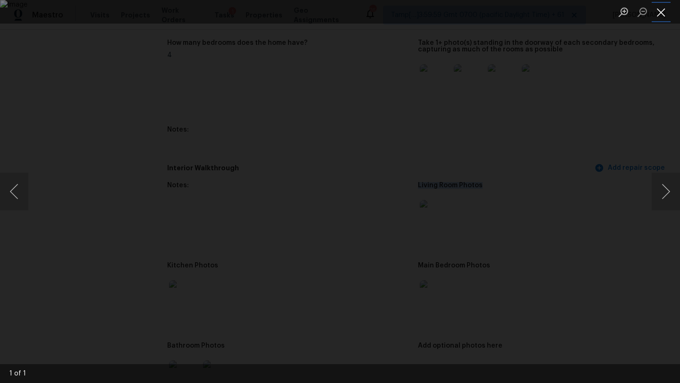
click at [660, 18] on button "Close lightbox" at bounding box center [661, 12] width 19 height 17
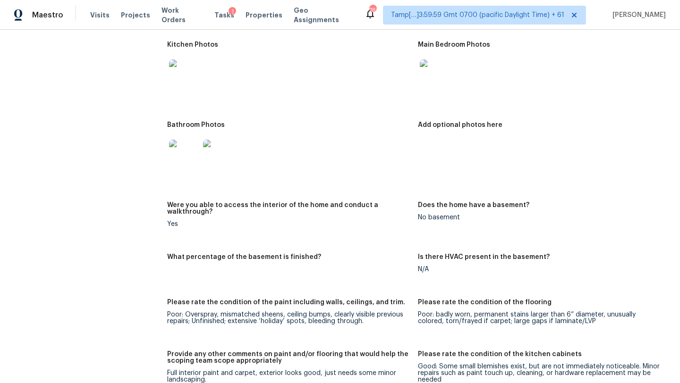
scroll to position [1247, 0]
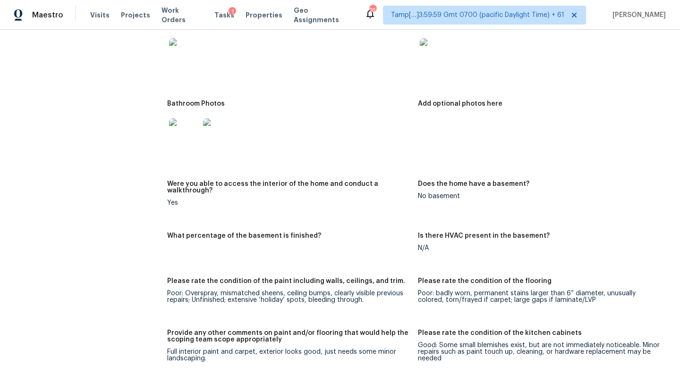
click at [384, 181] on h5 "Were you able to access the interior of the home and conduct a walkthrough?" at bounding box center [288, 187] width 243 height 13
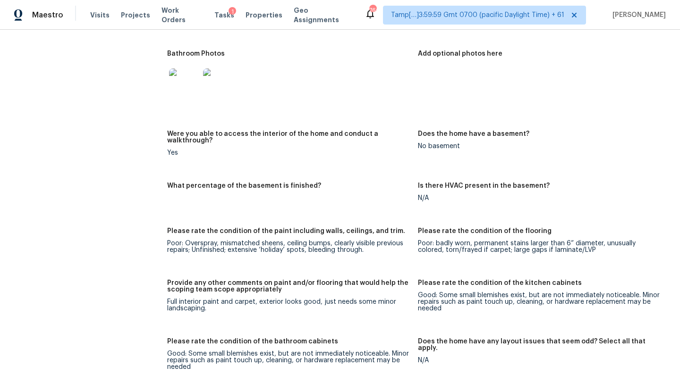
scroll to position [1326, 0]
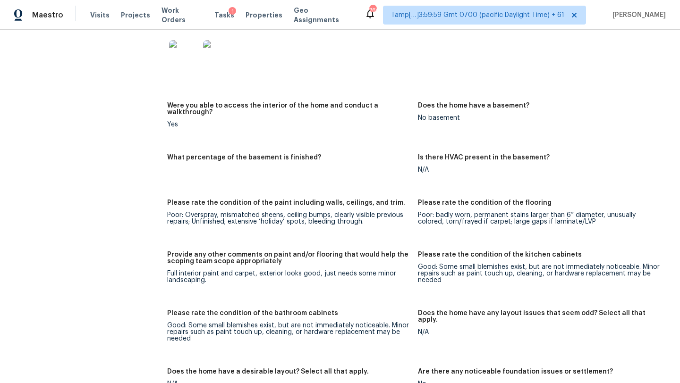
click at [269, 200] on h5 "Please rate the condition of the paint including walls, ceilings, and trim." at bounding box center [286, 203] width 238 height 7
click at [173, 212] on div "Poor: Overspray, mismatched sheens, ceiling bumps, clearly visible previous rep…" at bounding box center [288, 218] width 243 height 13
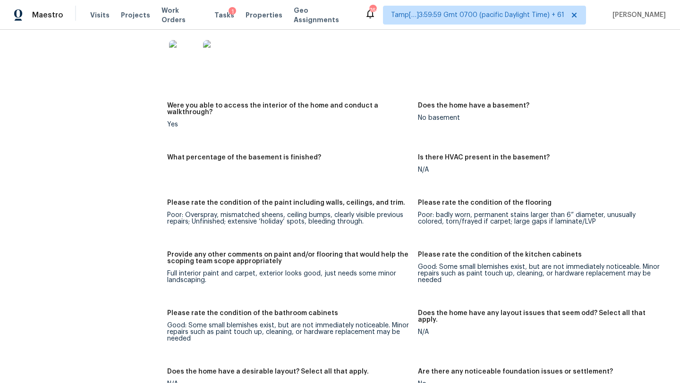
click at [203, 212] on div "Poor: Overspray, mismatched sheens, ceiling bumps, clearly visible previous rep…" at bounding box center [288, 218] width 243 height 13
click at [229, 212] on div "Poor: Overspray, mismatched sheens, ceiling bumps, clearly visible previous rep…" at bounding box center [288, 218] width 243 height 13
click at [266, 212] on div "Poor: Overspray, mismatched sheens, ceiling bumps, clearly visible previous rep…" at bounding box center [288, 218] width 243 height 13
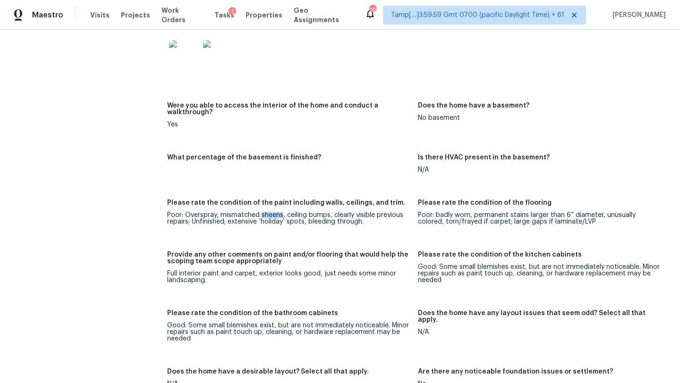
click at [266, 212] on div "Poor: Overspray, mismatched sheens, ceiling bumps, clearly visible previous rep…" at bounding box center [288, 218] width 243 height 13
copy div "sheens"
click at [262, 212] on div "Poor: Overspray, mismatched sheens, ceiling bumps, clearly visible previous rep…" at bounding box center [288, 218] width 243 height 13
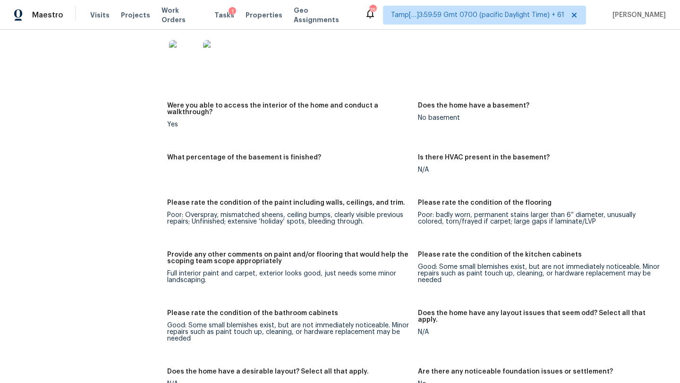
click at [274, 212] on div "Poor: Overspray, mismatched sheens, ceiling bumps, clearly visible previous rep…" at bounding box center [288, 218] width 243 height 13
click at [429, 212] on div "Poor: badly worn, permanent stains larger than 6” diameter, unusually colored, …" at bounding box center [539, 218] width 243 height 13
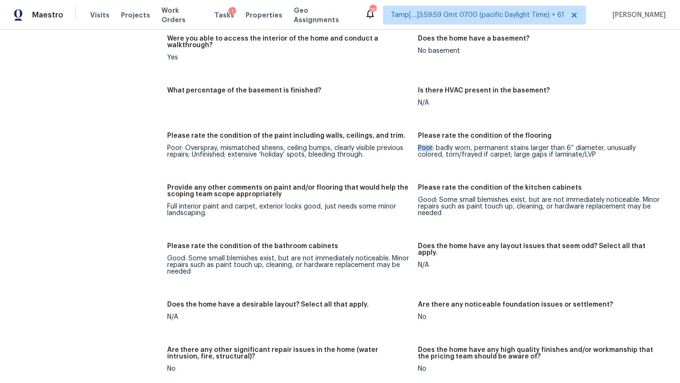
scroll to position [1398, 0]
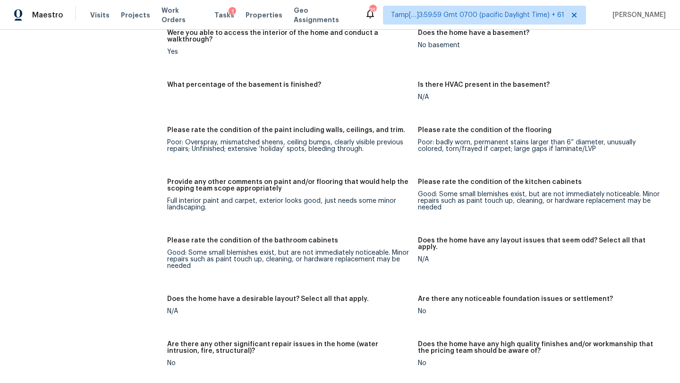
click at [178, 179] on h5 "Provide any other comments on paint and/or flooring that would help the scoping…" at bounding box center [288, 185] width 243 height 13
click at [177, 198] on div "Full interior paint and carpet, exterior looks good, just needs some minor land…" at bounding box center [288, 204] width 243 height 13
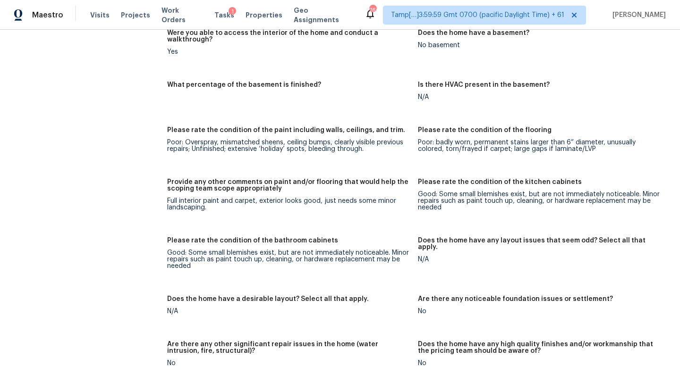
click at [224, 198] on div "Full interior paint and carpet, exterior looks good, just needs some minor land…" at bounding box center [288, 204] width 243 height 13
click at [301, 198] on div "Full interior paint and carpet, exterior looks good, just needs some minor land…" at bounding box center [288, 204] width 243 height 13
click at [351, 198] on div "Full interior paint and carpet, exterior looks good, just needs some minor land…" at bounding box center [288, 204] width 243 height 13
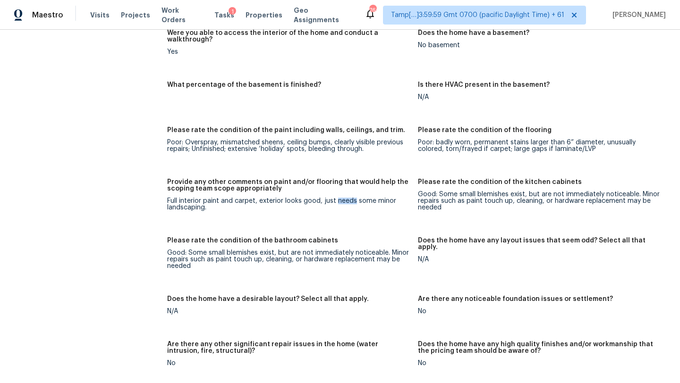
click at [351, 198] on div "Full interior paint and carpet, exterior looks good, just needs some minor land…" at bounding box center [288, 204] width 243 height 13
click at [199, 198] on div "Full interior paint and carpet, exterior looks good, just needs some minor land…" at bounding box center [288, 204] width 243 height 13
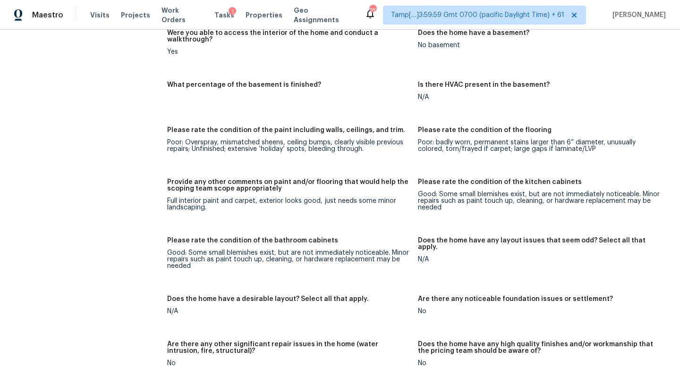
click at [439, 191] on div "Good: Some small blemishes exist, but are not immediately noticeable. Minor rep…" at bounding box center [539, 201] width 243 height 20
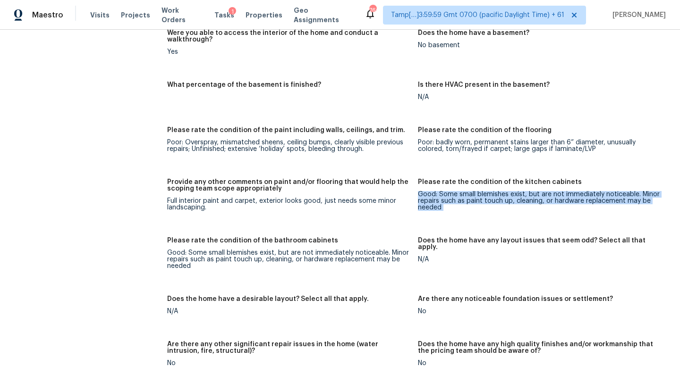
click at [439, 191] on div "Good: Some small blemishes exist, but are not immediately noticeable. Minor rep…" at bounding box center [539, 201] width 243 height 20
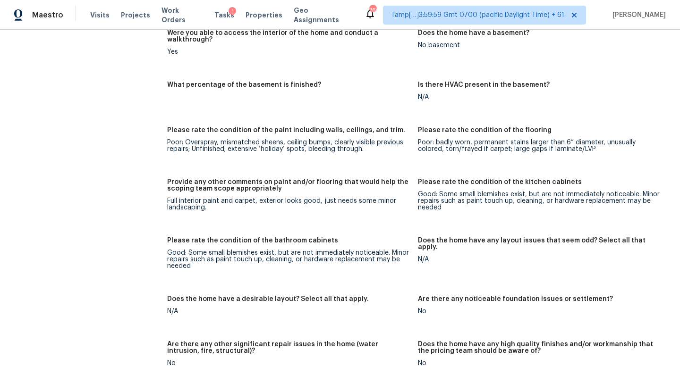
click at [446, 191] on div "Good: Some small blemishes exist, but are not immediately noticeable. Minor rep…" at bounding box center [539, 201] width 243 height 20
click at [433, 197] on div "Good: Some small blemishes exist, but are not immediately noticeable. Minor rep…" at bounding box center [539, 201] width 243 height 20
click at [212, 238] on h5 "Please rate the condition of the bathroom cabinets" at bounding box center [252, 241] width 171 height 7
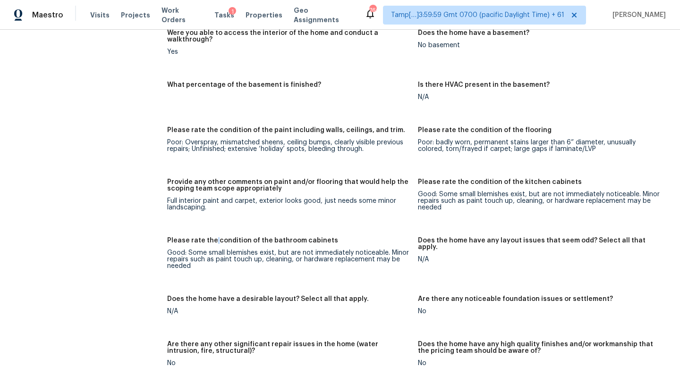
click at [212, 238] on h5 "Please rate the condition of the bathroom cabinets" at bounding box center [252, 241] width 171 height 7
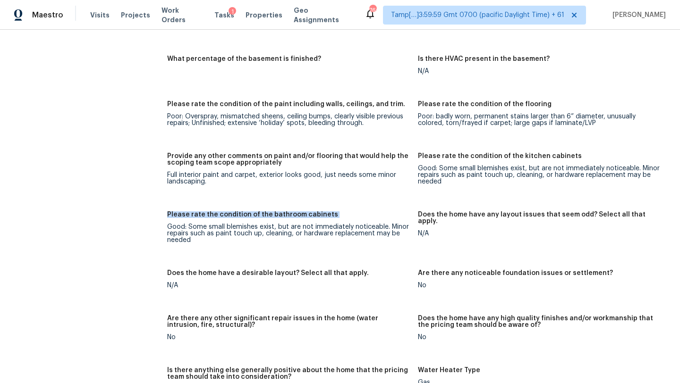
scroll to position [1430, 0]
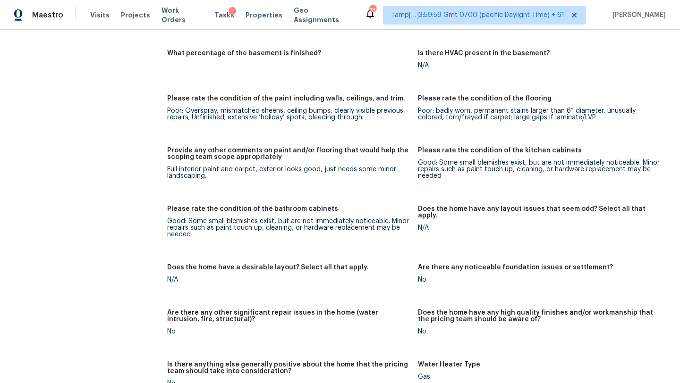
click at [227, 218] on div "Good: Some small blemishes exist, but are not immediately noticeable. Minor rep…" at bounding box center [288, 228] width 243 height 20
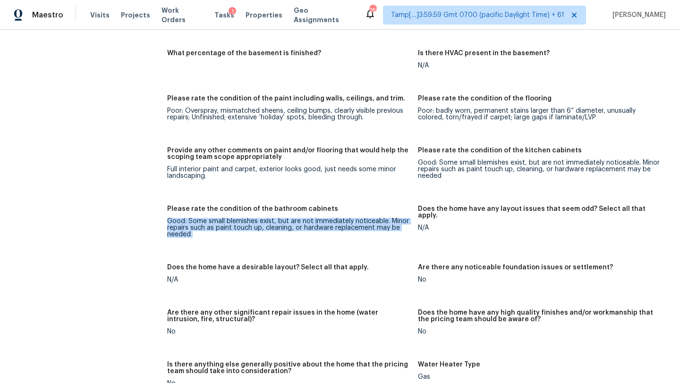
click at [227, 218] on div "Good: Some small blemishes exist, but are not immediately noticeable. Minor rep…" at bounding box center [288, 228] width 243 height 20
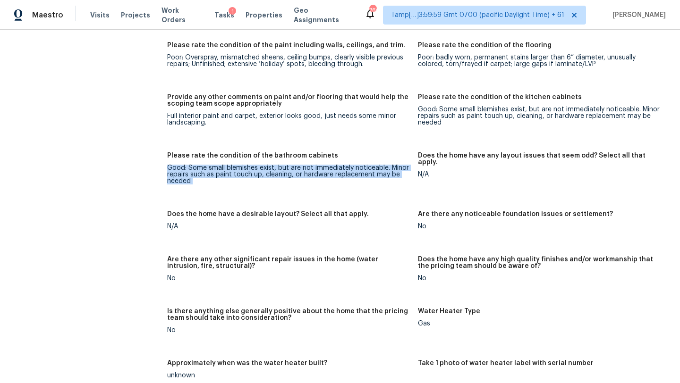
scroll to position [1485, 0]
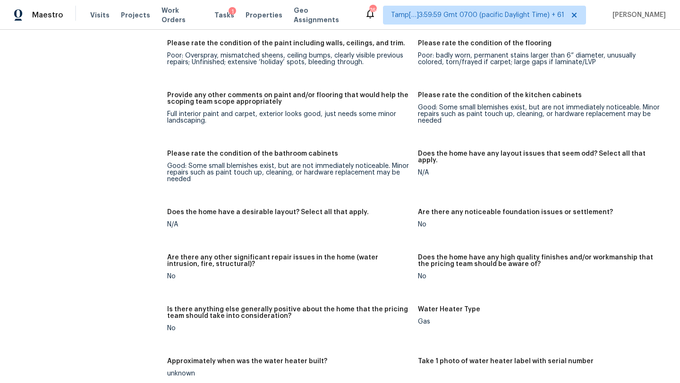
click at [244, 209] on h5 "Does the home have a desirable layout? Select all that apply." at bounding box center [268, 212] width 202 height 7
click at [443, 209] on h5 "Are there any noticeable foundation issues or settlement?" at bounding box center [515, 212] width 195 height 7
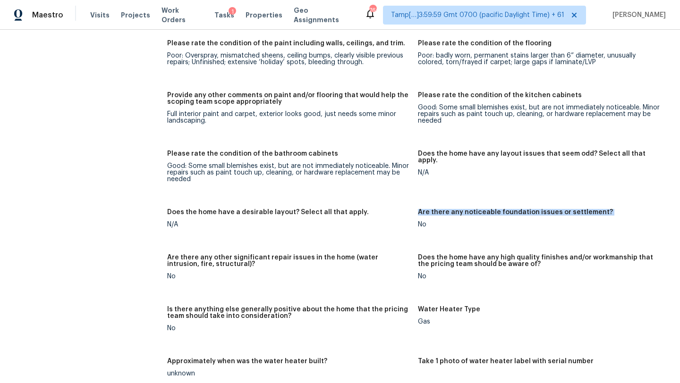
click at [443, 209] on h5 "Are there any noticeable foundation issues or settlement?" at bounding box center [515, 212] width 195 height 7
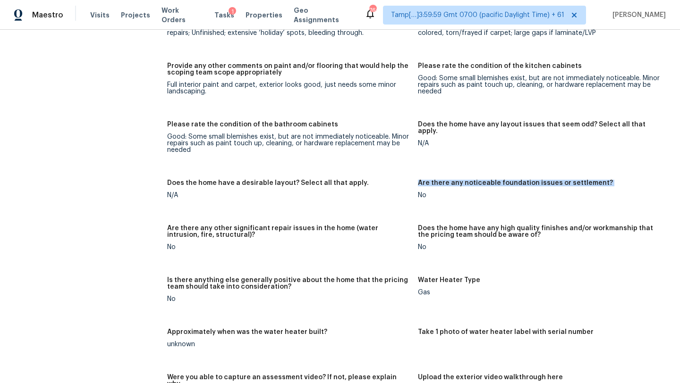
scroll to position [1517, 0]
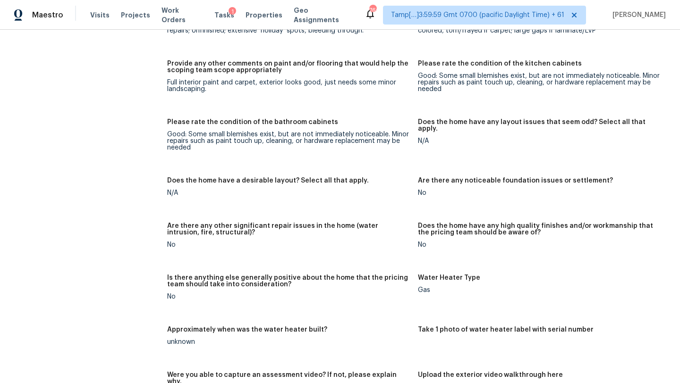
click at [222, 223] on h5 "Are there any other significant repair issues in the home (water intrusion, fir…" at bounding box center [288, 229] width 243 height 13
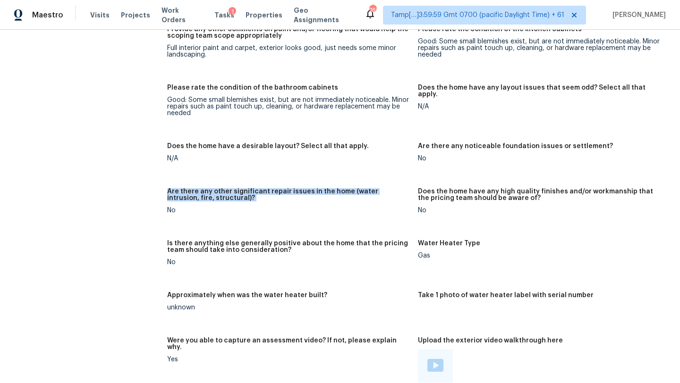
scroll to position [1553, 0]
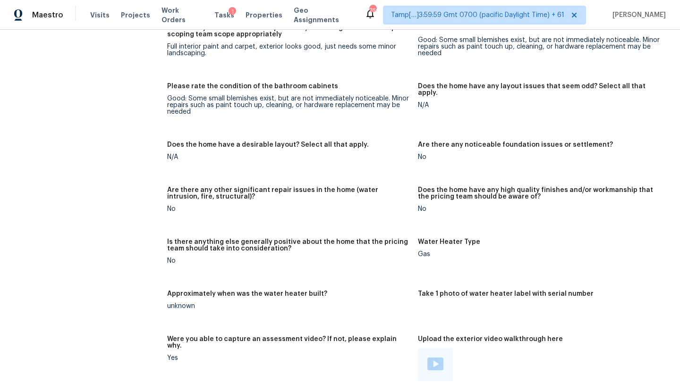
click at [173, 199] on figure "Are there any other significant repair issues in the home (water intrusion, fir…" at bounding box center [292, 207] width 251 height 41
click at [428, 187] on div "Does the home have any high quality finishes and/or workmanship that the pricin…" at bounding box center [539, 196] width 243 height 19
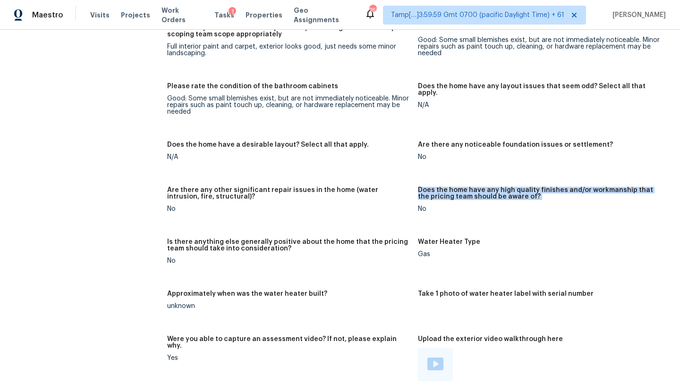
click at [428, 187] on div "Does the home have any high quality finishes and/or workmanship that the pricin…" at bounding box center [539, 196] width 243 height 19
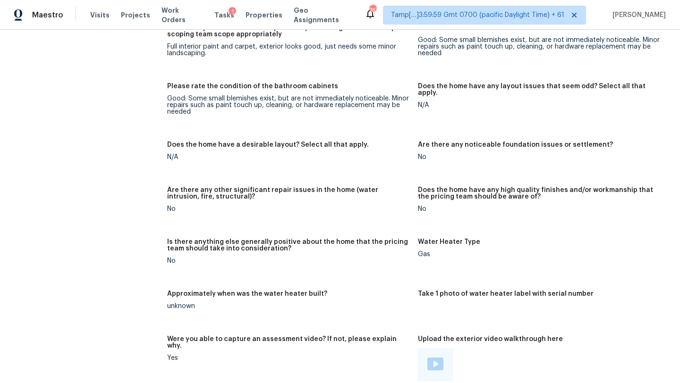
click at [247, 239] on h5 "Is there anything else generally positive about the home that the pricing team …" at bounding box center [288, 245] width 243 height 13
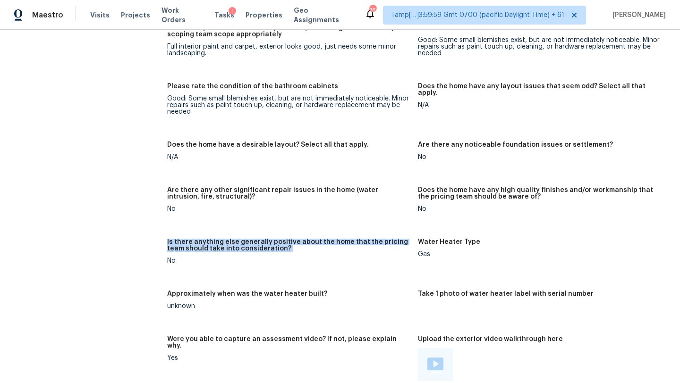
click at [247, 239] on h5 "Is there anything else generally positive about the home that the pricing team …" at bounding box center [288, 245] width 243 height 13
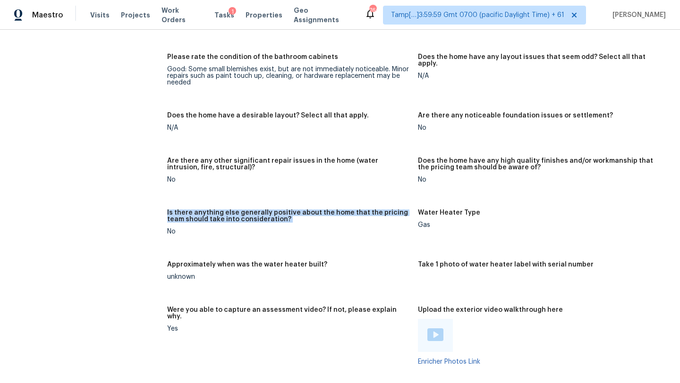
scroll to position [1591, 0]
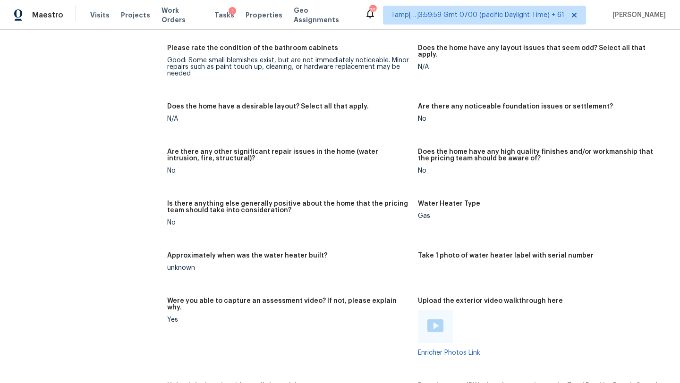
click at [434, 201] on h5 "Water Heater Type" at bounding box center [449, 204] width 62 height 7
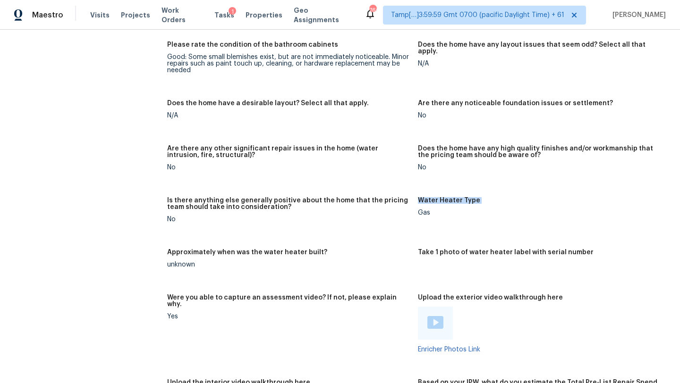
scroll to position [1595, 0]
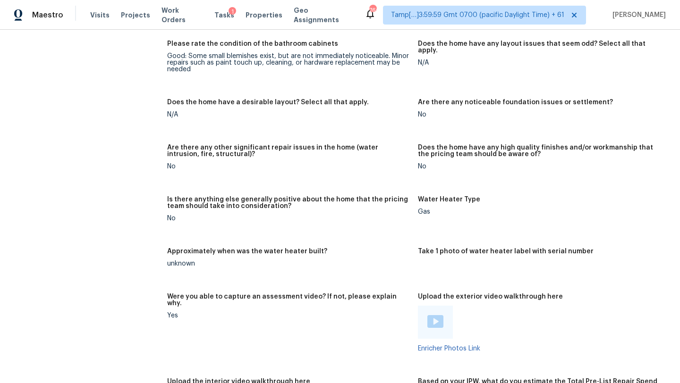
click at [198, 248] on h5 "Approximately when was the water heater built?" at bounding box center [247, 251] width 160 height 7
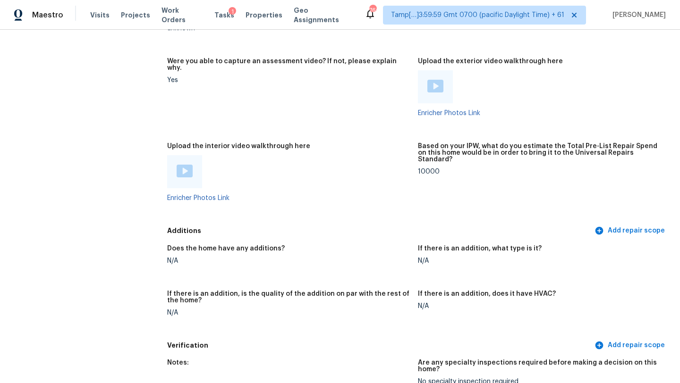
scroll to position [1835, 0]
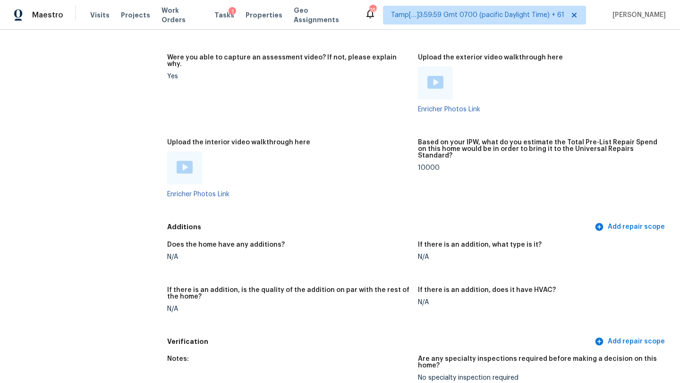
click at [241, 242] on h5 "Does the home have any additions?" at bounding box center [226, 245] width 118 height 7
click at [453, 242] on h5 "If there is an addition, what type is it?" at bounding box center [480, 245] width 124 height 7
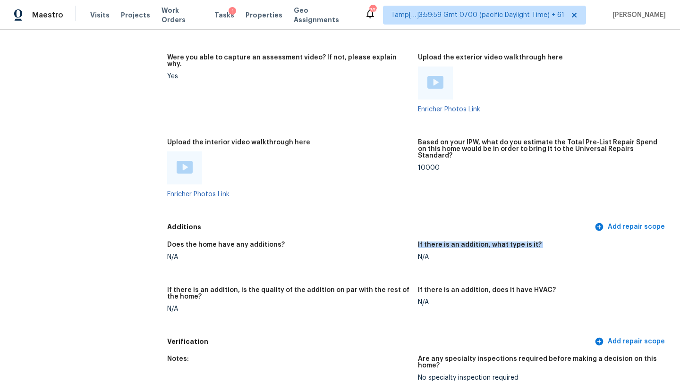
click at [453, 242] on h5 "If there is an addition, what type is it?" at bounding box center [480, 245] width 124 height 7
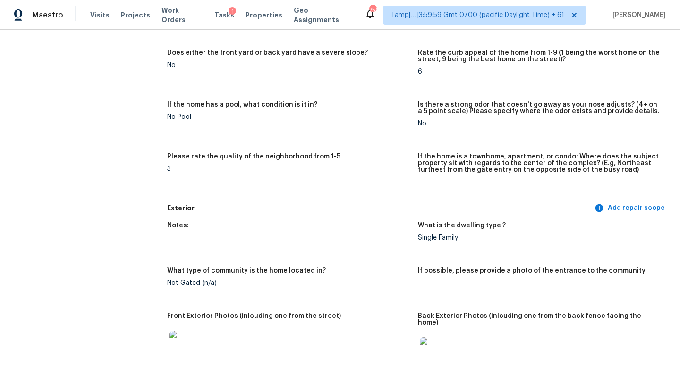
scroll to position [0, 0]
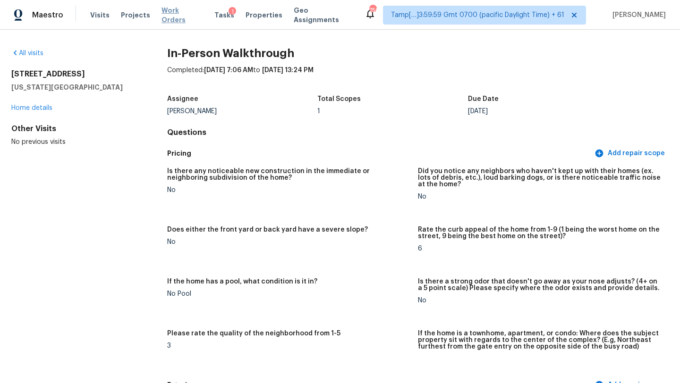
click at [181, 17] on span "Work Orders" at bounding box center [183, 15] width 42 height 19
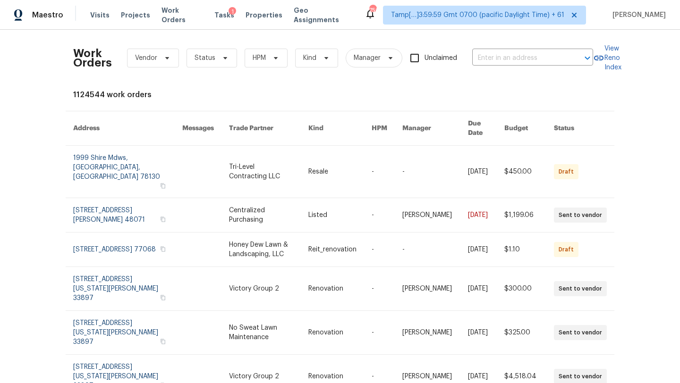
click at [213, 23] on div "Visits Projects Work Orders Tasks 1 Properties Geo Assignments" at bounding box center [227, 15] width 274 height 19
click at [216, 15] on span "Tasks" at bounding box center [224, 15] width 20 height 7
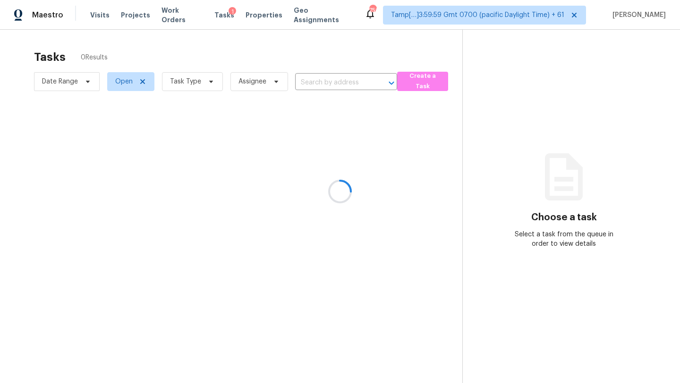
click at [196, 84] on div at bounding box center [340, 191] width 680 height 383
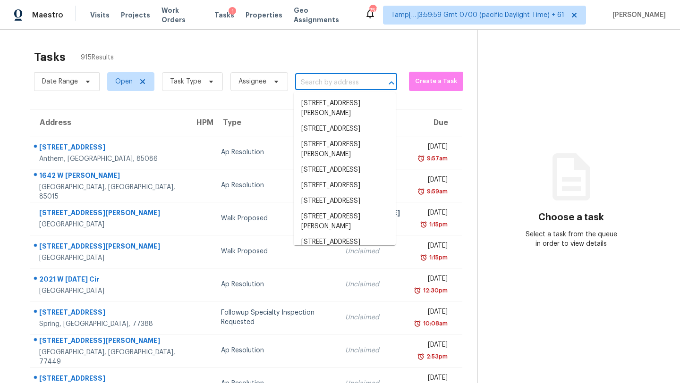
click at [331, 80] on input "text" at bounding box center [333, 83] width 76 height 15
paste input "213 Stoneridge Ln, Oklahoma City, OK 73130"
type input "213 Stoneridge Ln, Oklahoma City, OK 73130"
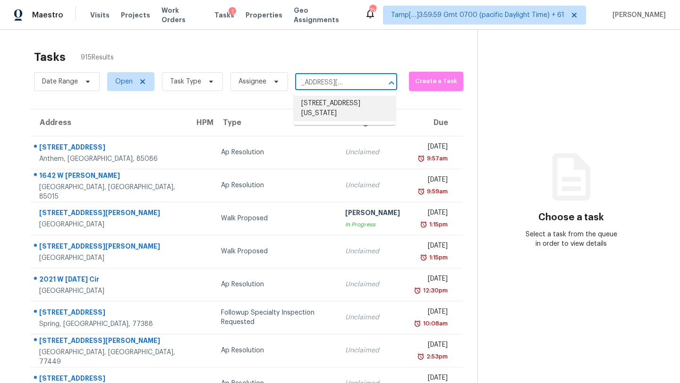
click at [334, 110] on li "213 Stoneridge Ln, Oklahoma City, OK 73130" at bounding box center [345, 109] width 102 height 26
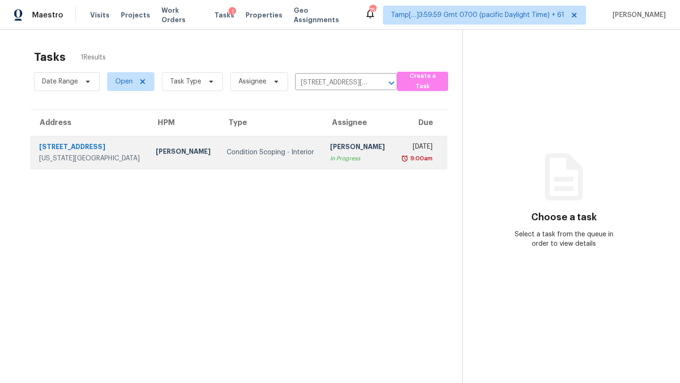
click at [274, 157] on div "Condition Scoping - Interior" at bounding box center [271, 152] width 88 height 9
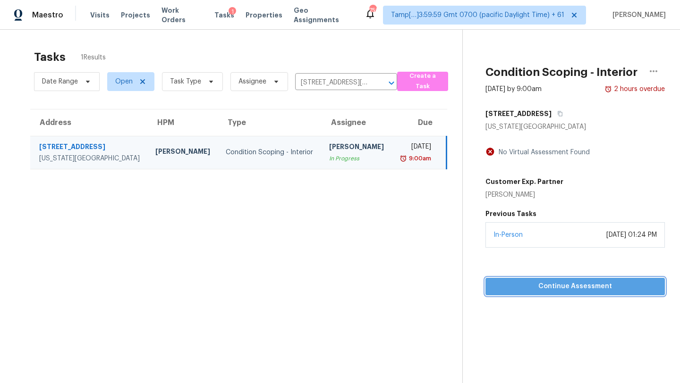
click at [548, 293] on button "Continue Assessment" at bounding box center [574, 286] width 179 height 17
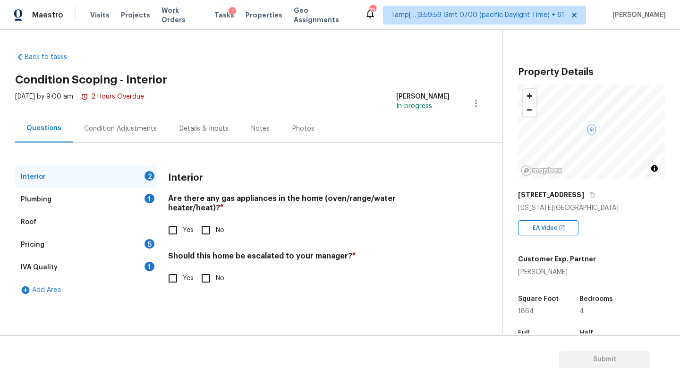
click at [218, 19] on div "Tasks 1" at bounding box center [224, 15] width 20 height 10
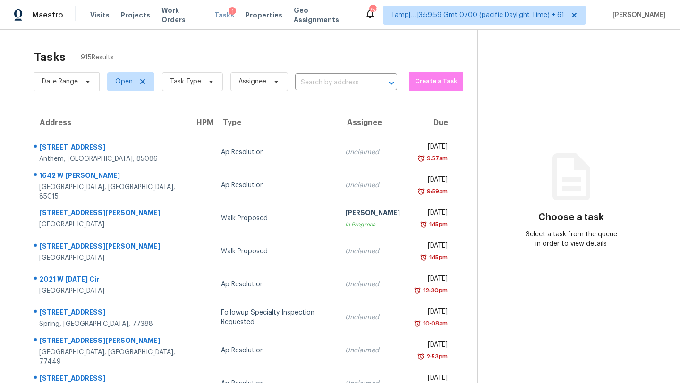
click at [214, 14] on span "Tasks" at bounding box center [224, 15] width 20 height 7
click at [320, 77] on input "text" at bounding box center [333, 83] width 76 height 15
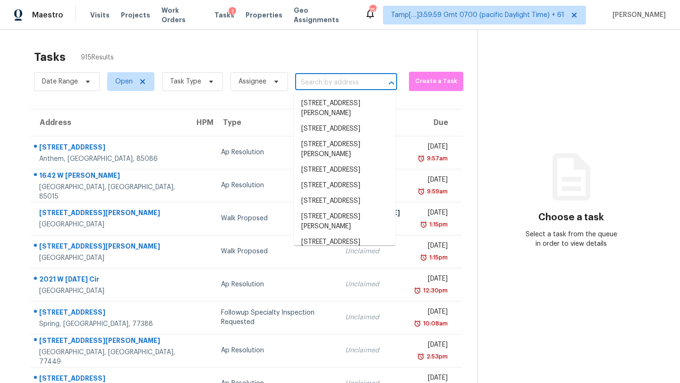
paste input "213 Stoneridge Ln, Oklahoma City, OK 73130"
type input "213 Stoneridge Ln, Oklahoma City, OK 73130"
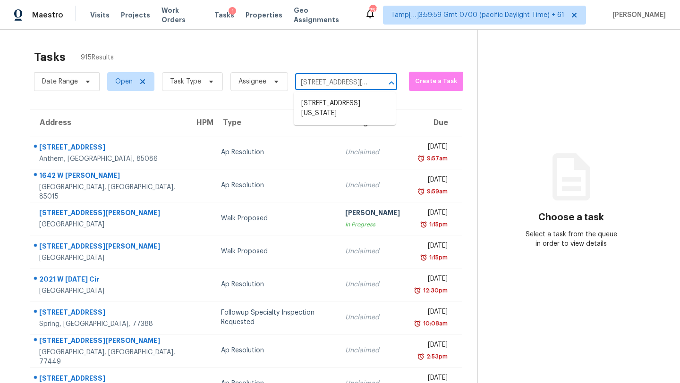
scroll to position [0, 68]
click at [325, 105] on li "213 Stoneridge Ln, Oklahoma City, OK 73130" at bounding box center [345, 109] width 102 height 26
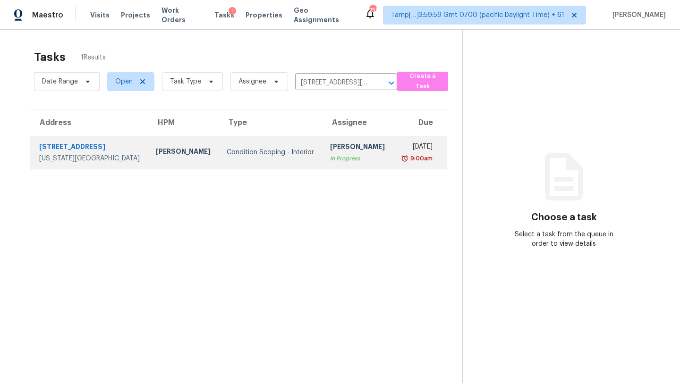
click at [282, 154] on div "Condition Scoping - Interior" at bounding box center [271, 152] width 88 height 9
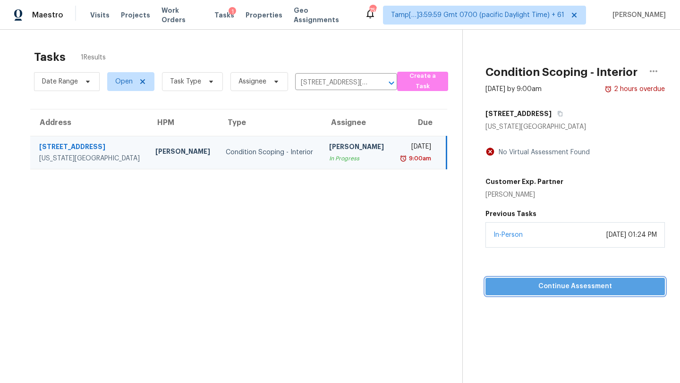
click at [512, 288] on span "Continue Assessment" at bounding box center [575, 287] width 164 height 12
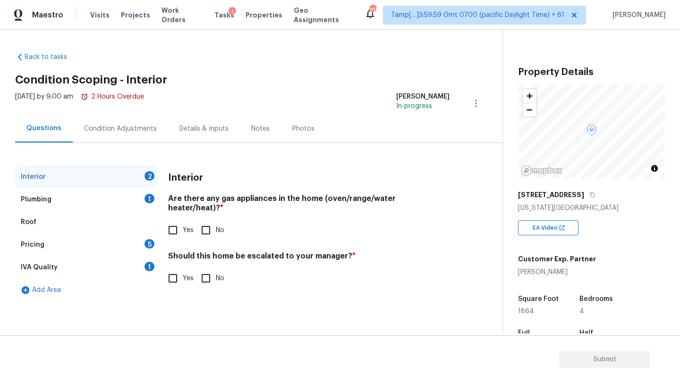
click at [84, 79] on h2 "Condition Scoping - Interior" at bounding box center [258, 79] width 487 height 9
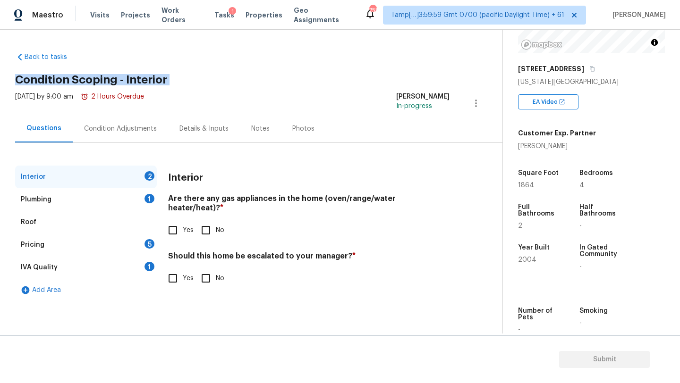
scroll to position [185, 0]
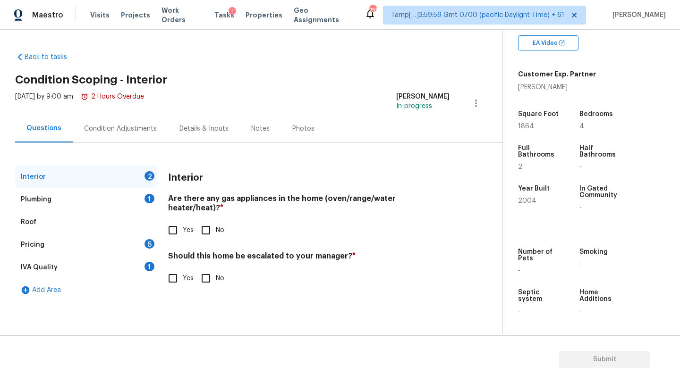
click at [71, 199] on div "Plumbing 1" at bounding box center [86, 199] width 142 height 23
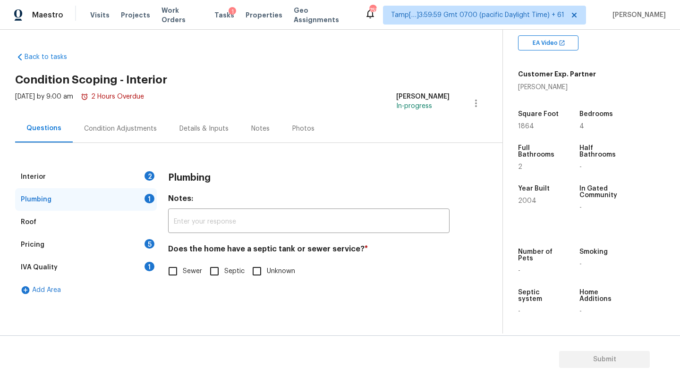
click at [63, 230] on div "Roof" at bounding box center [86, 222] width 142 height 23
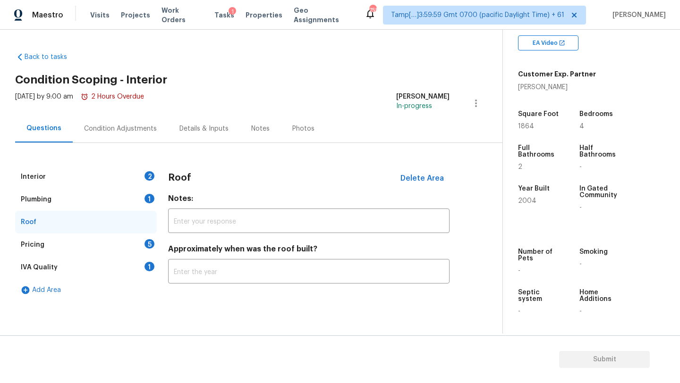
click at [72, 243] on div "Pricing 5" at bounding box center [86, 245] width 142 height 23
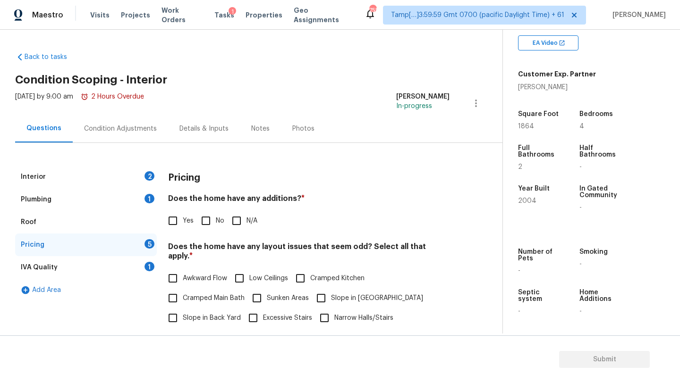
click at [67, 271] on div "IVA Quality 1" at bounding box center [86, 267] width 142 height 23
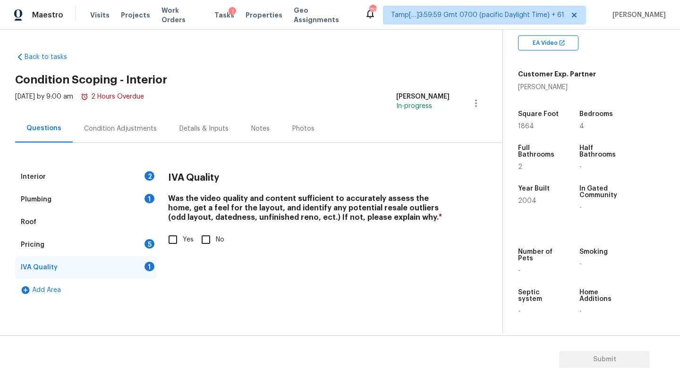
click at [69, 291] on div "Add Area" at bounding box center [86, 290] width 142 height 23
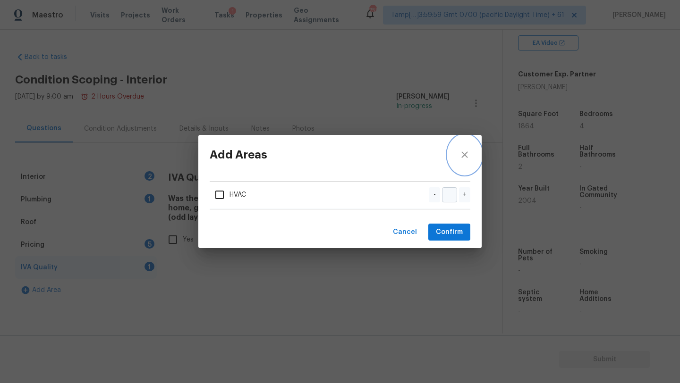
click at [462, 147] on button "close" at bounding box center [465, 155] width 34 height 40
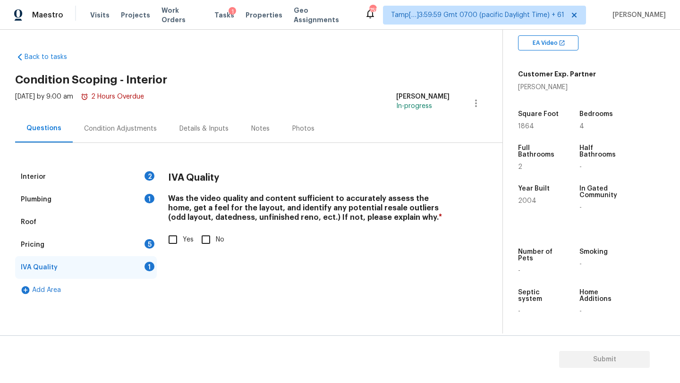
click at [86, 176] on div "Interior 2" at bounding box center [86, 177] width 142 height 23
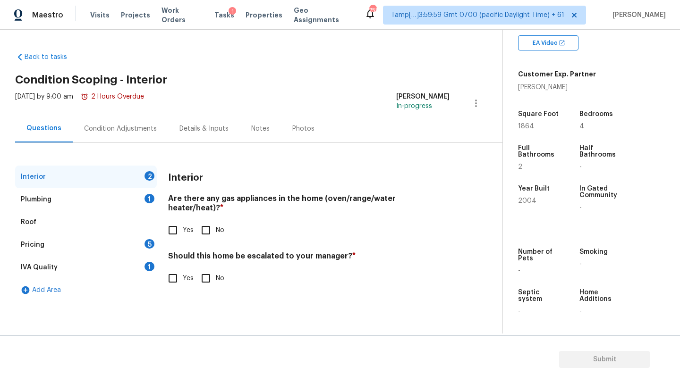
click at [103, 125] on div "Condition Adjustments" at bounding box center [120, 128] width 73 height 9
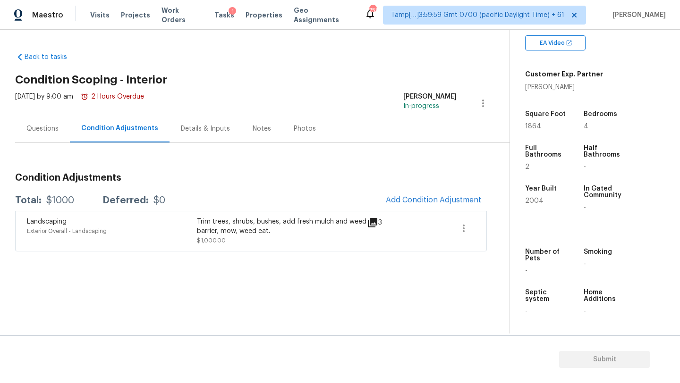
click at [183, 129] on div "Details & Inputs" at bounding box center [205, 128] width 49 height 9
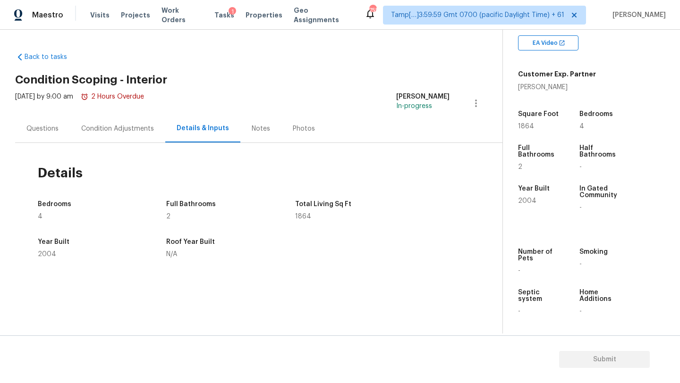
click at [143, 128] on div "Condition Adjustments" at bounding box center [117, 128] width 73 height 9
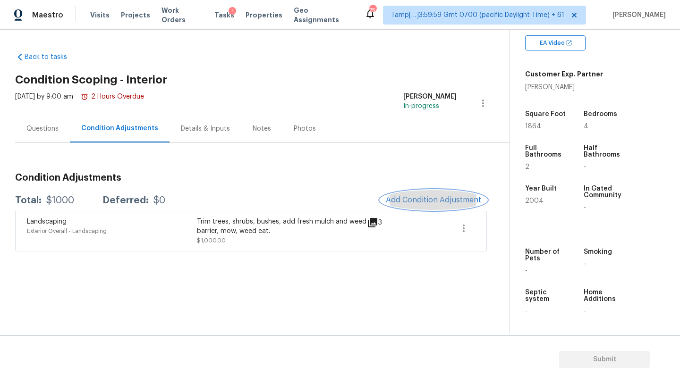
click at [402, 195] on button "Add Condition Adjustment" at bounding box center [433, 200] width 107 height 20
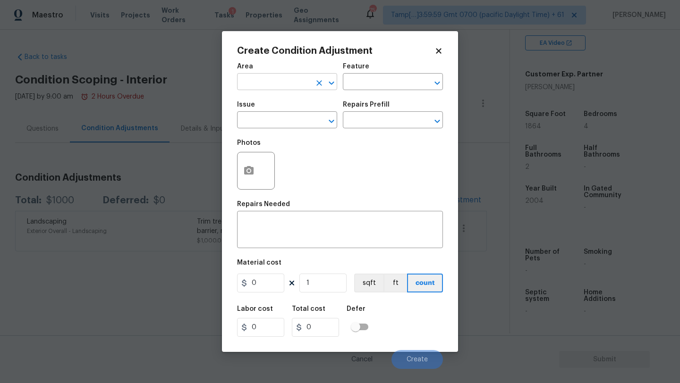
click at [290, 83] on input "text" at bounding box center [274, 83] width 74 height 15
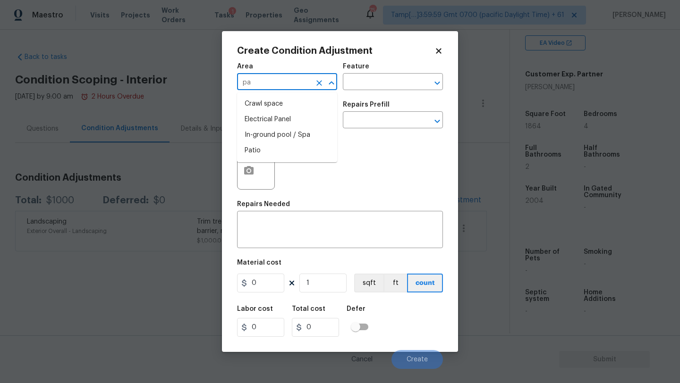
type input "p"
click at [274, 123] on li "Interior Overall" at bounding box center [287, 120] width 100 height 16
type input "Interior Overall"
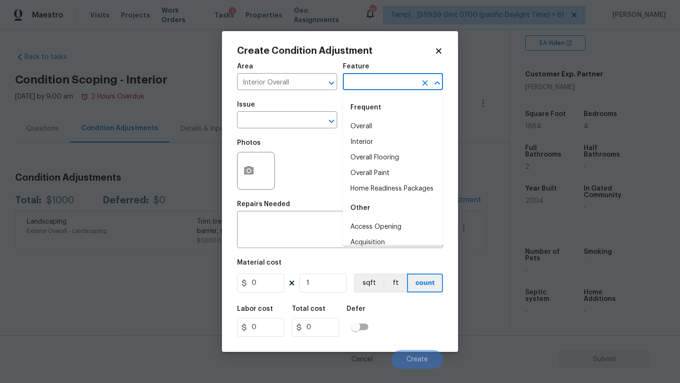
click at [355, 82] on input "text" at bounding box center [380, 83] width 74 height 15
click at [320, 116] on button "Clear" at bounding box center [319, 121] width 13 height 13
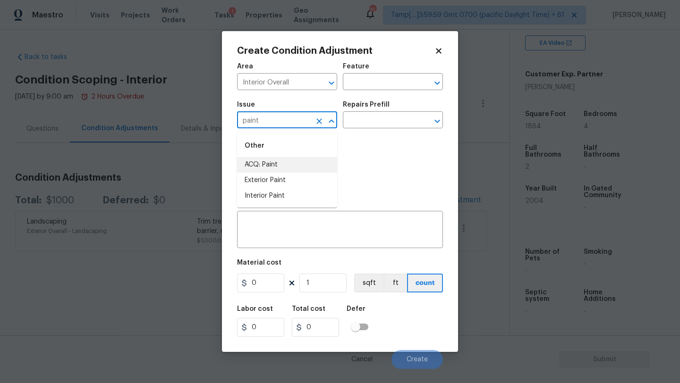
click at [294, 166] on li "ACQ: Paint" at bounding box center [287, 165] width 100 height 16
type input "ACQ: Paint"
click at [371, 120] on input "text" at bounding box center [380, 121] width 74 height 15
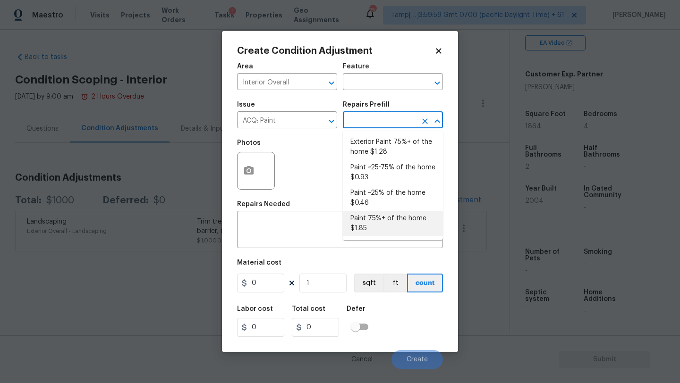
click at [368, 222] on li "Paint 75%+ of the home $1.85" at bounding box center [393, 224] width 100 height 26
type input "Acquisition"
type textarea "Acquisition Scope: 75%+ of the home will likely require interior paint"
type input "1.85"
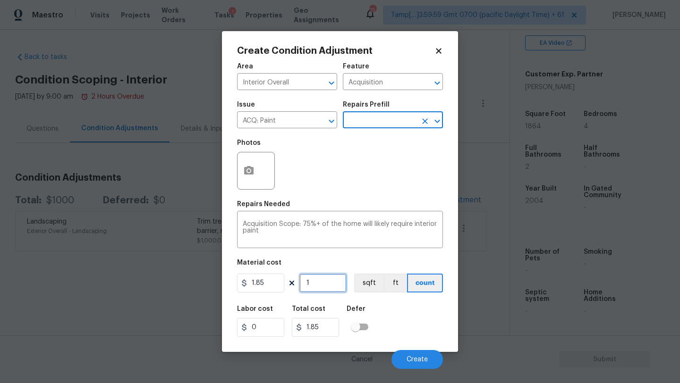
click at [323, 281] on input "1" at bounding box center [322, 283] width 47 height 19
type input "18"
type input "33.3"
type input "186"
type input "344.1"
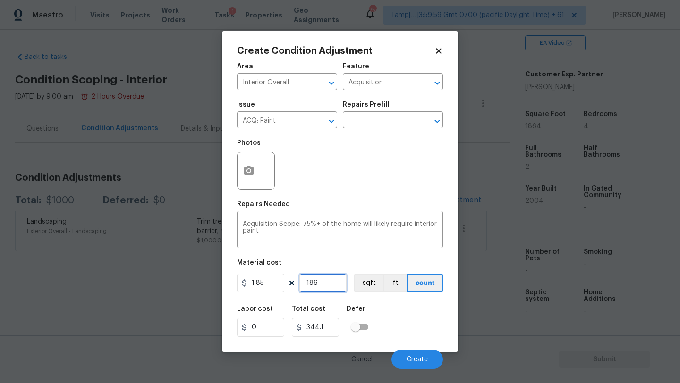
type input "1864"
type input "3448.4"
type input "1864"
click at [253, 174] on icon "button" at bounding box center [248, 170] width 9 height 9
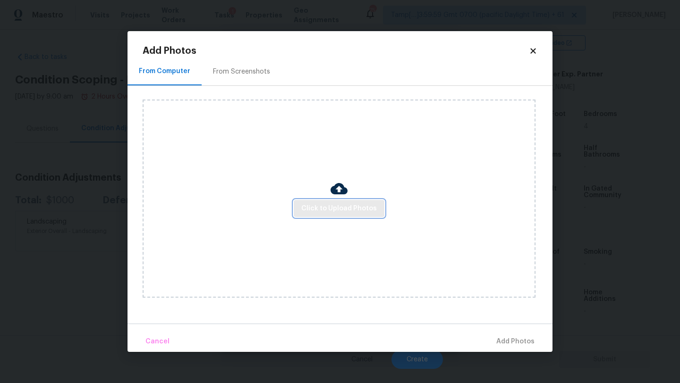
click at [354, 209] on span "Click to Upload Photos" at bounding box center [339, 209] width 76 height 12
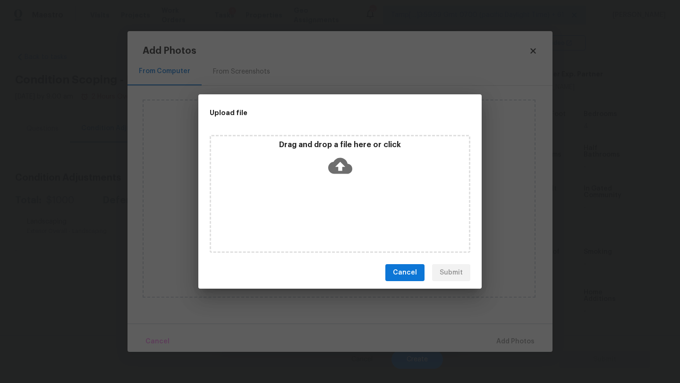
click at [337, 163] on icon at bounding box center [340, 166] width 24 height 16
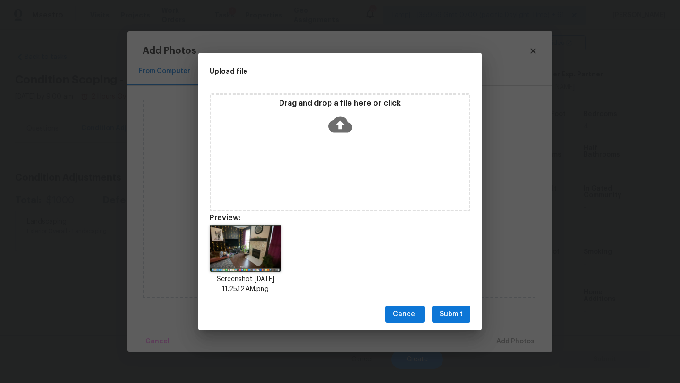
click at [336, 126] on icon at bounding box center [340, 125] width 24 height 16
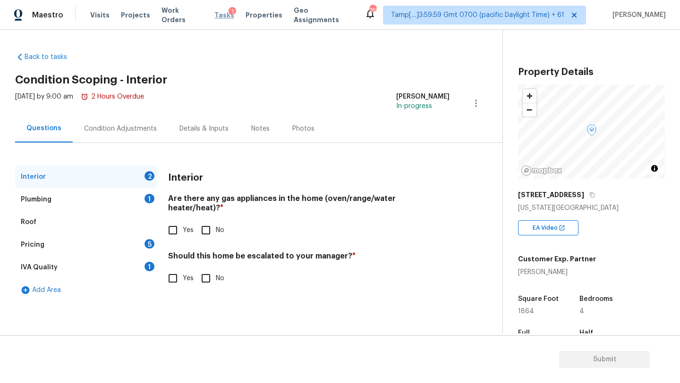
click at [219, 14] on span "Tasks" at bounding box center [224, 15] width 20 height 7
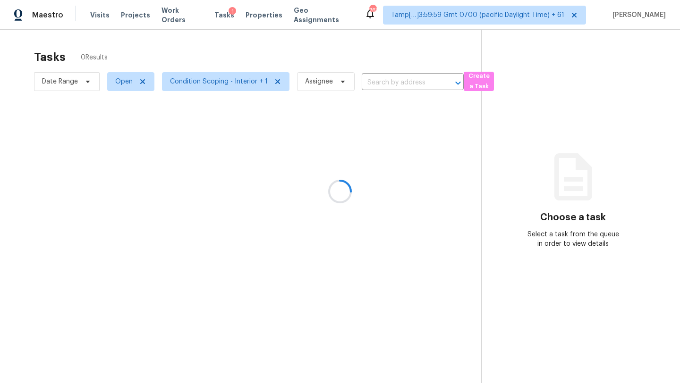
click at [404, 86] on div at bounding box center [340, 191] width 680 height 383
click at [404, 82] on div at bounding box center [340, 191] width 680 height 383
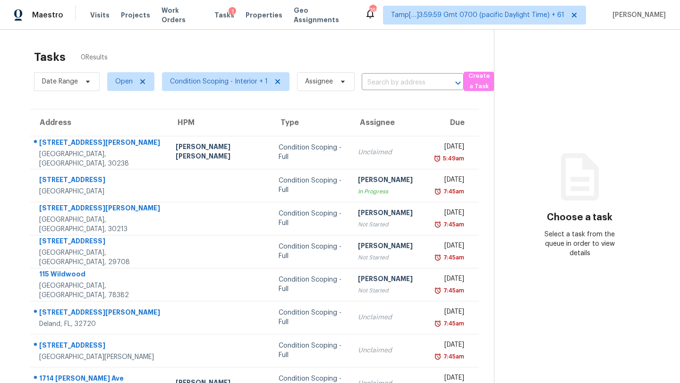
click at [404, 82] on input "text" at bounding box center [400, 83] width 76 height 15
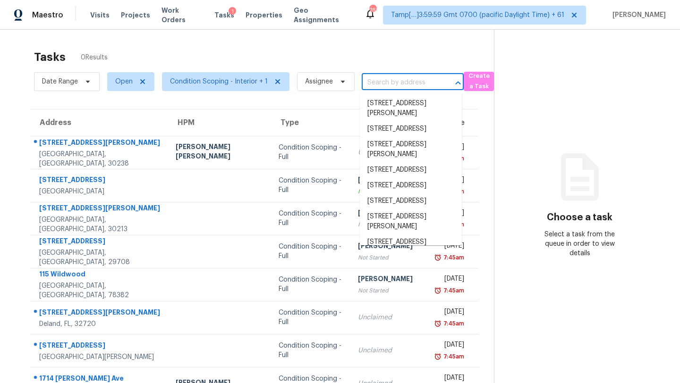
paste input "4264 W Stagestop Ct Tucson, AZ, 85741"
type input "4264 W Stagestop Ct Tucson, AZ, 85741"
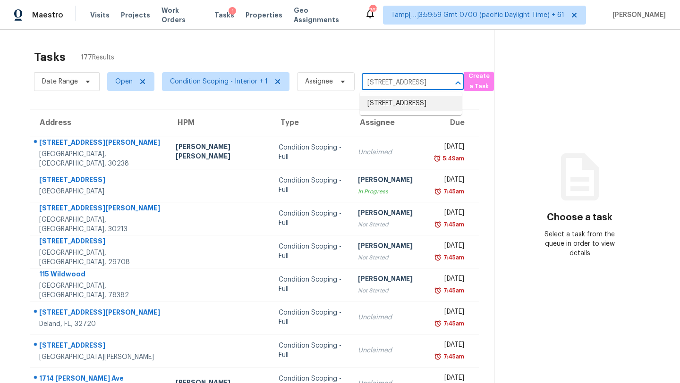
click at [403, 111] on li "4264 W Stagestop Ct, Tucson, AZ 85741" at bounding box center [411, 104] width 102 height 16
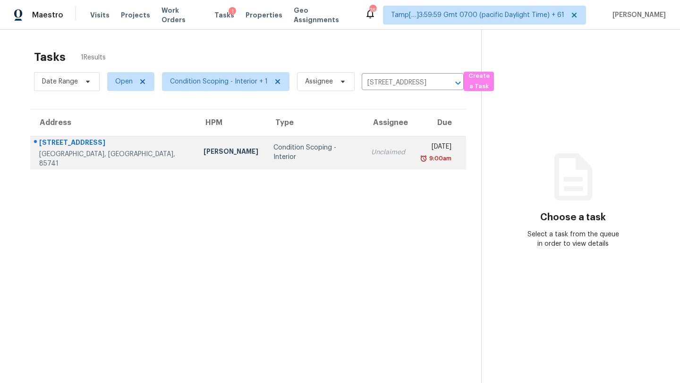
click at [371, 151] on div "Unclaimed" at bounding box center [388, 152] width 34 height 9
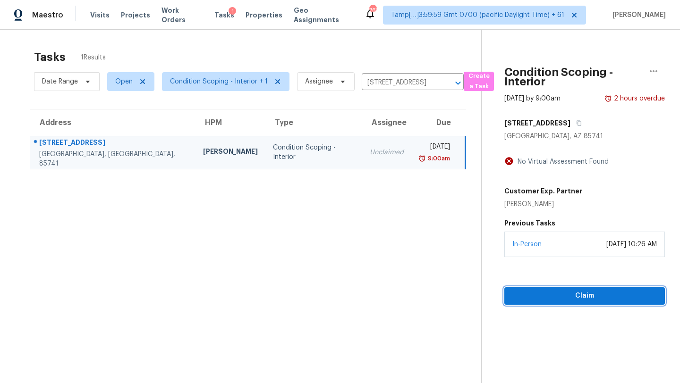
click at [577, 298] on span "Claim" at bounding box center [584, 296] width 145 height 12
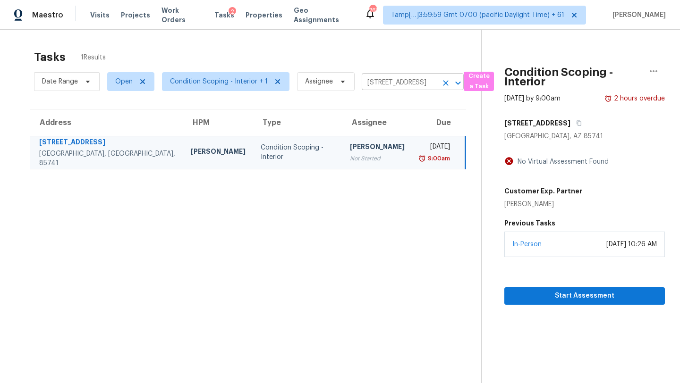
click at [415, 77] on input "4264 W Stagestop Ct, Tucson, AZ 85741" at bounding box center [400, 83] width 76 height 15
click at [444, 85] on icon "Clear" at bounding box center [445, 82] width 9 height 9
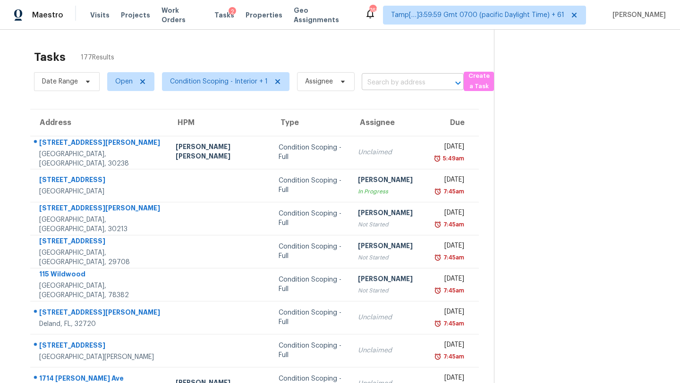
click at [402, 90] on body "Maestro Visits Projects Work Orders Tasks 2 Properties Geo Assignments 762 Tamp…" at bounding box center [340, 191] width 680 height 383
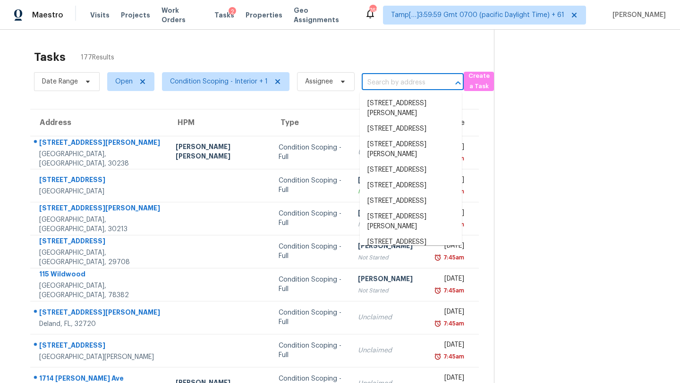
paste input "10701 Spring Camp Way Charlotte, NC, 28277"
type input "10701 Spring Camp Way Charlotte, NC, 28277"
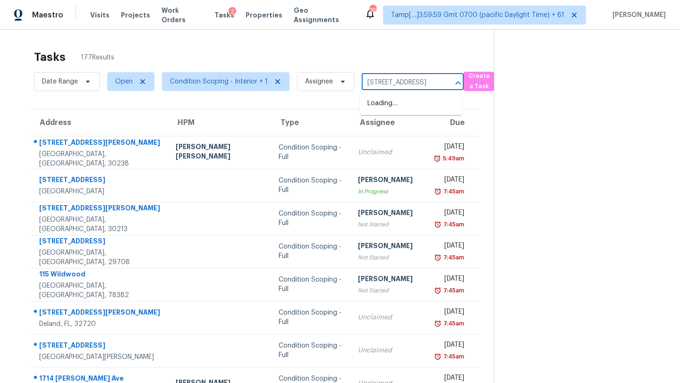
scroll to position [0, 70]
click at [410, 102] on li "10701 Spring Camp Way, Charlotte, NC 28277" at bounding box center [411, 104] width 102 height 16
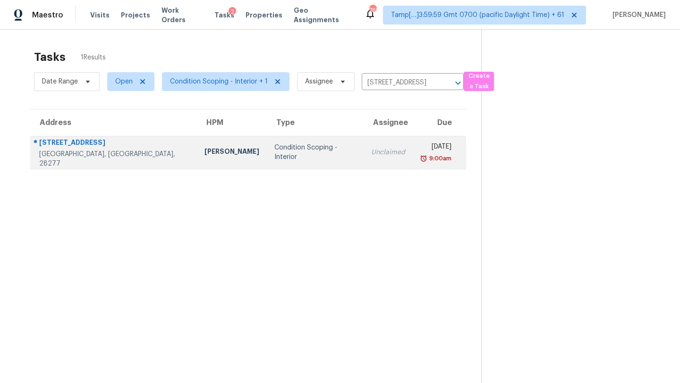
click at [420, 152] on div "[DATE]" at bounding box center [435, 148] width 31 height 12
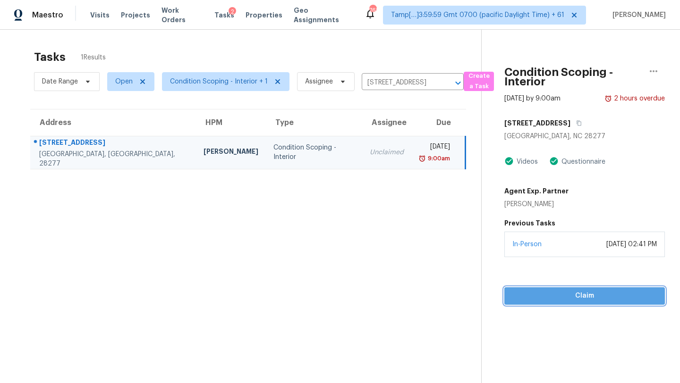
click at [574, 296] on span "Claim" at bounding box center [584, 296] width 145 height 12
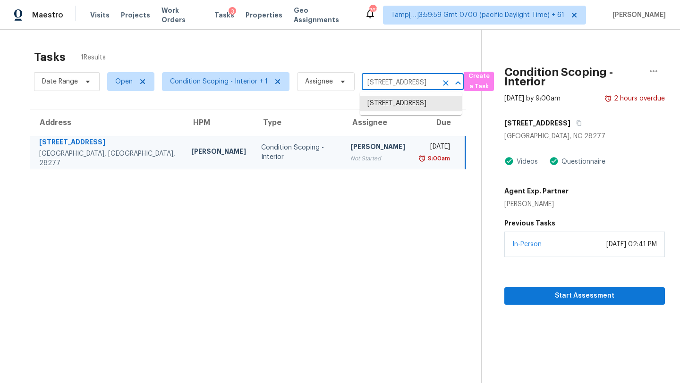
click at [399, 79] on input "10701 Spring Camp Way, Charlotte, NC 28277" at bounding box center [400, 83] width 76 height 15
paste input "23 Viejo Irvine, CA, 92612"
type input "23 Viejo Irvine, CA, 92612"
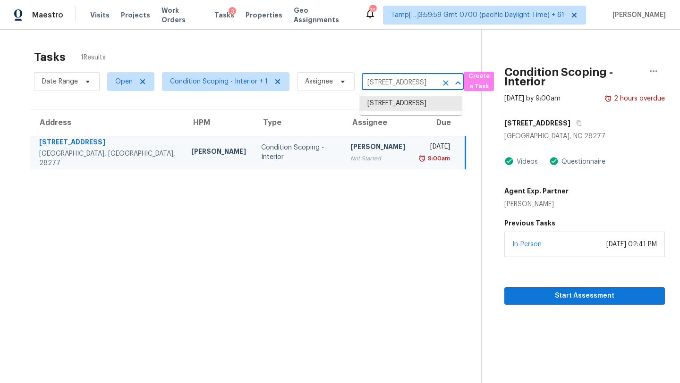
scroll to position [0, 9]
click at [423, 105] on li "23 Viejo, Irvine, CA 92612" at bounding box center [411, 104] width 102 height 16
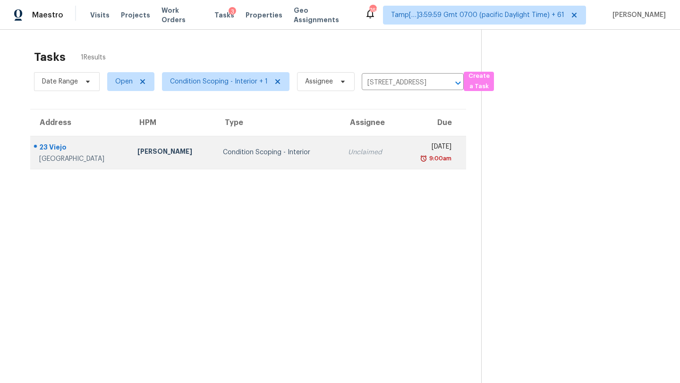
click at [408, 152] on div "[DATE]" at bounding box center [429, 148] width 43 height 12
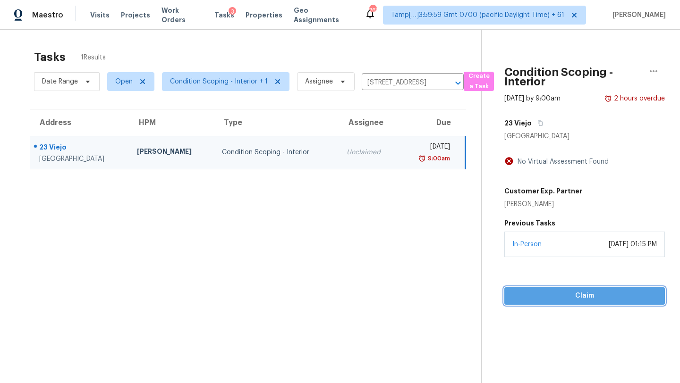
click at [588, 299] on span "Claim" at bounding box center [584, 296] width 145 height 12
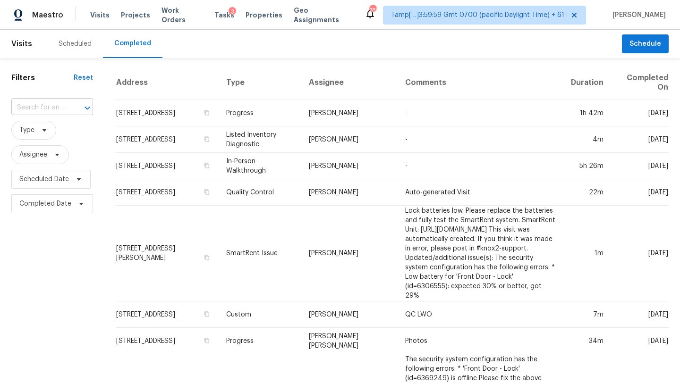
click at [64, 103] on input "text" at bounding box center [38, 108] width 55 height 15
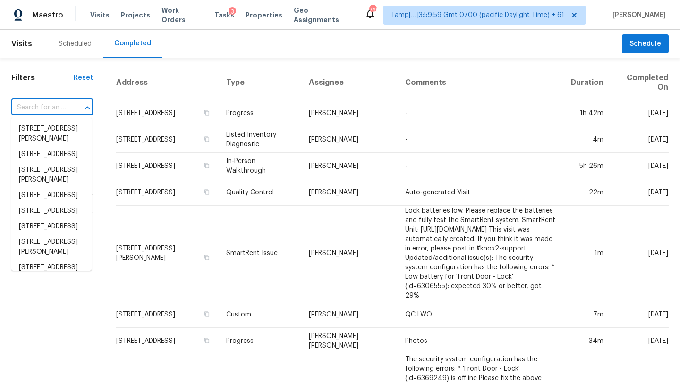
paste input "[STREET_ADDRESS][US_STATE]"
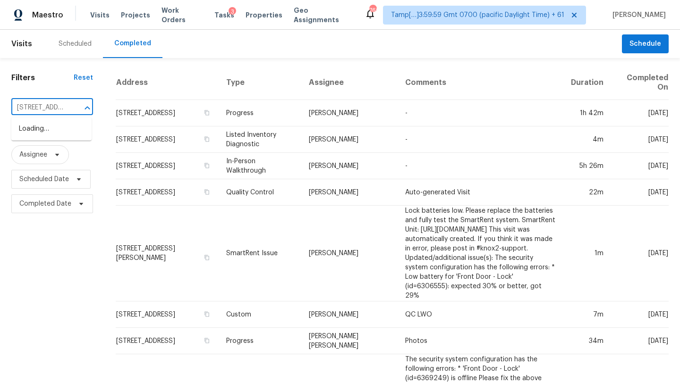
scroll to position [0, 89]
type input "[STREET_ADDRESS][US_STATE]"
click at [46, 121] on li "[STREET_ADDRESS][US_STATE]" at bounding box center [51, 134] width 80 height 26
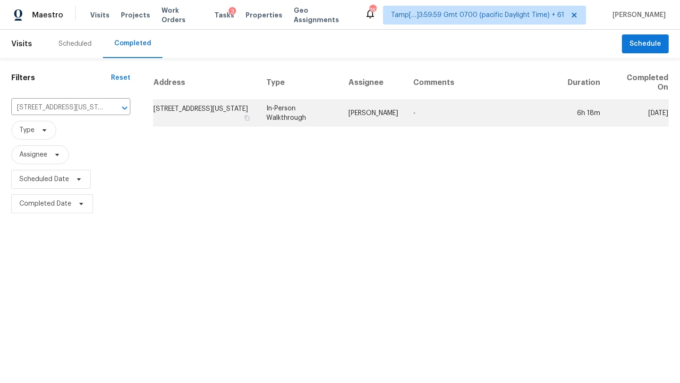
click at [160, 117] on td "[STREET_ADDRESS][US_STATE]" at bounding box center [206, 113] width 106 height 26
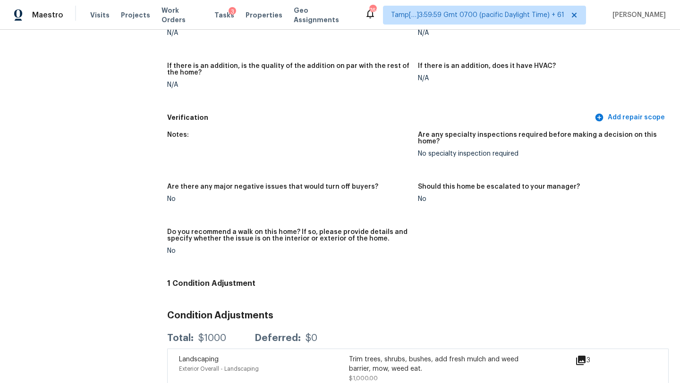
scroll to position [2075, 0]
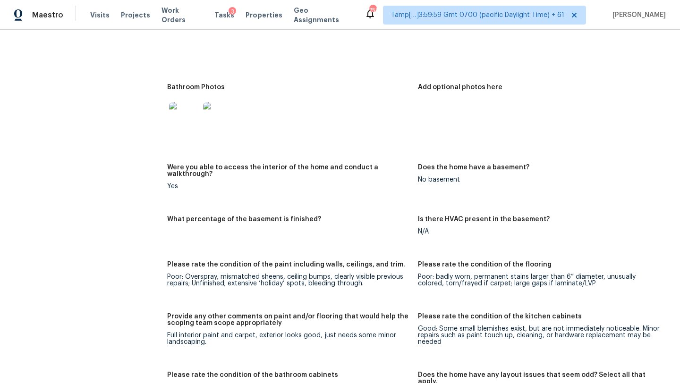
scroll to position [1179, 0]
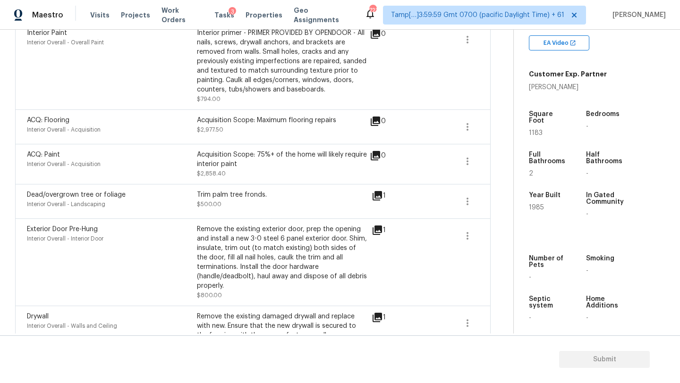
scroll to position [186, 0]
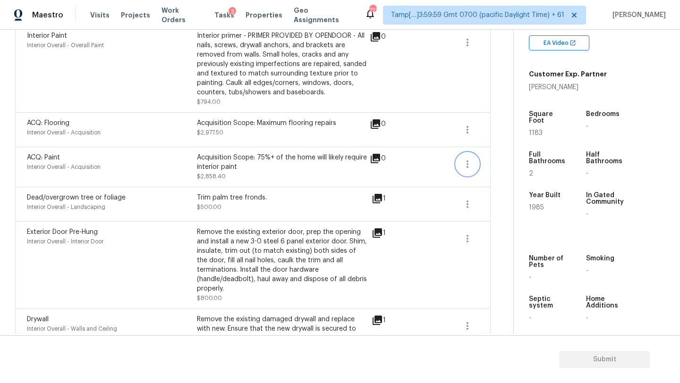
click at [465, 162] on icon "button" at bounding box center [467, 164] width 11 height 11
click at [494, 163] on div "Edit" at bounding box center [521, 162] width 74 height 9
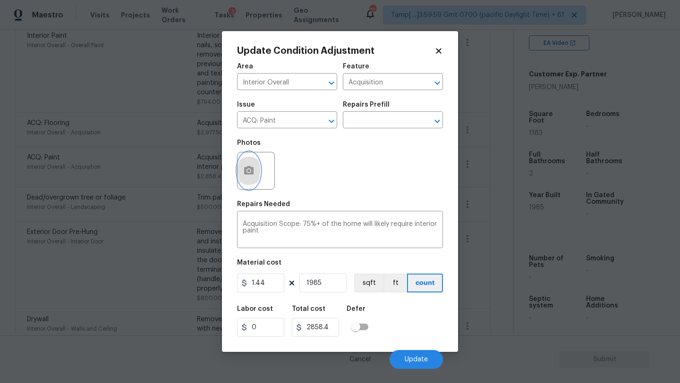
click at [251, 179] on button "button" at bounding box center [249, 171] width 23 height 37
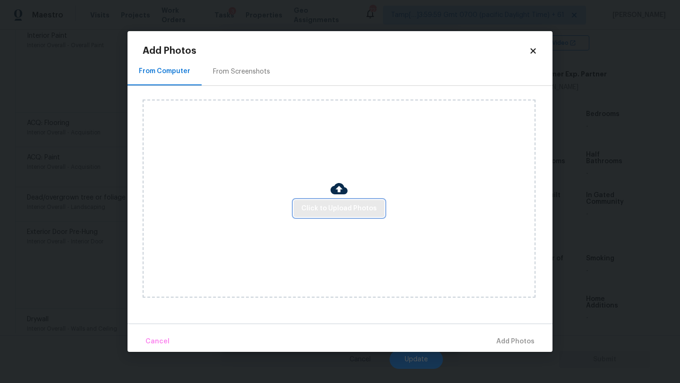
click at [337, 206] on span "Click to Upload Photos" at bounding box center [339, 209] width 76 height 12
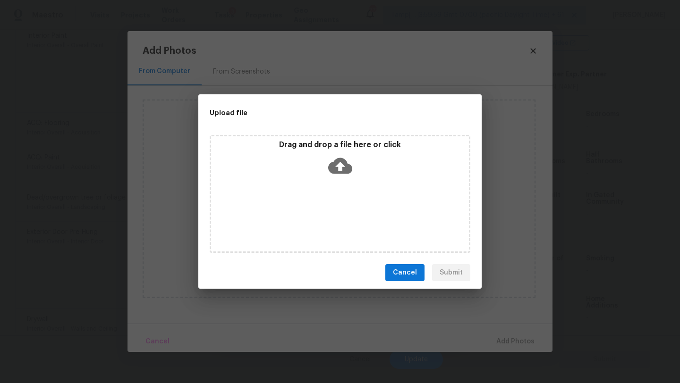
click at [348, 167] on icon at bounding box center [340, 166] width 24 height 16
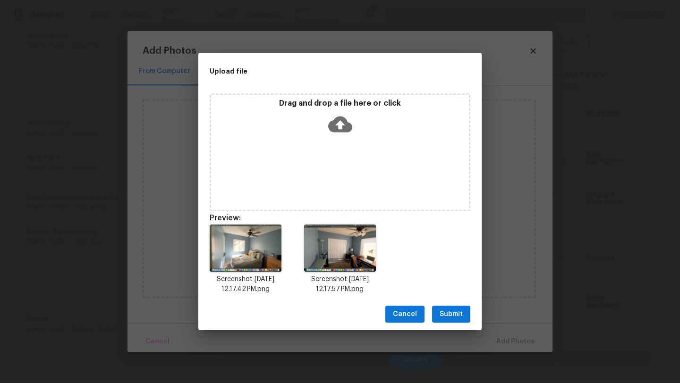
click at [344, 128] on icon at bounding box center [340, 125] width 24 height 16
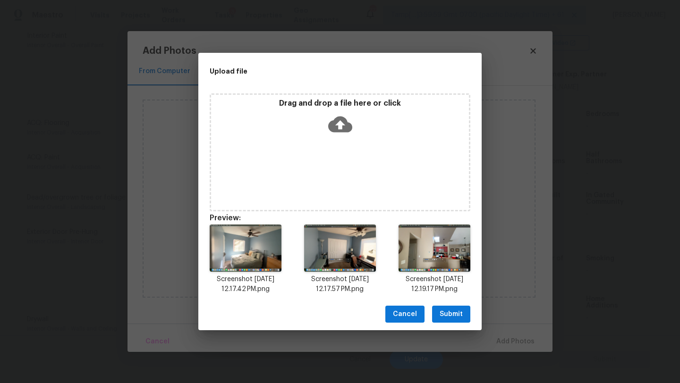
click at [340, 126] on icon at bounding box center [340, 124] width 24 height 24
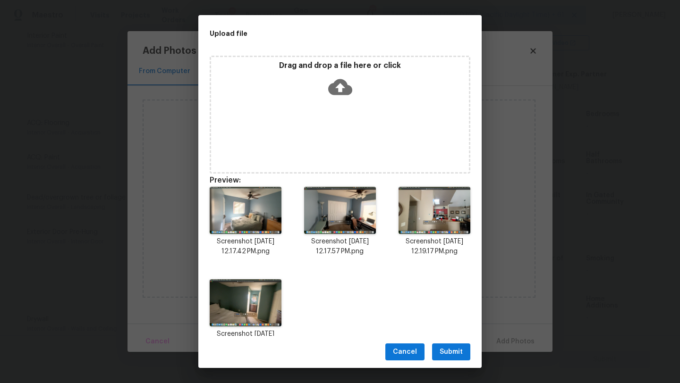
click at [343, 76] on icon at bounding box center [340, 87] width 24 height 24
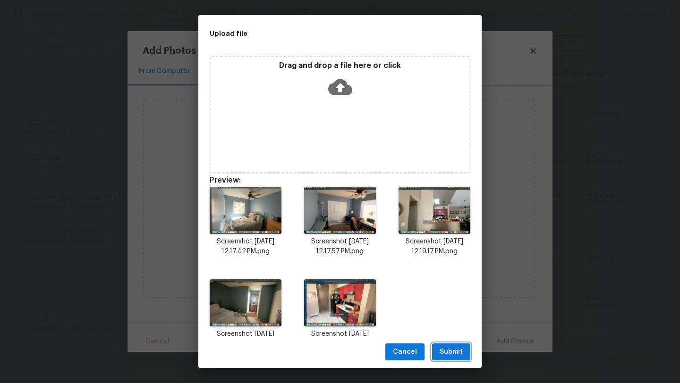
click at [454, 350] on span "Submit" at bounding box center [451, 353] width 23 height 12
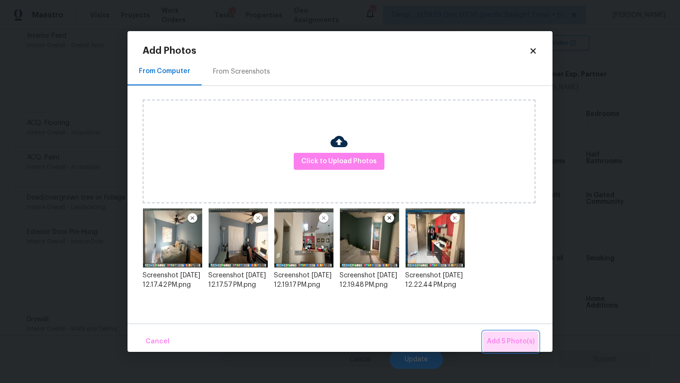
click at [504, 342] on span "Add 5 Photo(s)" at bounding box center [511, 342] width 48 height 12
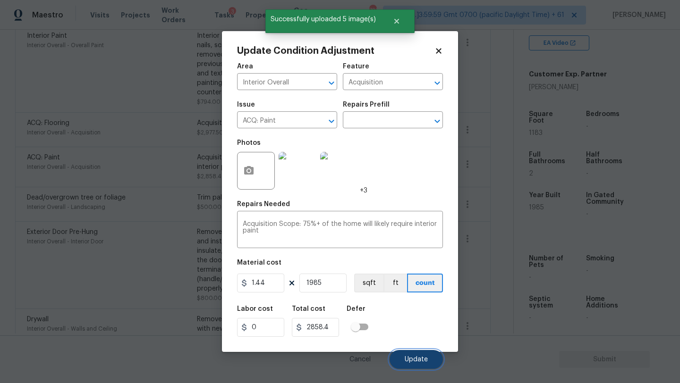
click at [414, 362] on span "Update" at bounding box center [416, 360] width 23 height 7
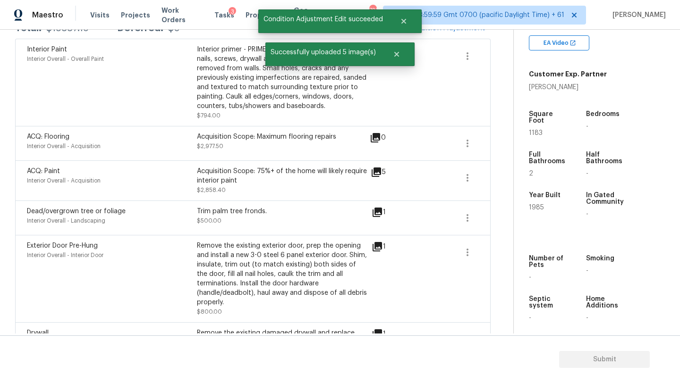
scroll to position [171, 0]
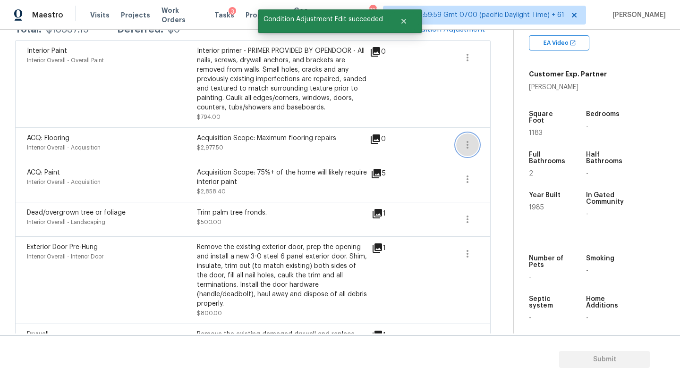
click at [468, 142] on icon "button" at bounding box center [467, 144] width 11 height 11
click at [496, 142] on div "Edit" at bounding box center [521, 143] width 74 height 9
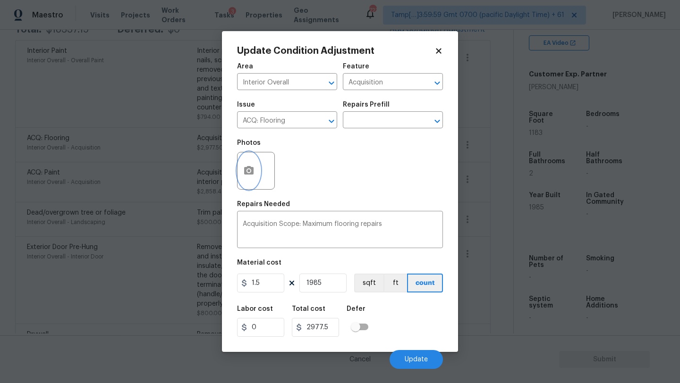
click at [248, 170] on circle "button" at bounding box center [248, 171] width 3 height 3
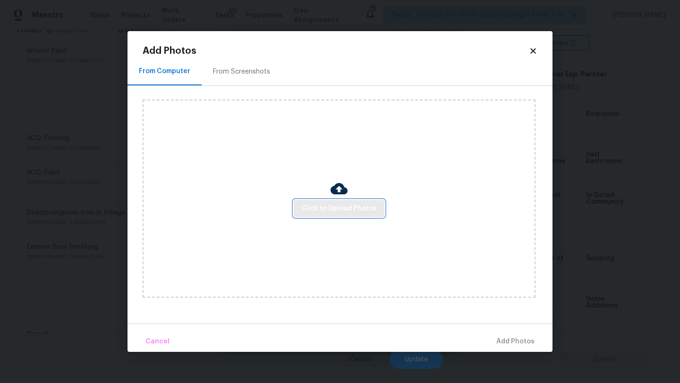
click at [316, 213] on span "Click to Upload Photos" at bounding box center [339, 209] width 76 height 12
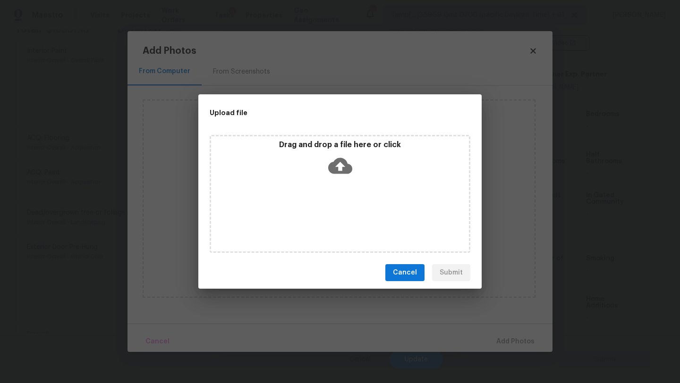
click at [345, 161] on icon at bounding box center [340, 166] width 24 height 16
